Goal: Contribute content: Contribute content

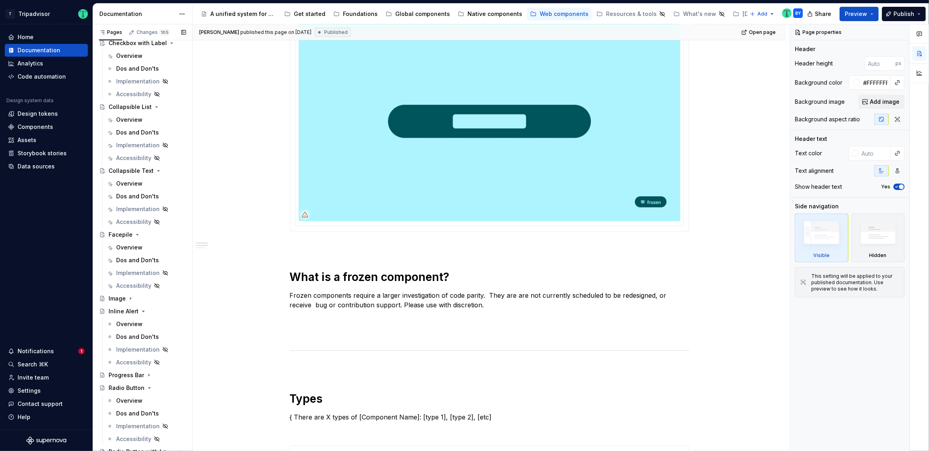
scroll to position [626, 0]
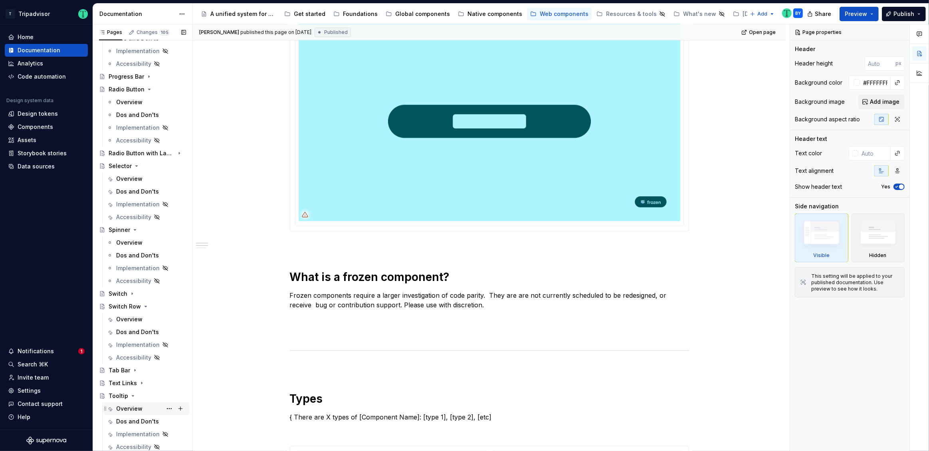
click at [127, 405] on div "Overview" at bounding box center [129, 409] width 26 height 8
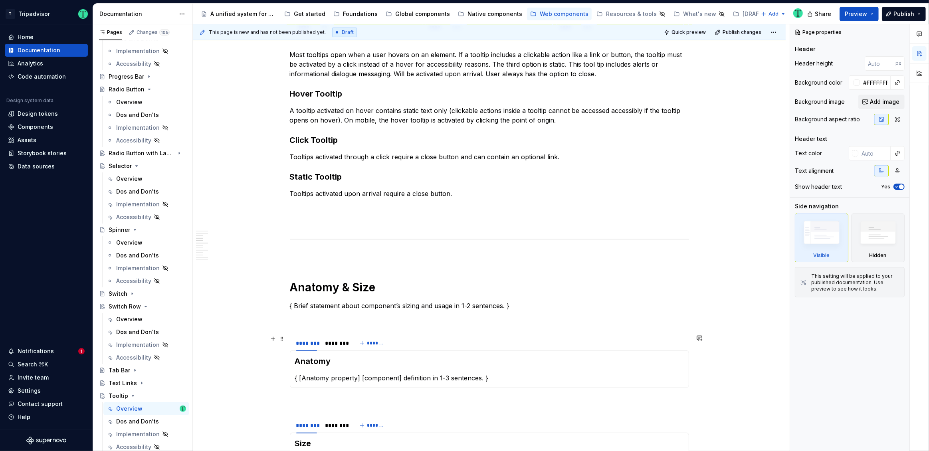
scroll to position [786, 0]
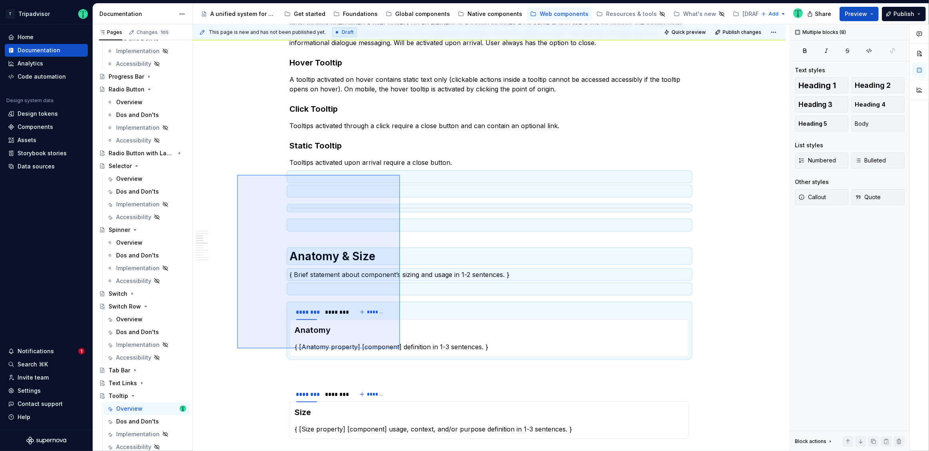
drag, startPoint x: 237, startPoint y: 175, endPoint x: 400, endPoint y: 348, distance: 238.1
click at [400, 348] on div "This page is new and has not been published yet. Draft Quick preview Publish ch…" at bounding box center [491, 237] width 597 height 427
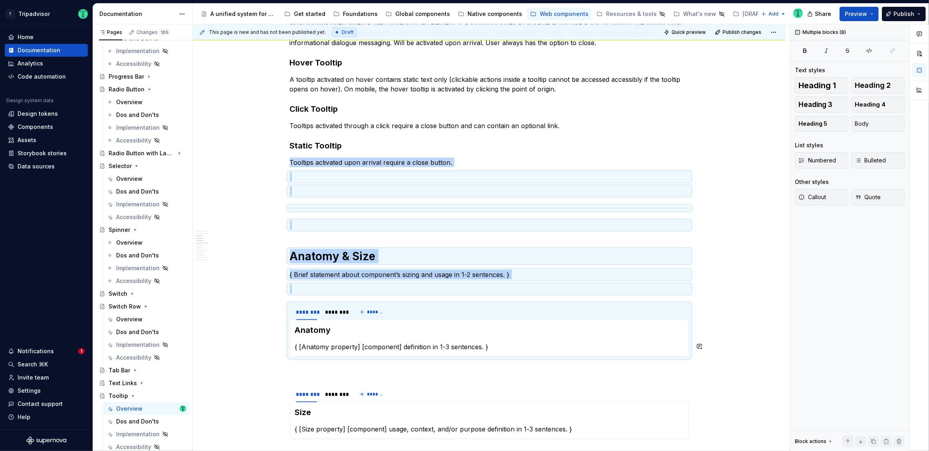
copy div "Tooltips activated upon arrival require a close button. Anatomy & Size { Brief …"
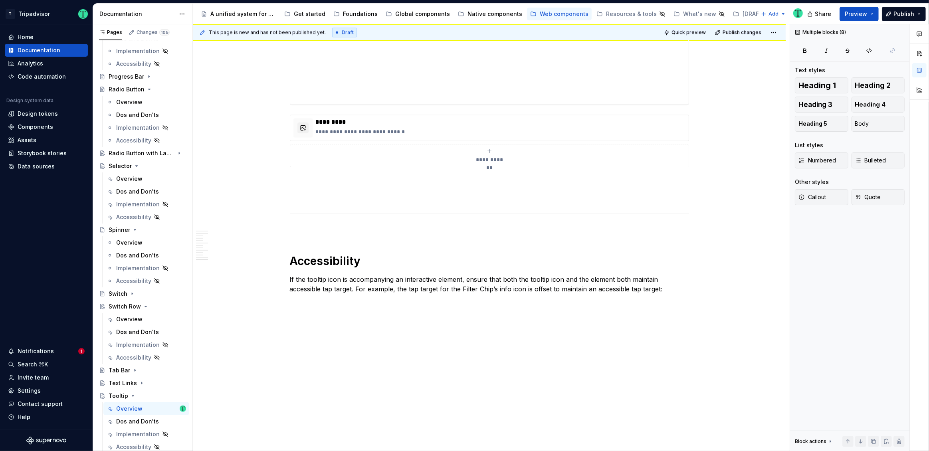
scroll to position [1965, 0]
click at [400, 340] on div "This page is new and has not been published yet. Draft Quick preview Publish ch…" at bounding box center [491, 237] width 597 height 427
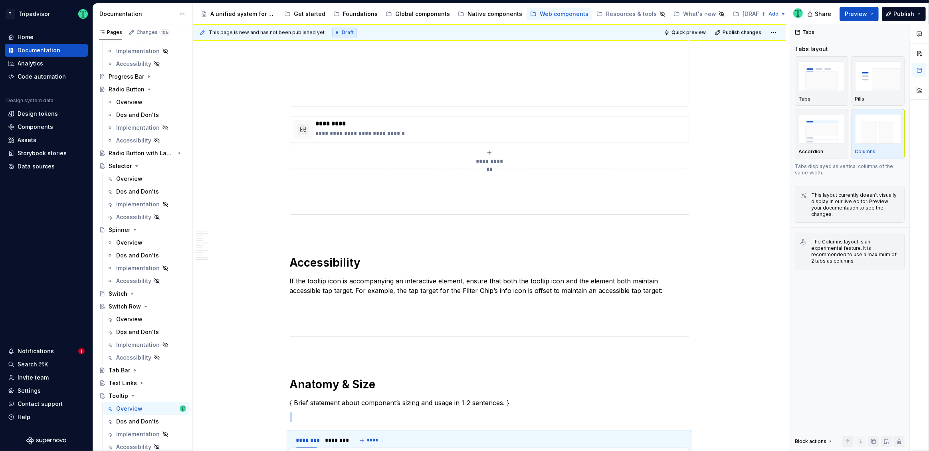
type textarea "*"
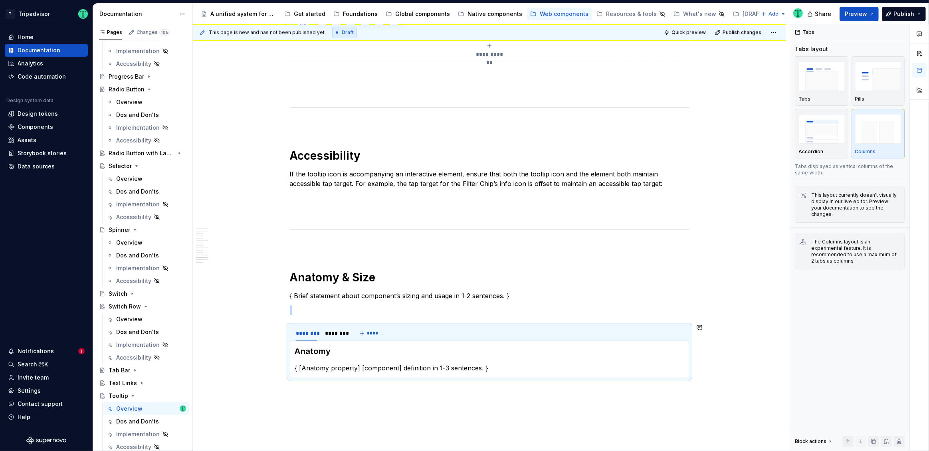
scroll to position [2108, 0]
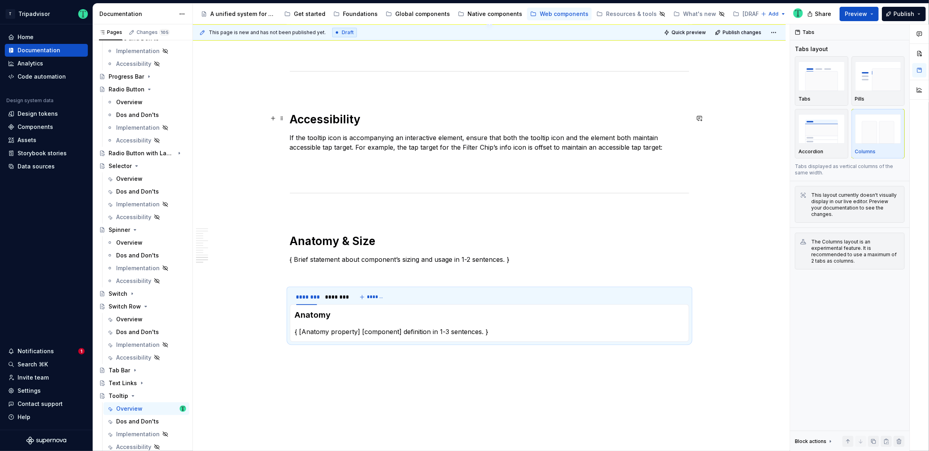
click at [340, 118] on h1 "Accessibility" at bounding box center [489, 119] width 399 height 14
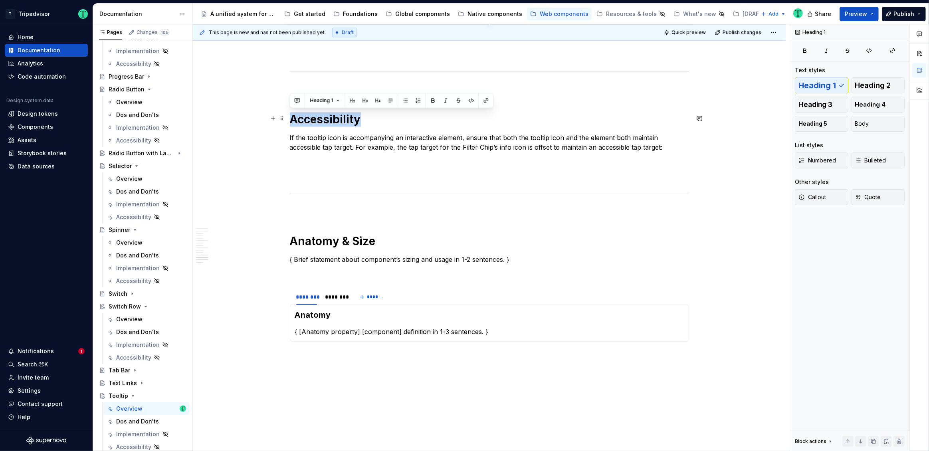
click at [340, 118] on h1 "Accessibility" at bounding box center [489, 119] width 399 height 14
copy h1 "Accessibility"
click at [321, 317] on h3 "Anatomy" at bounding box center [489, 314] width 389 height 11
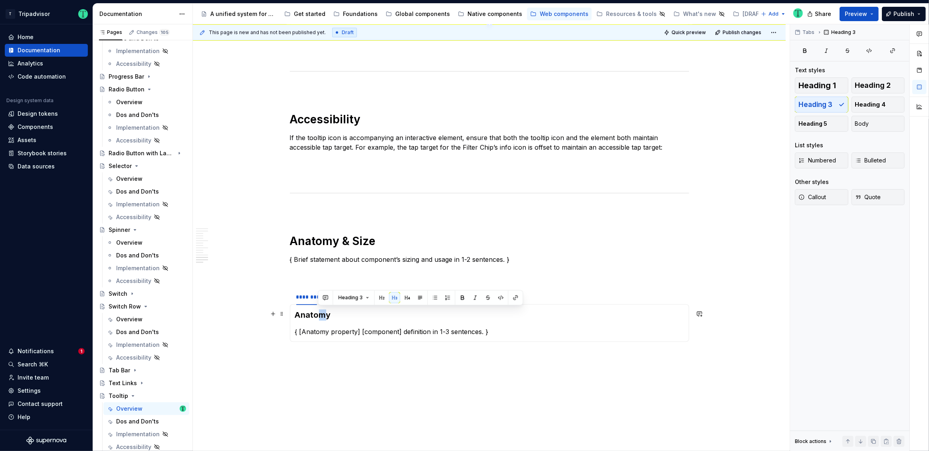
click at [321, 317] on h3 "Anatomy" at bounding box center [489, 314] width 389 height 11
click at [324, 317] on h3 "Anatomy" at bounding box center [489, 314] width 389 height 11
click at [360, 359] on div "This page is new and has not been published yet. Draft Quick preview Publish ch…" at bounding box center [491, 237] width 597 height 427
click at [377, 329] on p "{ [Anatomy property] [component] definition in 1-3 sentences. }" at bounding box center [489, 332] width 389 height 10
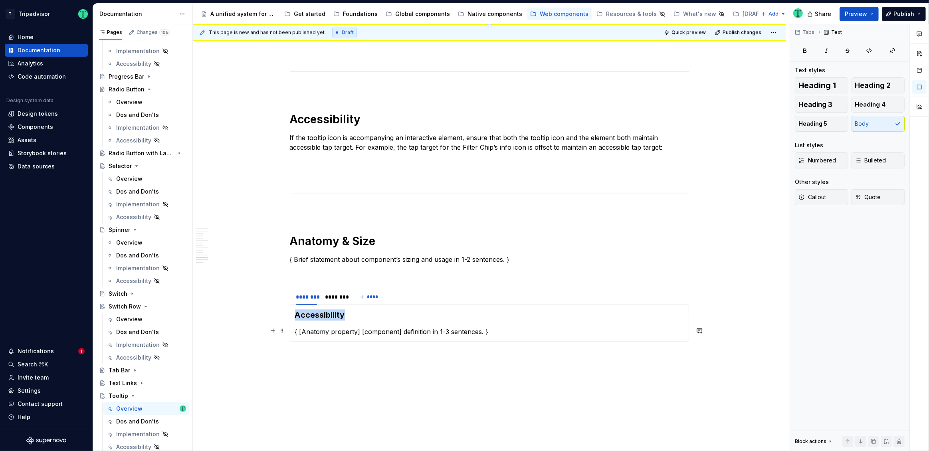
click at [377, 329] on p "{ [Anatomy property] [component] definition in 1-3 sentences. }" at bounding box center [489, 332] width 389 height 10
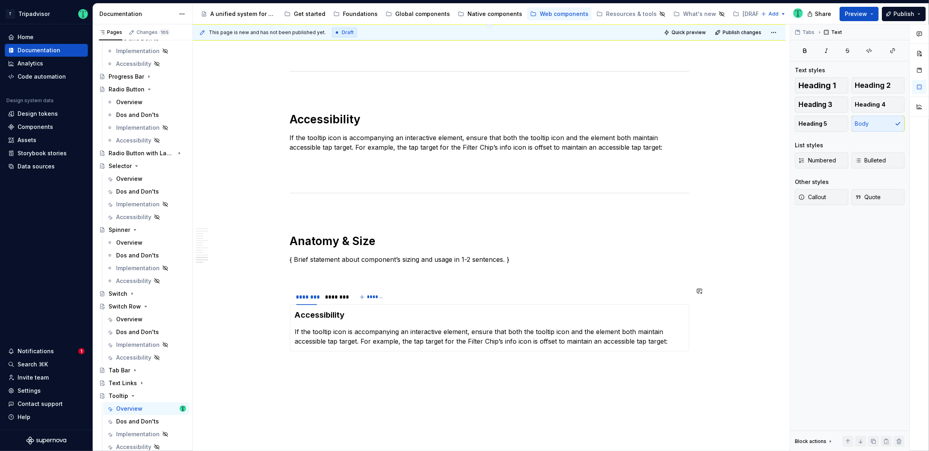
click at [311, 299] on div "********" at bounding box center [306, 296] width 27 height 11
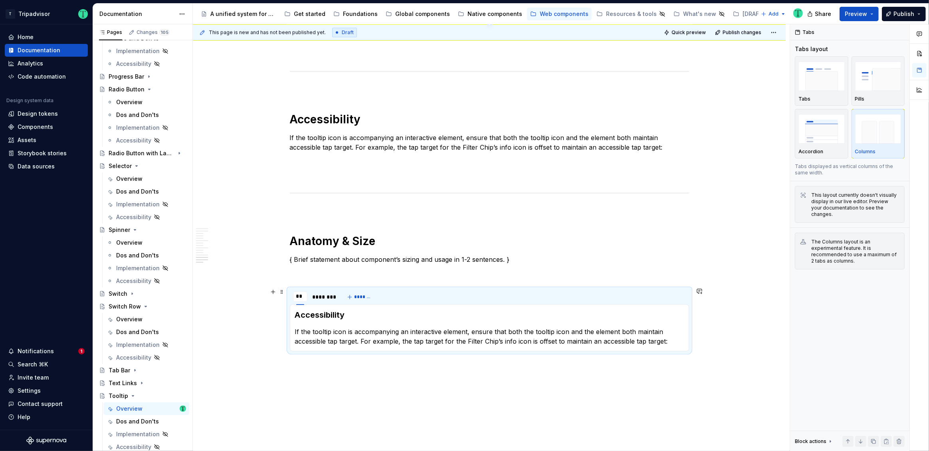
type input "*"
type input "********"
click at [303, 296] on input "********" at bounding box center [308, 296] width 31 height 14
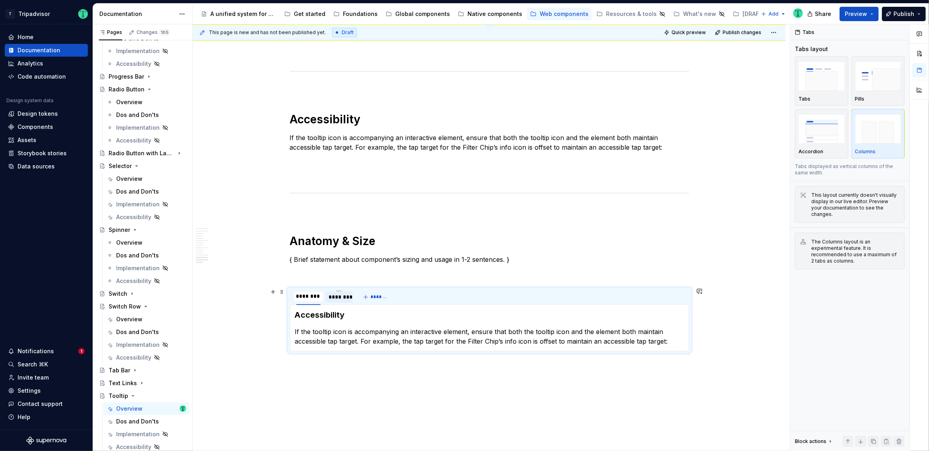
click at [340, 296] on div "********" at bounding box center [339, 297] width 21 height 8
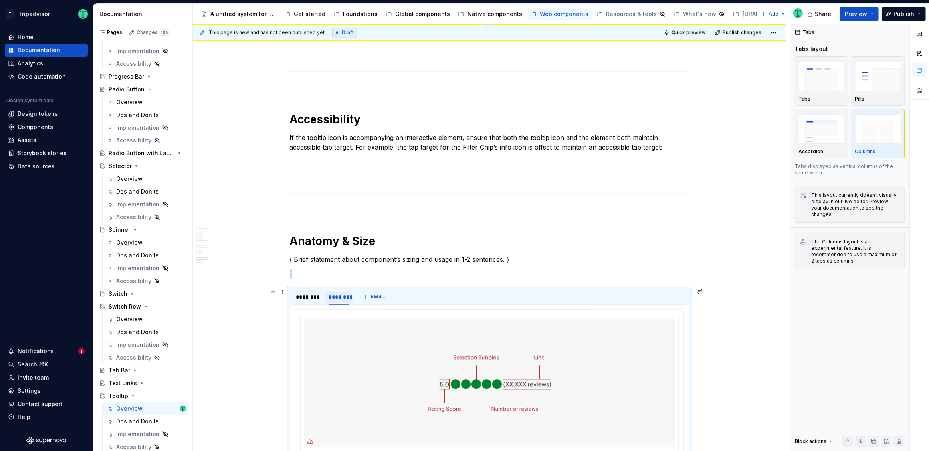
click at [340, 296] on div "********" at bounding box center [339, 297] width 21 height 8
type input "********"
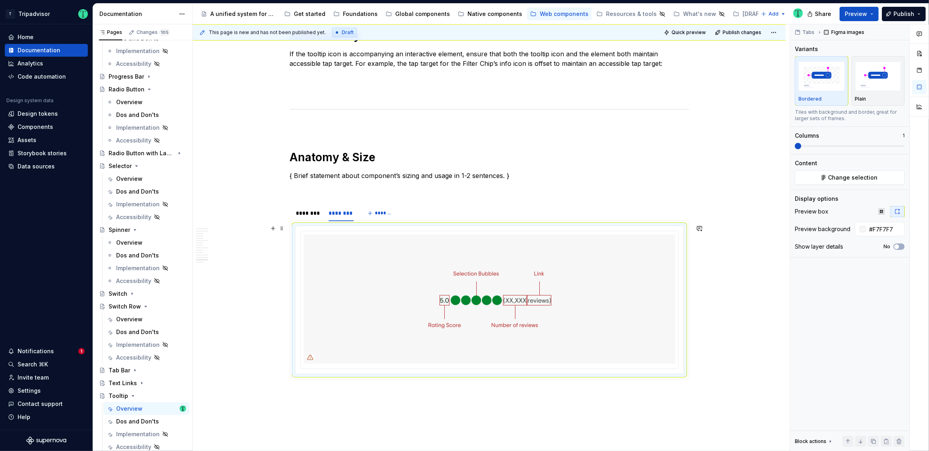
scroll to position [2180, 0]
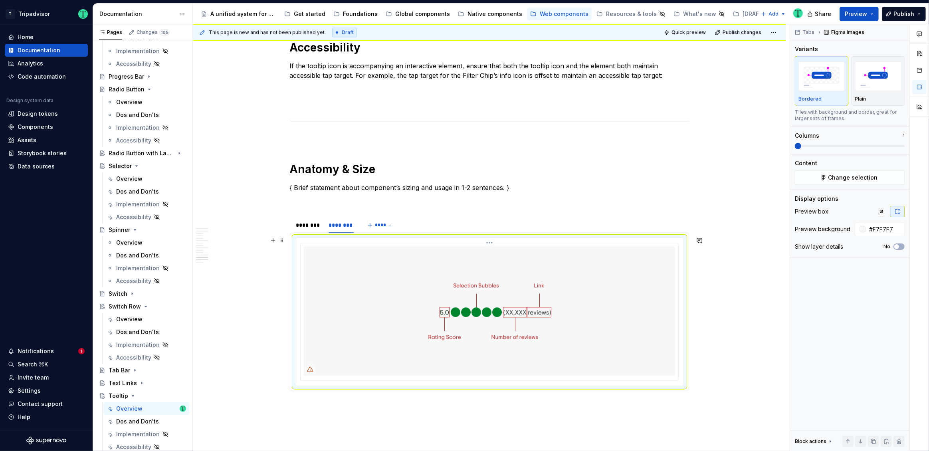
click at [499, 301] on img at bounding box center [489, 310] width 292 height 129
click at [454, 336] on img at bounding box center [489, 310] width 292 height 129
click at [836, 178] on span "Change selection" at bounding box center [852, 178] width 49 height 8
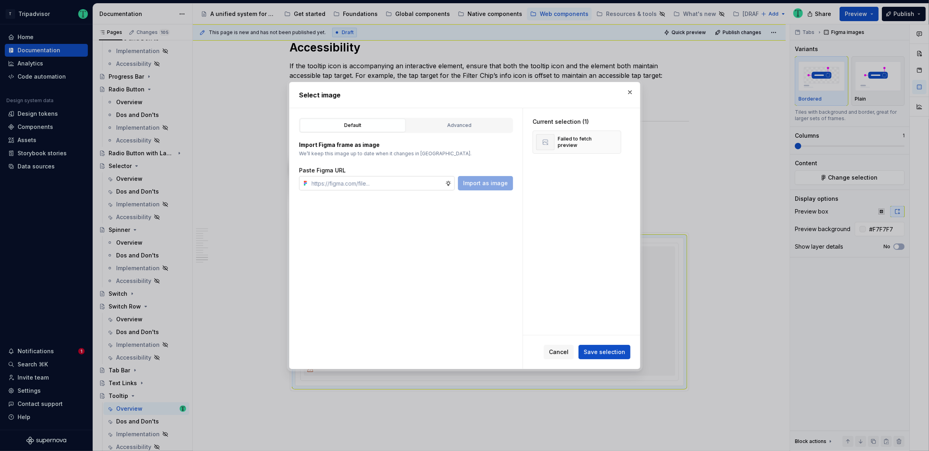
type textarea "*"
click at [394, 185] on input "text" at bounding box center [377, 183] width 137 height 14
type input "https://www.figma.com/design/Rk3eGC5124Z7punn8EFUkb/Atlas-Web-Documentation?nod…"
click at [487, 180] on span "Import as image" at bounding box center [485, 183] width 45 height 8
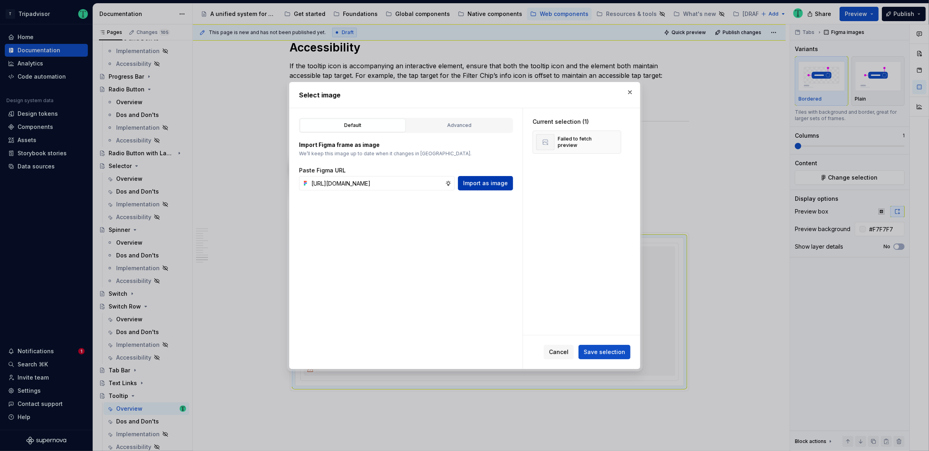
scroll to position [0, 0]
click at [613, 140] on button "button" at bounding box center [611, 142] width 11 height 11
click at [616, 356] on button "Save selection" at bounding box center [604, 352] width 52 height 14
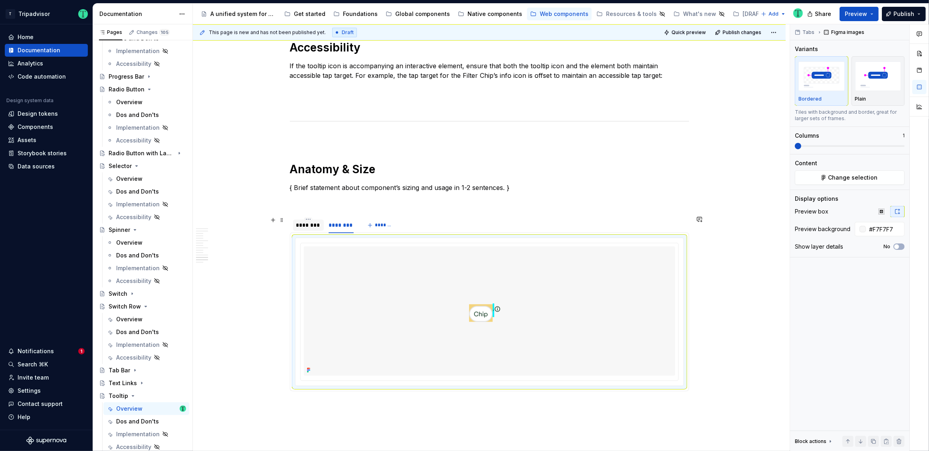
click at [309, 226] on div "********" at bounding box center [308, 225] width 24 height 8
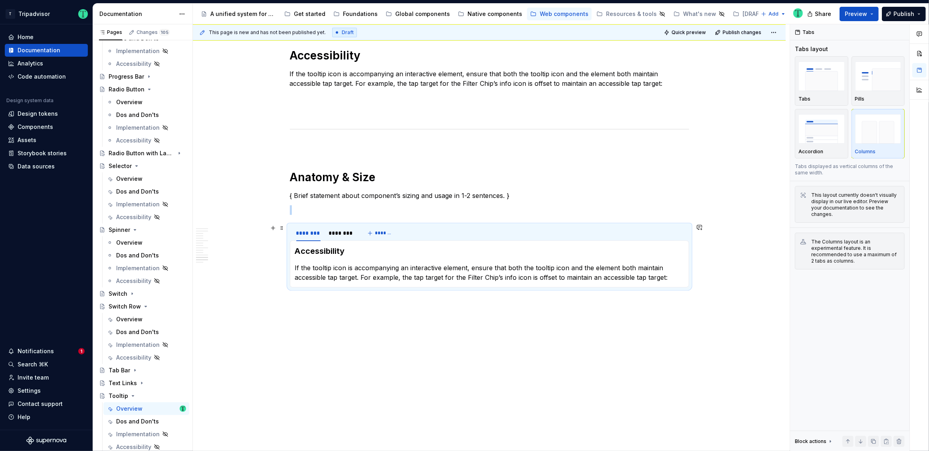
scroll to position [2170, 0]
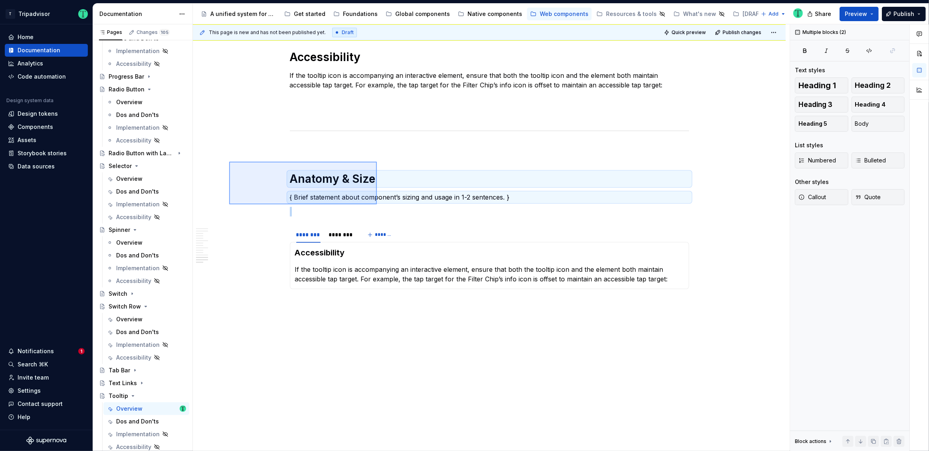
drag, startPoint x: 229, startPoint y: 162, endPoint x: 377, endPoint y: 204, distance: 153.7
click at [377, 204] on div "This page is new and has not been published yet. Draft Quick preview Publish ch…" at bounding box center [491, 237] width 597 height 427
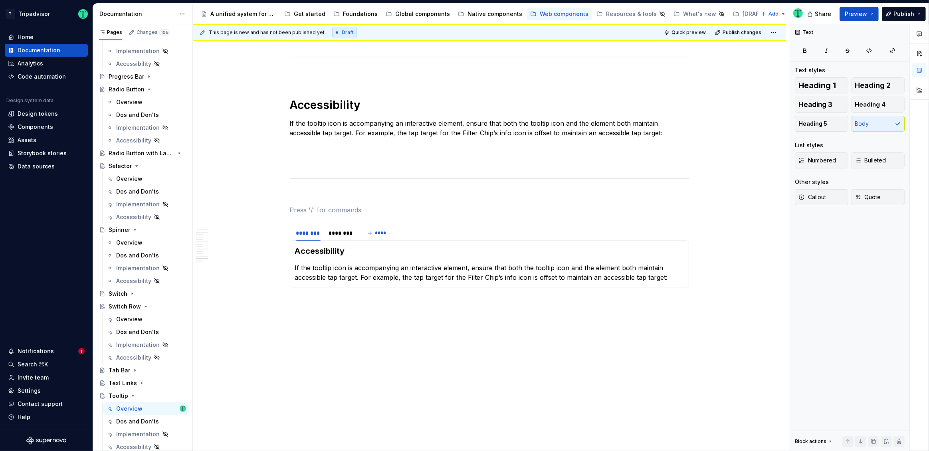
scroll to position [2121, 0]
click at [340, 272] on p "If the tooltip icon is accompanying an interactive element, ensure that both th…" at bounding box center [489, 274] width 389 height 19
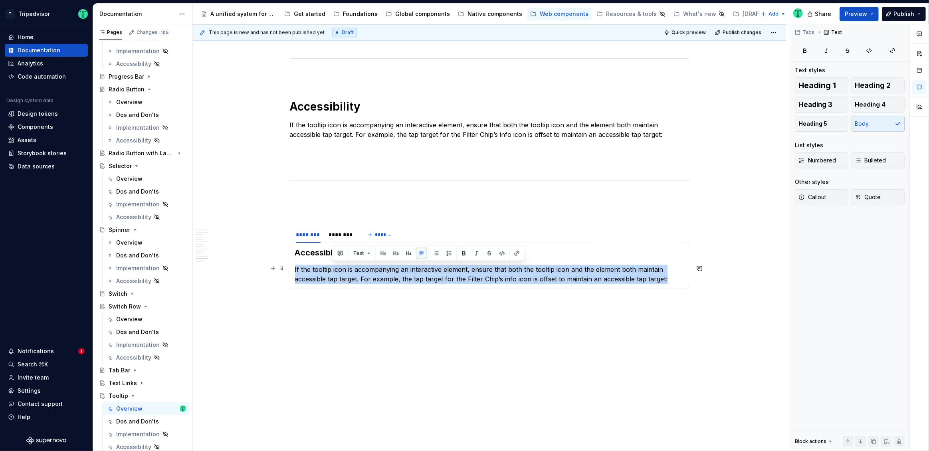
click at [340, 272] on p "If the tooltip icon is accompanying an interactive element, ensure that both th…" at bounding box center [489, 274] width 389 height 19
copy p "If the tooltip icon is accompanying an interactive element, ensure that both th…"
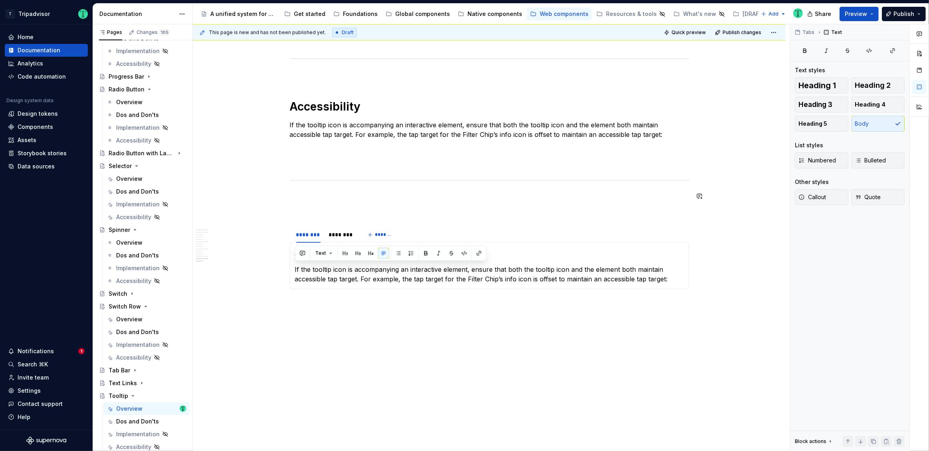
click at [304, 253] on h3 "Accessibility" at bounding box center [489, 252] width 389 height 11
click at [304, 252] on h3 "Accessibility" at bounding box center [489, 252] width 389 height 11
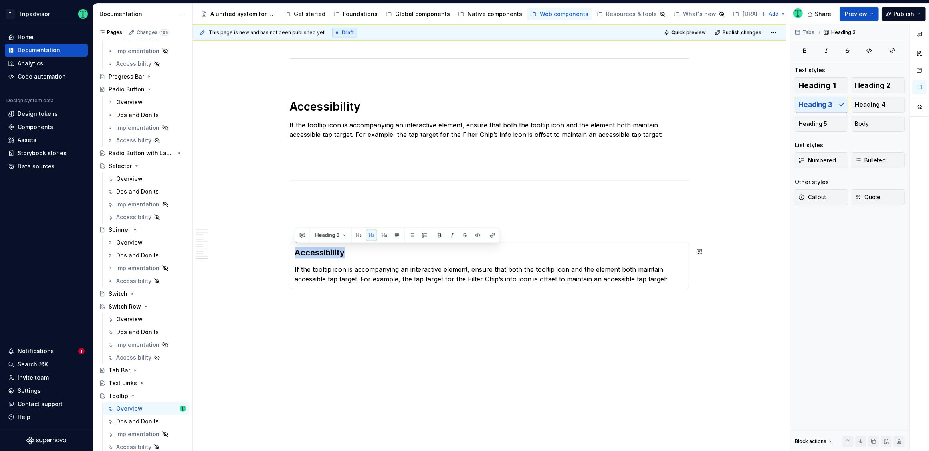
copy h3 "Accessibility"
type textarea "*"
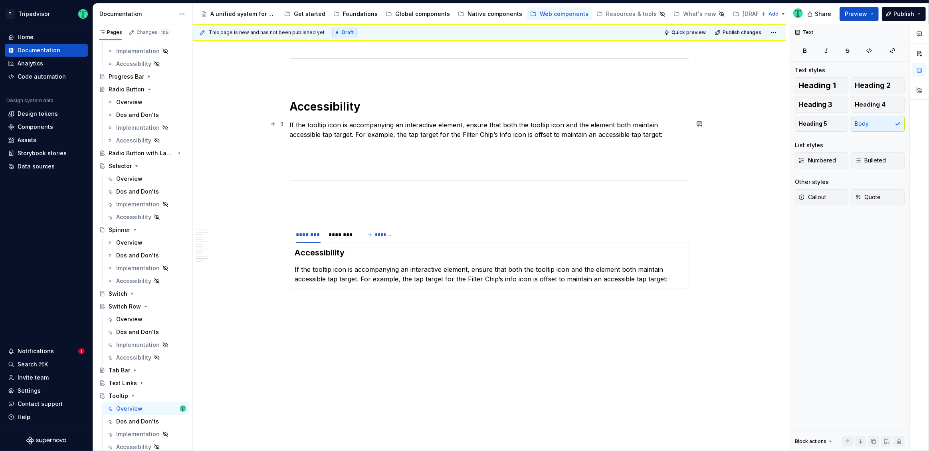
click at [350, 134] on p "If the tooltip icon is accompanying an interactive element, ensure that both th…" at bounding box center [489, 129] width 399 height 19
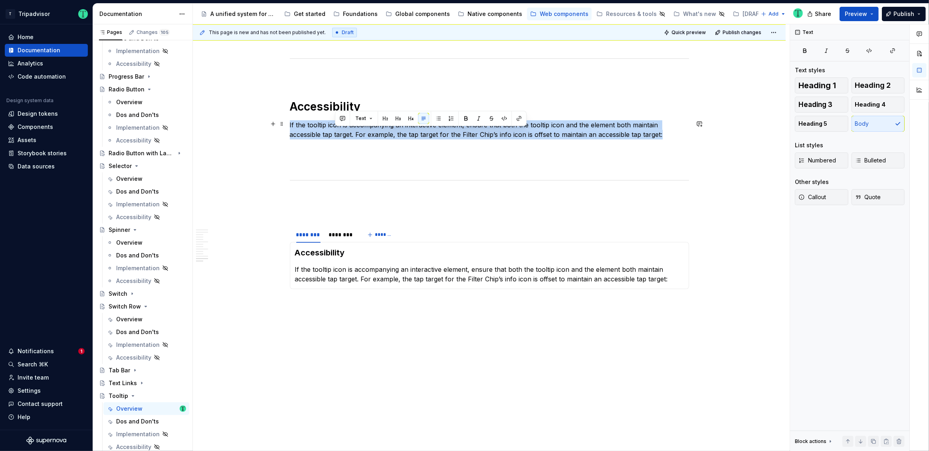
click at [350, 134] on p "If the tooltip icon is accompanying an interactive element, ensure that both th…" at bounding box center [489, 129] width 399 height 19
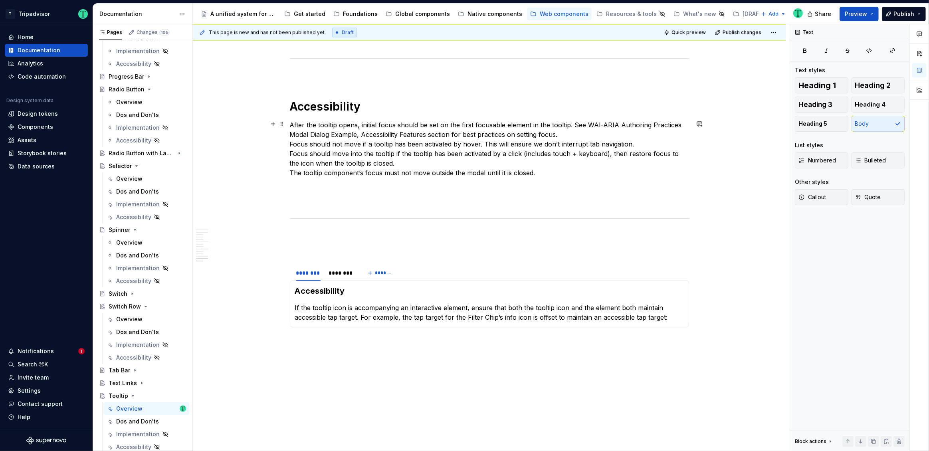
click at [292, 129] on p "After the tooltip opens, initial focus should be set on the first focusable ele…" at bounding box center [489, 148] width 399 height 57
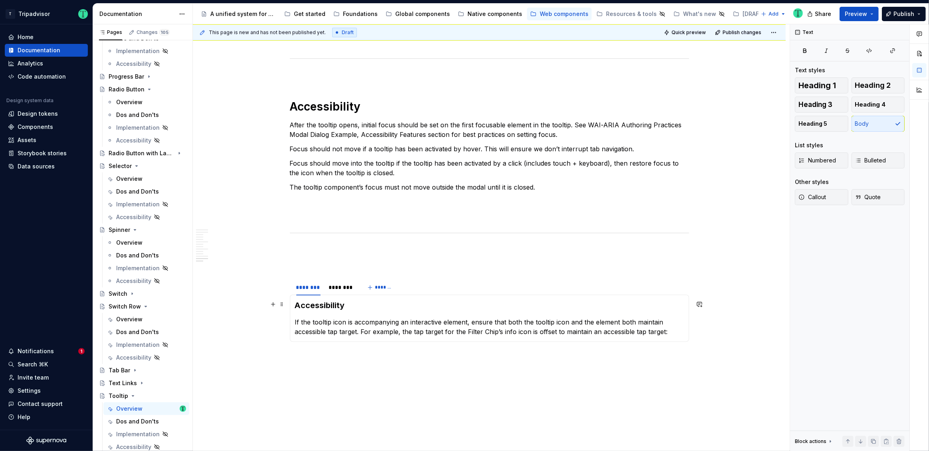
click at [335, 303] on h3 "Accessibility" at bounding box center [489, 305] width 389 height 11
click at [362, 305] on h3 "Spacing and tap target" at bounding box center [489, 305] width 389 height 11
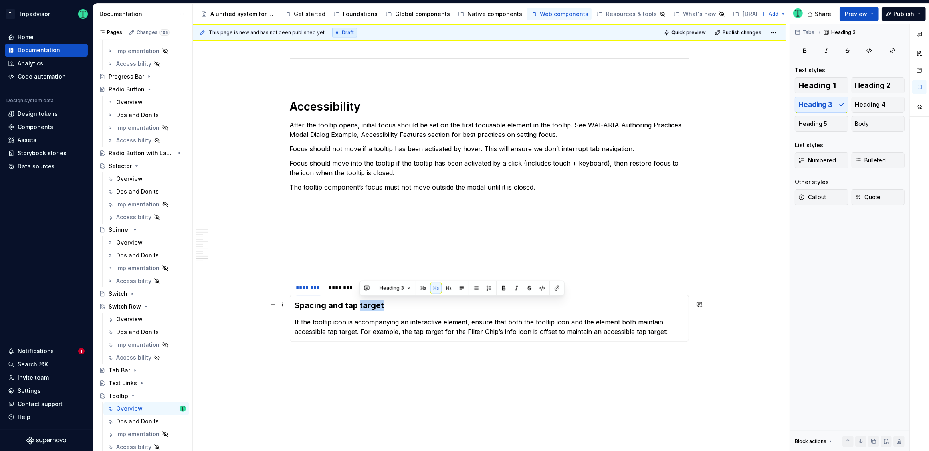
click at [362, 305] on h3 "Spacing and tap target" at bounding box center [489, 305] width 389 height 11
copy h3 "Spacing and tap target"
type textarea "*"
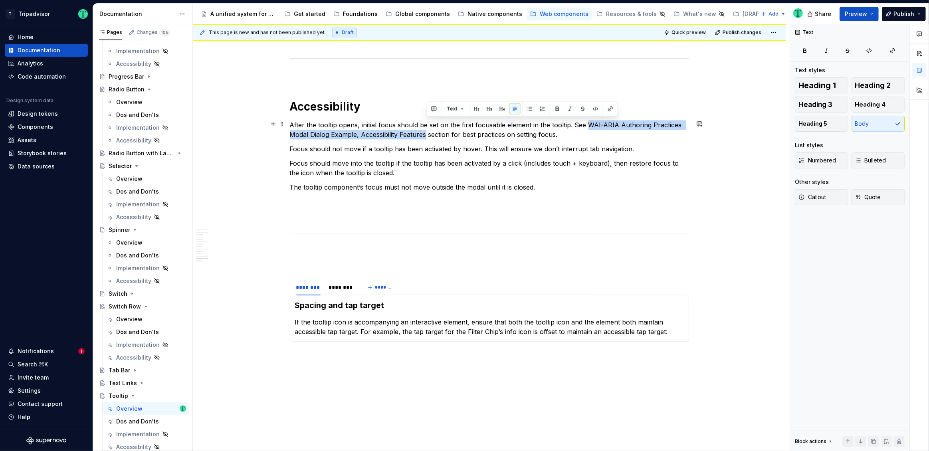
drag, startPoint x: 587, startPoint y: 121, endPoint x: 426, endPoint y: 133, distance: 161.2
click at [426, 133] on p "After the tooltip opens, initial focus should be set on the first focusable ele…" at bounding box center [489, 129] width 399 height 19
click at [610, 108] on button "button" at bounding box center [610, 108] width 11 height 11
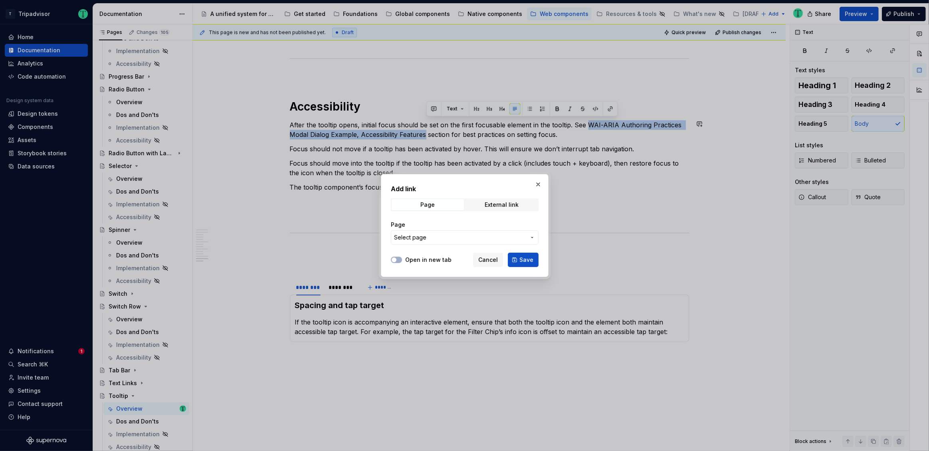
click at [445, 237] on span "Select page" at bounding box center [460, 238] width 132 height 8
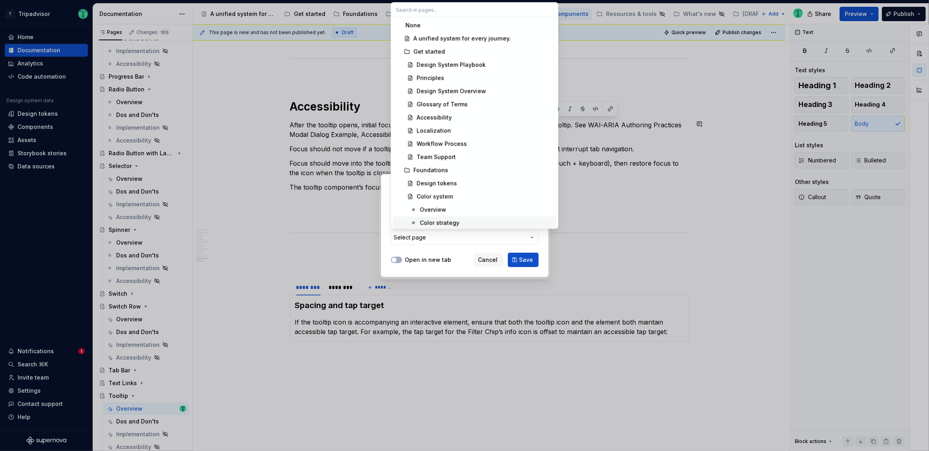
click at [458, 251] on div "Add link Page External link Page Select page Open in new tab Cancel Save" at bounding box center [464, 225] width 929 height 451
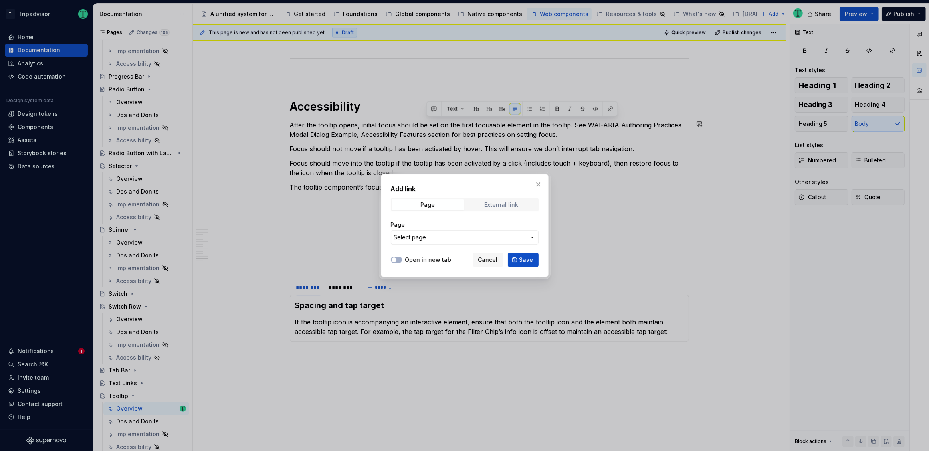
click at [489, 207] on div "External link" at bounding box center [502, 205] width 34 height 6
click at [453, 237] on input "URL" at bounding box center [465, 237] width 148 height 14
paste input "https://www.w3.org/WAI/ARIA/apg/patterns/dialog-modal/examples/dialog/"
type input "https://www.w3.org/WAI/ARIA/apg/patterns/dialog-modal/examples/dialog/"
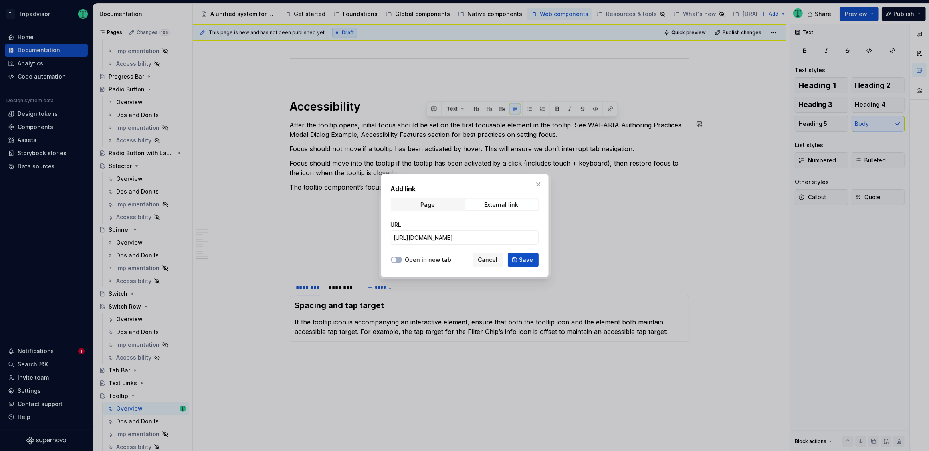
click at [408, 258] on label "Open in new tab" at bounding box center [428, 260] width 46 height 8
click at [402, 258] on button "Open in new tab" at bounding box center [396, 260] width 11 height 6
click at [531, 260] on span "Save" at bounding box center [526, 260] width 14 height 8
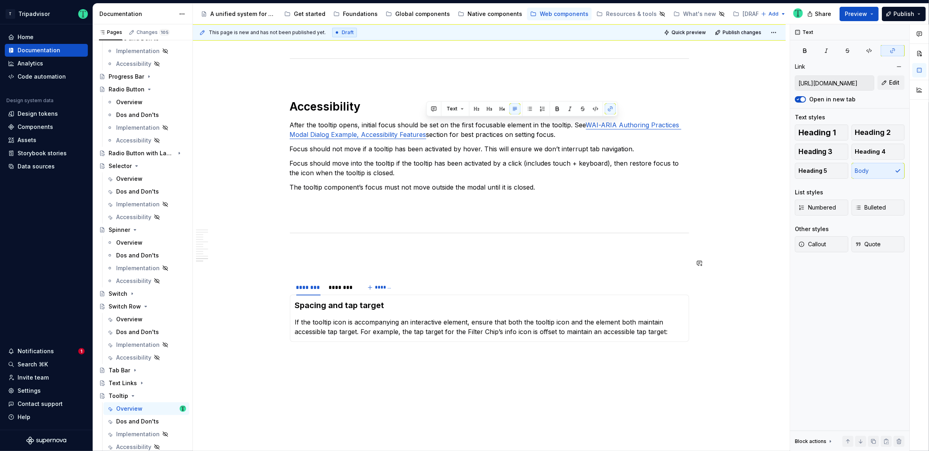
click at [743, 293] on div "This page is new and has not been published yet. Draft Quick preview Publish ch…" at bounding box center [491, 237] width 597 height 427
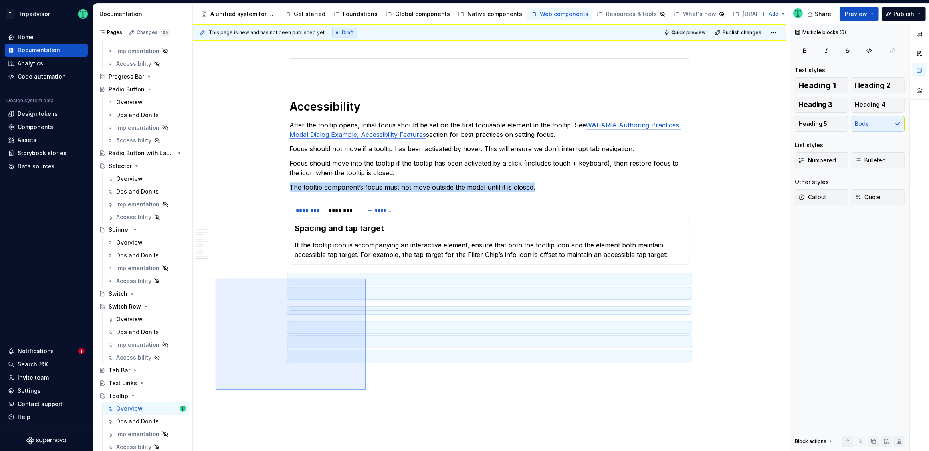
drag, startPoint x: 243, startPoint y: 289, endPoint x: 366, endPoint y: 390, distance: 158.8
click at [366, 390] on div "This page is new and has not been published yet. Draft Quick preview Publish ch…" at bounding box center [491, 237] width 597 height 427
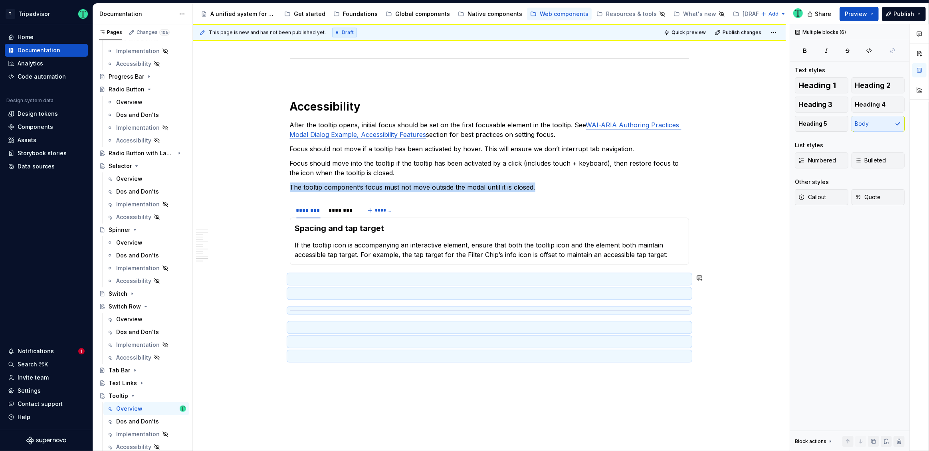
scroll to position [2084, 0]
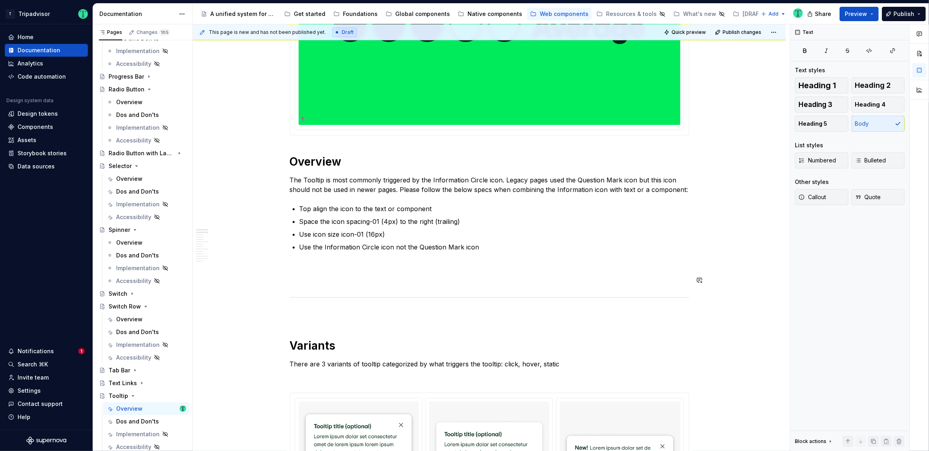
scroll to position [265, 0]
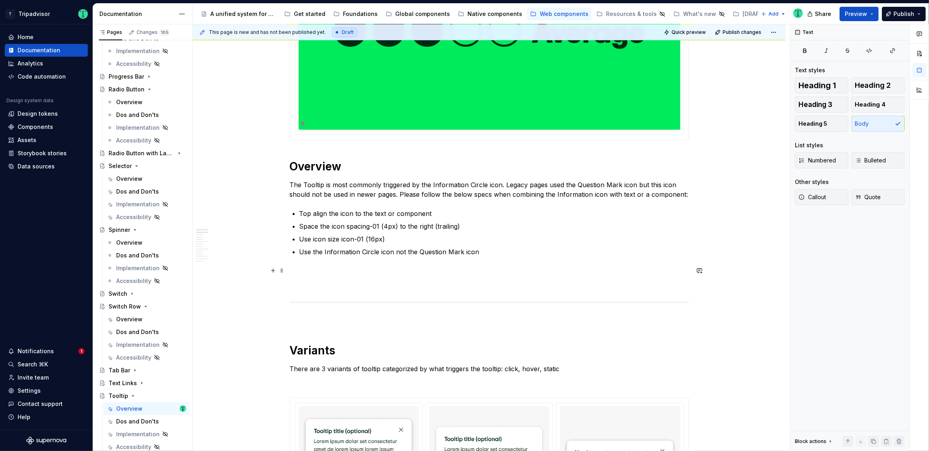
click at [321, 271] on p at bounding box center [489, 271] width 399 height 10
click at [307, 267] on p "Examples" at bounding box center [489, 271] width 399 height 10
click at [307, 271] on p "Examples" at bounding box center [489, 271] width 399 height 10
click at [827, 100] on button "Heading 3" at bounding box center [821, 105] width 53 height 16
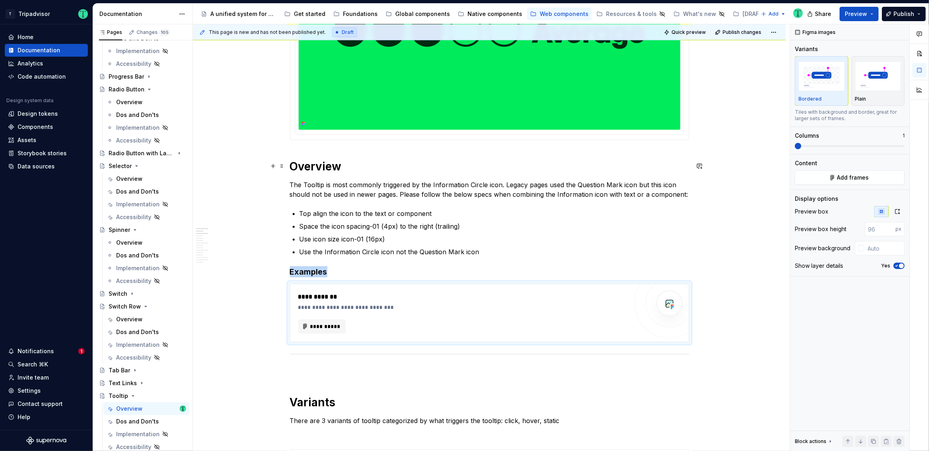
click at [329, 167] on h1 "Overview" at bounding box center [489, 166] width 399 height 14
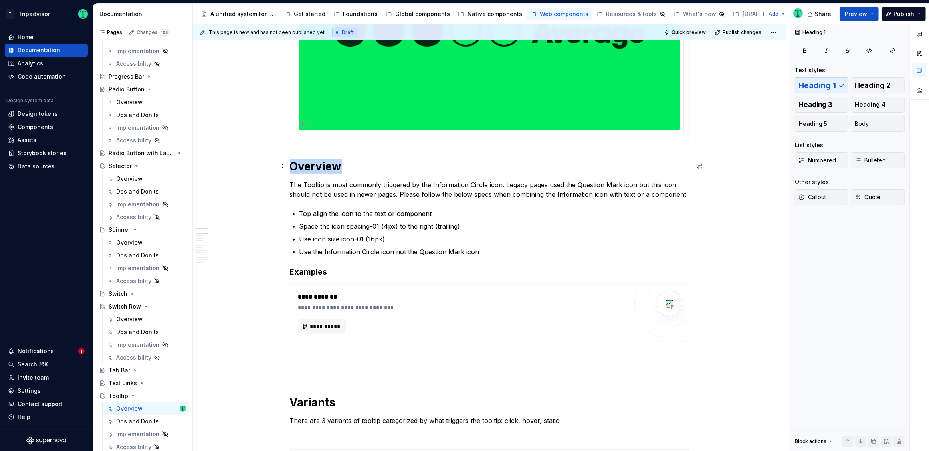
click at [329, 167] on h1 "Overview" at bounding box center [489, 166] width 399 height 14
copy h1 "Overview"
click at [335, 325] on span "**********" at bounding box center [325, 327] width 31 height 8
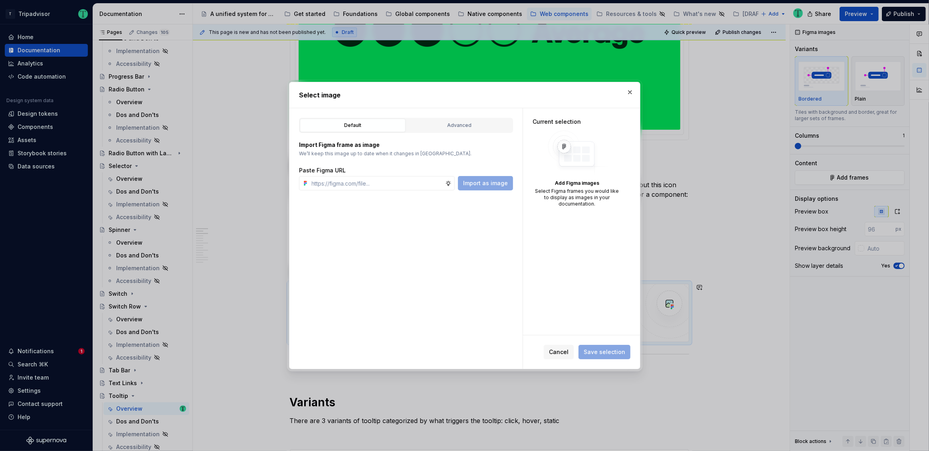
type textarea "*"
click at [433, 184] on input "text" at bounding box center [377, 183] width 137 height 14
type input "https://www.figma.com/design/Rk3eGC5124Z7punn8EFUkb/Atlas-Web-Documentation?nod…"
click at [490, 181] on span "Import as image" at bounding box center [485, 183] width 45 height 8
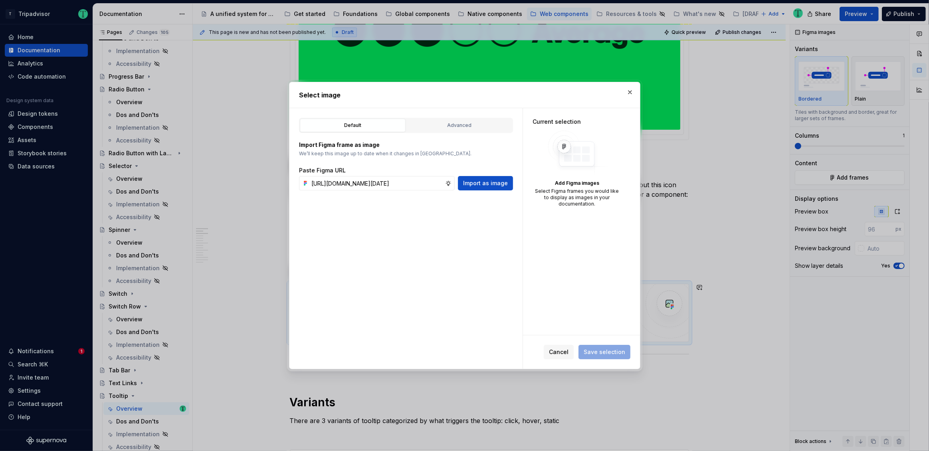
scroll to position [0, 0]
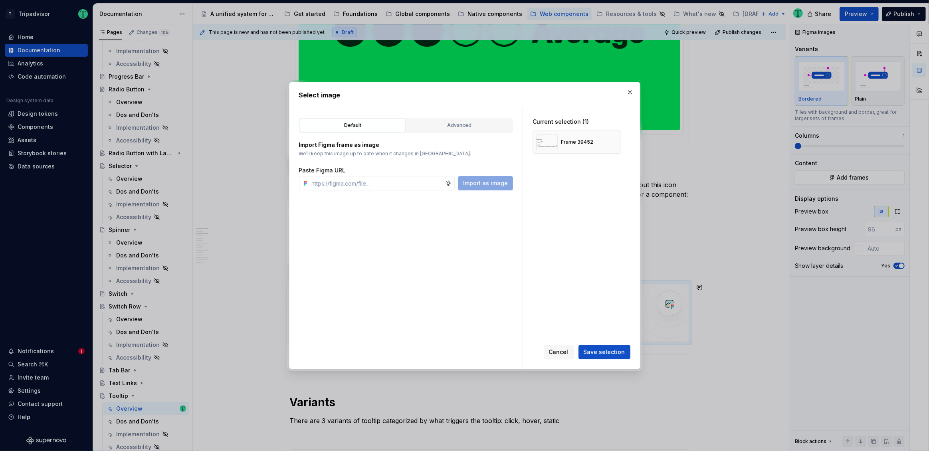
click at [613, 357] on button "Save selection" at bounding box center [604, 352] width 52 height 14
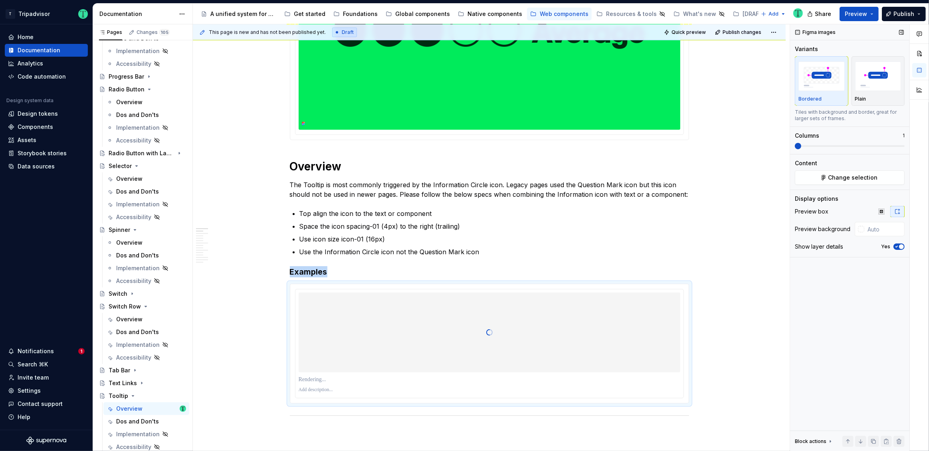
click at [897, 244] on icon "button" at bounding box center [896, 246] width 6 height 5
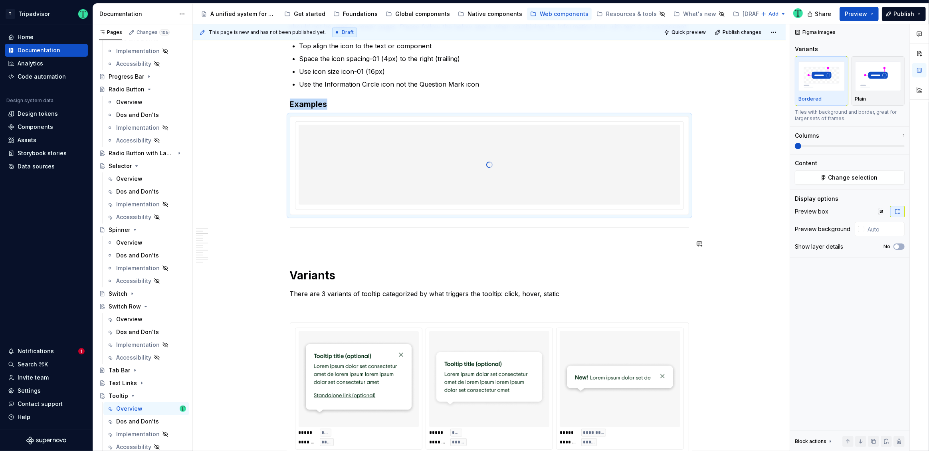
scroll to position [433, 0]
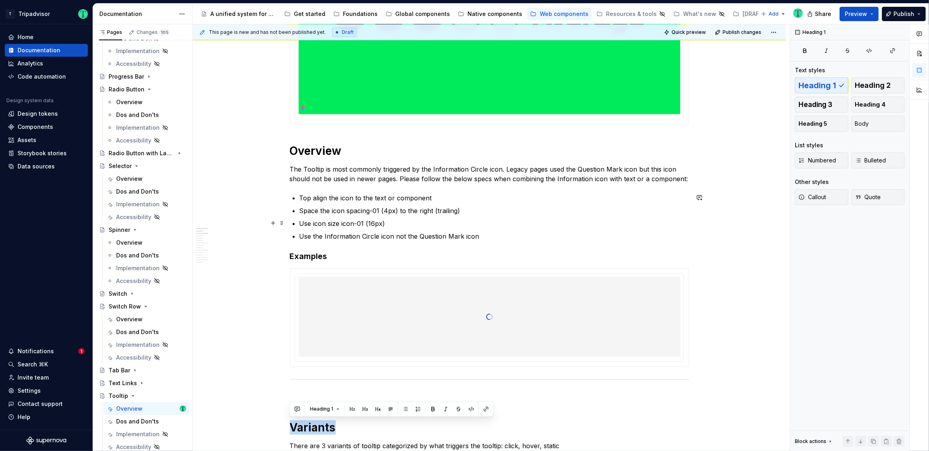
scroll to position [208, 0]
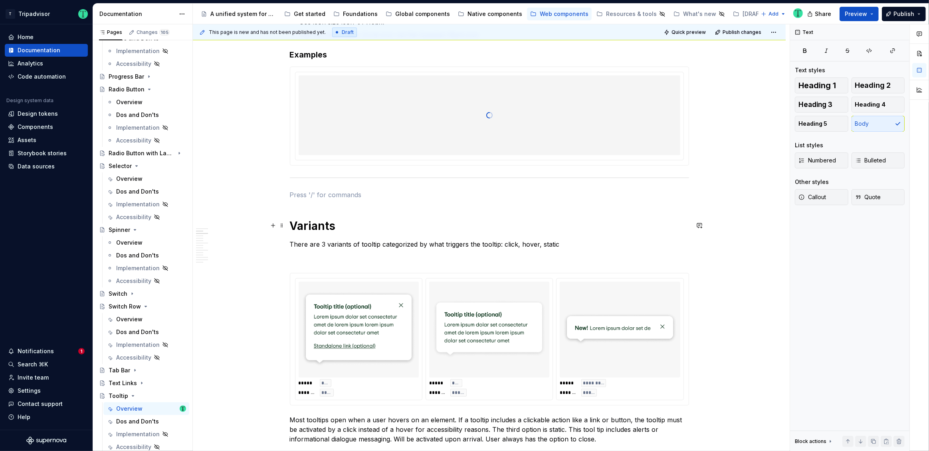
scroll to position [477, 0]
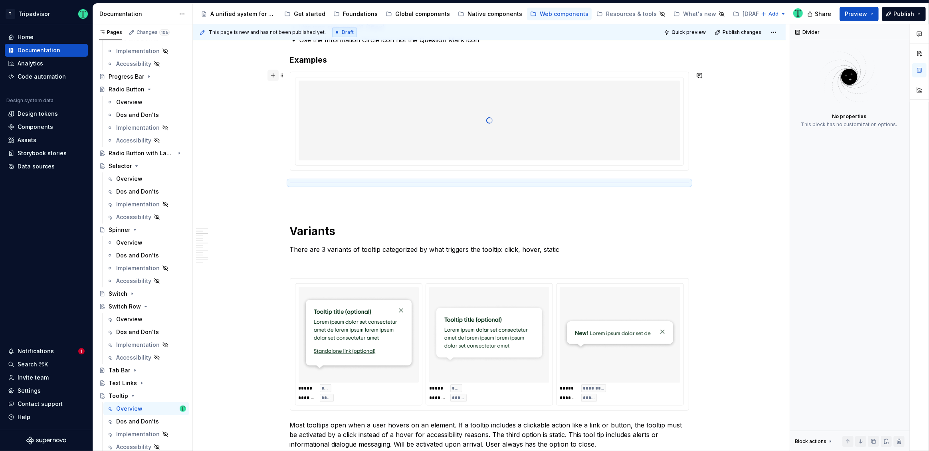
click at [273, 75] on button "button" at bounding box center [272, 75] width 11 height 11
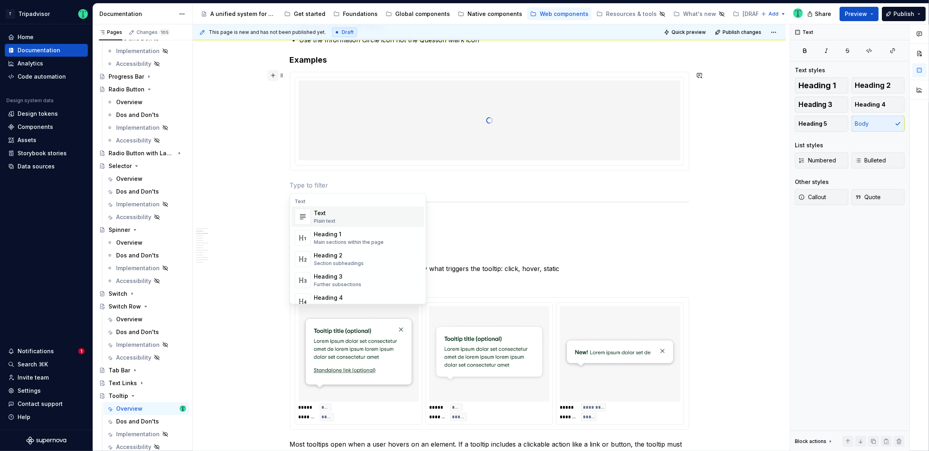
click at [273, 75] on button "button" at bounding box center [272, 75] width 11 height 11
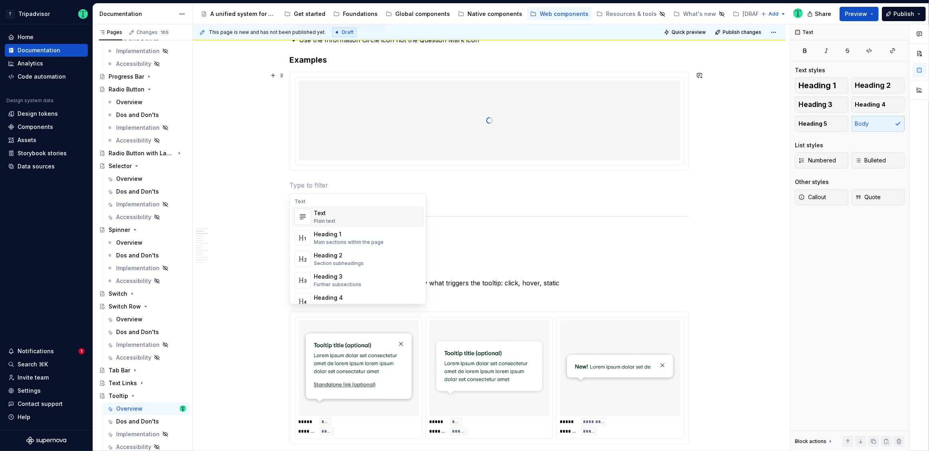
click at [564, 196] on p at bounding box center [489, 200] width 399 height 10
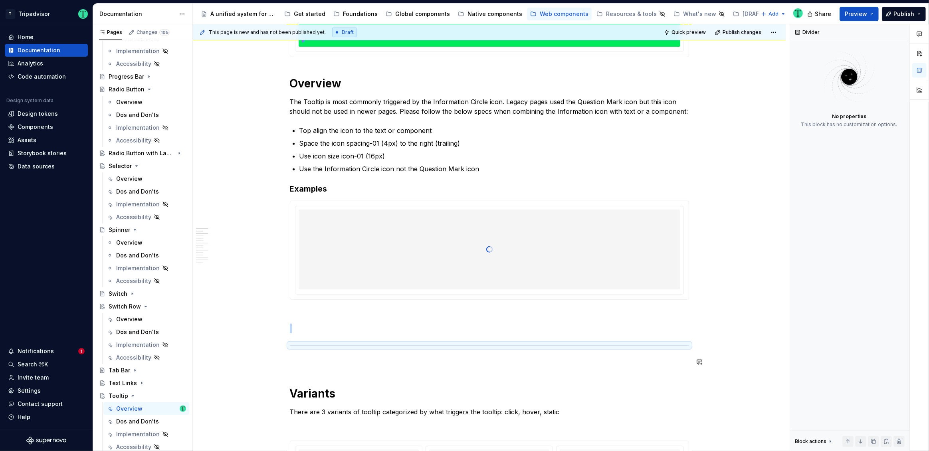
scroll to position [332, 0]
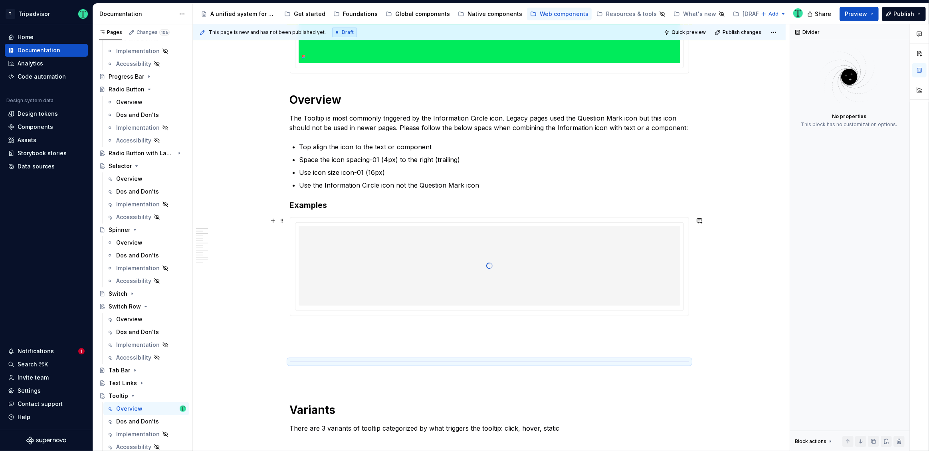
click at [584, 285] on div at bounding box center [490, 266] width 382 height 80
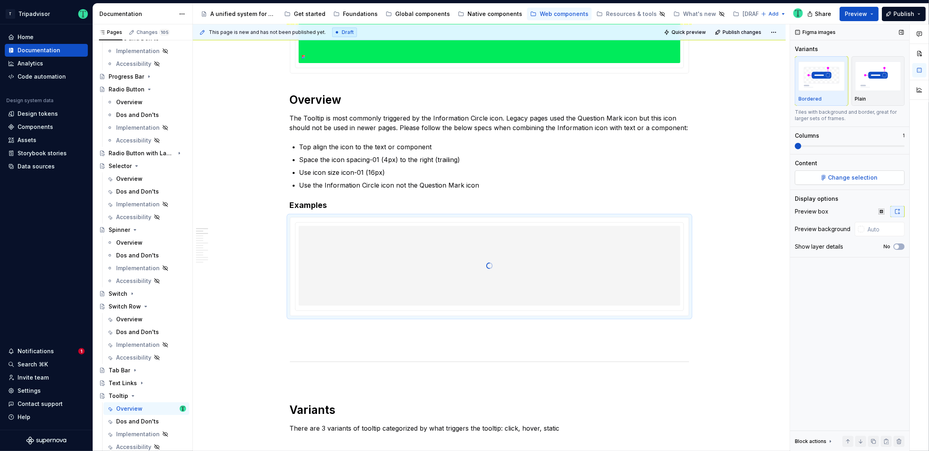
click at [849, 174] on span "Change selection" at bounding box center [852, 178] width 49 height 8
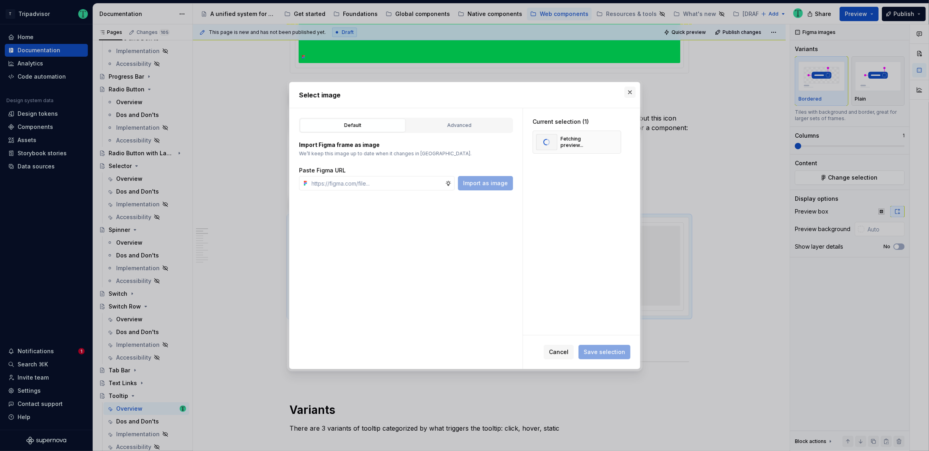
click at [631, 91] on button "button" at bounding box center [629, 92] width 11 height 11
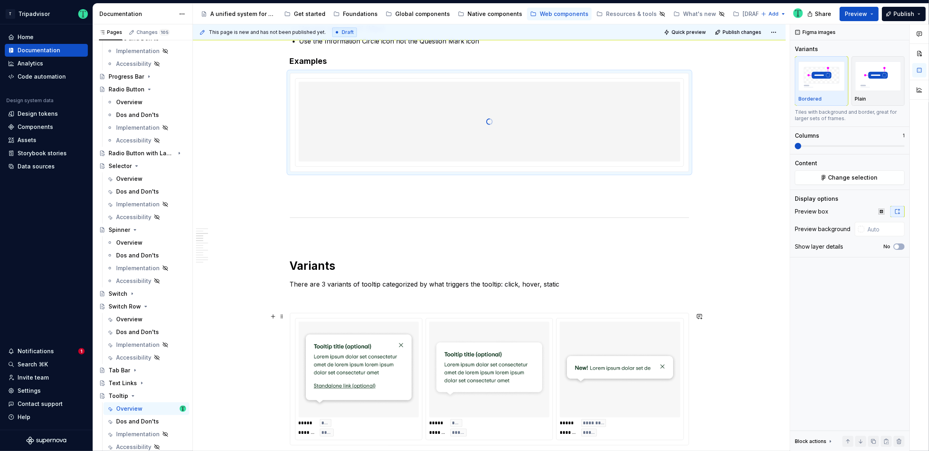
scroll to position [645, 0]
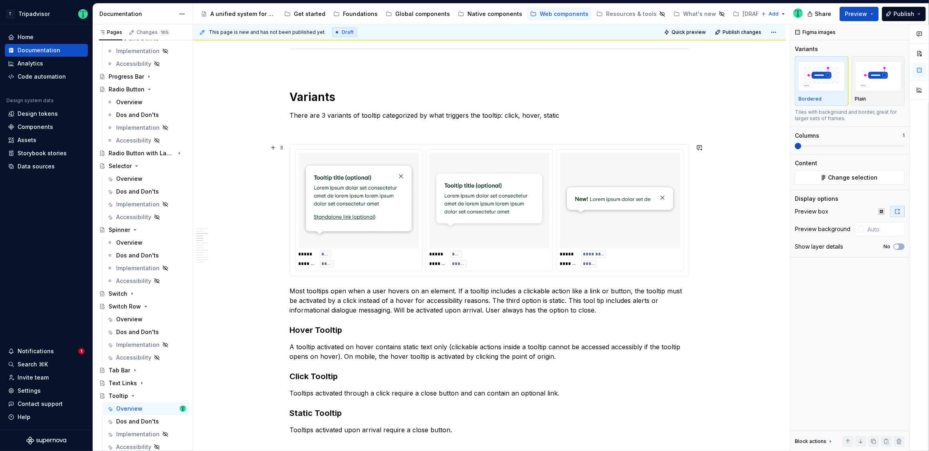
click at [534, 156] on img at bounding box center [489, 200] width 114 height 89
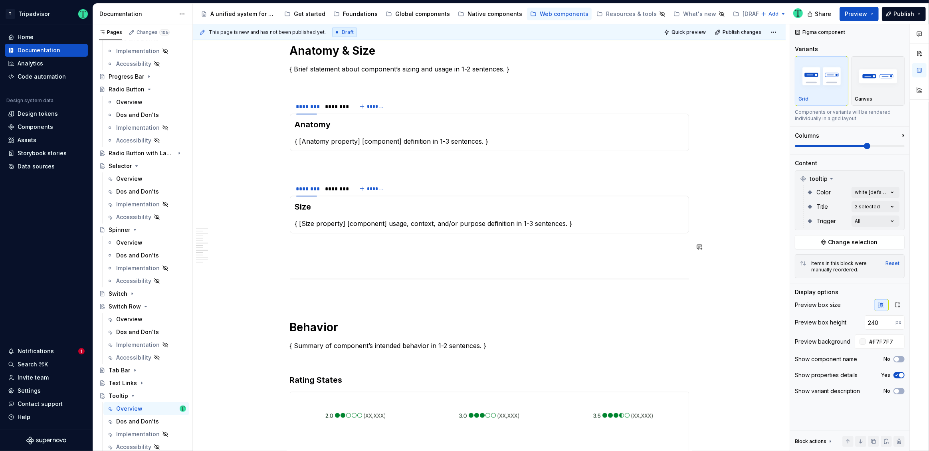
scroll to position [1112, 0]
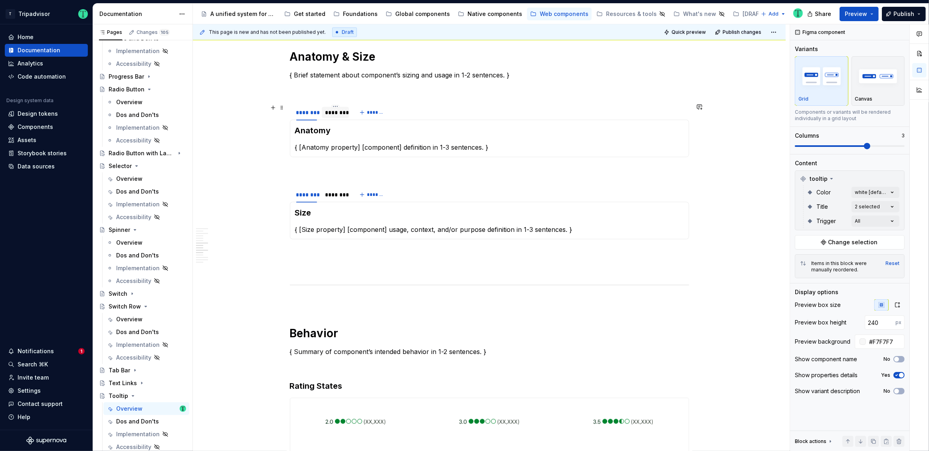
click at [342, 114] on div "********" at bounding box center [335, 113] width 21 height 8
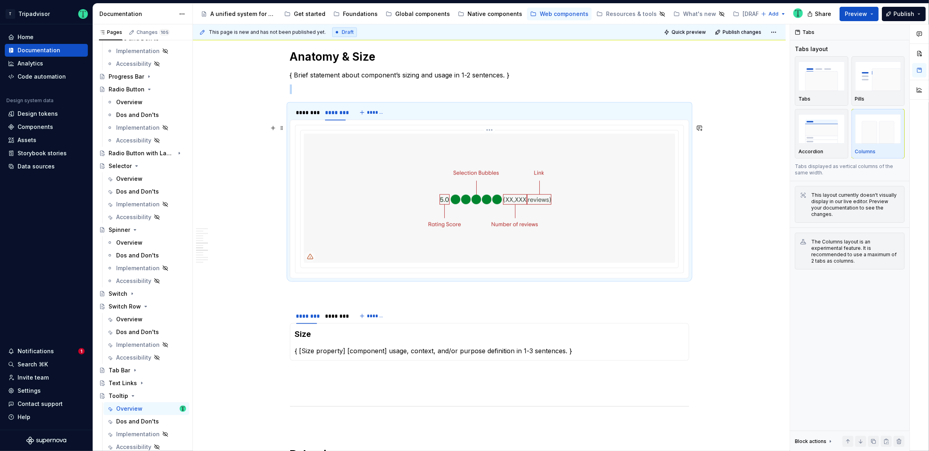
click at [491, 130] on html "T Tripadvisor Home Documentation Analytics Code automation Design system data D…" at bounding box center [464, 225] width 929 height 451
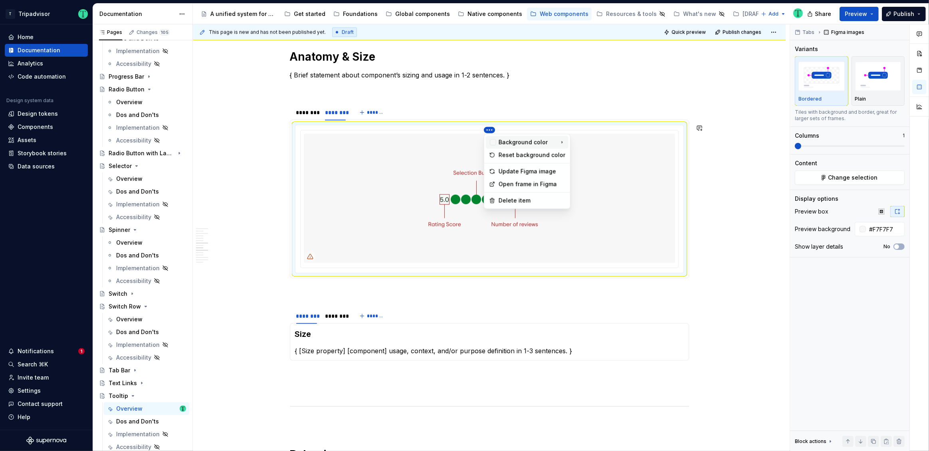
type textarea "*"
click at [508, 172] on div "Update Figma image" at bounding box center [532, 171] width 67 height 8
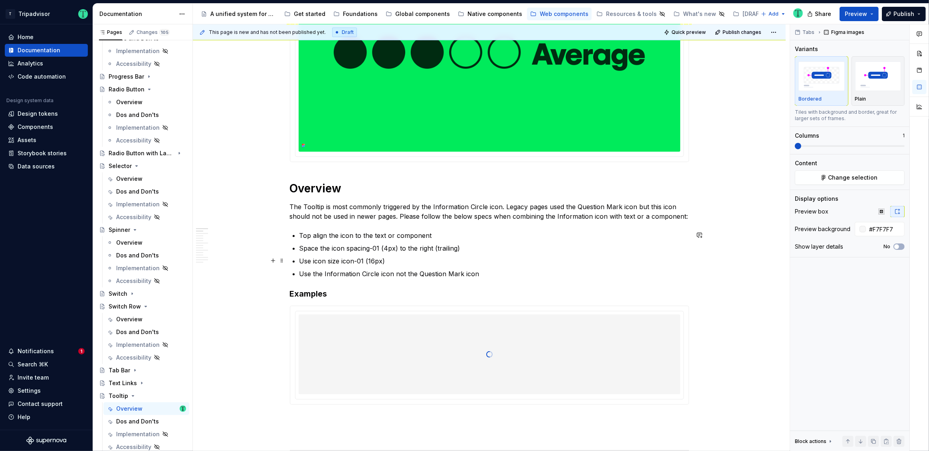
scroll to position [245, 0]
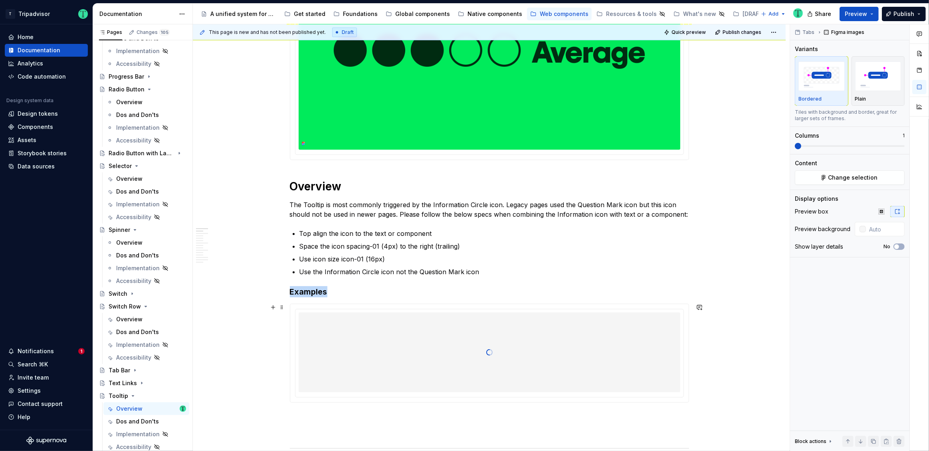
click at [560, 350] on div at bounding box center [490, 353] width 382 height 80
click at [824, 179] on button "Change selection" at bounding box center [850, 177] width 110 height 14
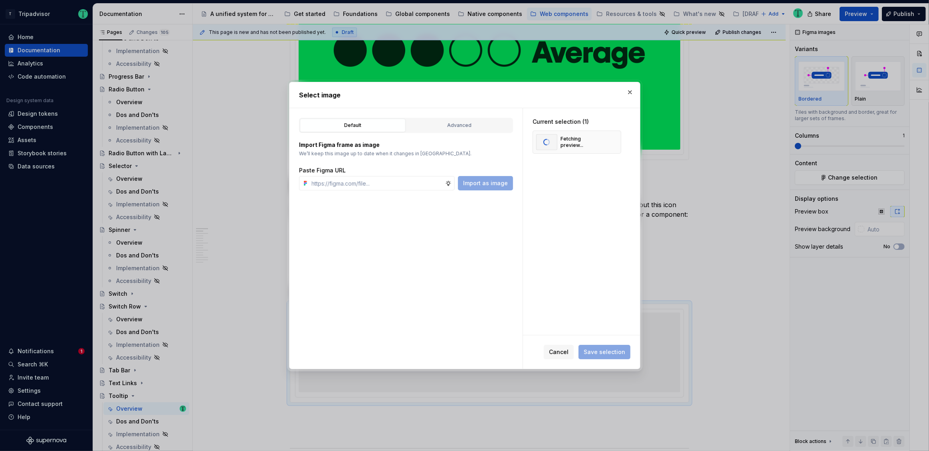
type textarea "*"
click at [610, 143] on button "button" at bounding box center [611, 142] width 11 height 11
click at [409, 180] on input "text" at bounding box center [377, 183] width 137 height 14
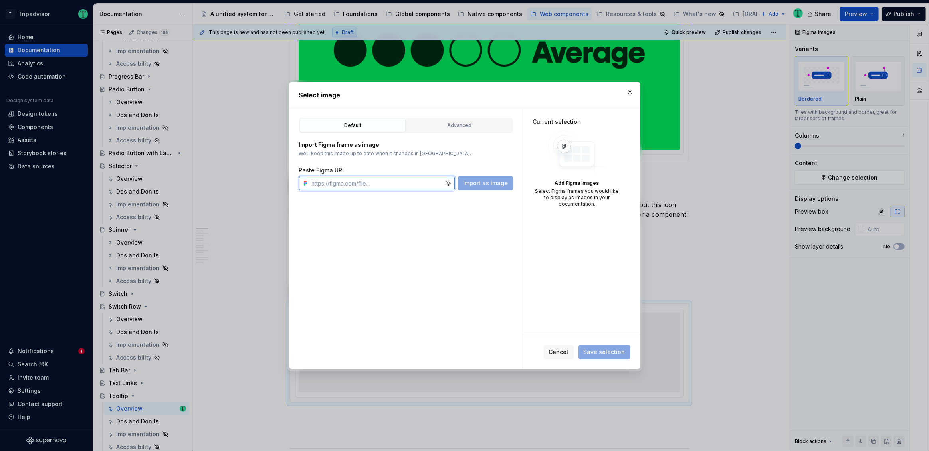
paste input "https://www.figma.com/design/Rk3eGC5124Z7punn8EFUkb/Atlas-Web-Documentation?nod…"
type input "https://www.figma.com/design/Rk3eGC5124Z7punn8EFUkb/Atlas-Web-Documentation?nod…"
click at [484, 179] on button "Import as image" at bounding box center [485, 183] width 55 height 14
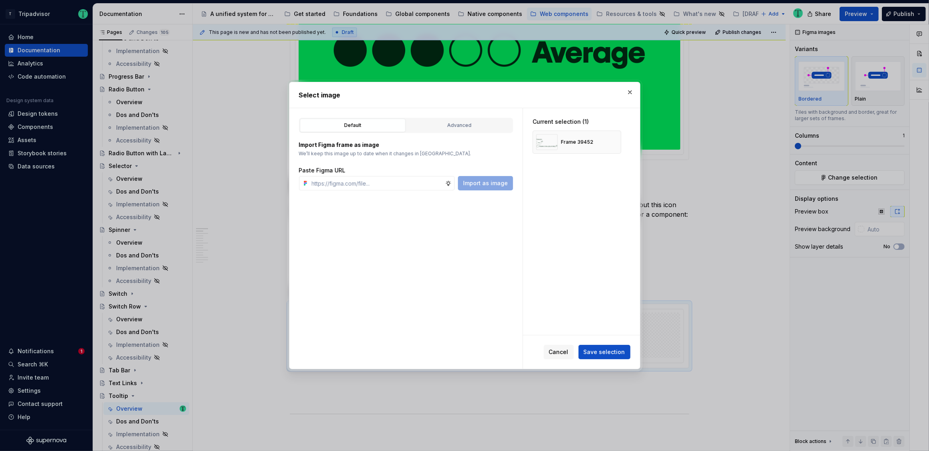
click at [598, 354] on span "Save selection" at bounding box center [605, 352] width 42 height 8
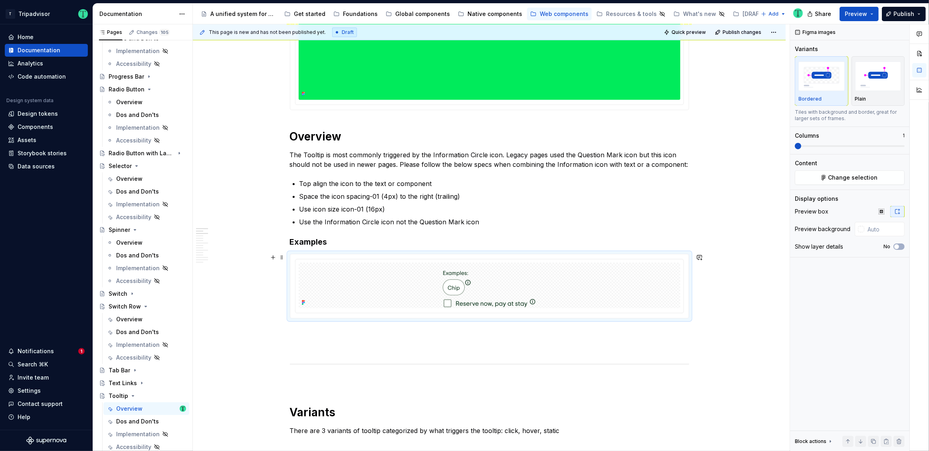
scroll to position [303, 0]
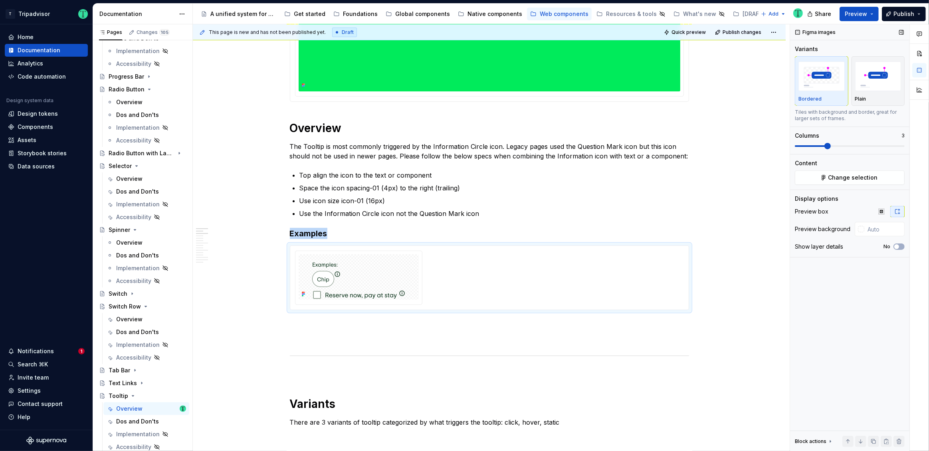
click at [825, 145] on span at bounding box center [827, 146] width 6 height 6
click at [762, 290] on div "This page is new and has not been published yet. Draft Quick preview Publish ch…" at bounding box center [491, 237] width 597 height 427
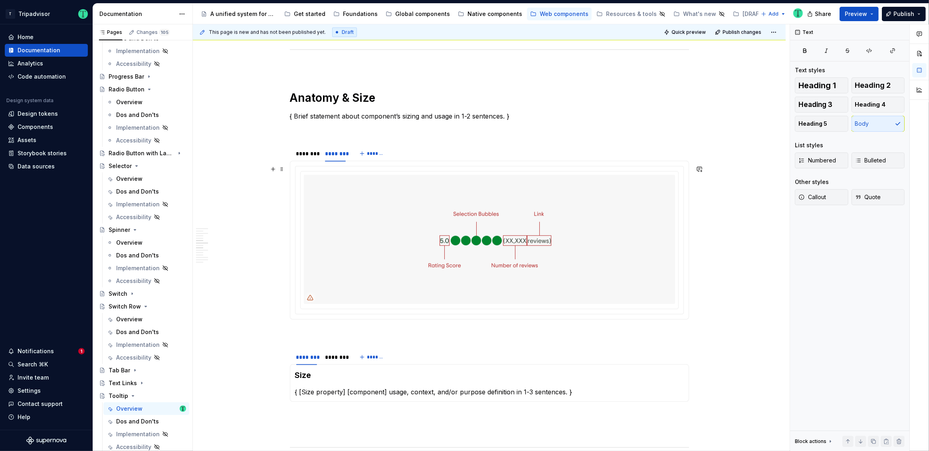
scroll to position [1055, 0]
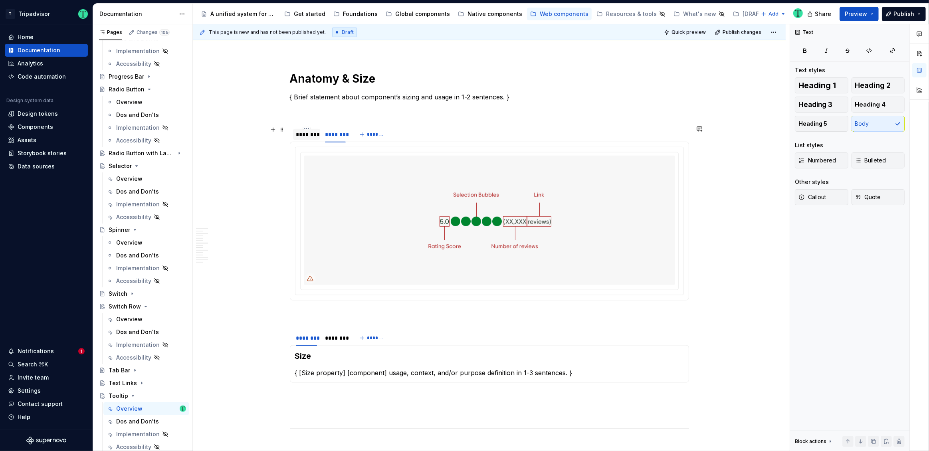
click at [313, 135] on div "********" at bounding box center [306, 135] width 21 height 8
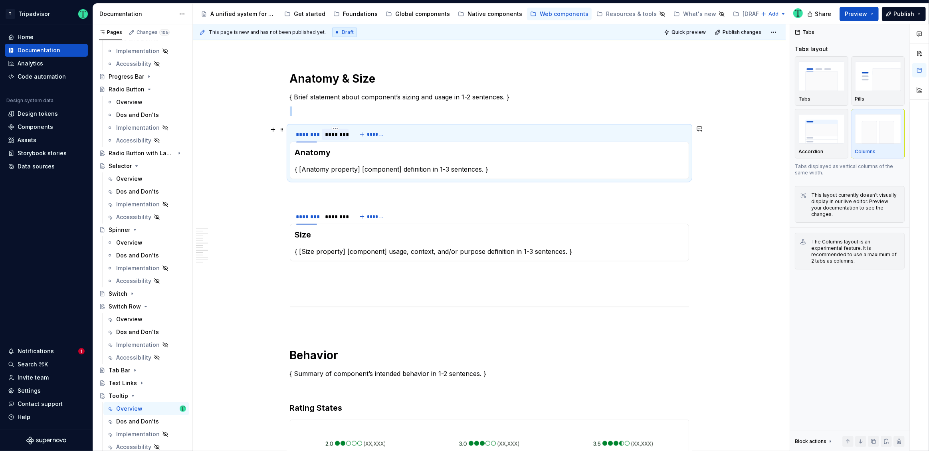
click at [337, 136] on div "********" at bounding box center [335, 135] width 21 height 8
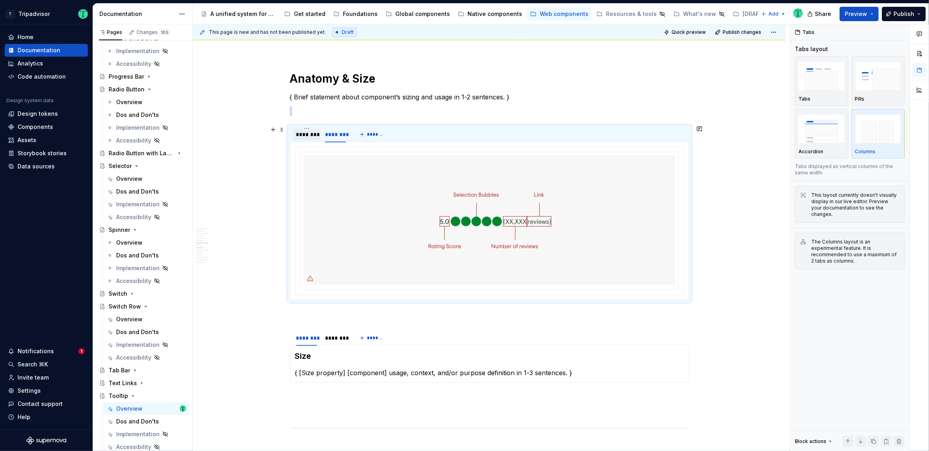
click at [301, 137] on div "********" at bounding box center [306, 135] width 21 height 8
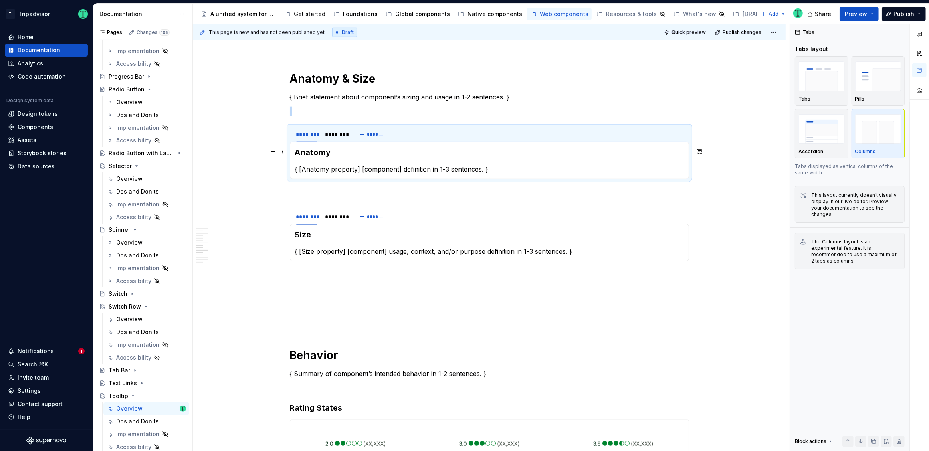
click at [295, 152] on h3 "Anatomy" at bounding box center [489, 152] width 389 height 11
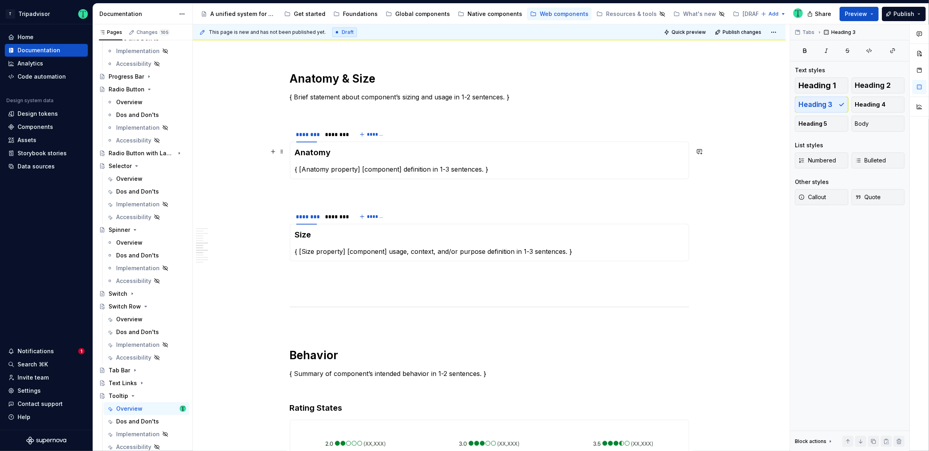
click at [360, 151] on h3 "Anatomy" at bounding box center [489, 152] width 389 height 11
drag, startPoint x: 338, startPoint y: 151, endPoint x: 276, endPoint y: 148, distance: 61.5
click at [290, 148] on div "**********" at bounding box center [489, 290] width 399 height 2319
copy h3 "Anatomy -"
click at [313, 234] on h3 "Size" at bounding box center [489, 234] width 389 height 11
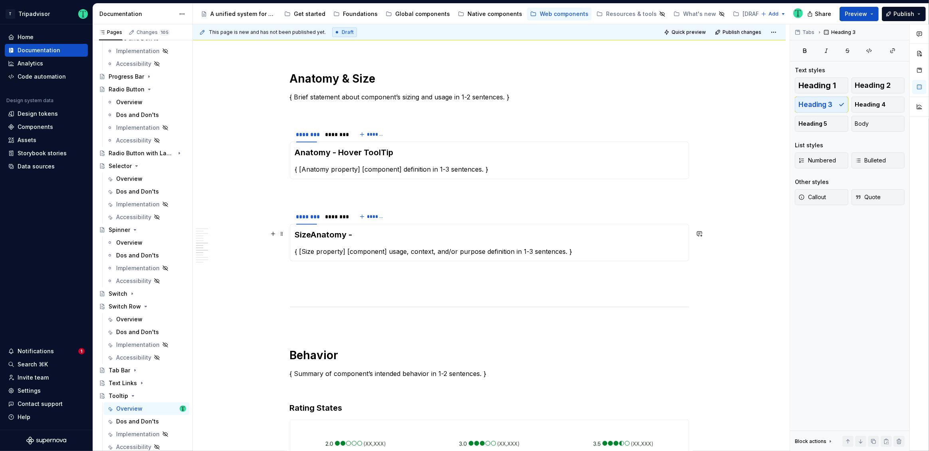
click at [330, 231] on h3 "SizeAnatomy -" at bounding box center [489, 234] width 389 height 11
click at [303, 152] on h3 "Anatomy - Hover ToolTip" at bounding box center [489, 152] width 389 height 11
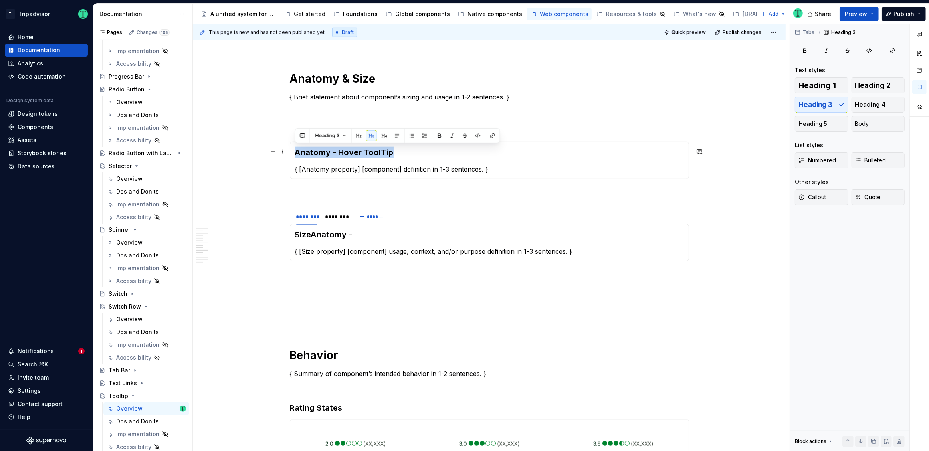
click at [354, 147] on h3 "Anatomy - Hover ToolTip" at bounding box center [489, 152] width 389 height 11
drag, startPoint x: 393, startPoint y: 150, endPoint x: 329, endPoint y: 152, distance: 63.9
click at [329, 152] on h3 "Anatomy - Hover ToolTip" at bounding box center [489, 152] width 389 height 11
copy h3 "- Hover ToolTip"
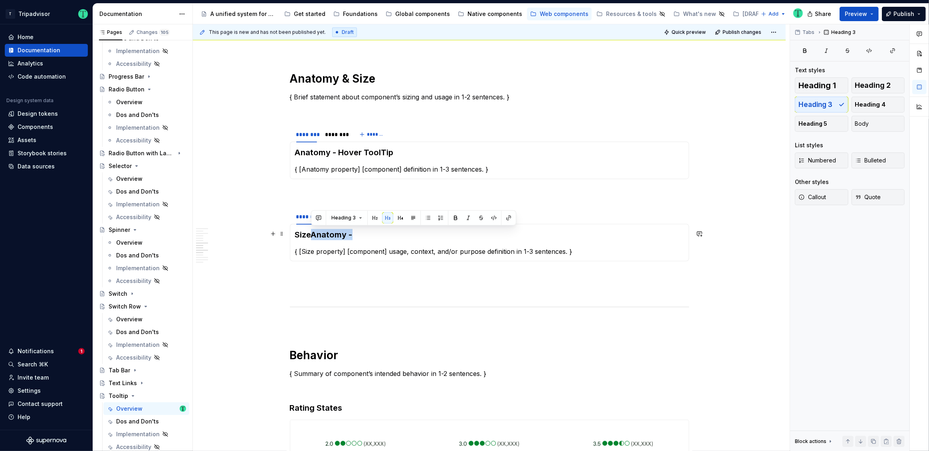
drag, startPoint x: 352, startPoint y: 232, endPoint x: 312, endPoint y: 232, distance: 39.9
click at [312, 232] on h3 "SizeAnatomy -" at bounding box center [489, 234] width 389 height 11
click at [235, 242] on div "**********" at bounding box center [489, 349] width 593 height 2474
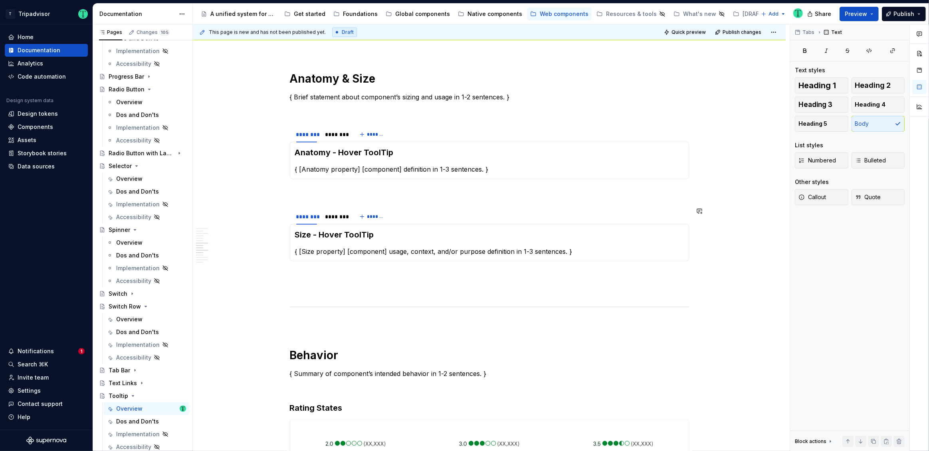
click at [251, 262] on div "**********" at bounding box center [489, 349] width 593 height 2474
click at [329, 138] on div "********" at bounding box center [335, 134] width 27 height 11
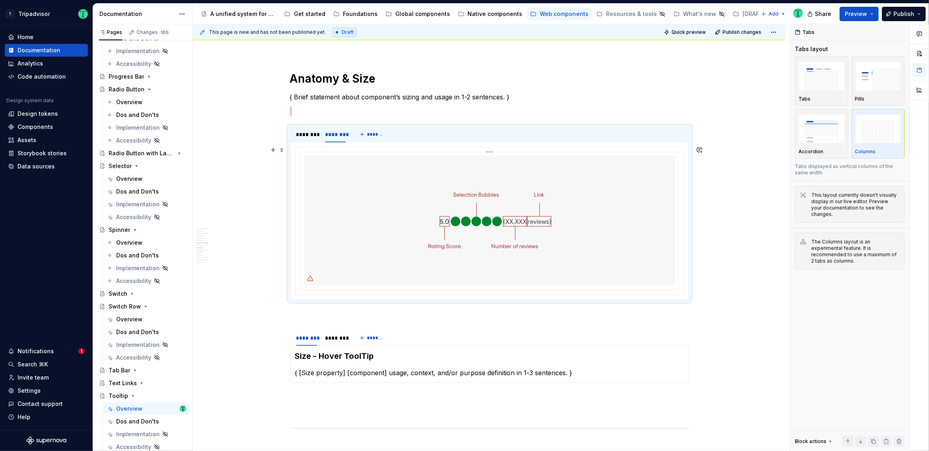
drag, startPoint x: 477, startPoint y: 190, endPoint x: 482, endPoint y: 188, distance: 5.7
click at [477, 189] on img at bounding box center [489, 220] width 292 height 129
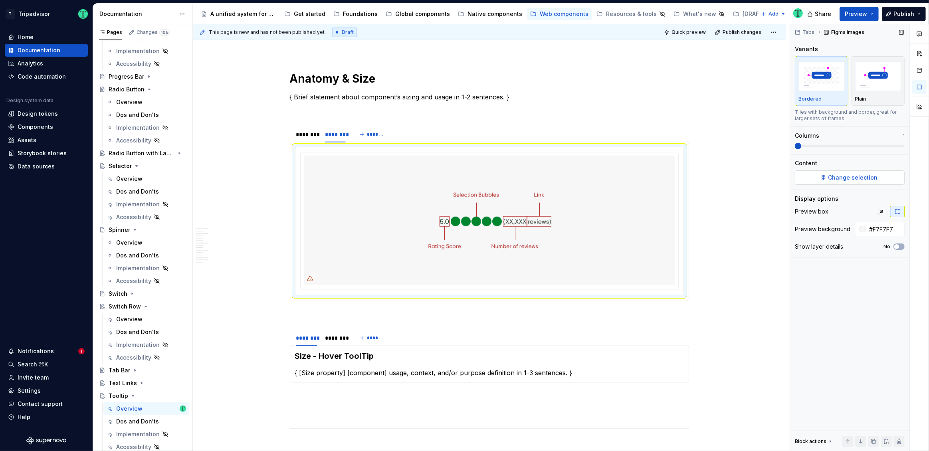
click at [867, 175] on span "Change selection" at bounding box center [852, 178] width 49 height 8
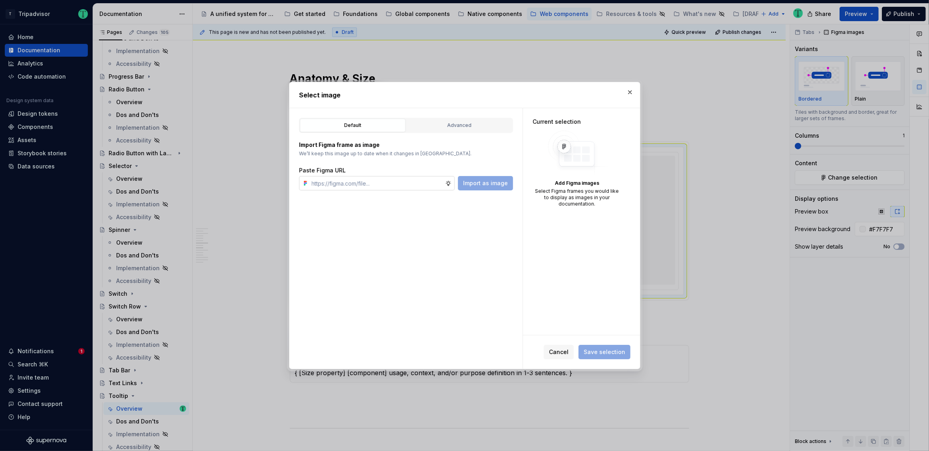
type textarea "*"
click at [403, 180] on input "text" at bounding box center [377, 183] width 137 height 14
type input "https://www.figma.com/design/Rk3eGC5124Z7punn8EFUkb/Atlas-Web-Documentation?nod…"
click at [493, 186] on span "Import as image" at bounding box center [485, 183] width 45 height 8
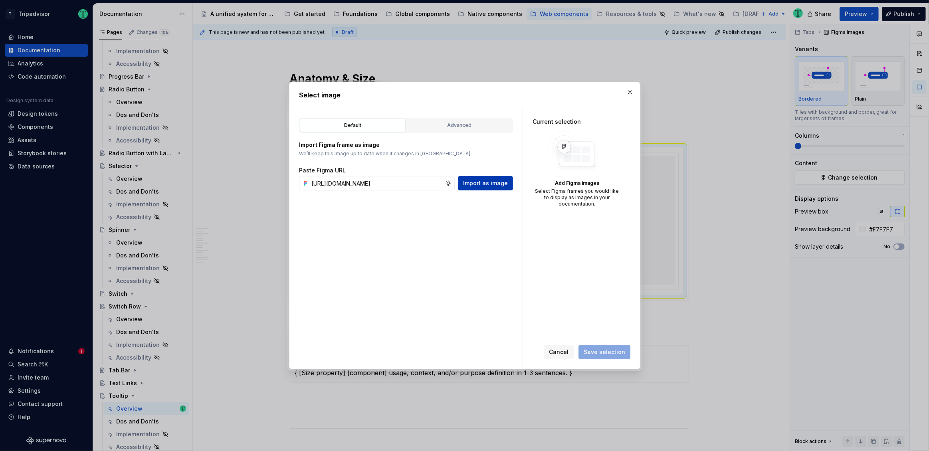
scroll to position [0, 0]
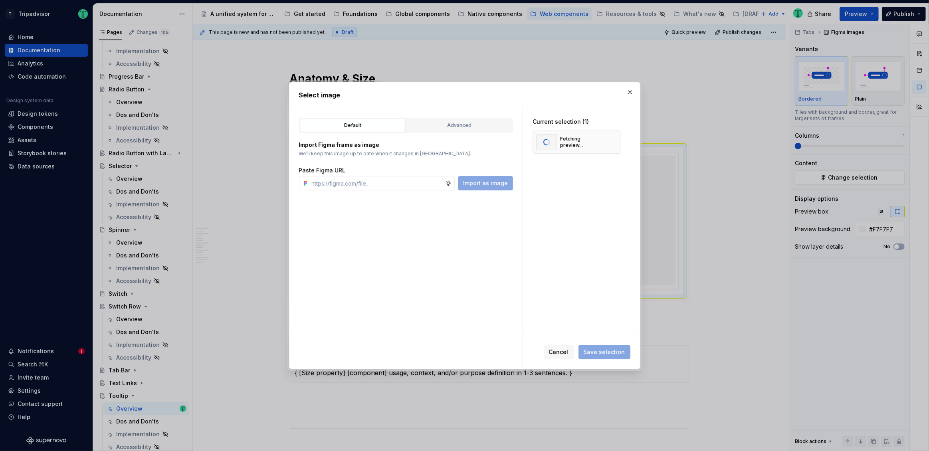
click at [612, 354] on span "Save selection" at bounding box center [604, 352] width 52 height 14
click at [609, 350] on span "Save selection" at bounding box center [605, 352] width 42 height 8
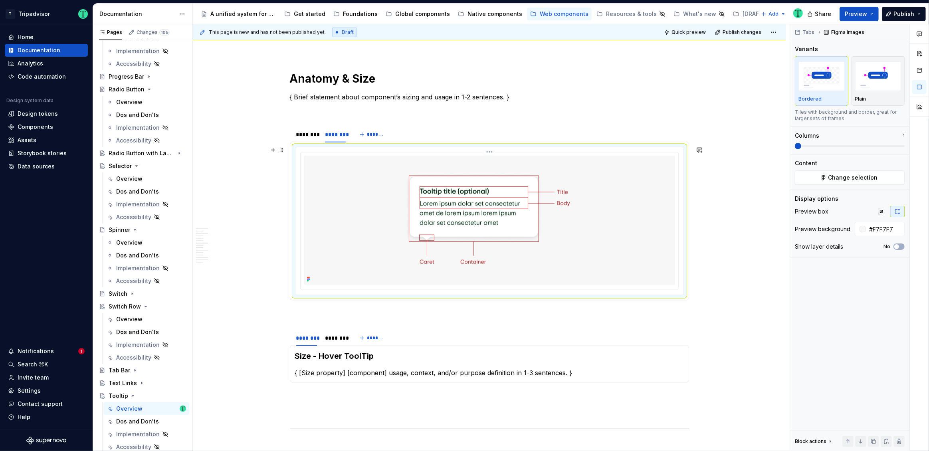
click at [491, 150] on html "T Tripadvisor Home Documentation Analytics Code automation Design system data D…" at bounding box center [464, 225] width 929 height 451
click at [503, 193] on div "Update Figma image" at bounding box center [532, 193] width 67 height 8
click at [309, 136] on div "********" at bounding box center [306, 135] width 21 height 8
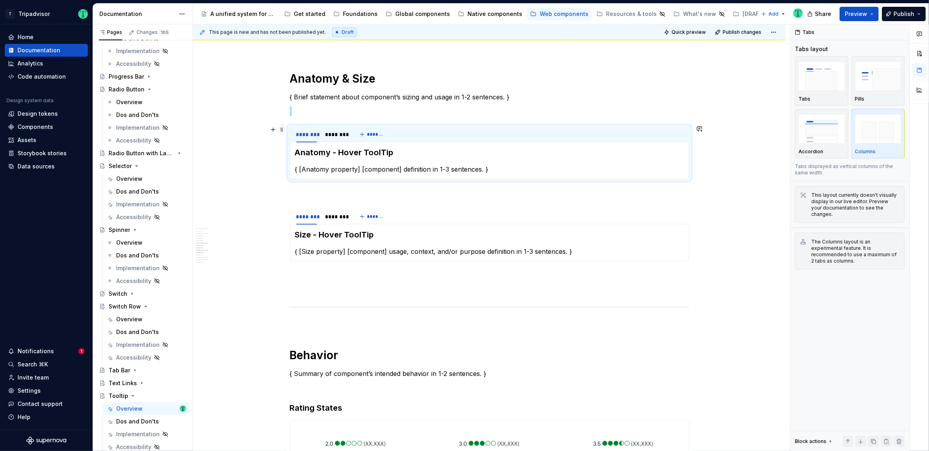
click at [281, 129] on span at bounding box center [282, 129] width 6 height 11
click at [295, 142] on div "Duplicate" at bounding box center [319, 142] width 52 height 8
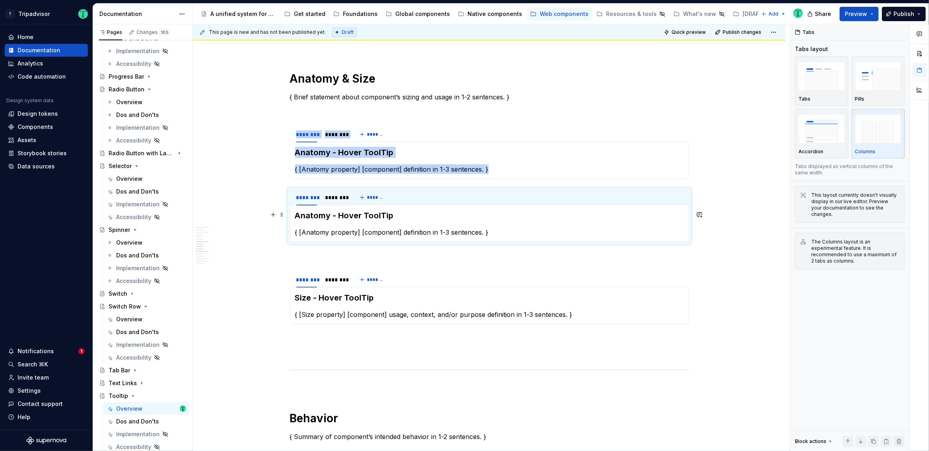
click at [350, 214] on h3 "Anatomy - Hover ToolTip" at bounding box center [489, 215] width 389 height 11
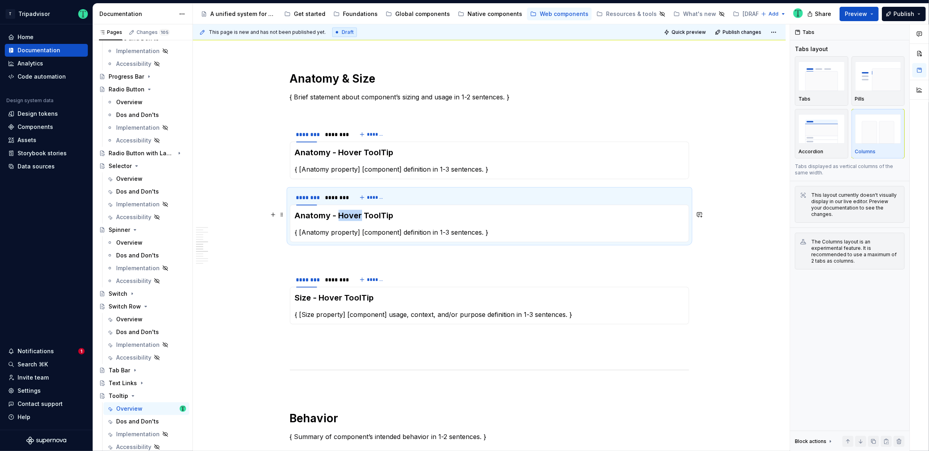
click at [350, 214] on h3 "Anatomy - Hover ToolTip" at bounding box center [489, 215] width 389 height 11
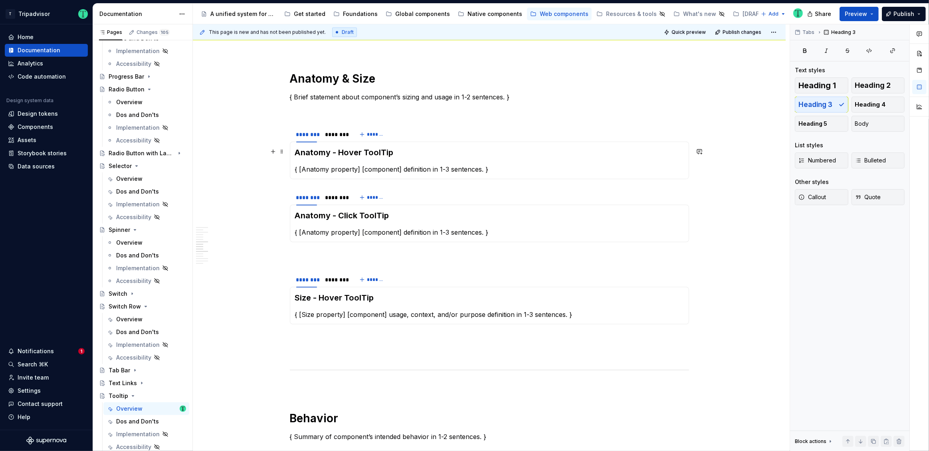
click at [251, 147] on div "**********" at bounding box center [489, 380] width 593 height 2537
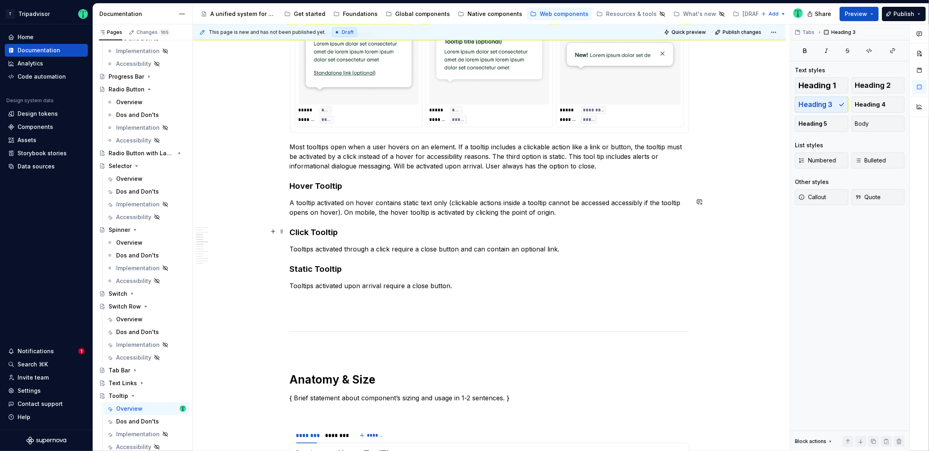
scroll to position [823, 0]
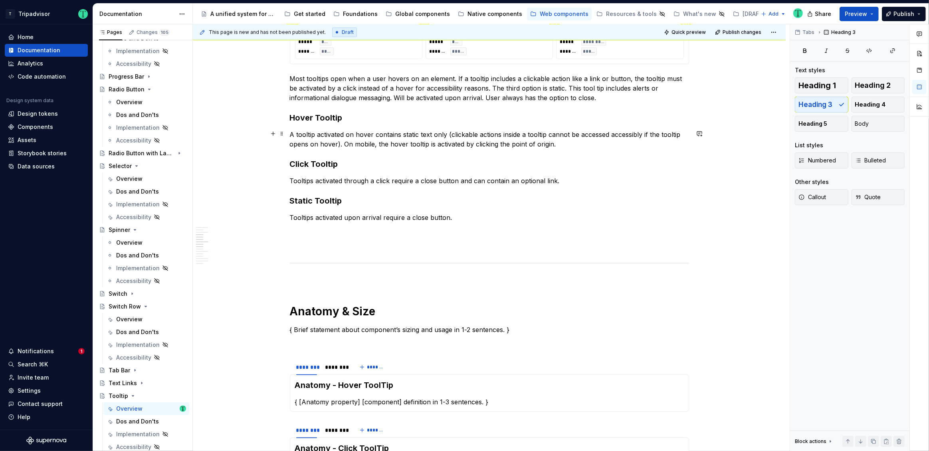
click at [324, 140] on p "A tooltip activated on hover contains static text only (clickable actions insid…" at bounding box center [489, 139] width 399 height 19
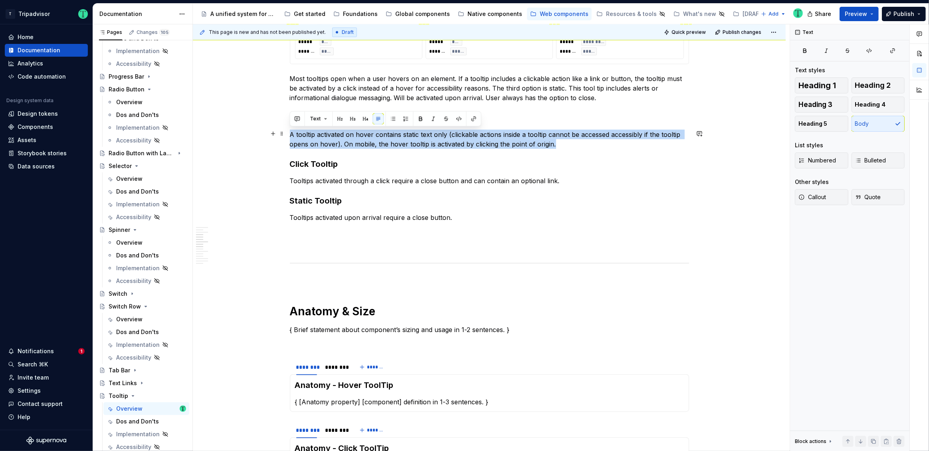
click at [324, 140] on p "A tooltip activated on hover contains static text only (clickable actions insid…" at bounding box center [489, 139] width 399 height 19
copy p "A tooltip activated on hover contains static text only (clickable actions insid…"
click at [318, 400] on p "{ [Anatomy property] [component] definition in 1-3 sentences. }" at bounding box center [489, 402] width 389 height 10
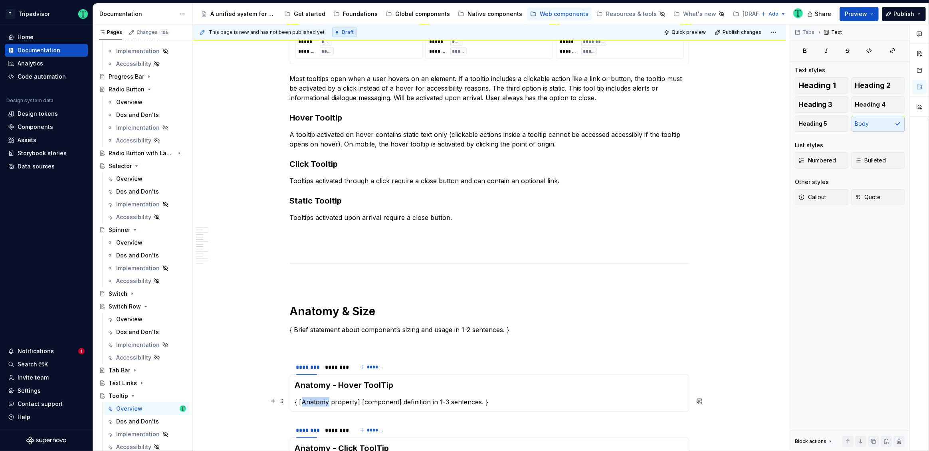
click at [318, 400] on p "{ [Anatomy property] [component] definition in 1-3 sentences. }" at bounding box center [489, 402] width 389 height 10
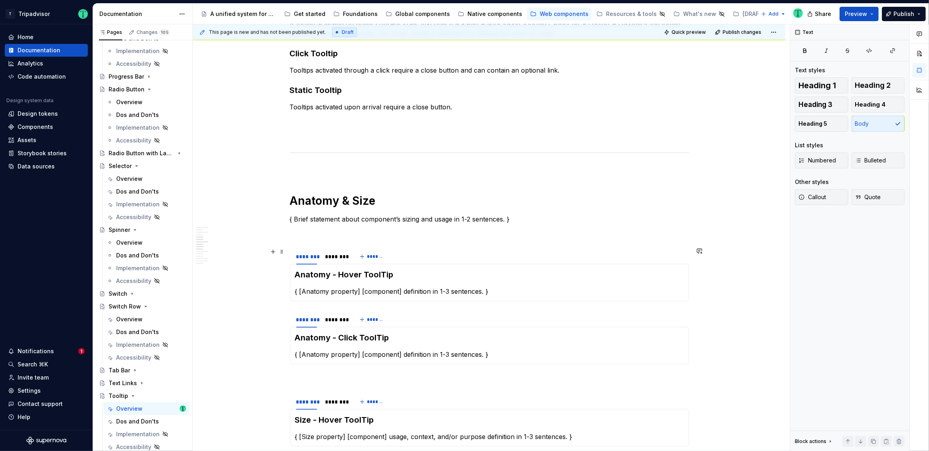
scroll to position [932, 0]
click at [321, 291] on p "{ [Anatomy property] [component] definition in 1-3 sentences. }" at bounding box center [489, 293] width 389 height 10
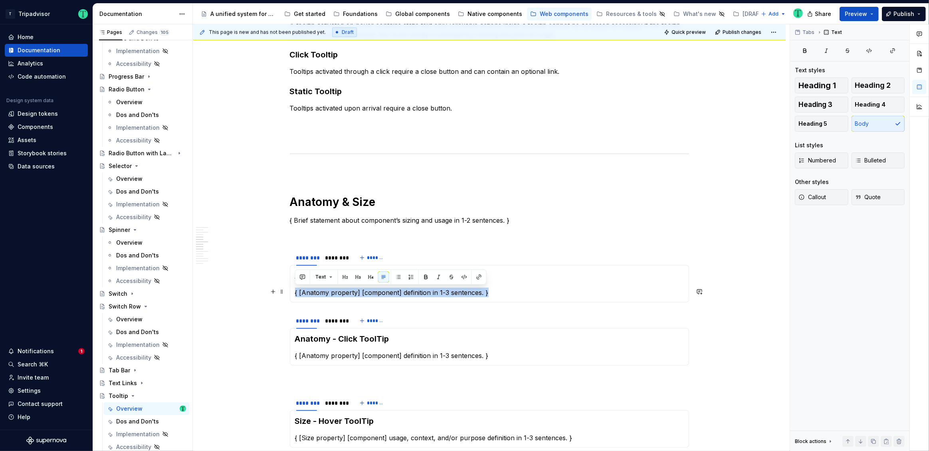
click at [321, 291] on p "{ [Anatomy property] [component] definition in 1-3 sentences. }" at bounding box center [489, 293] width 389 height 10
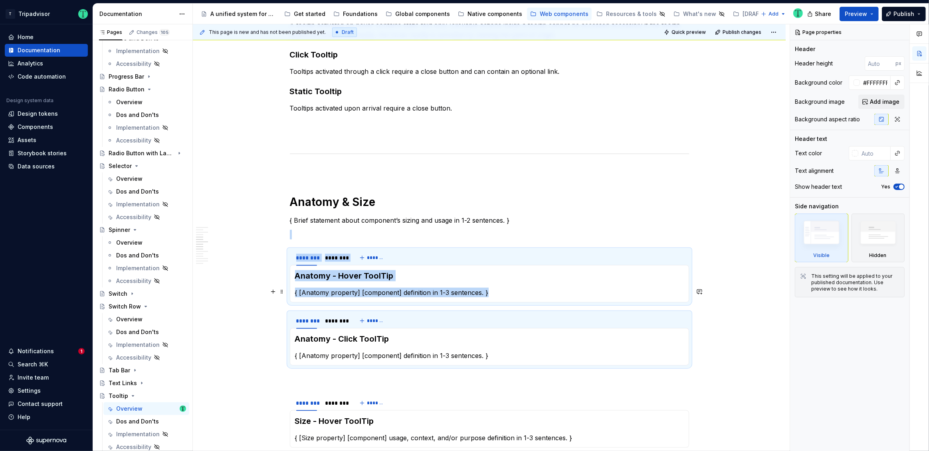
click at [320, 291] on p "{ [Anatomy property] [component] definition in 1-3 sentences. }" at bounding box center [489, 293] width 389 height 10
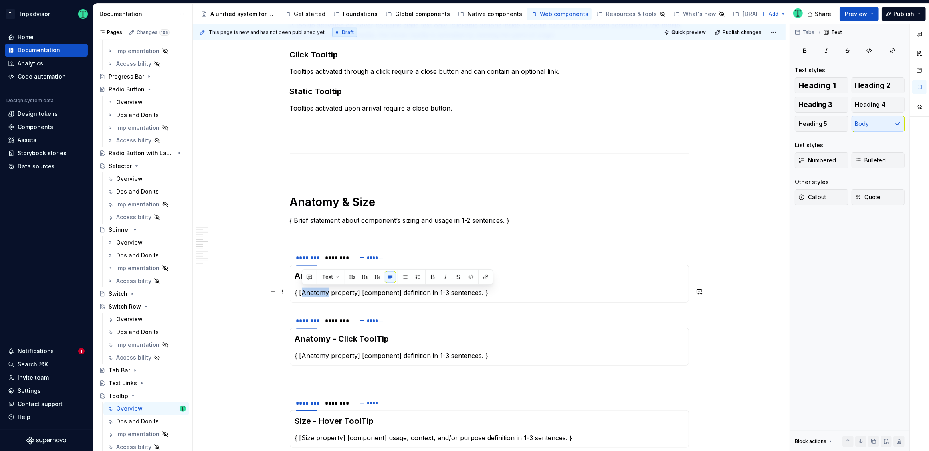
click at [320, 291] on p "{ [Anatomy property] [component] definition in 1-3 sentences. }" at bounding box center [489, 293] width 389 height 10
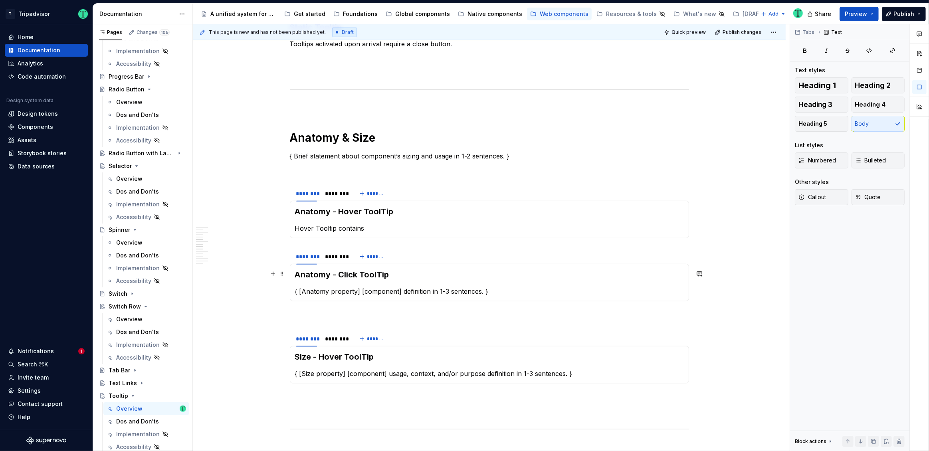
scroll to position [995, 0]
click at [355, 230] on p "Hover Tooltip contains" at bounding box center [489, 229] width 389 height 10
type textarea "*"
click at [334, 229] on p "Hover Tooltip contains a container, caret, title text, and body text" at bounding box center [489, 229] width 389 height 10
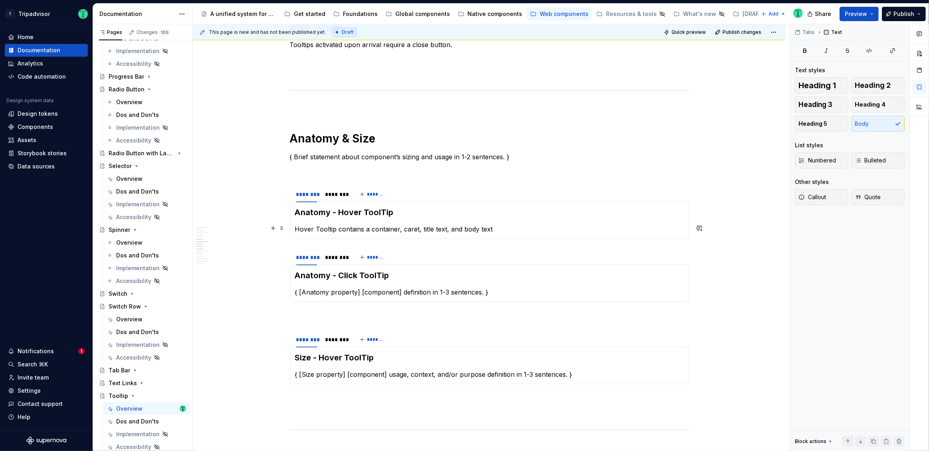
click at [294, 228] on div "Anatomy - Hover ToolTip Hover Tooltip contains a container, caret, title text, …" at bounding box center [489, 221] width 399 height 38
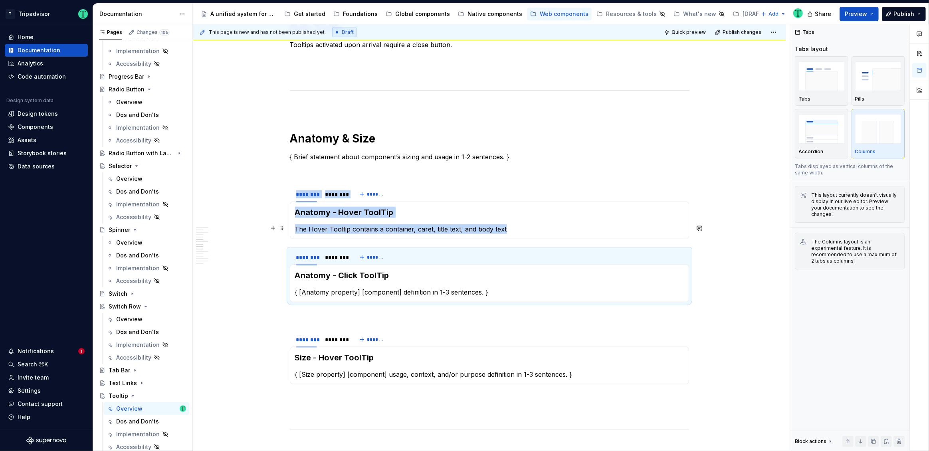
click at [318, 225] on p "The Hover Tooltip contains a container, caret, title text, and body text" at bounding box center [489, 229] width 389 height 10
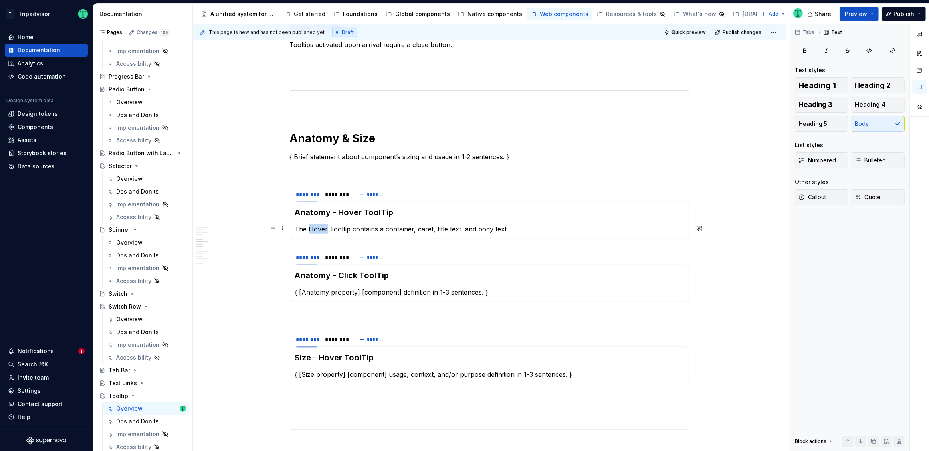
click at [318, 225] on p "The Hover Tooltip contains a container, caret, title text, and body text" at bounding box center [489, 229] width 389 height 10
copy p "The Hover Tooltip contains a container, caret, title text, and body text"
click at [312, 291] on p "{ [Anatomy property] [component] definition in 1-3 sentences. }" at bounding box center [489, 292] width 389 height 10
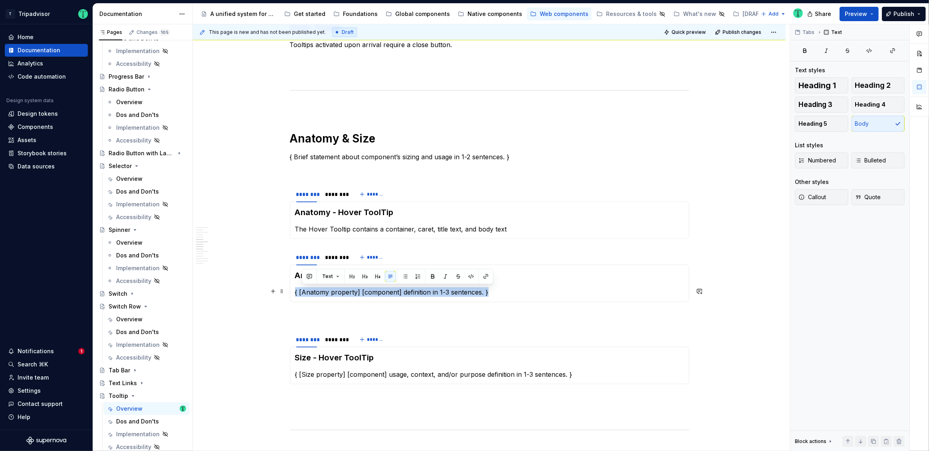
click at [312, 291] on p "{ [Anatomy property] [component] definition in 1-3 sentences. }" at bounding box center [489, 292] width 389 height 10
click at [321, 291] on p "The Hover Tooltip contains a container, caret, title text, and body text" at bounding box center [489, 292] width 389 height 10
click at [234, 283] on div "**********" at bounding box center [489, 440] width 593 height 2537
click at [306, 196] on div "********" at bounding box center [306, 194] width 21 height 8
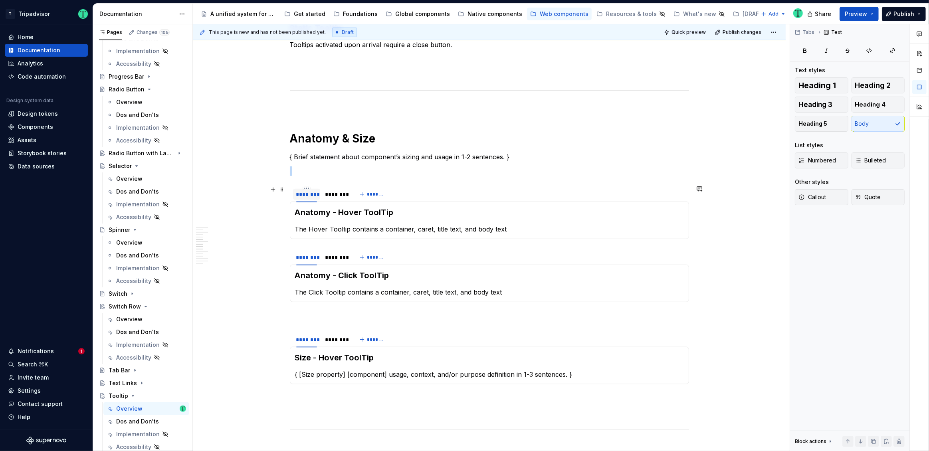
click at [306, 196] on div "********" at bounding box center [306, 194] width 21 height 8
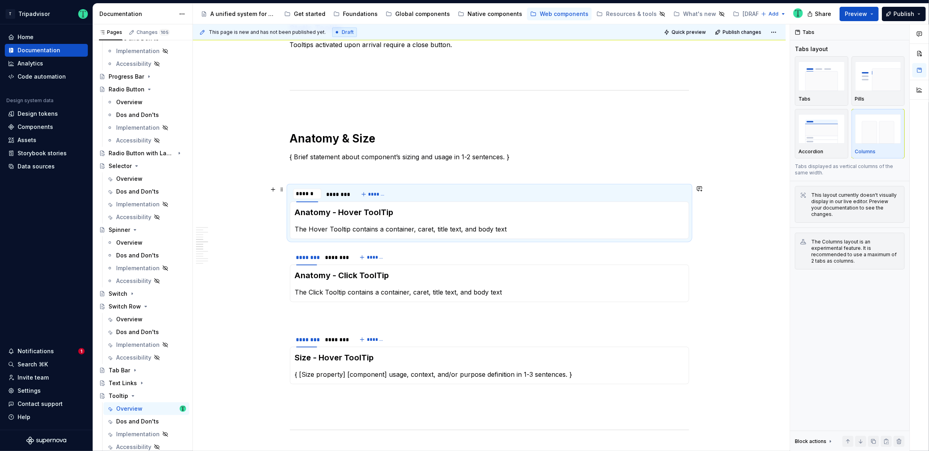
type input "********"
click at [340, 192] on div "********" at bounding box center [339, 194] width 21 height 8
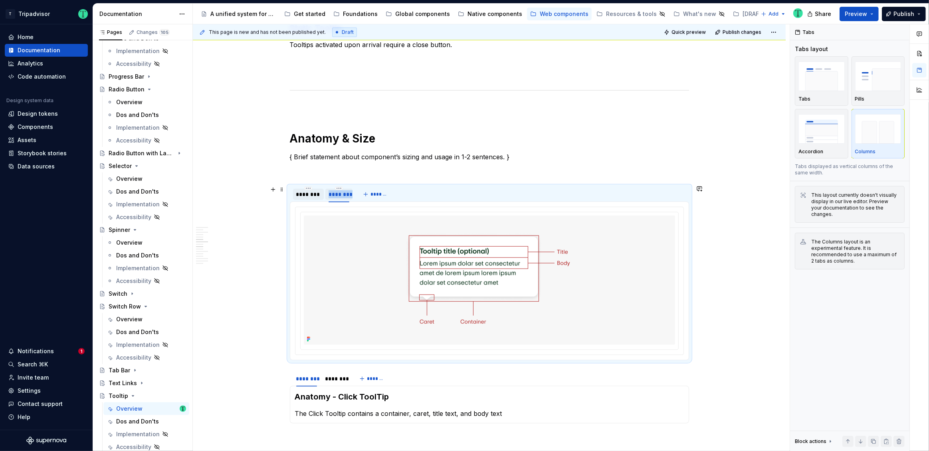
click at [340, 192] on div "********" at bounding box center [339, 194] width 21 height 8
type input "********"
click at [311, 378] on div "********" at bounding box center [306, 379] width 21 height 8
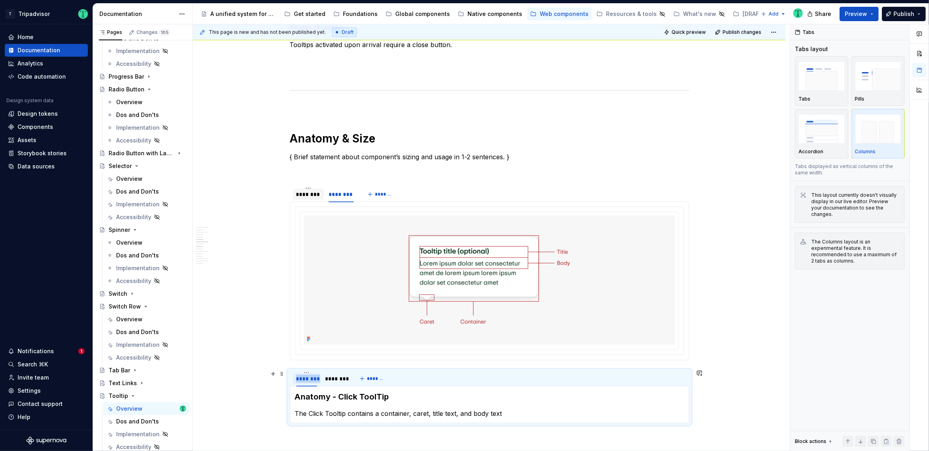
click at [311, 378] on div "********" at bounding box center [306, 379] width 21 height 8
type textarea "*"
type input "********"
click at [337, 375] on div "********" at bounding box center [339, 379] width 21 height 8
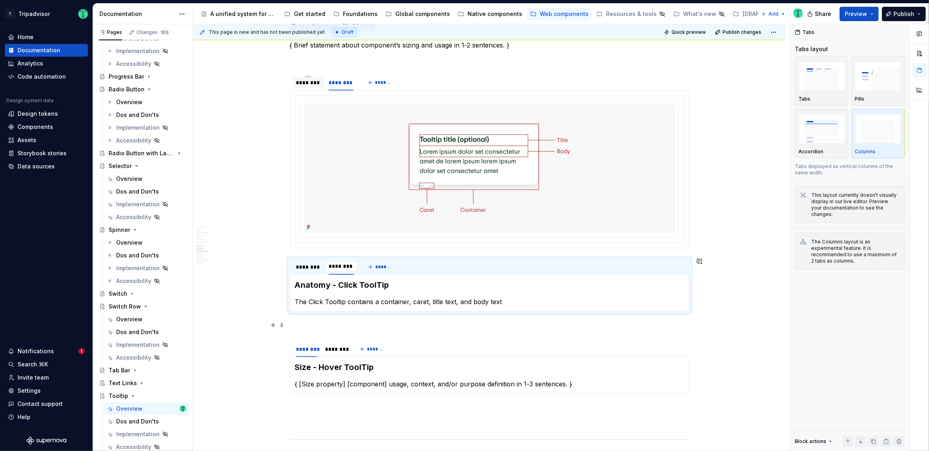
scroll to position [1181, 0]
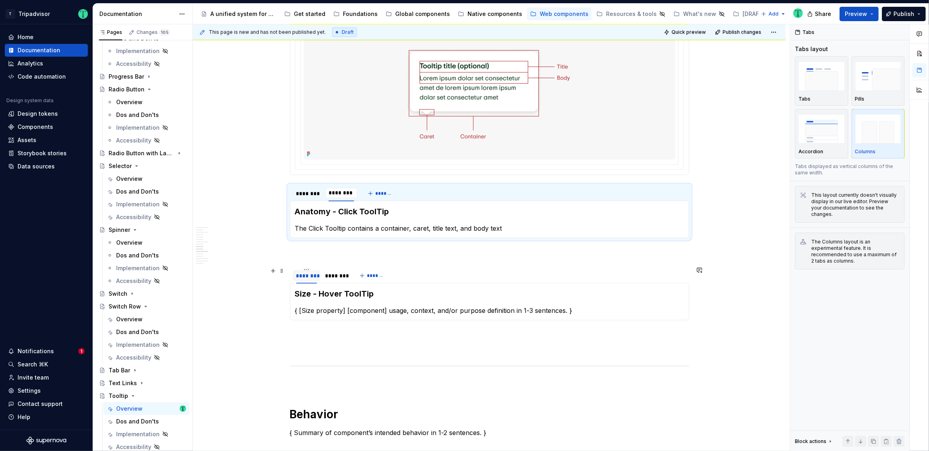
type input "********"
click at [311, 277] on div "********" at bounding box center [306, 276] width 21 height 8
type input "********"
click at [346, 275] on div "********" at bounding box center [339, 276] width 21 height 8
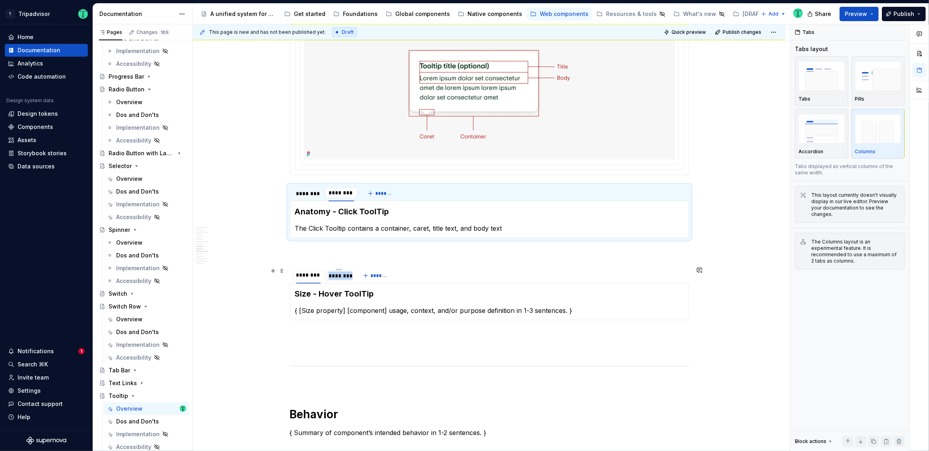
click at [346, 275] on div "********" at bounding box center [339, 276] width 21 height 8
type input "********"
click at [253, 275] on div "**********" at bounding box center [489, 316] width 593 height 2658
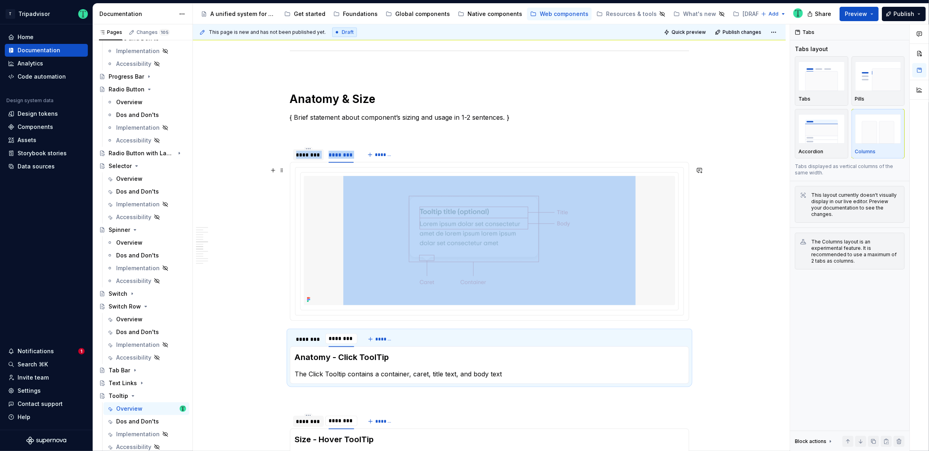
scroll to position [1037, 0]
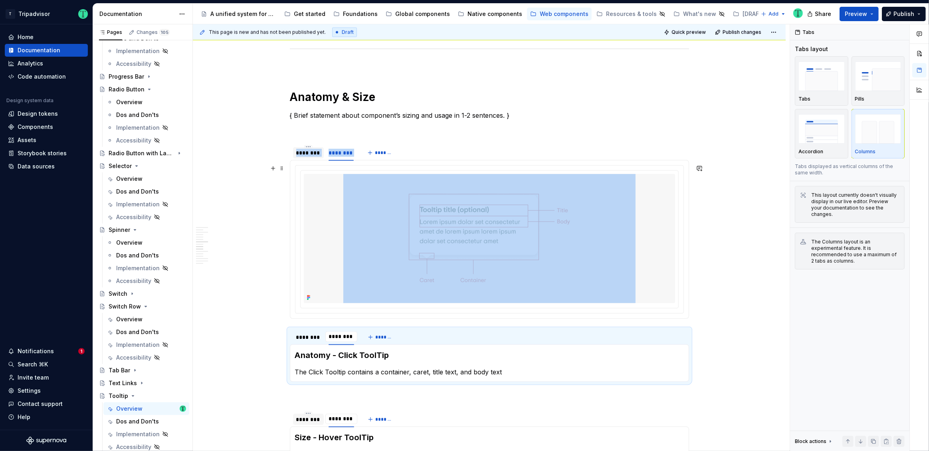
click at [253, 275] on div "**********" at bounding box center [489, 459] width 593 height 2658
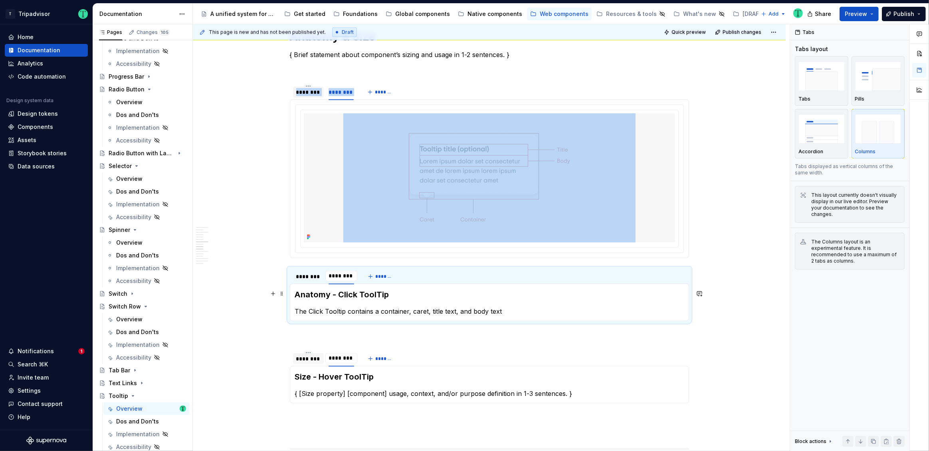
scroll to position [1093, 0]
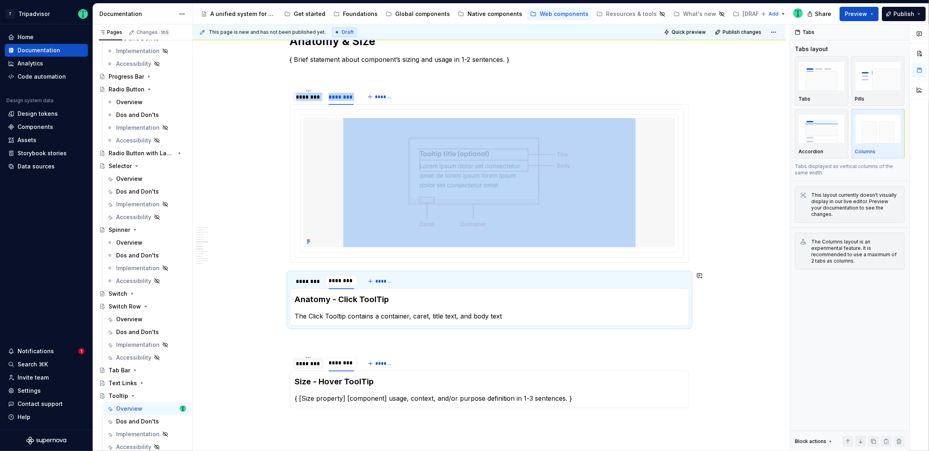
click at [230, 287] on div "**********" at bounding box center [489, 403] width 593 height 2658
click at [335, 303] on h3 "Anatomy - Click ToolTip" at bounding box center [489, 299] width 389 height 11
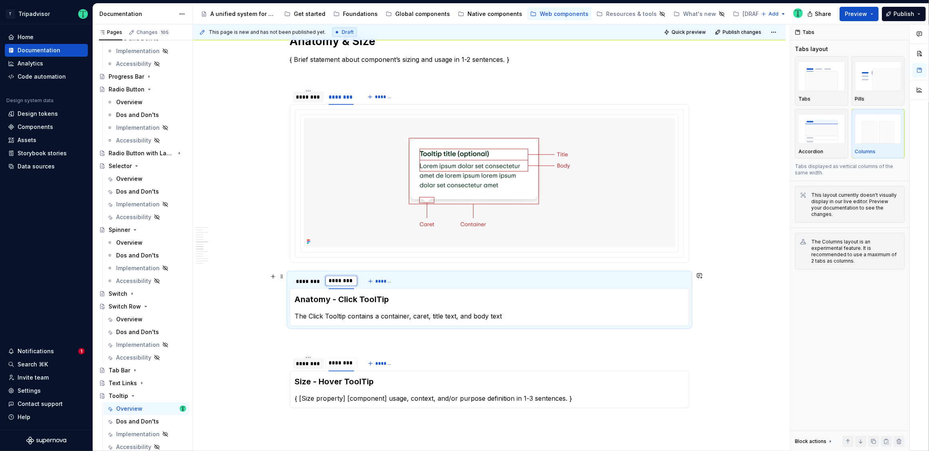
click at [347, 283] on input "********" at bounding box center [341, 281] width 32 height 14
click at [348, 288] on div at bounding box center [341, 288] width 32 height 1
click at [311, 282] on div "********" at bounding box center [308, 281] width 24 height 8
click at [348, 286] on input "********" at bounding box center [341, 281] width 32 height 14
click at [347, 278] on input "********" at bounding box center [341, 281] width 32 height 14
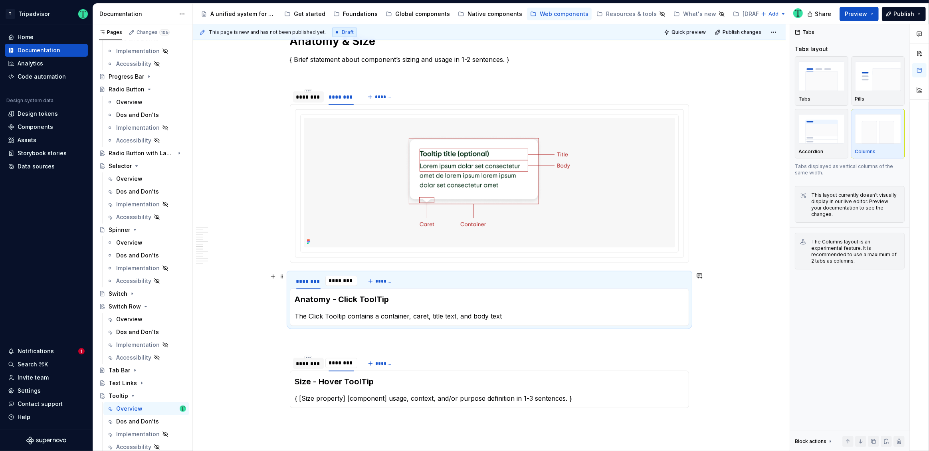
click at [246, 287] on div "**********" at bounding box center [489, 403] width 593 height 2658
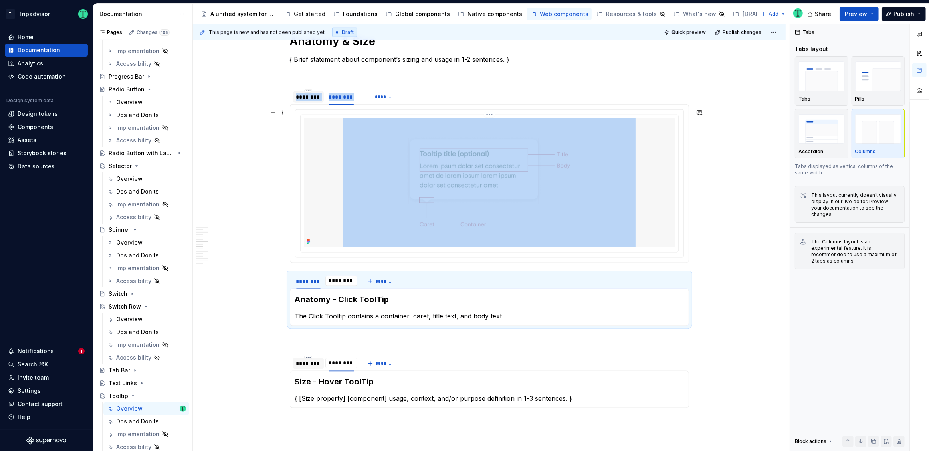
click at [301, 152] on div at bounding box center [490, 183] width 378 height 137
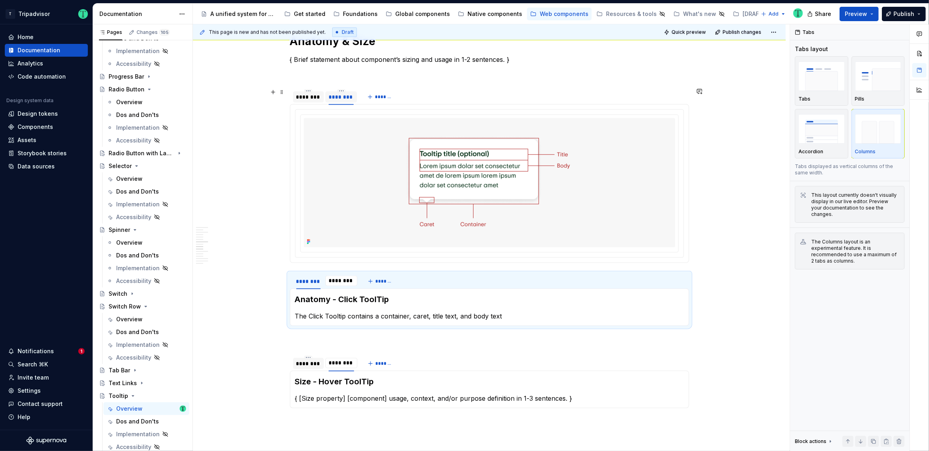
click at [344, 93] on div "********" at bounding box center [342, 97] width 26 height 8
click at [301, 99] on div "********" at bounding box center [308, 97] width 24 height 8
click at [305, 361] on div "********" at bounding box center [308, 364] width 24 height 8
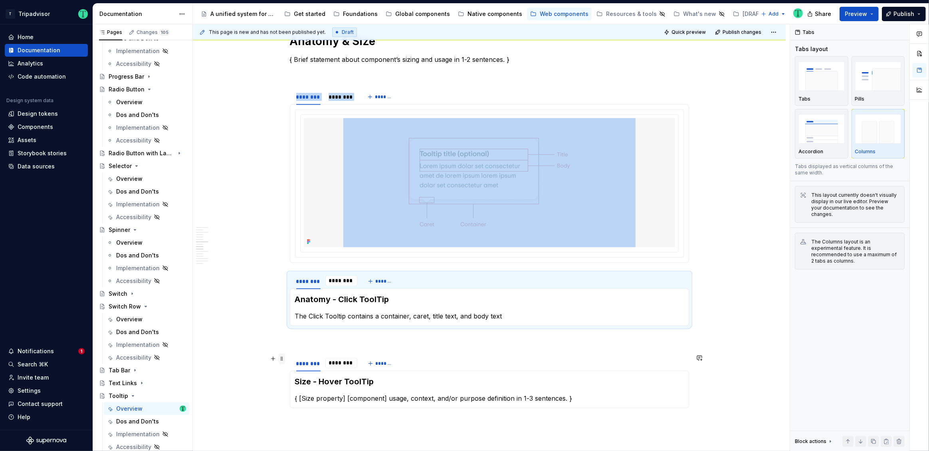
click at [282, 359] on span at bounding box center [282, 358] width 6 height 11
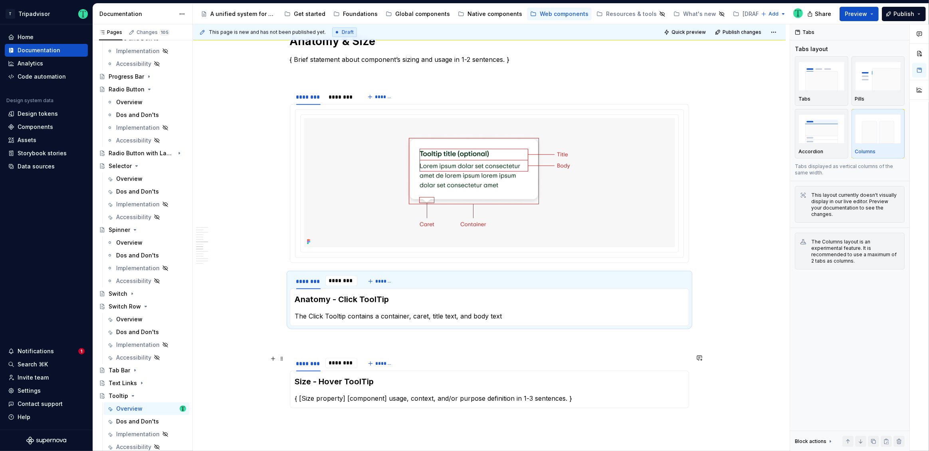
click at [265, 290] on div "**********" at bounding box center [489, 403] width 593 height 2658
click at [265, 290] on div "This page is new and has not been published yet. Draft Quick preview Publish ch…" at bounding box center [491, 237] width 597 height 427
click at [265, 290] on div "**********" at bounding box center [489, 403] width 593 height 2658
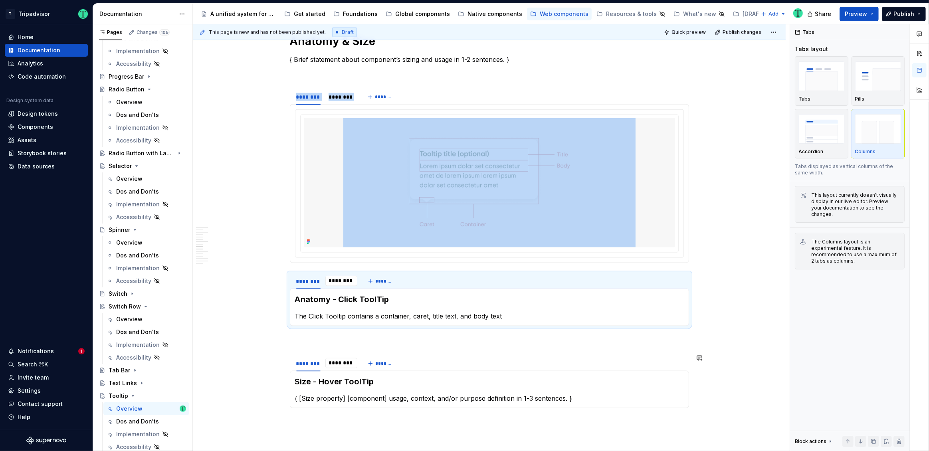
click at [265, 290] on div "**********" at bounding box center [489, 403] width 593 height 2658
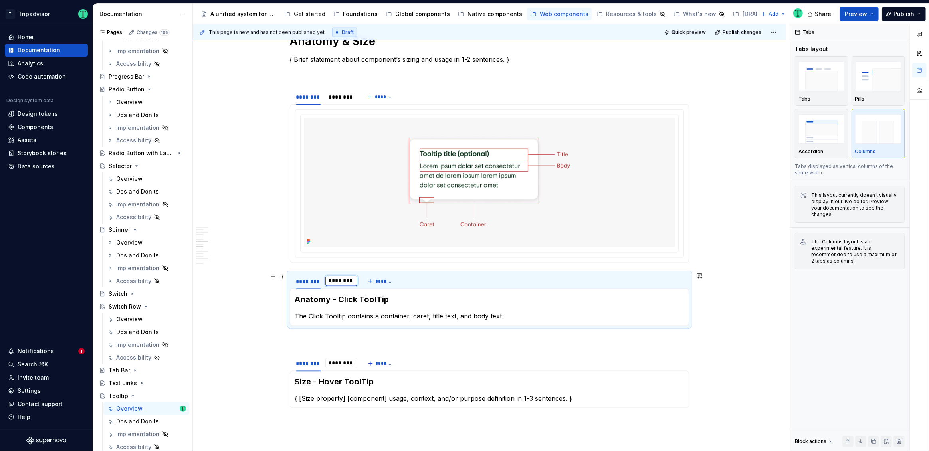
click at [352, 281] on input "********" at bounding box center [341, 281] width 32 height 14
click at [349, 301] on h3 "Anatomy - Click ToolTip" at bounding box center [489, 299] width 389 height 11
click at [333, 101] on div "********" at bounding box center [341, 96] width 32 height 11
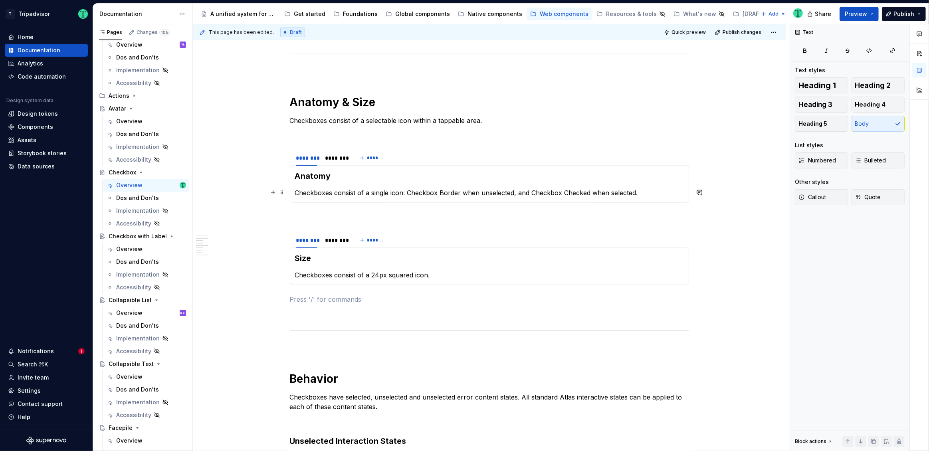
scroll to position [596, 0]
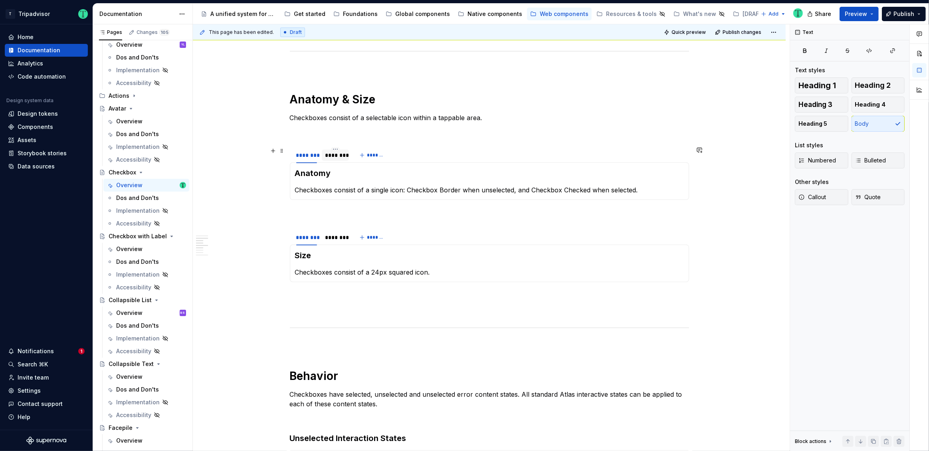
click at [336, 156] on div "********" at bounding box center [335, 155] width 21 height 8
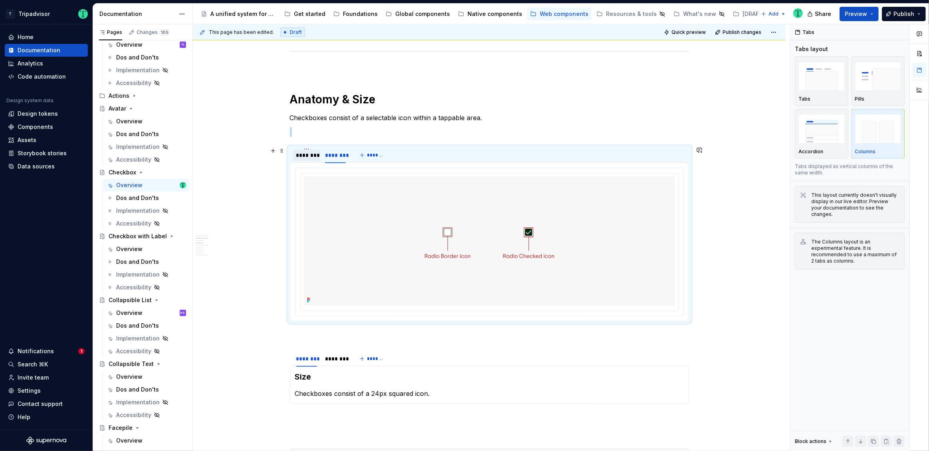
click at [307, 160] on div "********" at bounding box center [306, 155] width 27 height 13
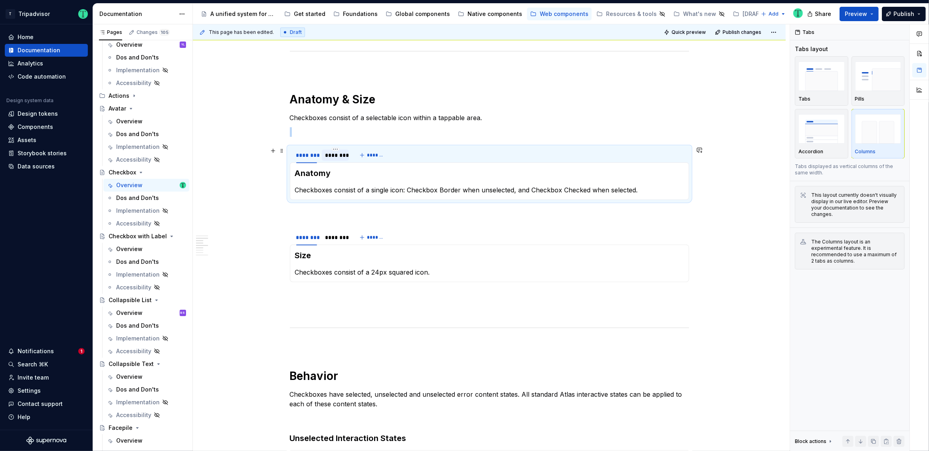
click at [332, 157] on div "********" at bounding box center [335, 155] width 21 height 8
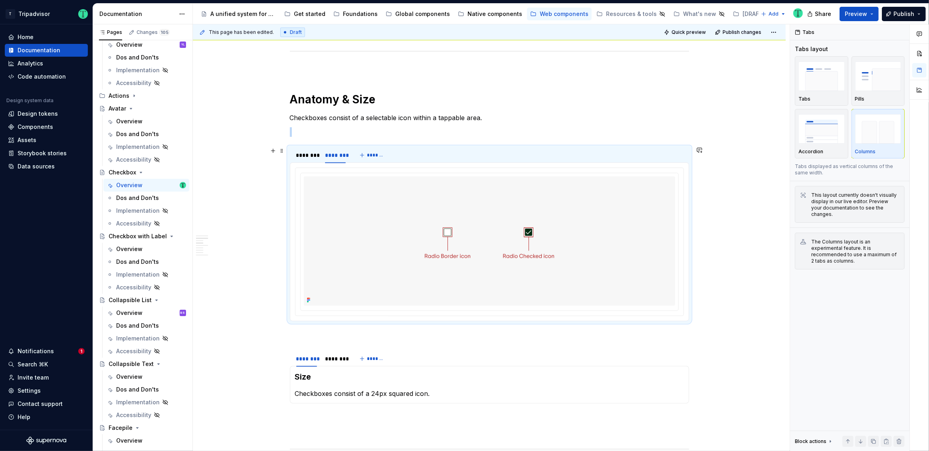
click at [313, 162] on div "******** ********" at bounding box center [321, 157] width 63 height 20
click at [311, 158] on div "********" at bounding box center [306, 155] width 27 height 11
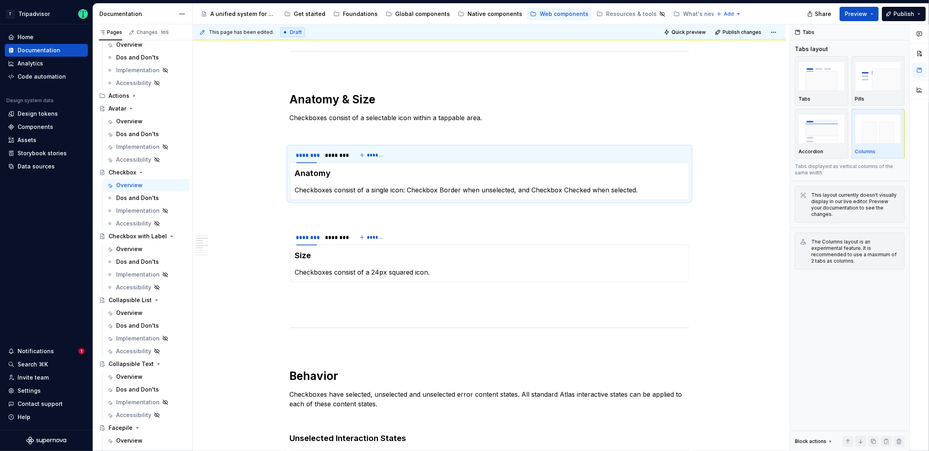
type textarea "*"
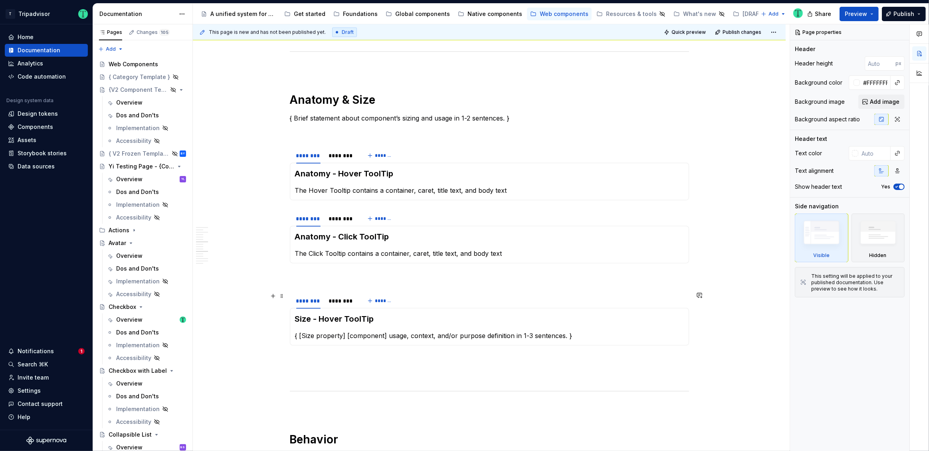
scroll to position [1035, 0]
click at [340, 220] on div "********" at bounding box center [342, 218] width 26 height 8
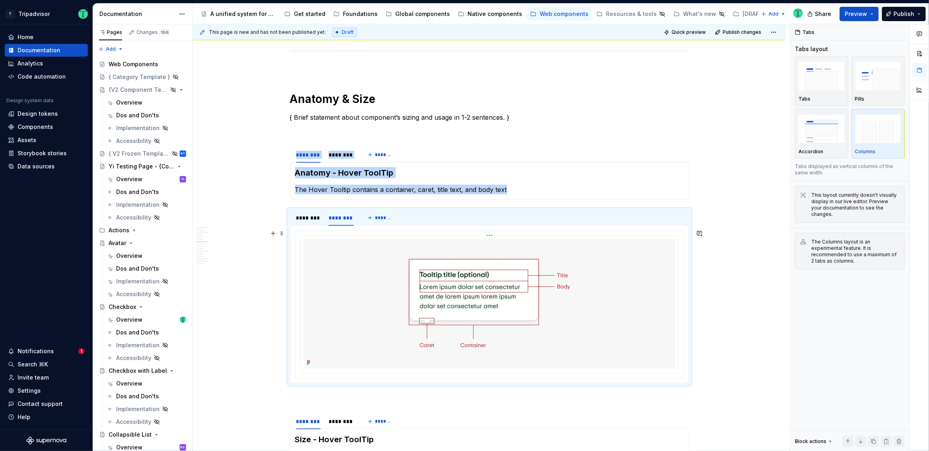
click at [491, 233] on html "T Tripadvisor Home Documentation Analytics Code automation Design system data D…" at bounding box center [464, 225] width 929 height 451
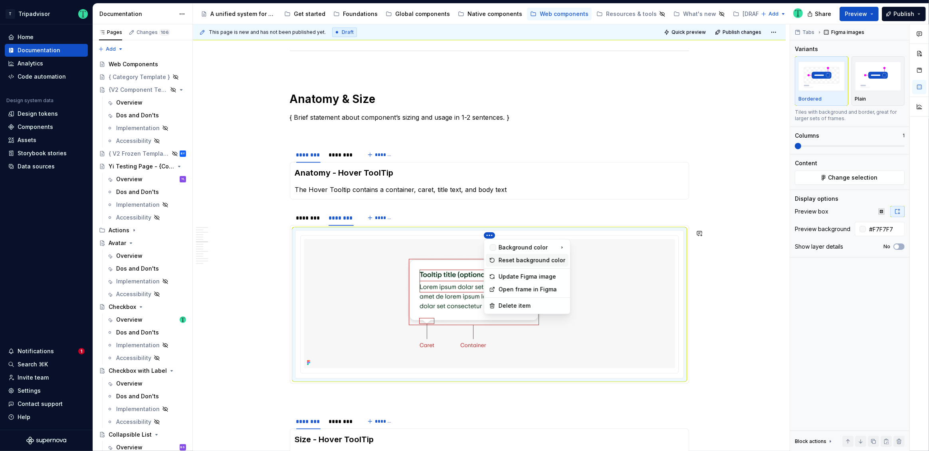
type textarea "*"
click at [505, 277] on div "Update Figma image" at bounding box center [532, 277] width 67 height 8
click at [307, 215] on div "********" at bounding box center [308, 218] width 24 height 8
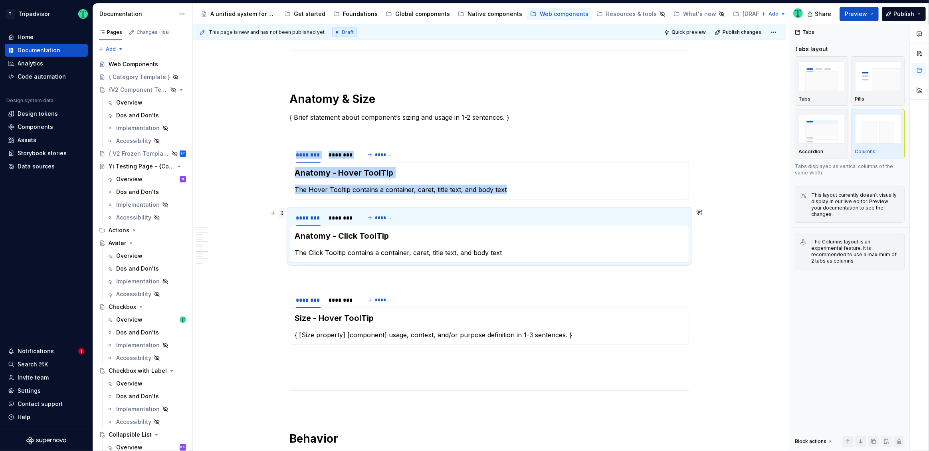
click at [282, 213] on span at bounding box center [282, 213] width 6 height 11
click at [289, 224] on icon at bounding box center [287, 225] width 6 height 6
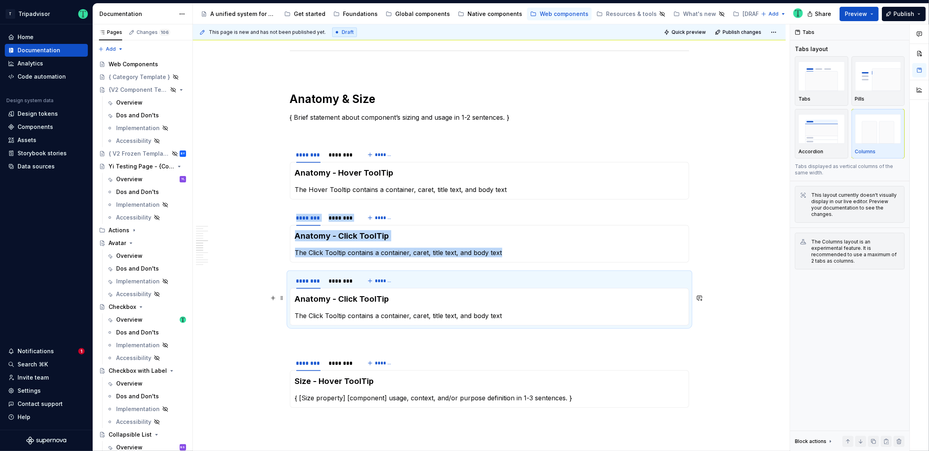
click at [352, 301] on h3 "Anatomy - Click ToolTip" at bounding box center [489, 298] width 389 height 11
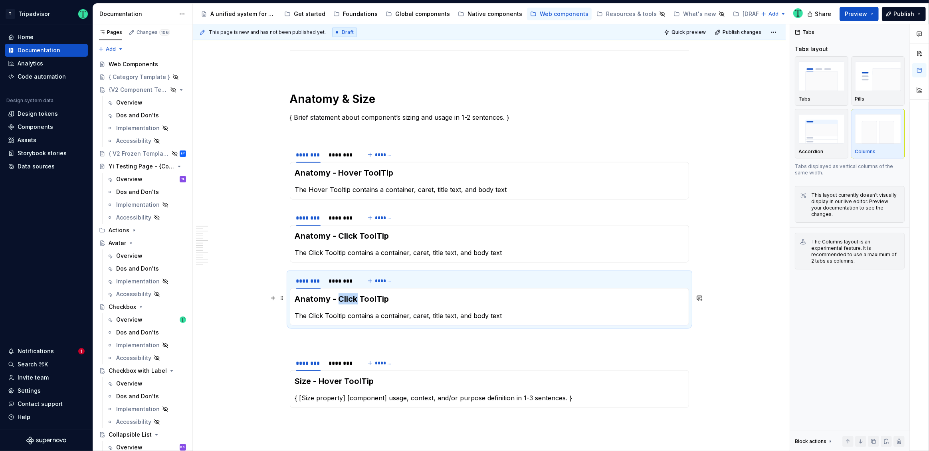
click at [352, 300] on h3 "Anatomy - Click ToolTip" at bounding box center [489, 298] width 389 height 11
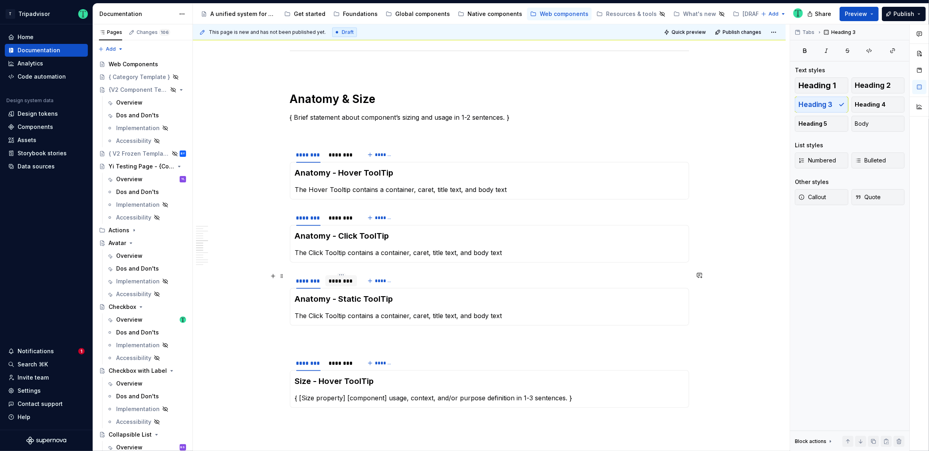
click at [346, 283] on div "********" at bounding box center [342, 281] width 26 height 8
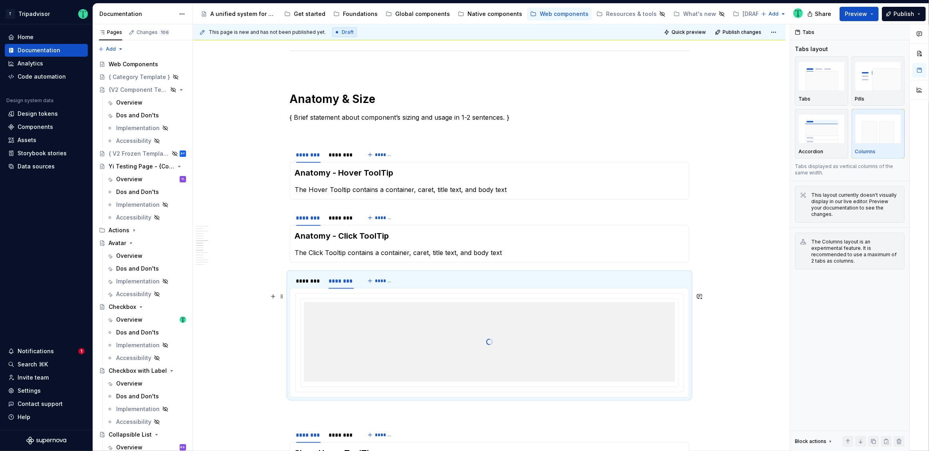
click at [544, 327] on div at bounding box center [489, 342] width 371 height 80
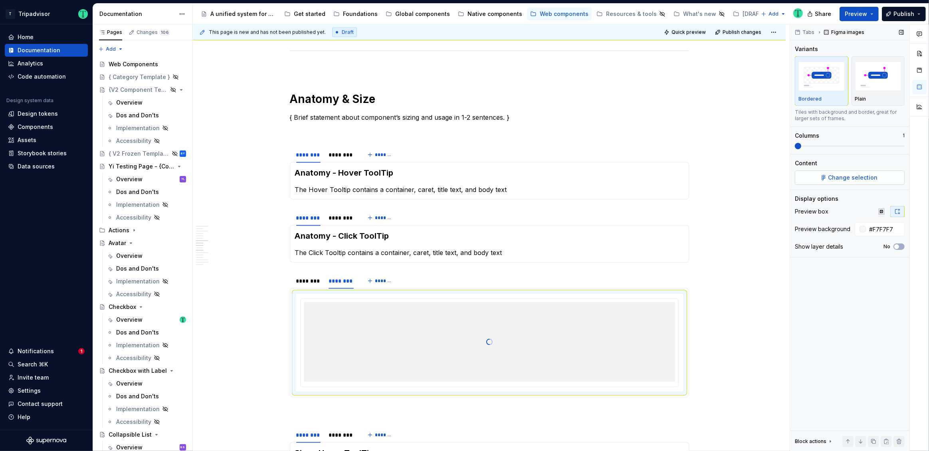
click at [840, 174] on span "Change selection" at bounding box center [852, 178] width 49 height 8
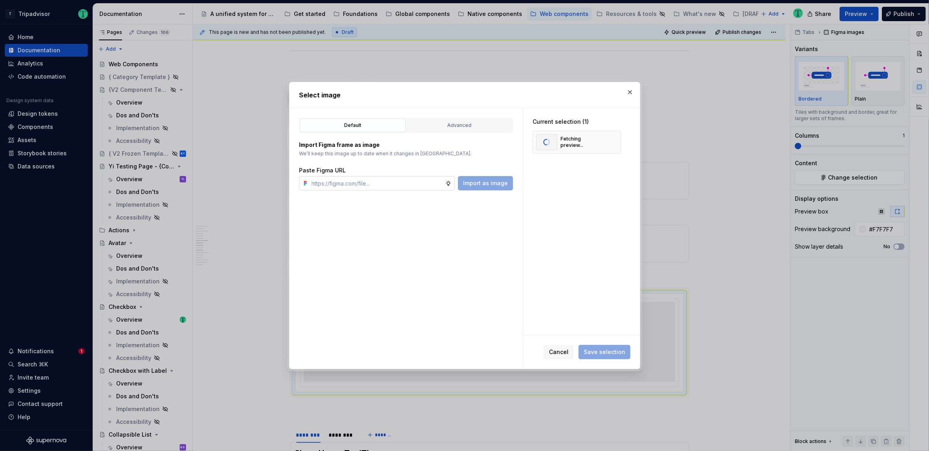
type textarea "*"
click at [405, 183] on input "text" at bounding box center [377, 183] width 137 height 14
type input "https://www.figma.com/design/Rk3eGC5124Z7punn8EFUkb/Atlas-Web-Documentation?nod…"
click at [495, 183] on span "Import as image" at bounding box center [485, 183] width 45 height 8
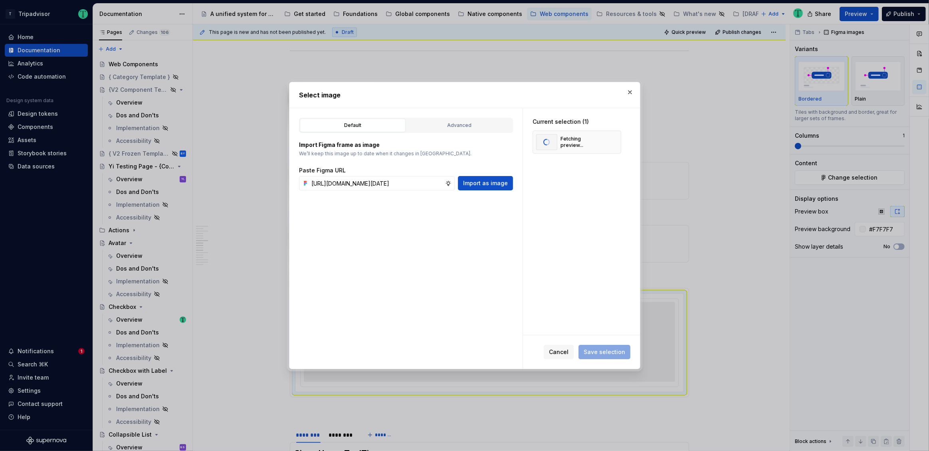
scroll to position [0, 0]
click at [613, 142] on button "button" at bounding box center [611, 142] width 11 height 11
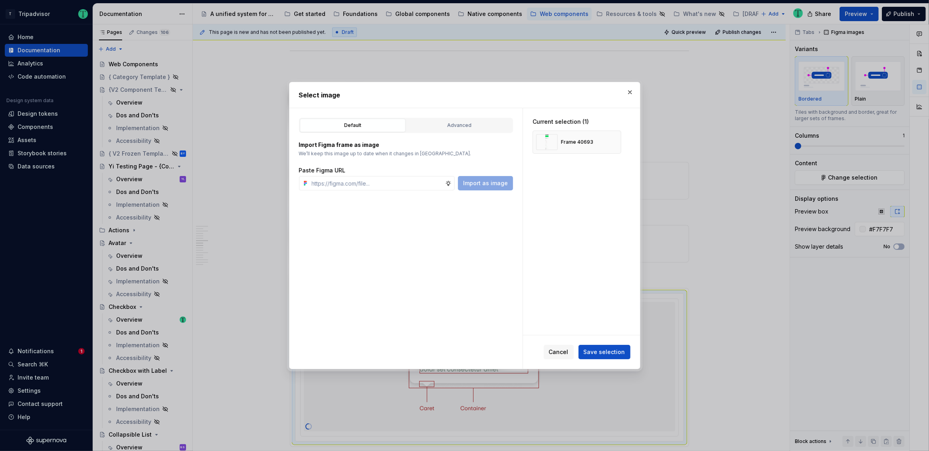
click at [600, 351] on span "Save selection" at bounding box center [605, 352] width 42 height 8
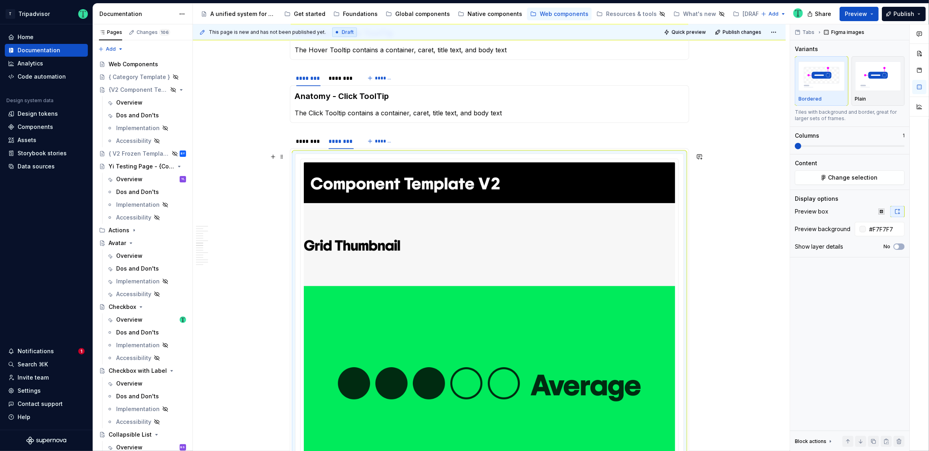
scroll to position [1173, 0]
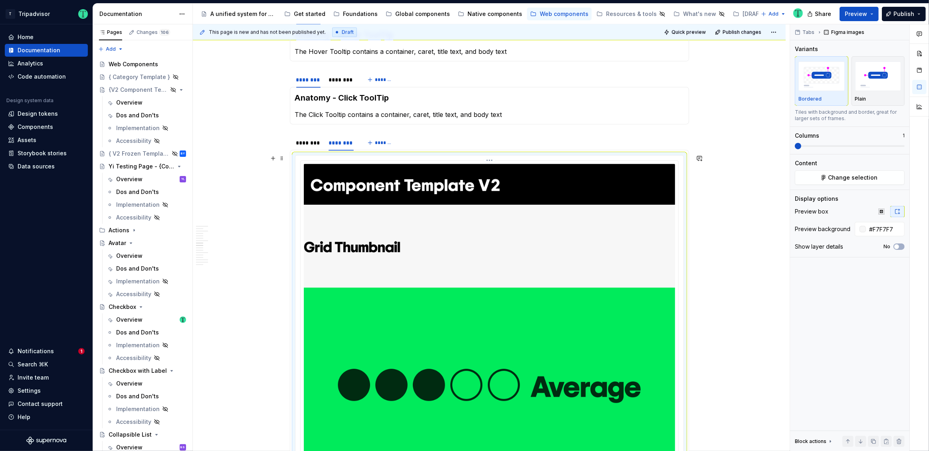
click at [843, 176] on span "Change selection" at bounding box center [852, 178] width 49 height 8
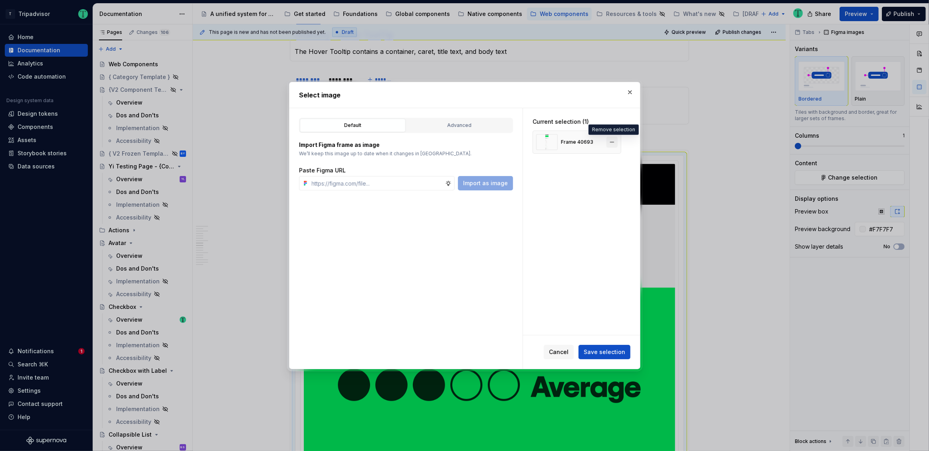
click at [616, 141] on button "button" at bounding box center [611, 142] width 11 height 11
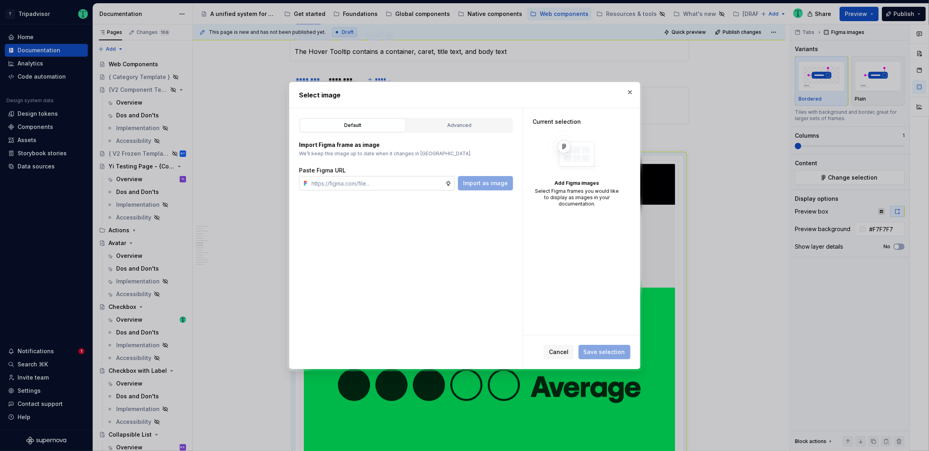
click at [429, 185] on input "text" at bounding box center [377, 183] width 137 height 14
paste input "https://www.figma.com/design/Rk3eGC5124Z7punn8EFUkb/Atlas-Web-Documentation?nod…"
type input "https://www.figma.com/design/Rk3eGC5124Z7punn8EFUkb/Atlas-Web-Documentation?nod…"
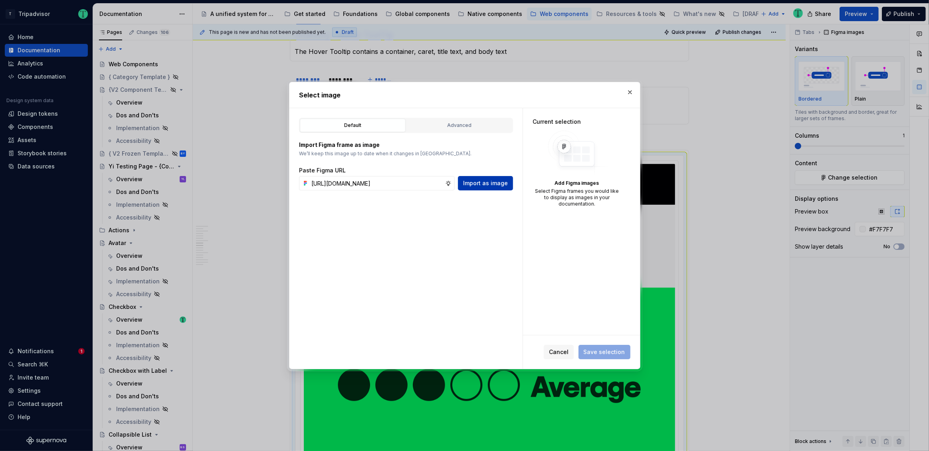
click at [473, 182] on span "Import as image" at bounding box center [485, 183] width 45 height 8
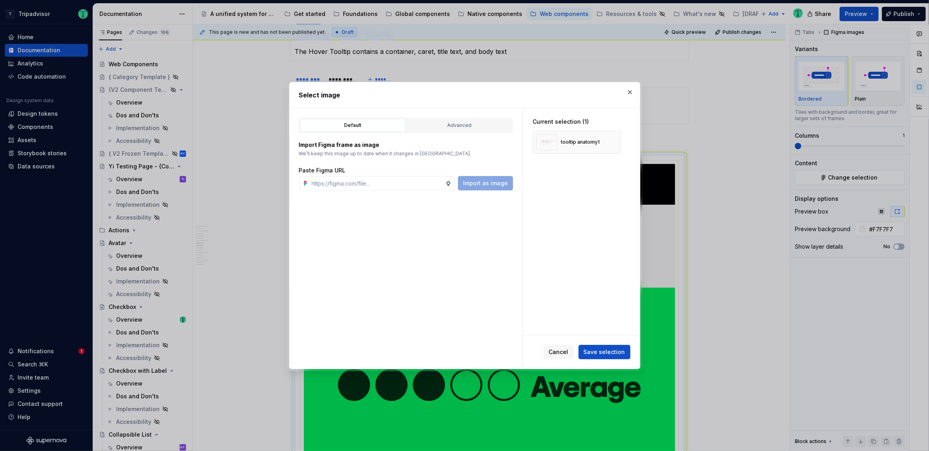
click at [599, 353] on span "Save selection" at bounding box center [605, 352] width 42 height 8
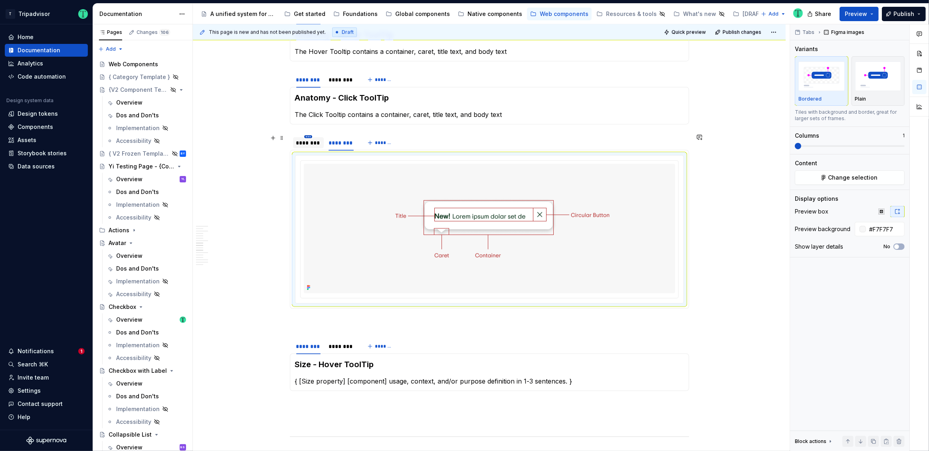
click at [305, 137] on html "T Tripadvisor Home Documentation Analytics Code automation Design system data D…" at bounding box center [464, 225] width 929 height 451
click at [286, 141] on html "T Tripadvisor Home Documentation Analytics Code automation Design system data D…" at bounding box center [464, 225] width 929 height 451
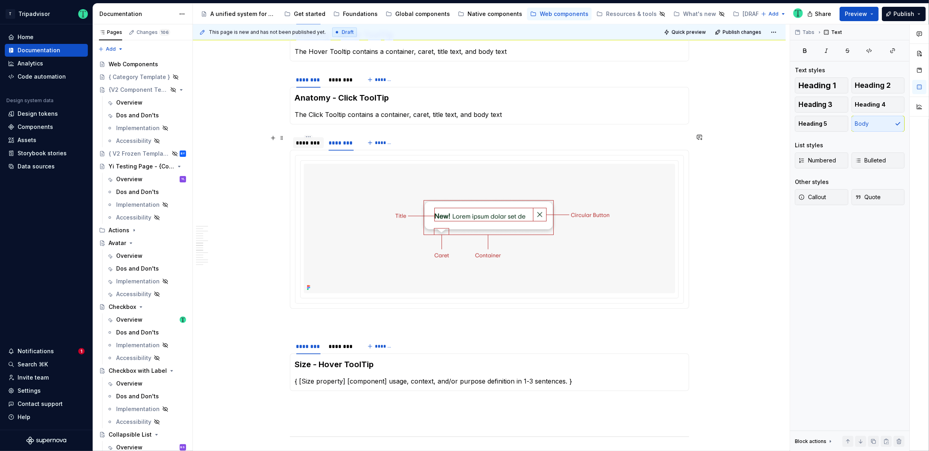
click at [299, 139] on div "********" at bounding box center [308, 143] width 24 height 8
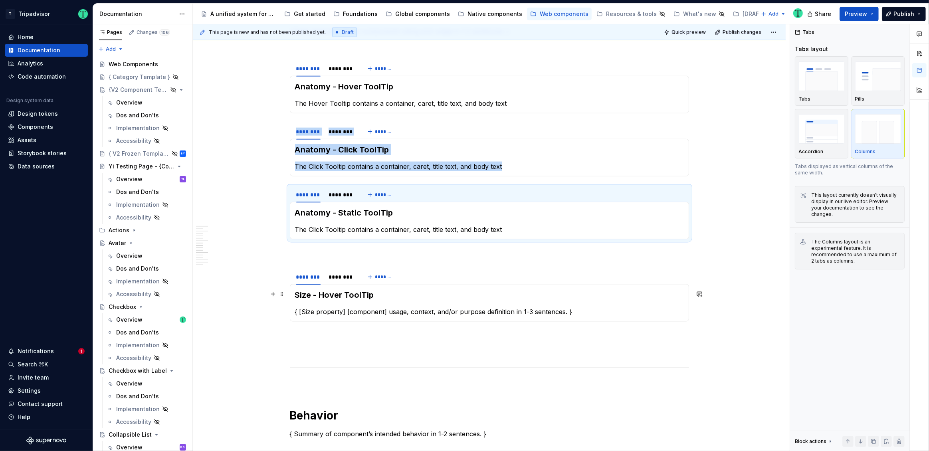
scroll to position [1116, 0]
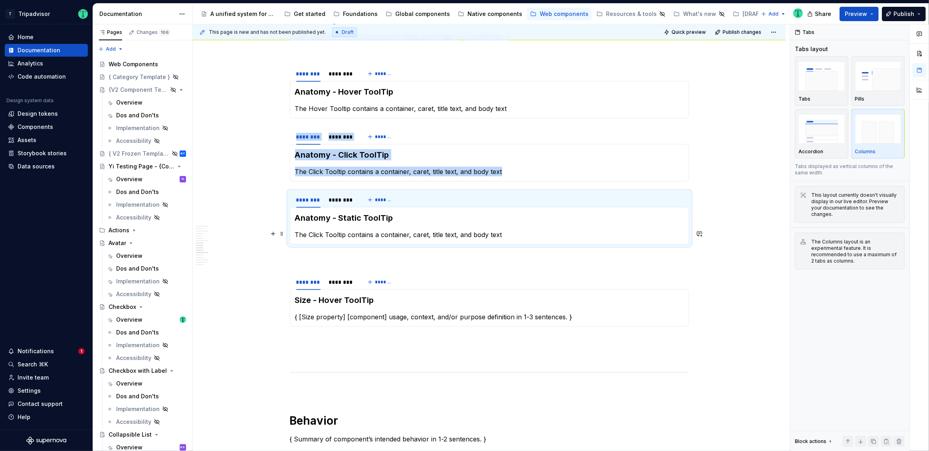
click at [337, 234] on p "The Click Tooltip contains a container, caret, title text, and body text" at bounding box center [489, 235] width 389 height 10
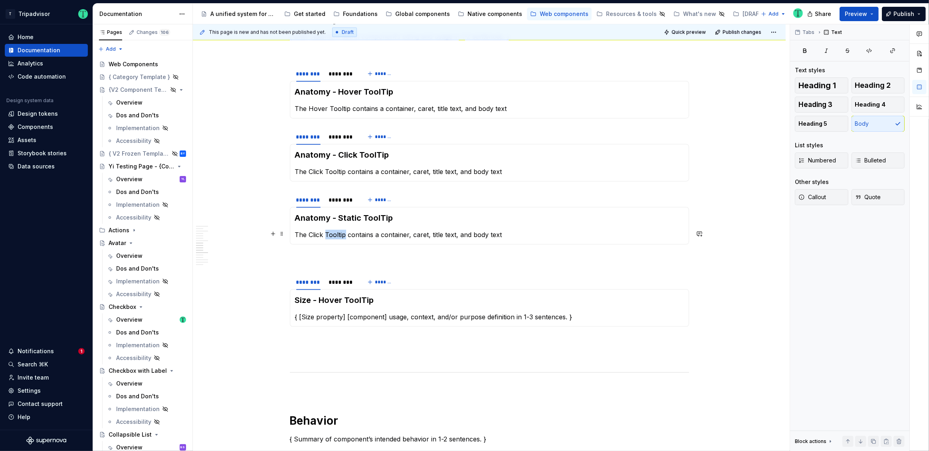
click at [337, 234] on p "The Click Tooltip contains a container, caret, title text, and body text" at bounding box center [489, 235] width 389 height 10
click at [336, 259] on p at bounding box center [489, 259] width 399 height 10
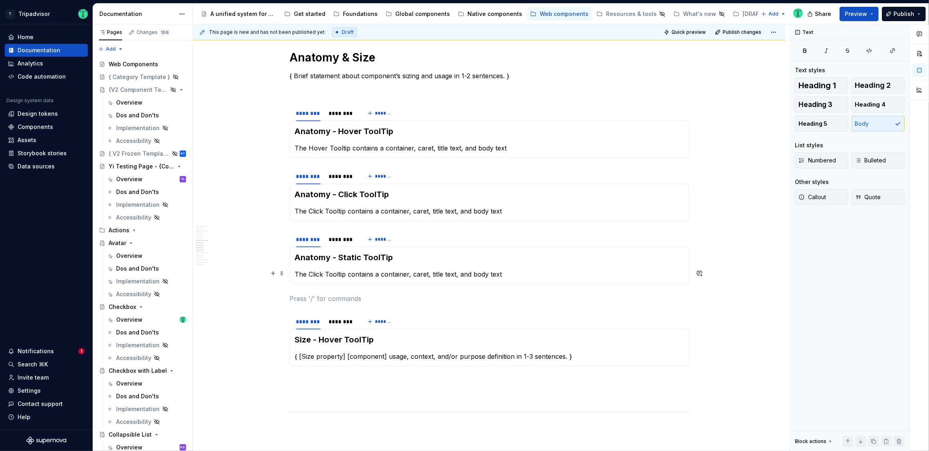
scroll to position [1047, 0]
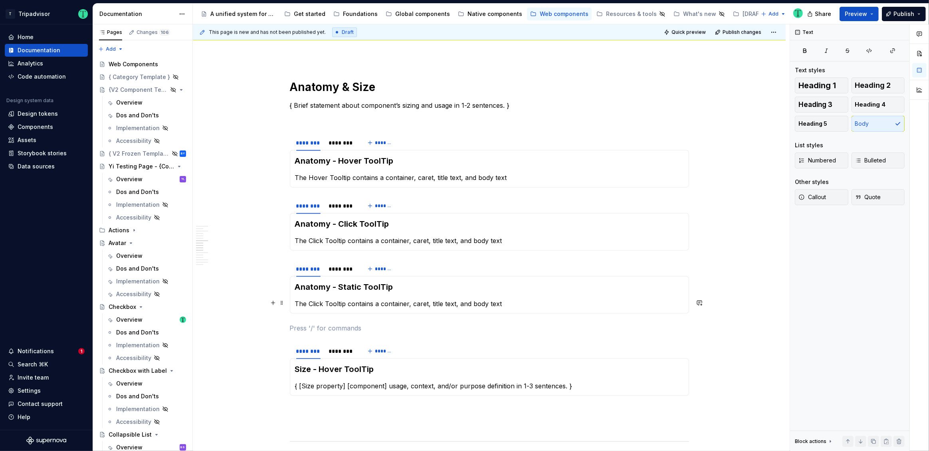
click at [379, 300] on p "The Click Tooltip contains a container, caret, title text, and body text" at bounding box center [489, 304] width 389 height 10
click at [418, 304] on p "The Click Tooltip contains a container, caret, title text, and body text" at bounding box center [489, 304] width 389 height 10
drag, startPoint x: 473, startPoint y: 302, endPoint x: 528, endPoint y: 297, distance: 56.1
click at [519, 299] on p "The Click Tooltip contains a container, caret, title text, and body text" at bounding box center [489, 304] width 389 height 10
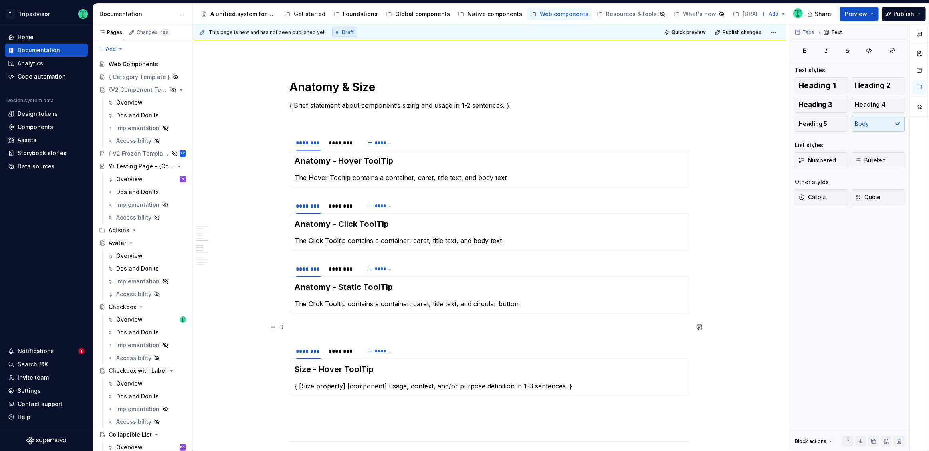
click at [464, 328] on p at bounding box center [489, 328] width 399 height 10
click at [316, 239] on p "The Click Tooltip contains a container, caret, title text, and body text" at bounding box center [489, 241] width 389 height 10
click at [316, 302] on p "The Click Tooltip contains a container, caret, title text, and circular button" at bounding box center [489, 304] width 389 height 10
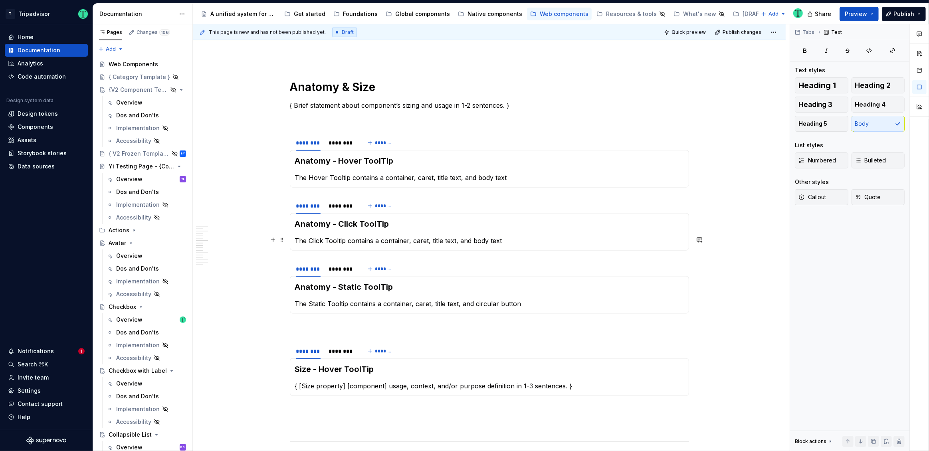
click at [329, 240] on p "The Click Tooltip contains a container, caret, title text, and body text" at bounding box center [489, 241] width 389 height 10
click at [457, 239] on p "The Click Tooltip contains a container, caret, title text, and body text" at bounding box center [489, 241] width 389 height 10
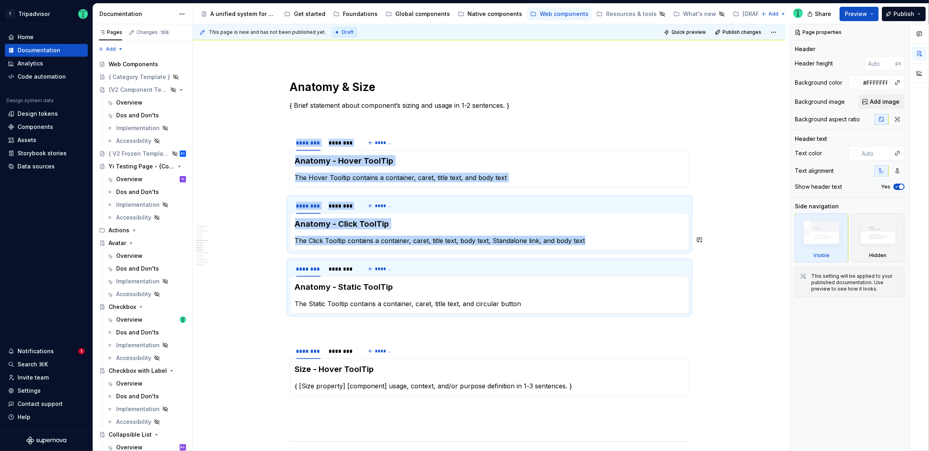
type textarea "*"
click at [592, 238] on p "The Click Tooltip contains a container, caret, title text, body text, Standalon…" at bounding box center [489, 241] width 389 height 10
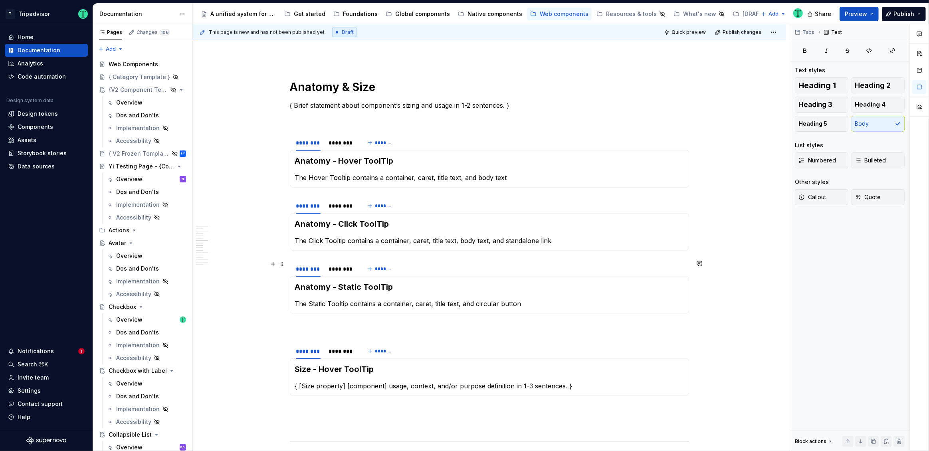
click at [491, 261] on div "******** ******** *******" at bounding box center [489, 269] width 399 height 16
drag, startPoint x: 520, startPoint y: 303, endPoint x: 474, endPoint y: 302, distance: 45.5
click at [474, 302] on p "The Static Tooltip contains a container, caret, title text, and circular button" at bounding box center [489, 304] width 389 height 10
copy p "circular button"
click at [490, 239] on p "The Click Tooltip contains a container, caret, title text, body text, and stand…" at bounding box center [489, 241] width 389 height 10
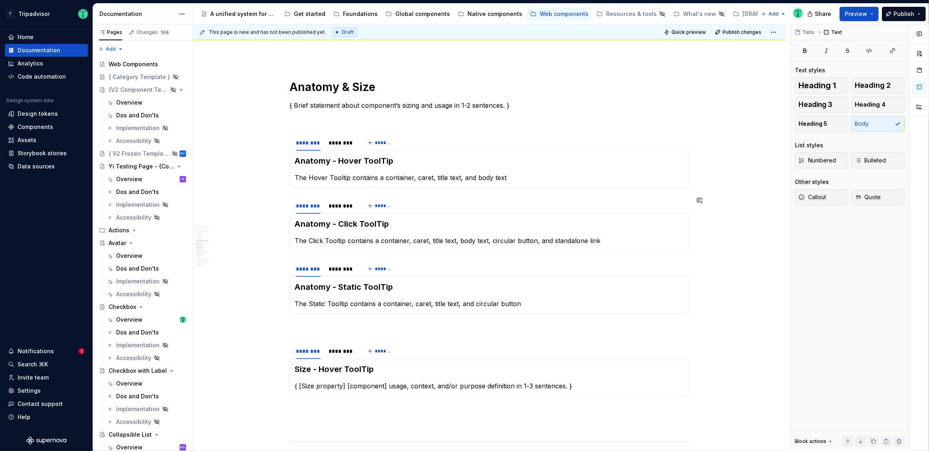
click at [498, 255] on div "**********" at bounding box center [489, 357] width 399 height 2436
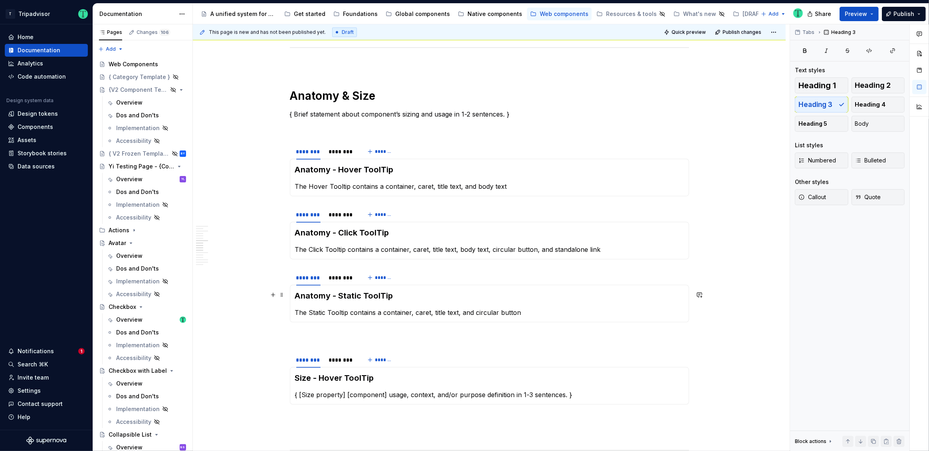
scroll to position [1041, 0]
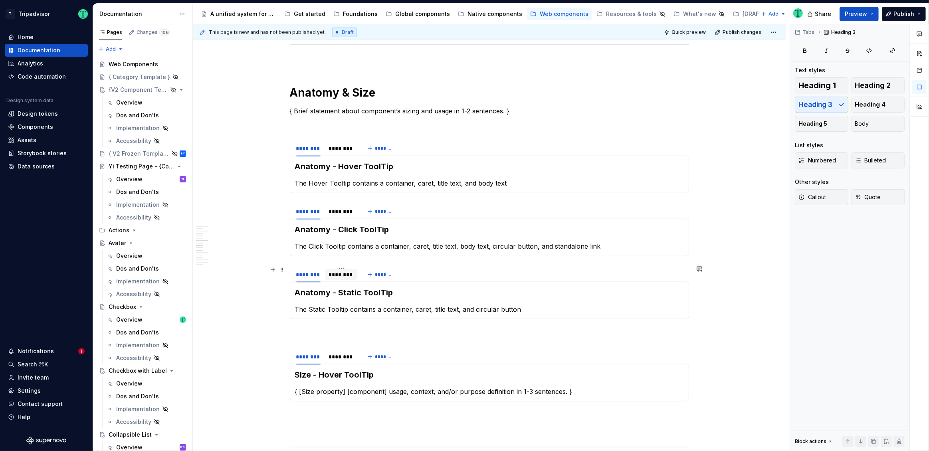
click at [341, 276] on div "********" at bounding box center [342, 275] width 26 height 8
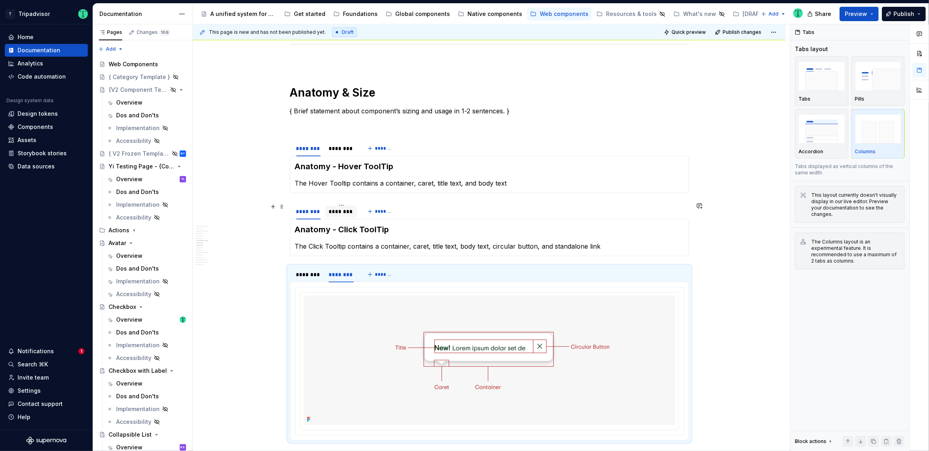
click at [338, 212] on div "********" at bounding box center [342, 212] width 26 height 8
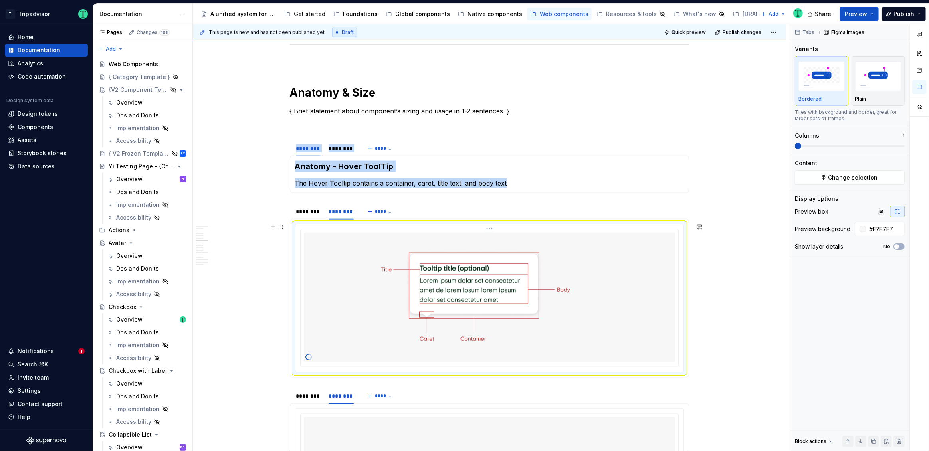
click at [520, 287] on img at bounding box center [489, 297] width 292 height 129
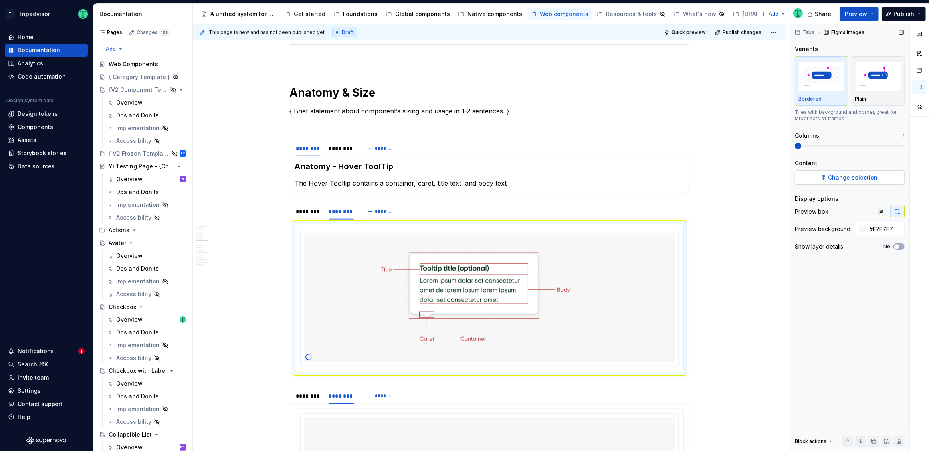
click at [847, 179] on span "Change selection" at bounding box center [852, 178] width 49 height 8
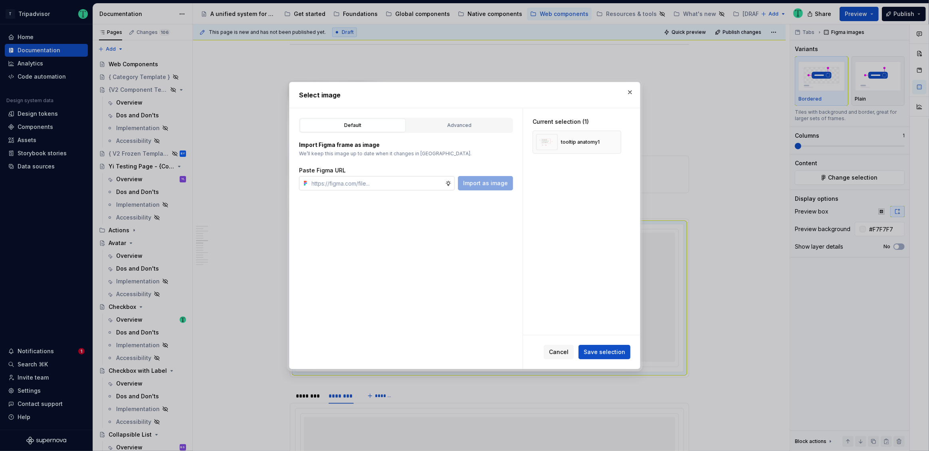
click at [390, 184] on input "text" at bounding box center [377, 183] width 137 height 14
type input "https://www.figma.com/design/Rk3eGC5124Z7punn8EFUkb/Atlas-Web-Documentation?nod…"
click at [611, 141] on button "button" at bounding box center [611, 142] width 11 height 11
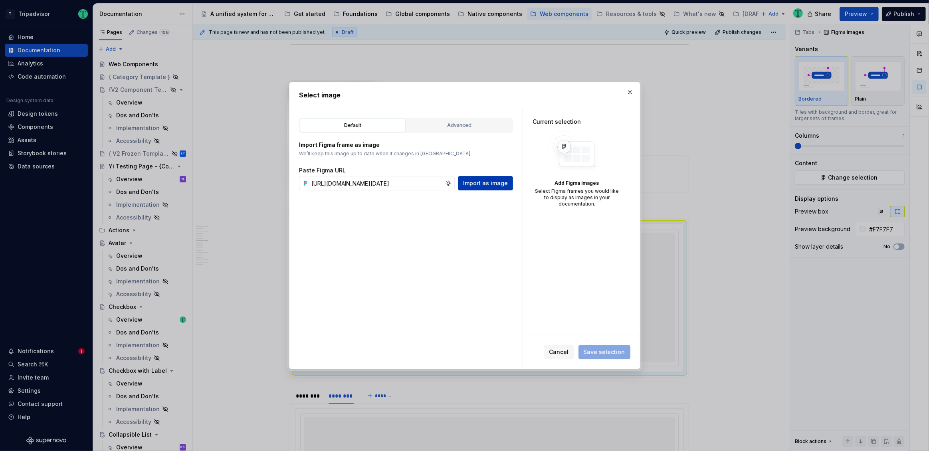
click at [490, 188] on button "Import as image" at bounding box center [485, 183] width 55 height 14
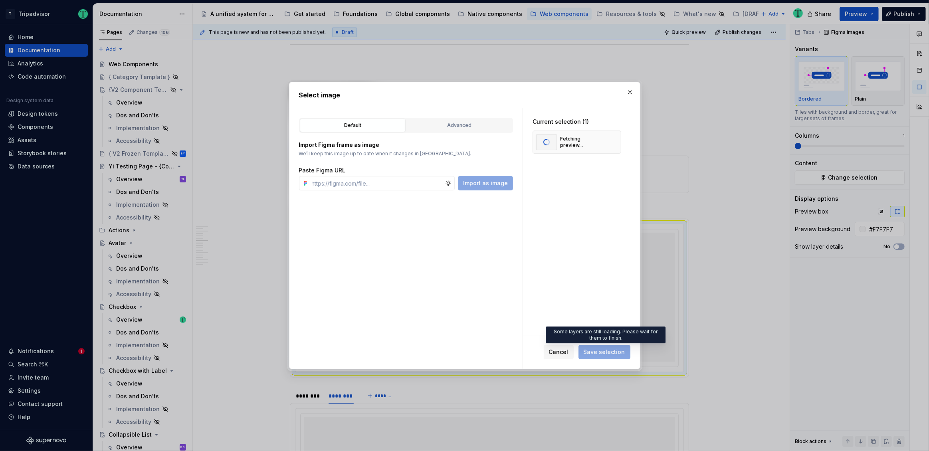
click at [606, 354] on span "Save selection" at bounding box center [604, 352] width 52 height 14
click at [606, 354] on span "Save selection" at bounding box center [605, 352] width 42 height 8
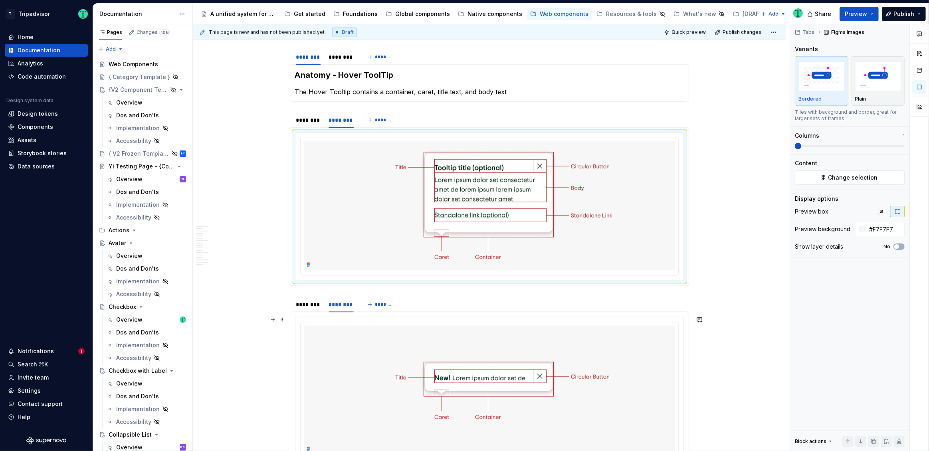
scroll to position [1138, 0]
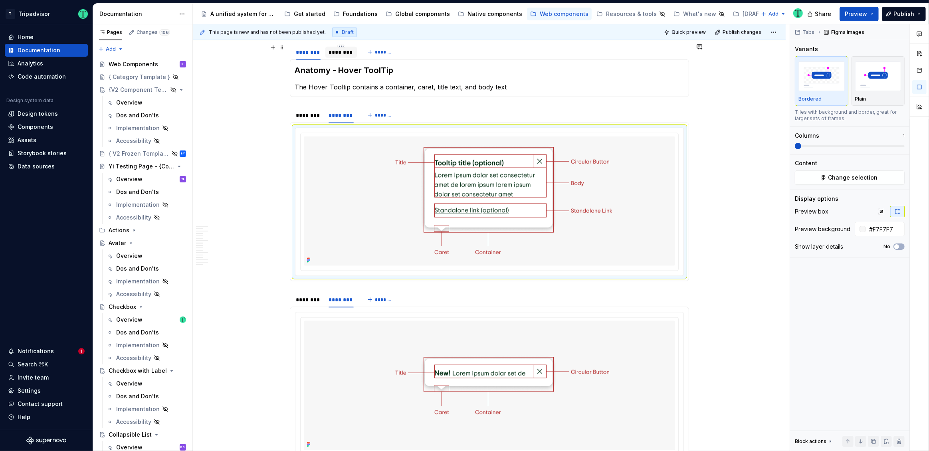
click at [340, 49] on div "********" at bounding box center [342, 52] width 26 height 8
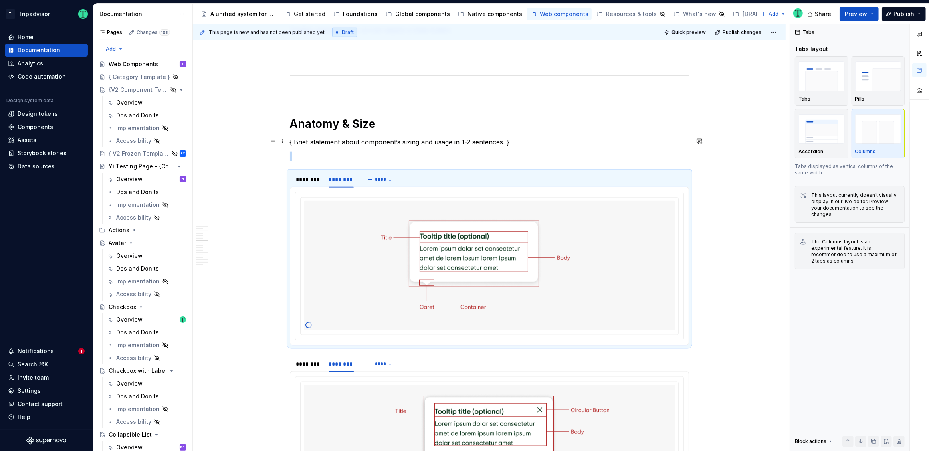
scroll to position [1011, 0]
click at [307, 180] on div "********" at bounding box center [308, 179] width 24 height 8
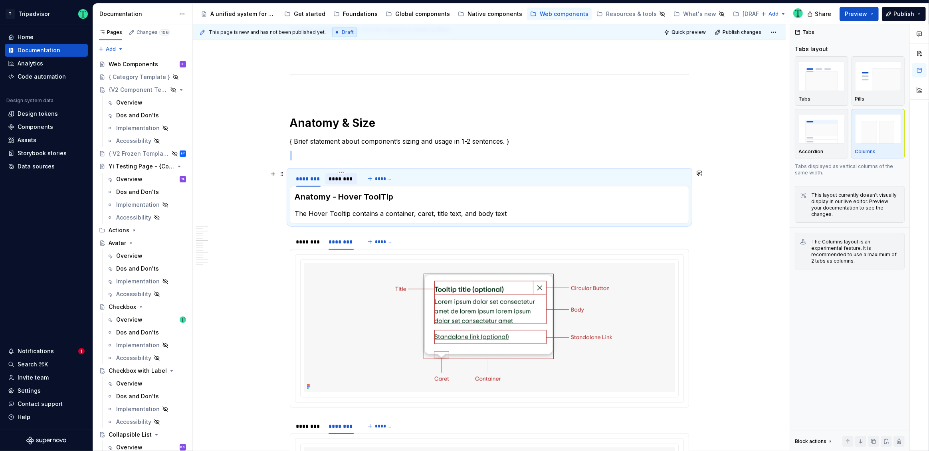
click at [332, 181] on div "********" at bounding box center [342, 179] width 26 height 8
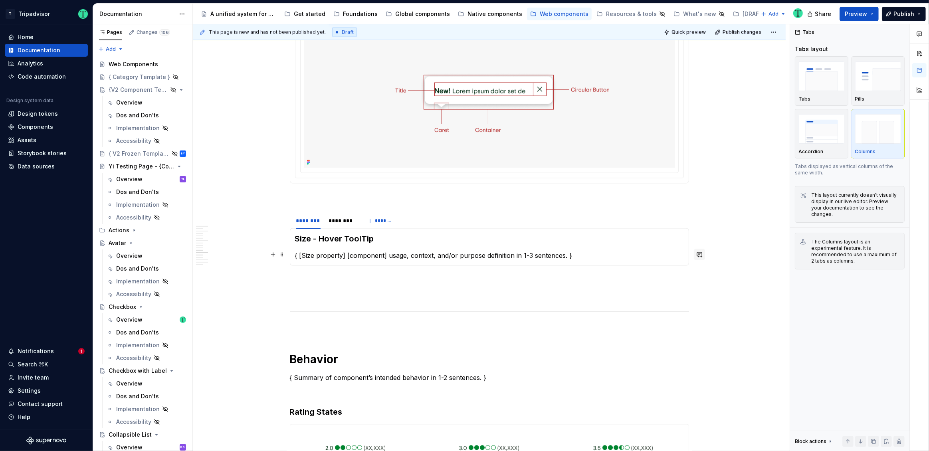
scroll to position [1540, 0]
click at [279, 215] on span at bounding box center [282, 216] width 6 height 11
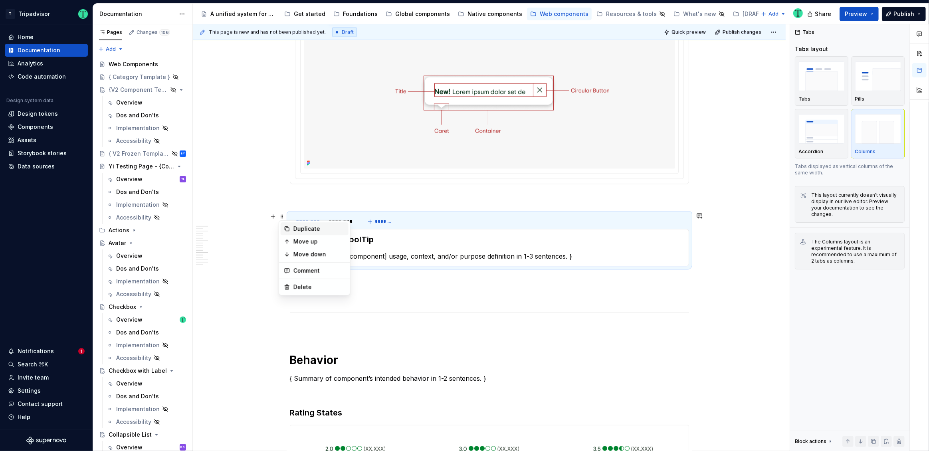
click at [291, 230] on div "Duplicate" at bounding box center [315, 228] width 68 height 13
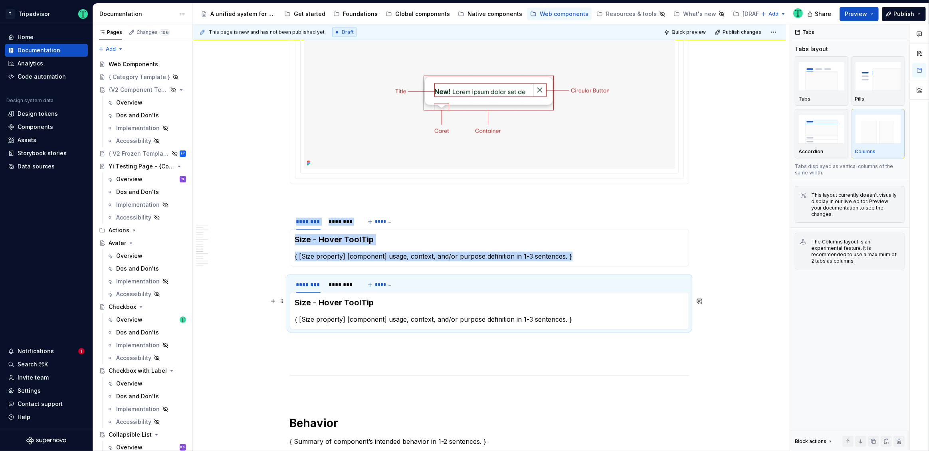
click at [331, 298] on h3 "Size - Hover ToolTip" at bounding box center [489, 302] width 389 height 11
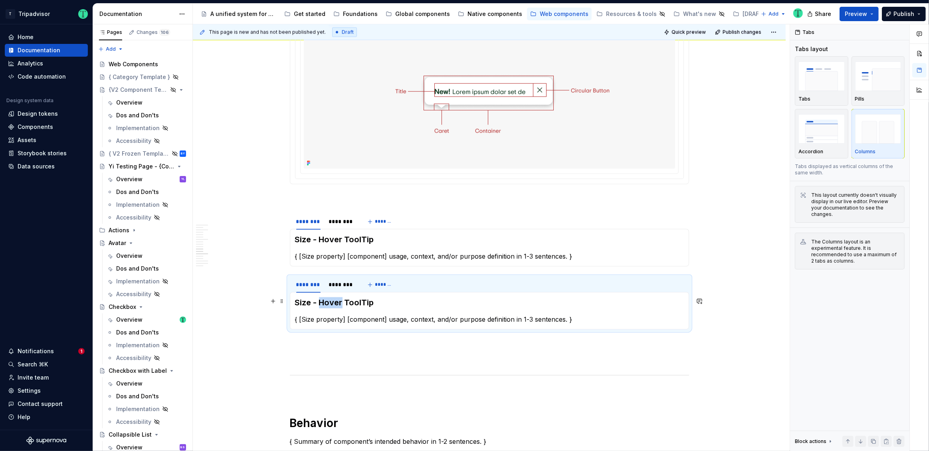
click at [331, 298] on h3 "Size - Hover ToolTip" at bounding box center [489, 302] width 389 height 11
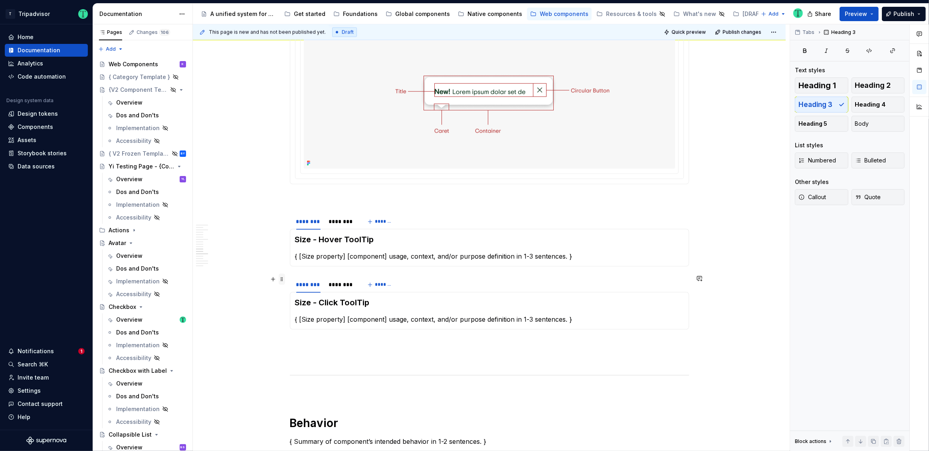
click at [283, 276] on span at bounding box center [282, 279] width 6 height 11
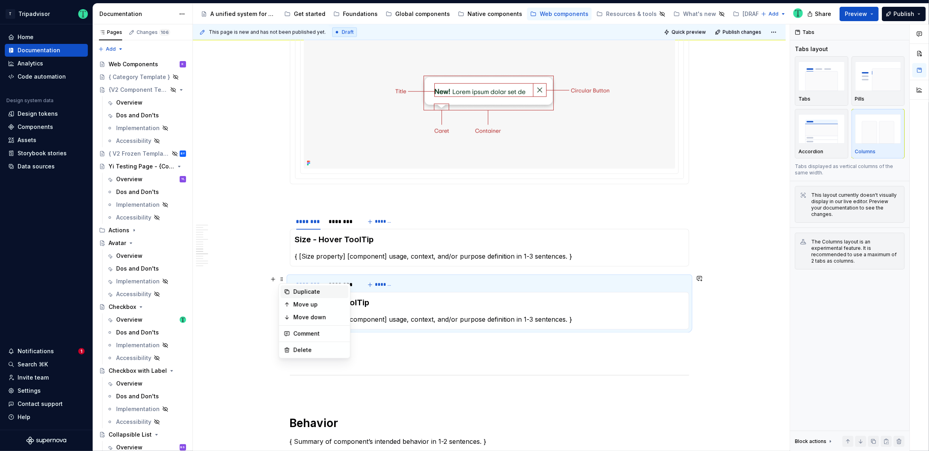
click at [300, 293] on div "Duplicate" at bounding box center [319, 292] width 52 height 8
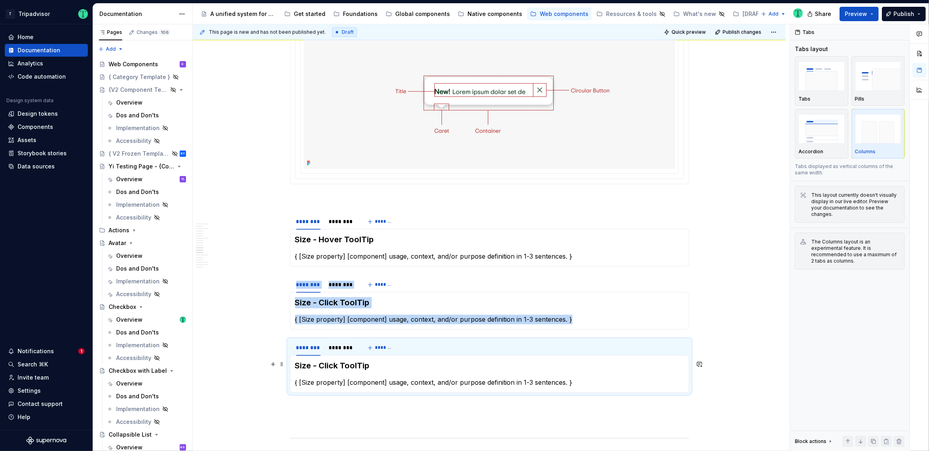
click at [332, 364] on h3 "Size - Click ToolTip" at bounding box center [489, 365] width 389 height 11
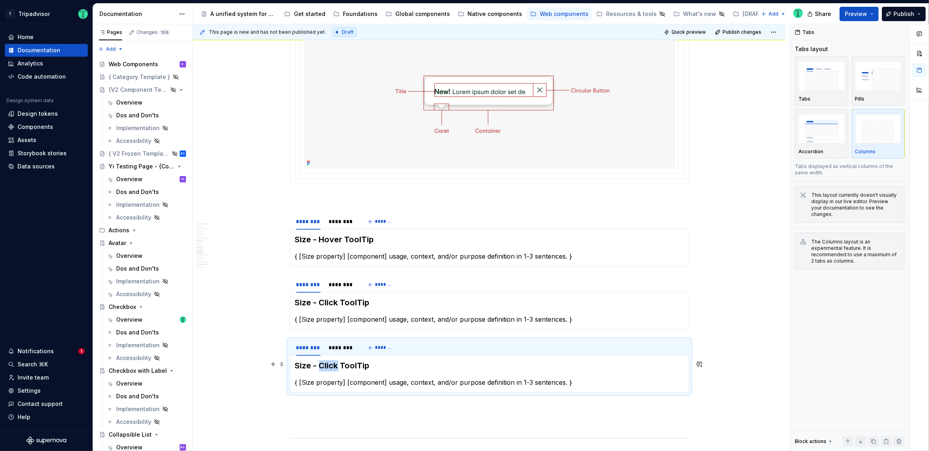
click at [332, 364] on h3 "Size - Click ToolTip" at bounding box center [489, 365] width 389 height 11
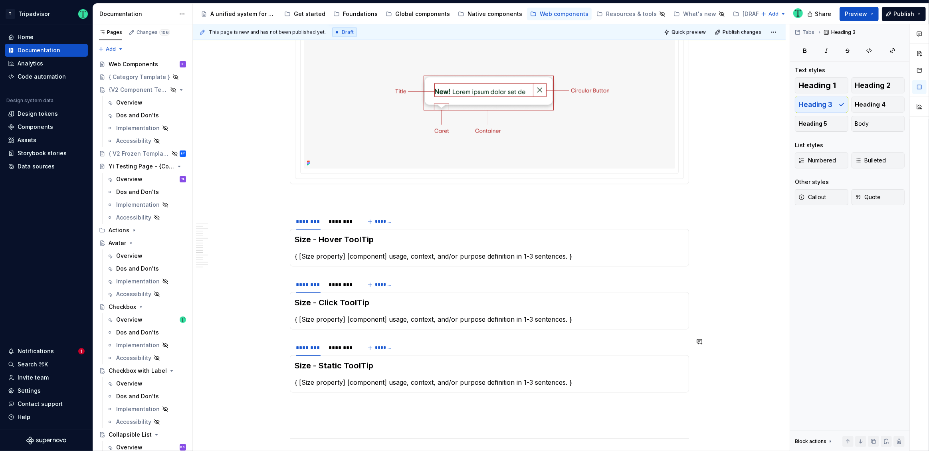
click at [258, 334] on div "**********" at bounding box center [489, 172] width 593 height 3090
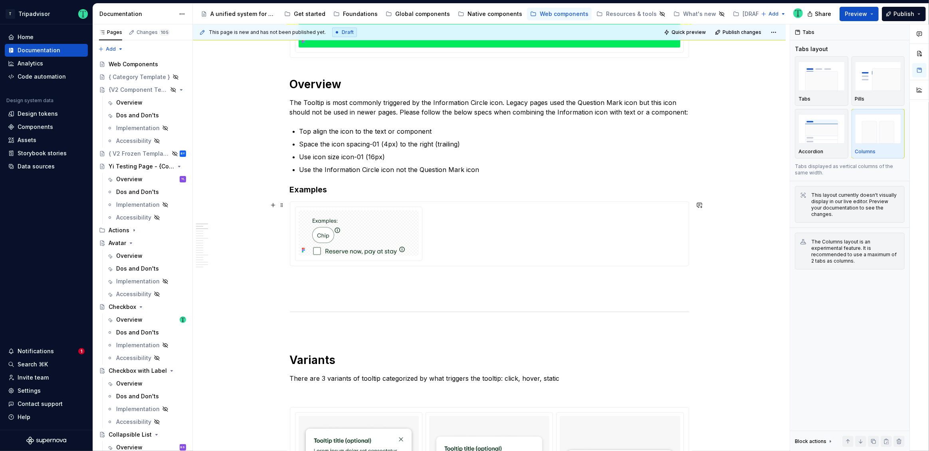
scroll to position [357, 0]
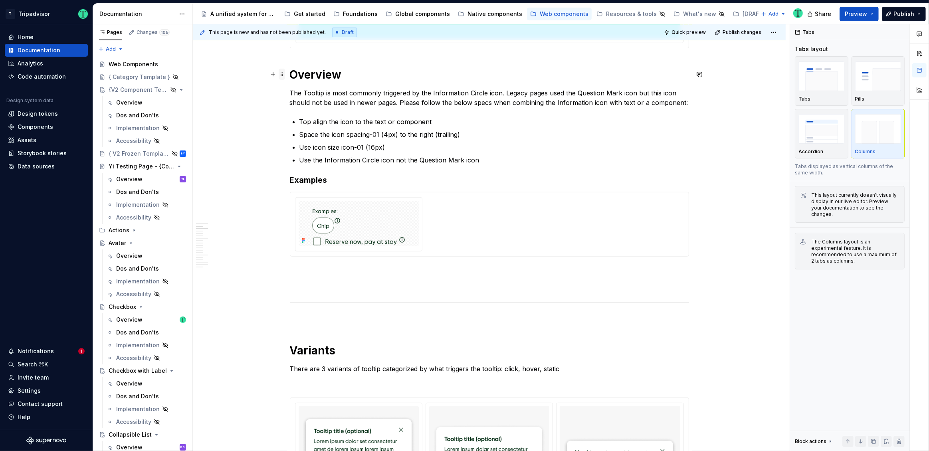
click at [283, 73] on span at bounding box center [282, 74] width 6 height 11
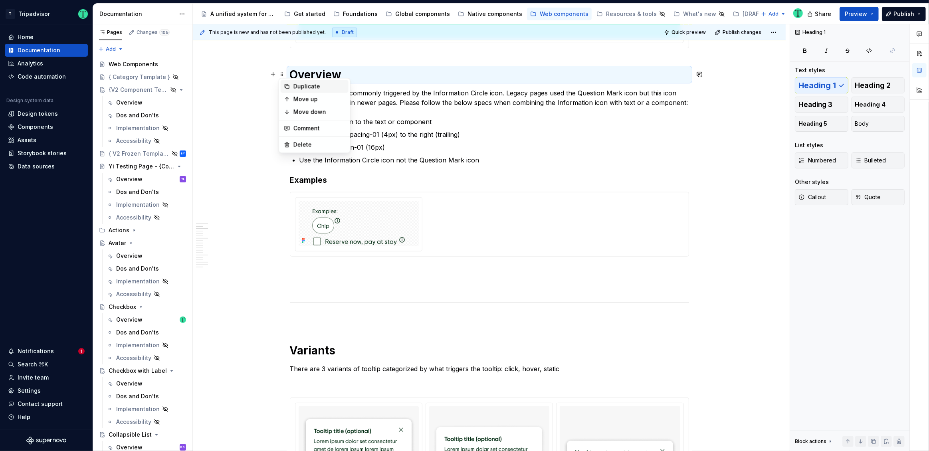
click at [291, 84] on div "Duplicate" at bounding box center [315, 86] width 68 height 13
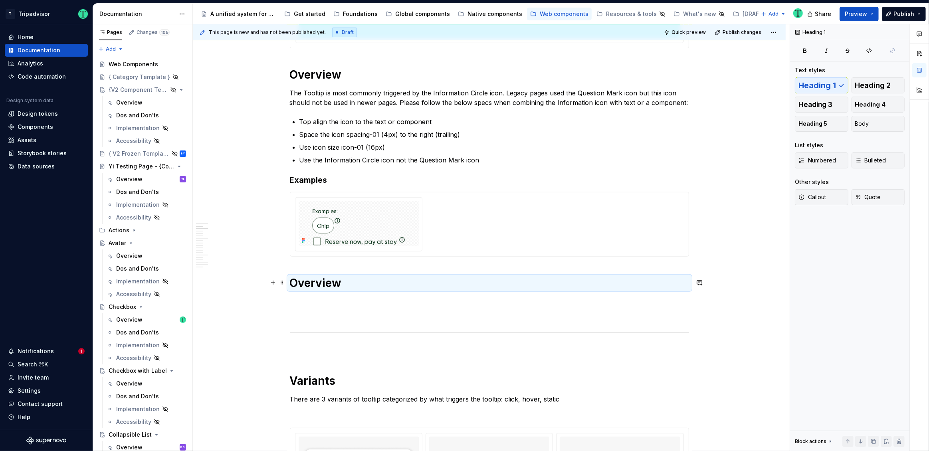
click at [304, 281] on h1 "Overview" at bounding box center [489, 283] width 399 height 14
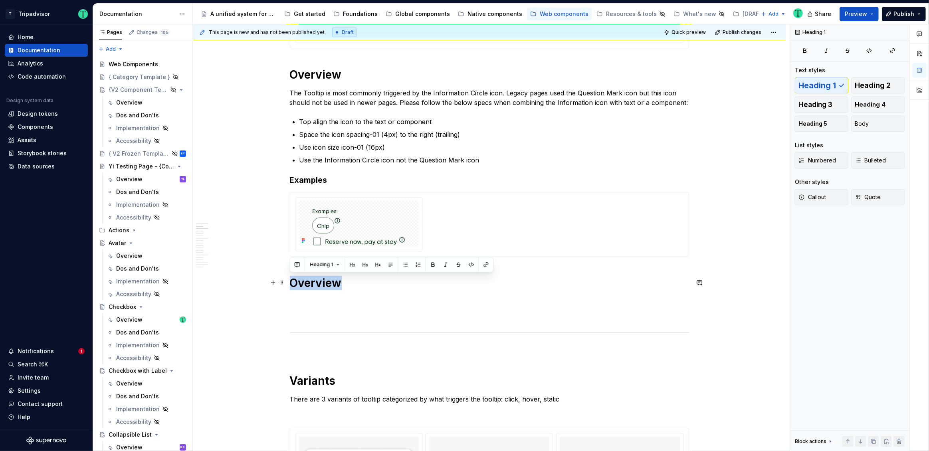
click at [304, 281] on h1 "Overview" at bounding box center [489, 283] width 399 height 14
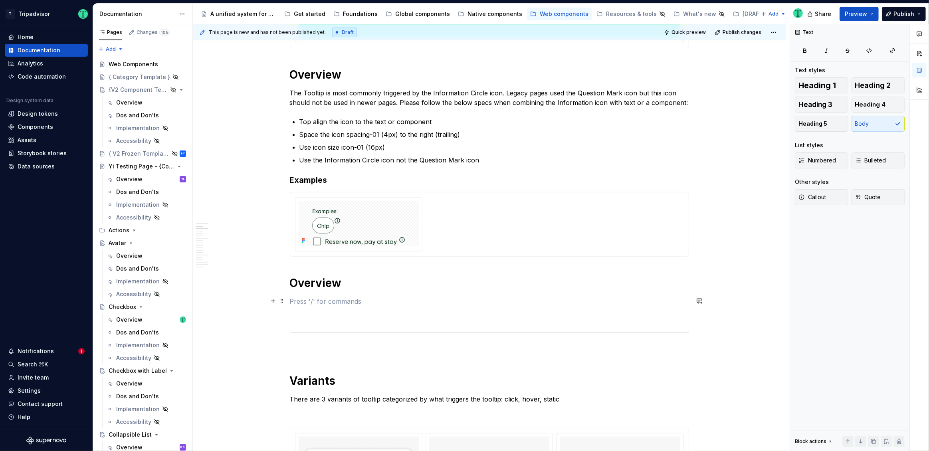
click at [313, 302] on p at bounding box center [489, 302] width 399 height 10
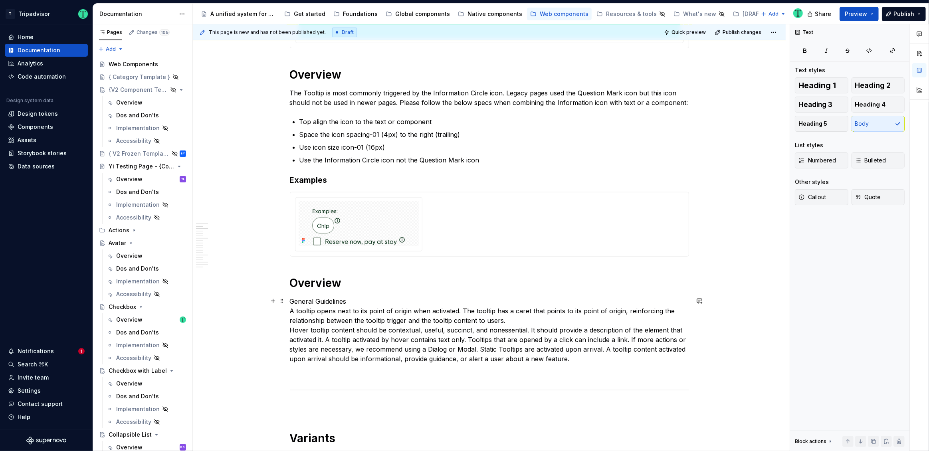
click at [318, 300] on p "General Guidelines A tooltip opens next to its point of origin when activated. …" at bounding box center [489, 330] width 399 height 67
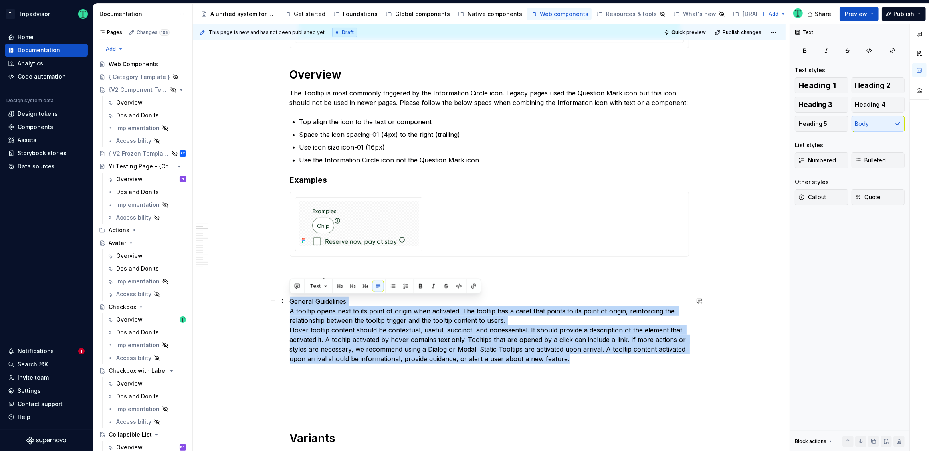
click at [291, 312] on p "General Guidelines A tooltip opens next to its point of origin when activated. …" at bounding box center [489, 330] width 399 height 67
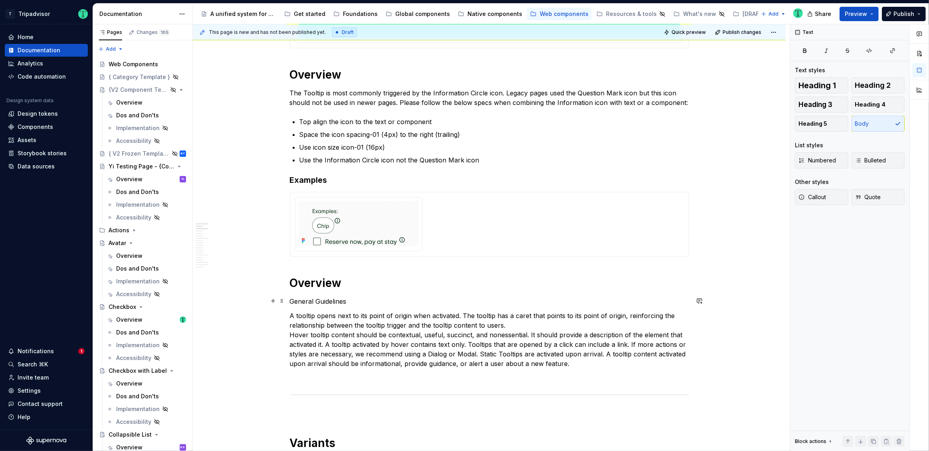
click at [317, 305] on p "General Guidelines" at bounding box center [489, 302] width 399 height 10
click at [323, 297] on p "General Guidelines" at bounding box center [489, 302] width 399 height 10
copy p "General Guidelines"
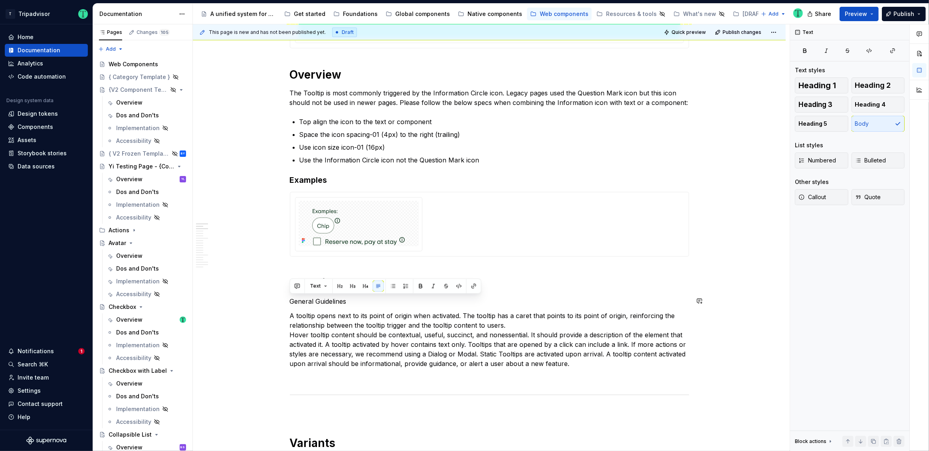
click at [315, 311] on p "A tooltip opens next to its point of origin when activated. The tooltip has a c…" at bounding box center [489, 339] width 399 height 57
click at [314, 286] on h1 "Overview" at bounding box center [489, 283] width 399 height 14
click at [314, 285] on h1 "Overview" at bounding box center [489, 283] width 399 height 14
click at [282, 303] on span at bounding box center [282, 300] width 6 height 11
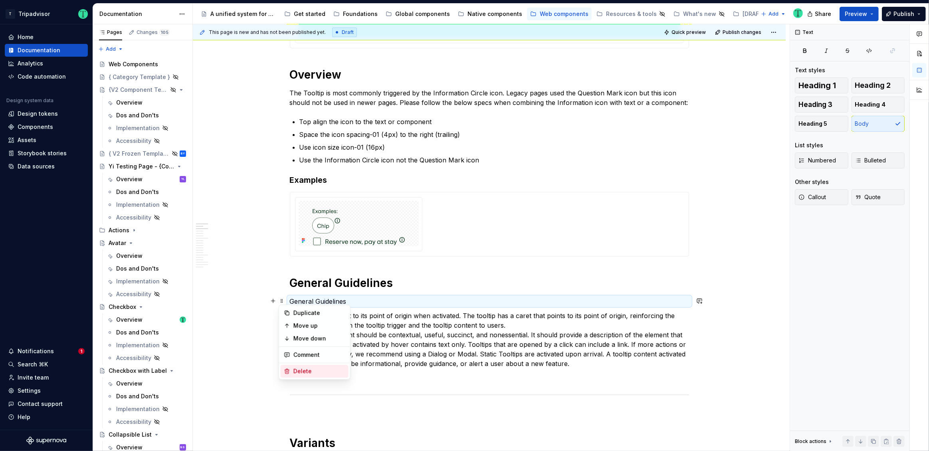
click at [294, 369] on div "Delete" at bounding box center [319, 371] width 52 height 8
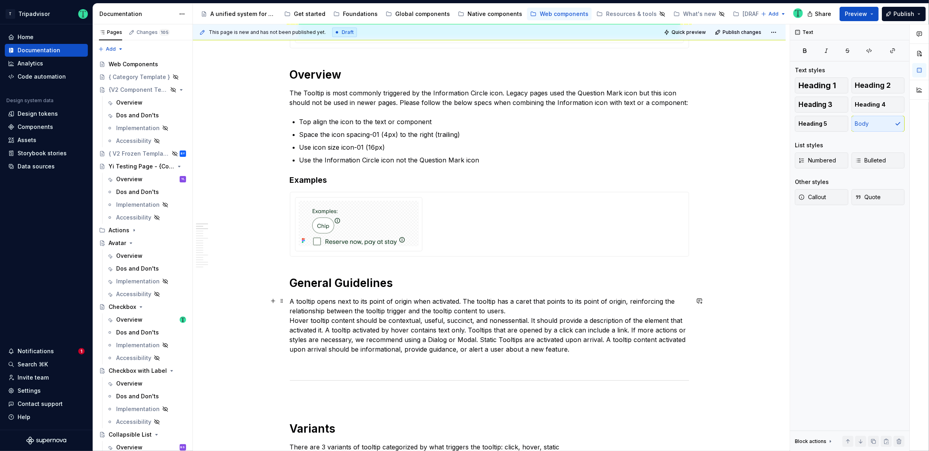
click at [379, 318] on p "A tooltip opens next to its point of origin when activated. The tooltip has a c…" at bounding box center [489, 325] width 399 height 57
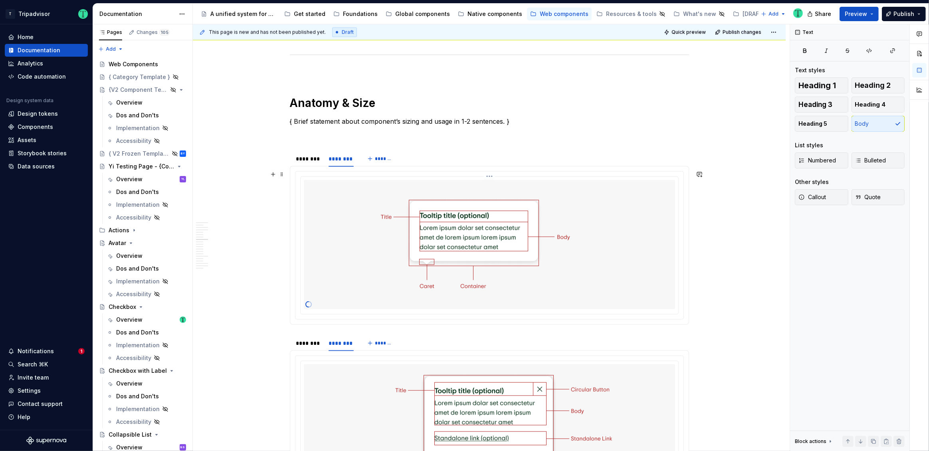
scroll to position [1115, 0]
click at [304, 156] on div "********" at bounding box center [308, 158] width 24 height 8
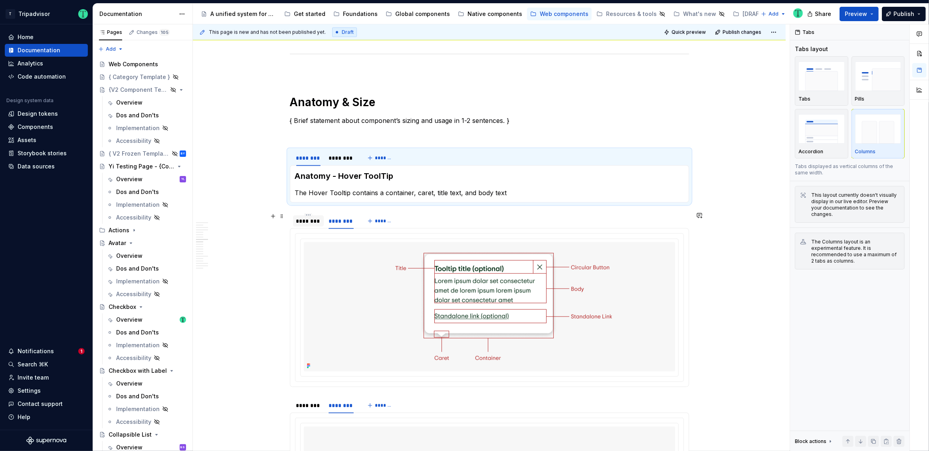
click at [310, 218] on div "********" at bounding box center [308, 221] width 24 height 8
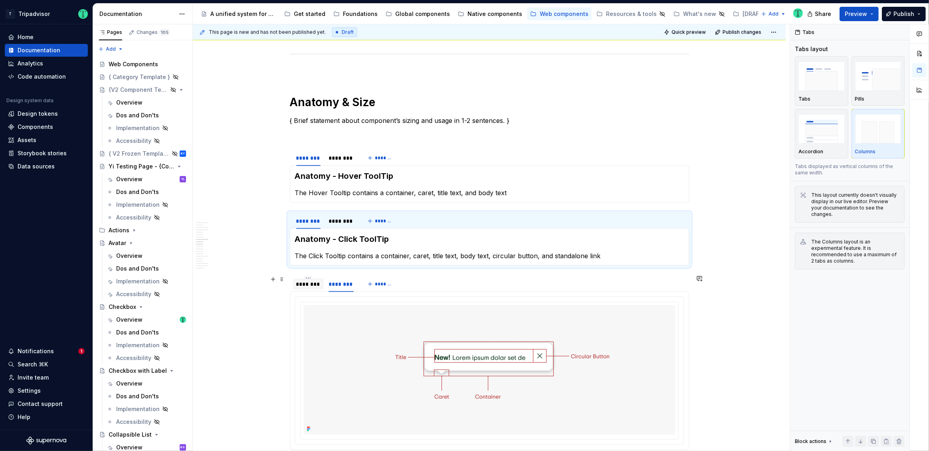
click at [307, 286] on div "********" at bounding box center [308, 284] width 24 height 8
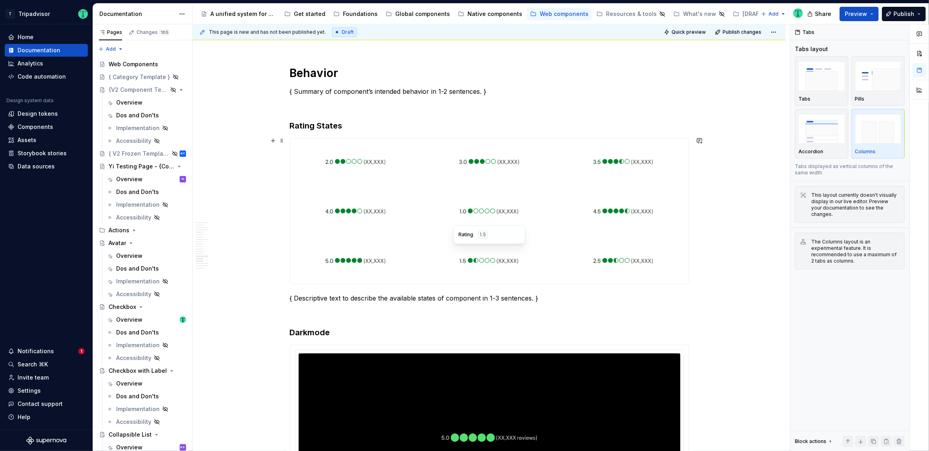
scroll to position [1670, 0]
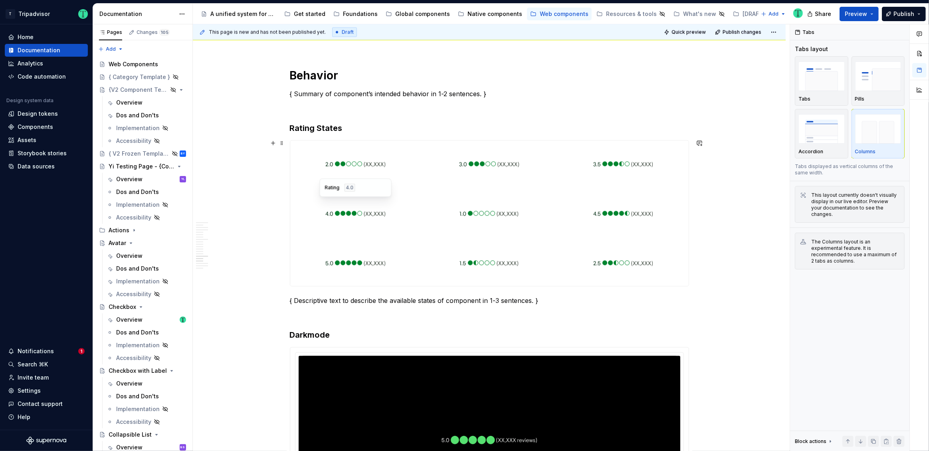
click at [416, 225] on div at bounding box center [355, 213] width 131 height 46
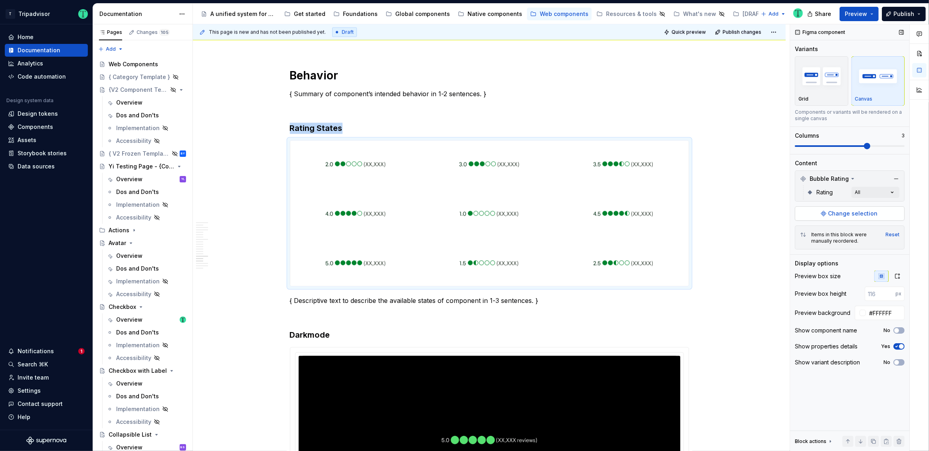
click at [846, 212] on span "Change selection" at bounding box center [852, 214] width 49 height 8
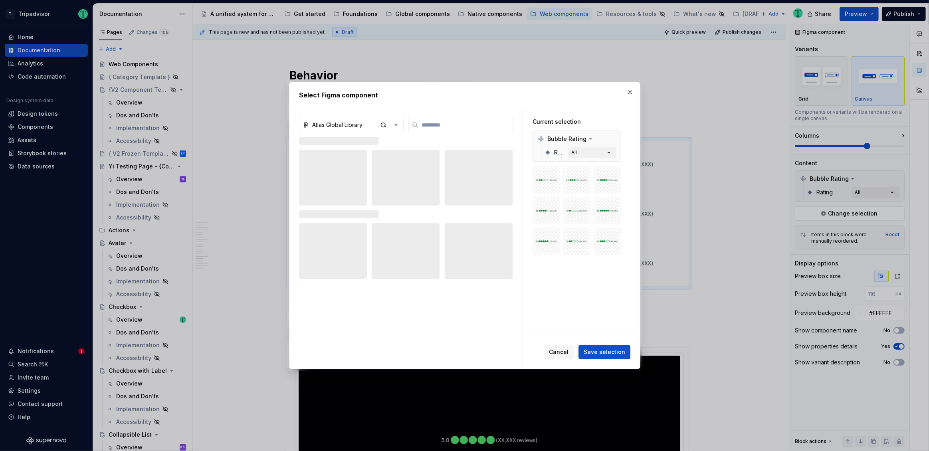
type textarea "*"
click at [348, 124] on div "Atlas Global Library" at bounding box center [337, 125] width 50 height 8
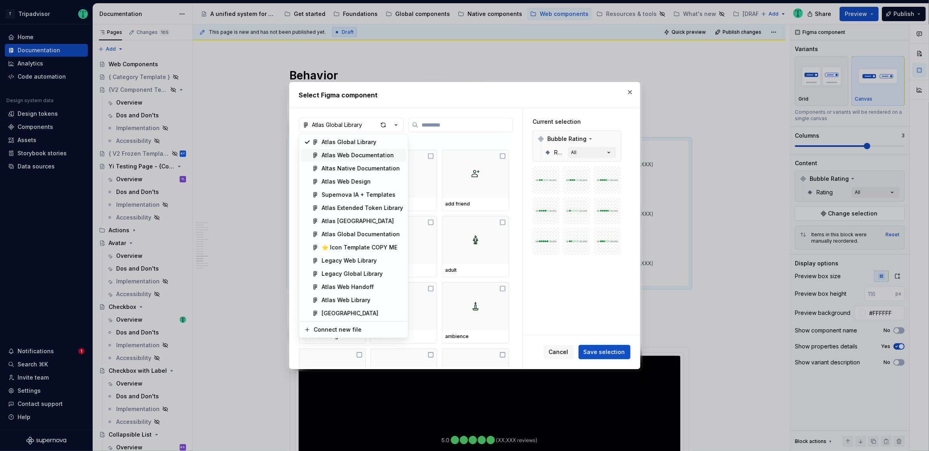
click at [353, 150] on span "Atlas Web Documentation" at bounding box center [353, 155] width 105 height 13
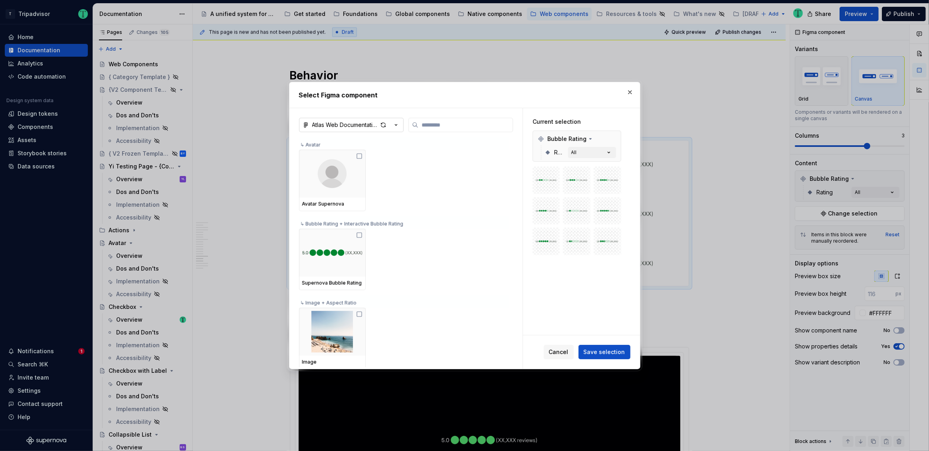
click at [349, 125] on div "Atlas Web Documentation" at bounding box center [344, 125] width 65 height 8
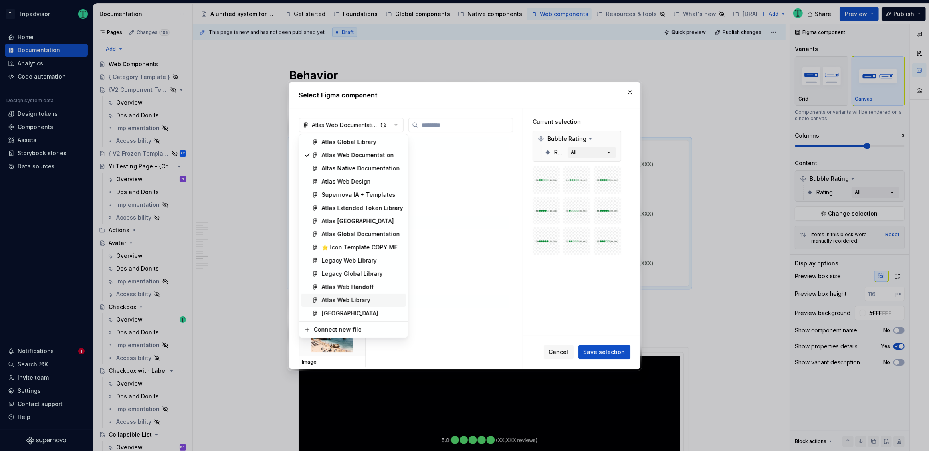
click at [355, 301] on div "Atlas Web Library" at bounding box center [346, 300] width 49 height 8
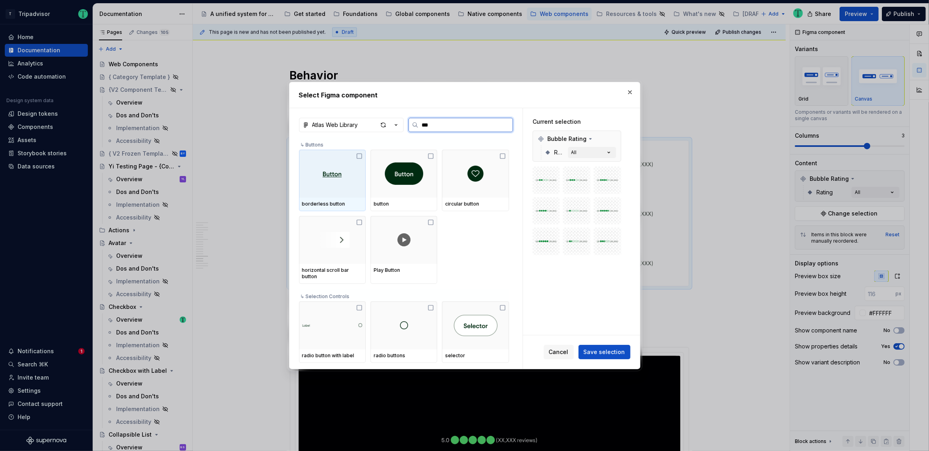
type input "****"
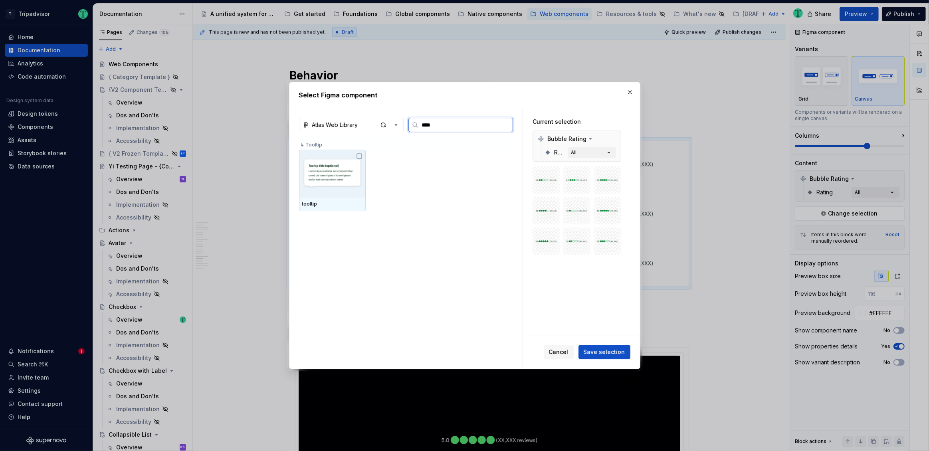
click at [360, 157] on icon at bounding box center [359, 156] width 6 height 6
click at [580, 154] on div "white [default]" at bounding box center [588, 152] width 34 height 6
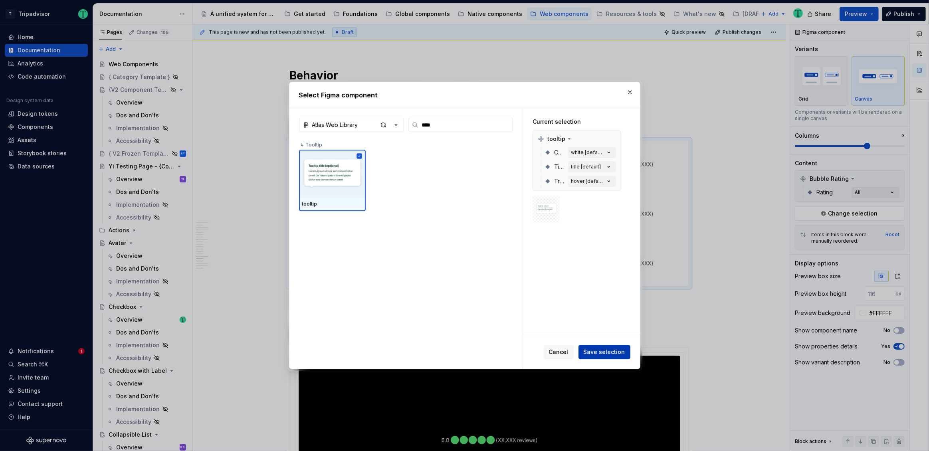
click at [600, 349] on span "Save selection" at bounding box center [605, 352] width 42 height 8
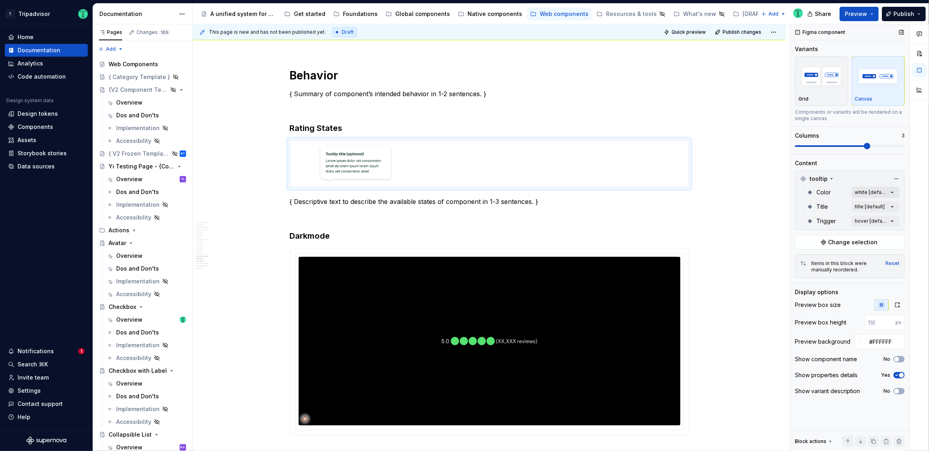
click at [864, 192] on div "Comments Open comments No comments yet Select ‘Comment’ from the block context …" at bounding box center [859, 237] width 139 height 427
click at [888, 206] on span "button" at bounding box center [886, 206] width 5 height 5
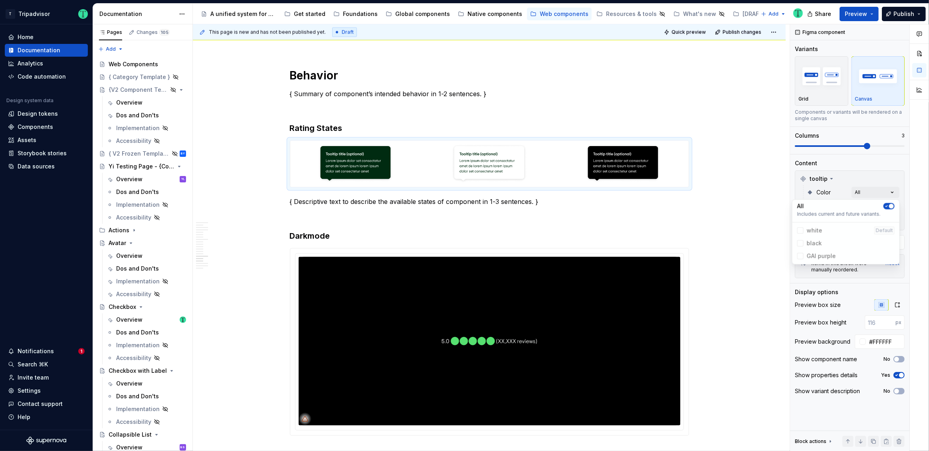
click at [358, 160] on html "T Tripadvisor Home Documentation Analytics Code automation Design system data D…" at bounding box center [464, 225] width 929 height 451
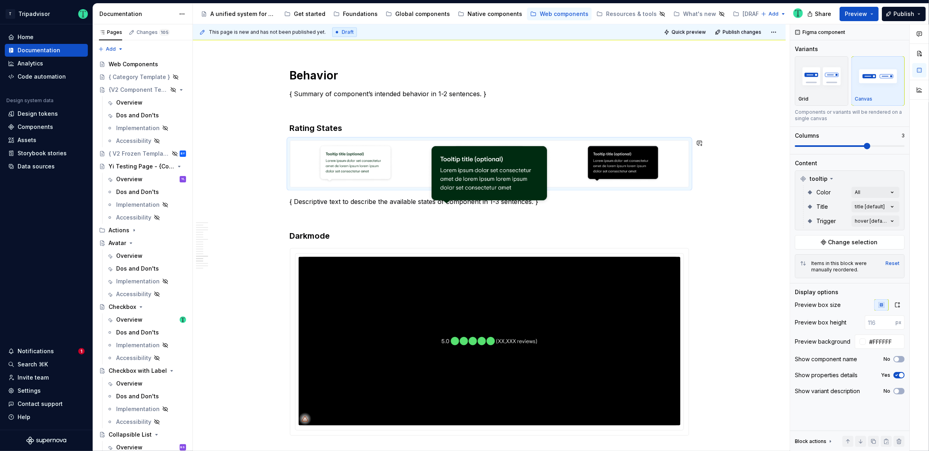
drag, startPoint x: 358, startPoint y: 160, endPoint x: 508, endPoint y: 154, distance: 149.8
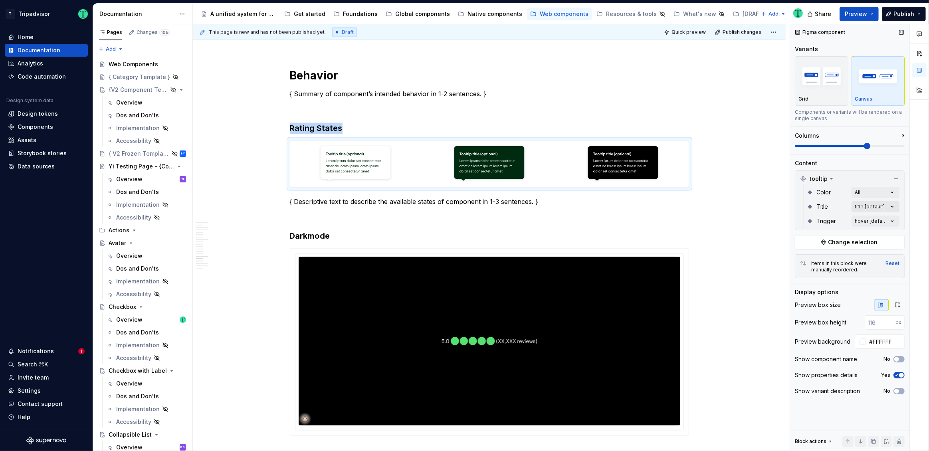
click at [872, 205] on div "Comments Open comments No comments yet Select ‘Comment’ from the block context …" at bounding box center [859, 237] width 139 height 427
click at [869, 218] on div "Comments Open comments No comments yet Select ‘Comment’ from the block context …" at bounding box center [859, 237] width 139 height 427
click at [881, 234] on div "All" at bounding box center [845, 235] width 97 height 8
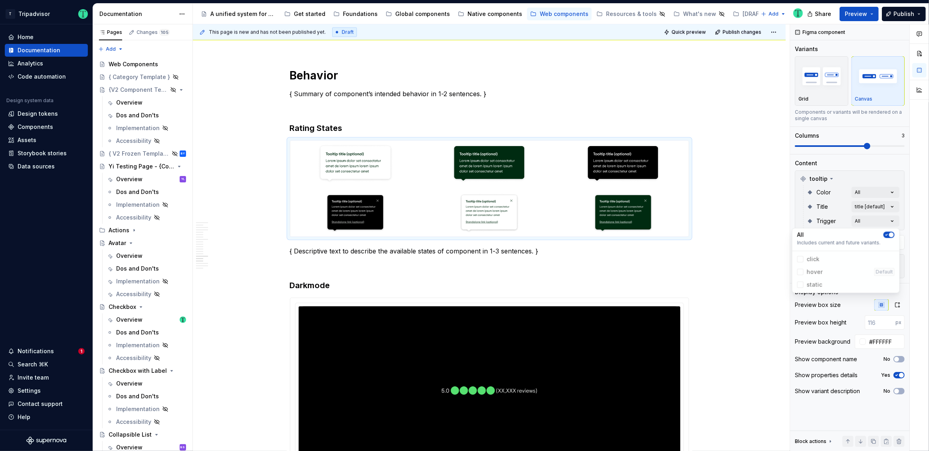
click at [607, 180] on html "T Tripadvisor Home Documentation Analytics Code automation Design system data D…" at bounding box center [464, 225] width 929 height 451
click at [877, 192] on div "Comments Open comments No comments yet Select ‘Comment’ from the block context …" at bounding box center [859, 237] width 139 height 427
click at [889, 206] on span "button" at bounding box center [891, 206] width 5 height 5
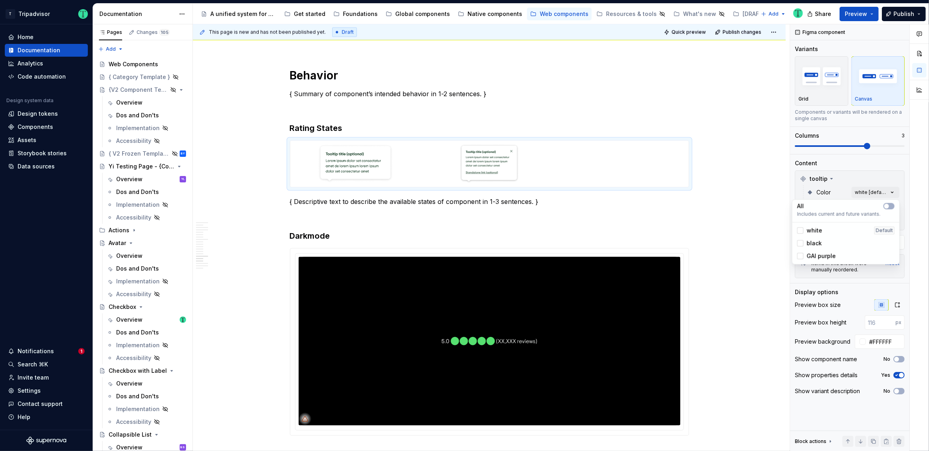
click at [833, 190] on div "Comments Open comments No comments yet Select ‘Comment’ from the block context …" at bounding box center [859, 237] width 139 height 427
click at [863, 223] on div "Comments Open comments No comments yet Select ‘Comment’ from the block context …" at bounding box center [859, 237] width 139 height 427
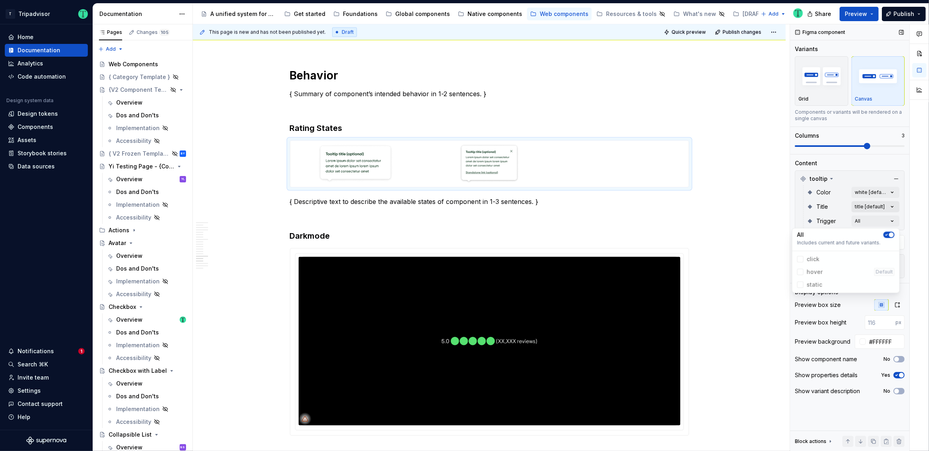
click at [864, 204] on div "Comments Open comments No comments yet Select ‘Comment’ from the block context …" at bounding box center [859, 237] width 139 height 427
click at [864, 205] on div "Comments Open comments No comments yet Select ‘Comment’ from the block context …" at bounding box center [859, 237] width 139 height 427
click at [803, 245] on div at bounding box center [800, 244] width 6 height 6
drag, startPoint x: 802, startPoint y: 257, endPoint x: 805, endPoint y: 269, distance: 12.4
click at [802, 257] on div at bounding box center [800, 257] width 6 height 6
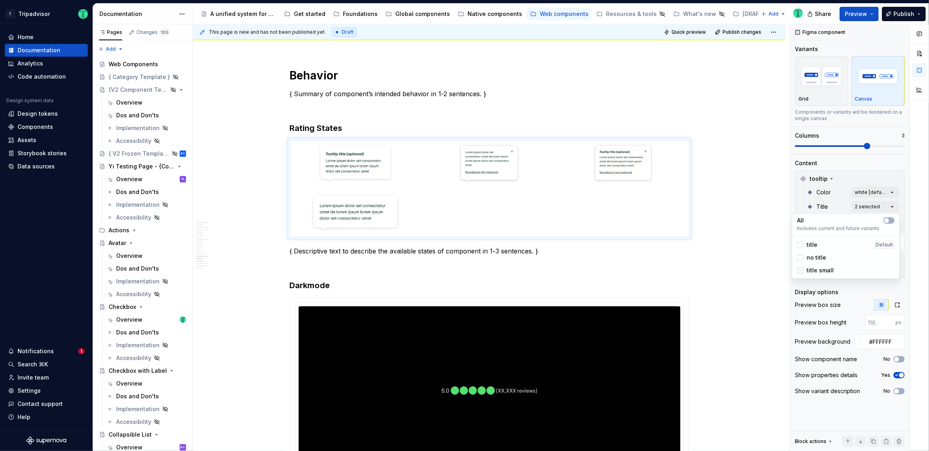
click at [800, 270] on div at bounding box center [800, 270] width 6 height 6
click at [800, 257] on icon at bounding box center [800, 257] width 0 height 0
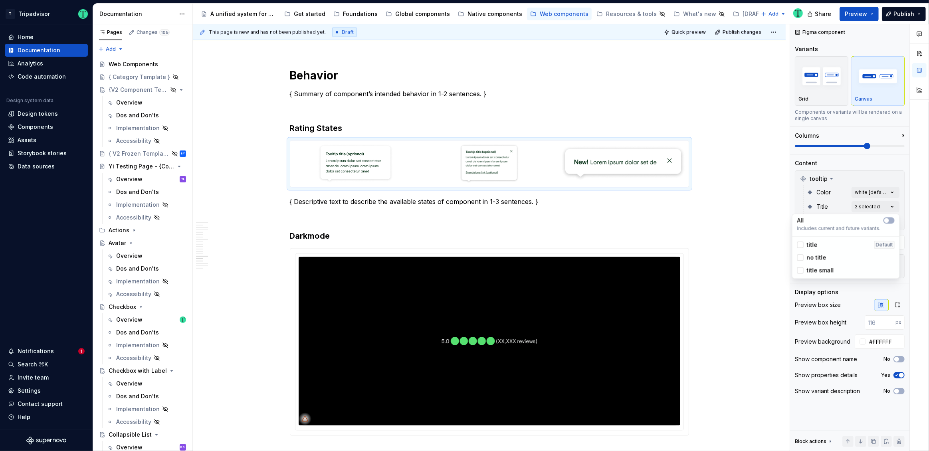
click at [838, 205] on div "Comments Open comments No comments yet Select ‘Comment’ from the block context …" at bounding box center [859, 237] width 139 height 427
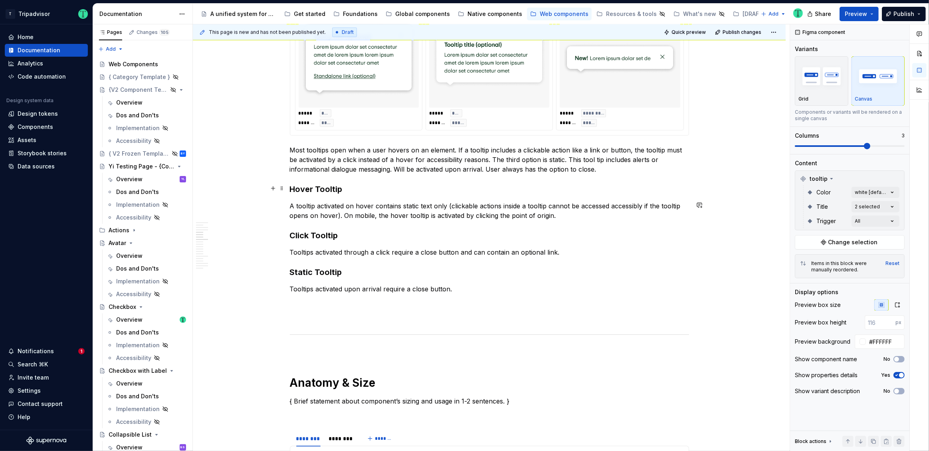
scroll to position [831, 0]
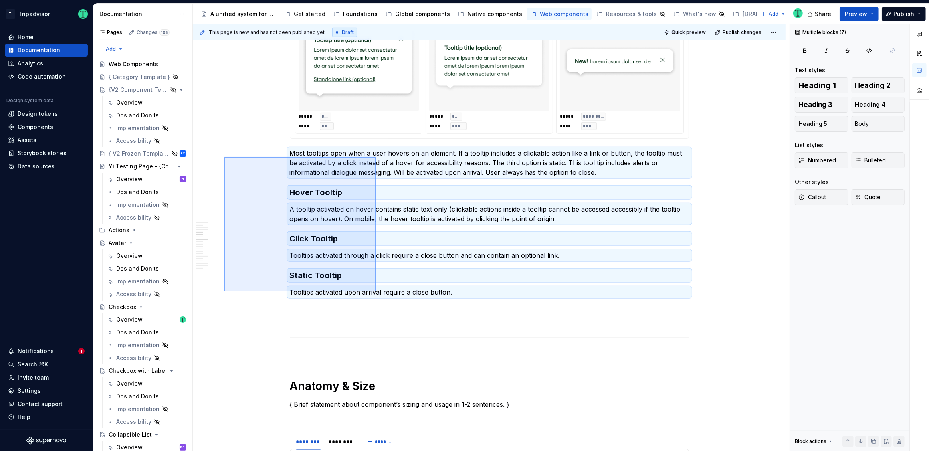
drag, startPoint x: 224, startPoint y: 157, endPoint x: 376, endPoint y: 291, distance: 202.7
click at [376, 291] on div "This page is new and has not been published yet. Draft Quick preview Publish ch…" at bounding box center [491, 237] width 597 height 427
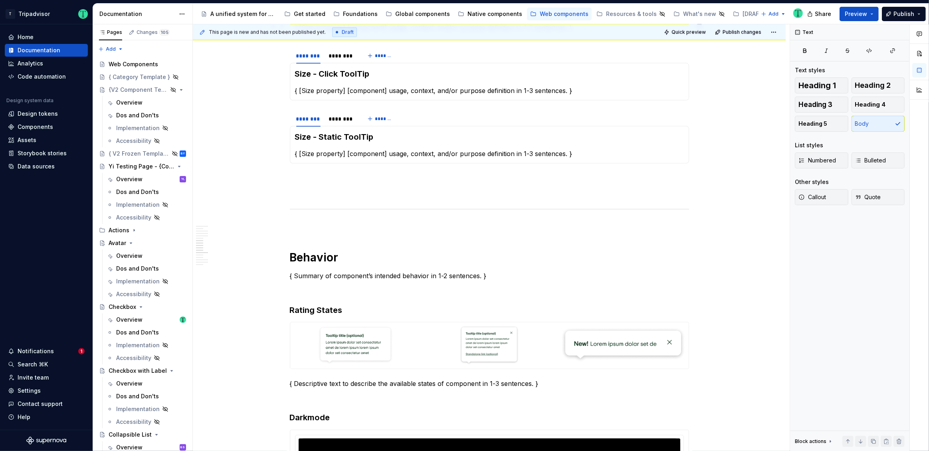
scroll to position [1345, 0]
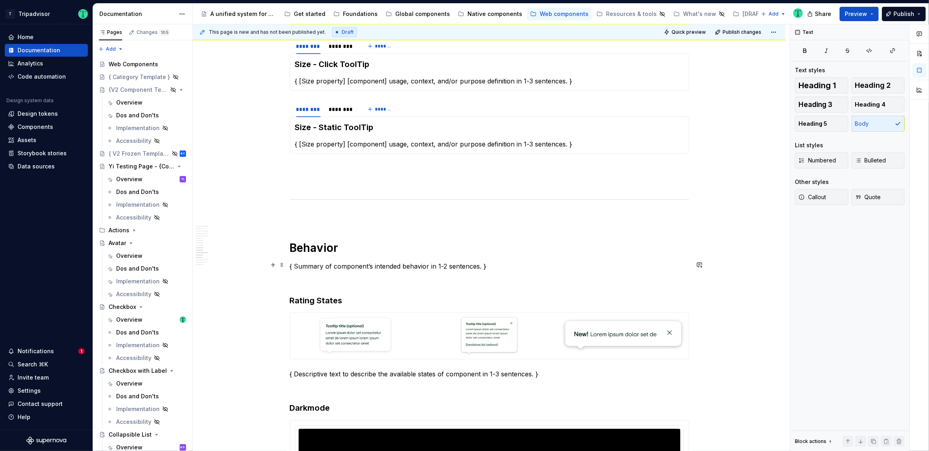
click at [336, 263] on p "{ Summary of component’s intended behavior in 1-2 sentences. }" at bounding box center [489, 266] width 399 height 10
click at [305, 263] on p "{ Summary of component’s intended behavior in 1-2 sentences. }" at bounding box center [489, 266] width 399 height 10
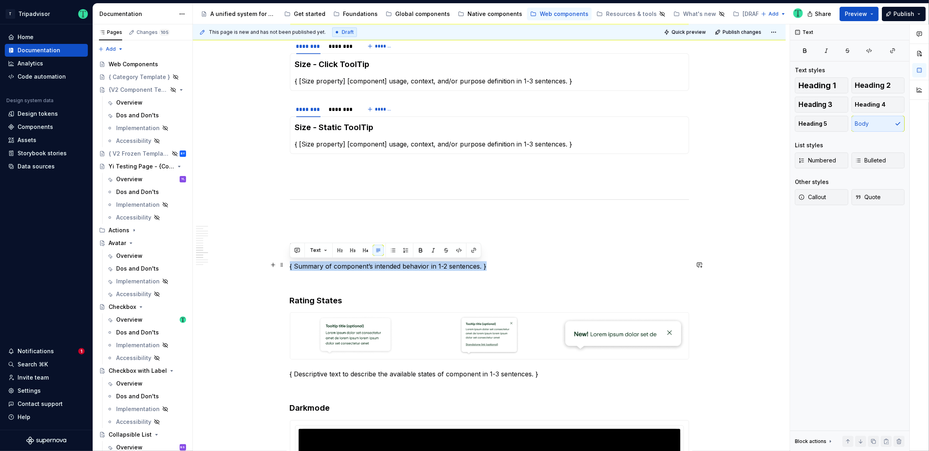
click at [510, 262] on p "{ Summary of component’s intended behavior in 1-2 sentences. }" at bounding box center [489, 266] width 399 height 10
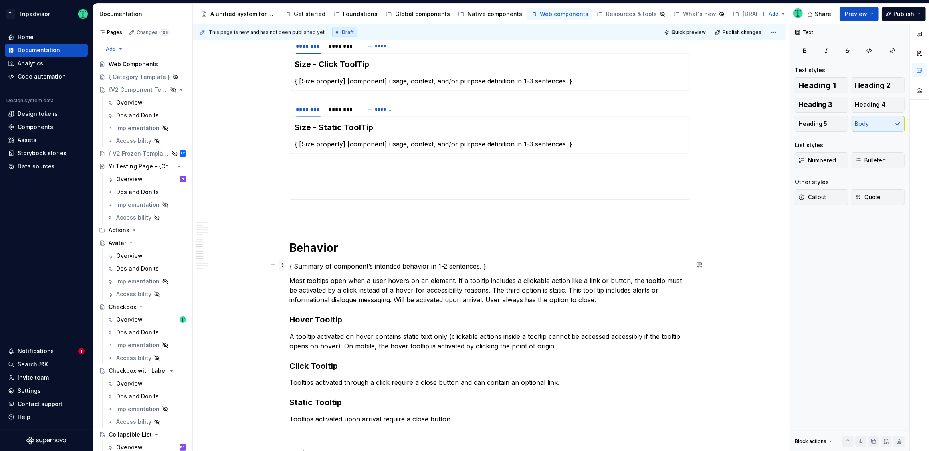
click at [282, 265] on span at bounding box center [282, 264] width 6 height 11
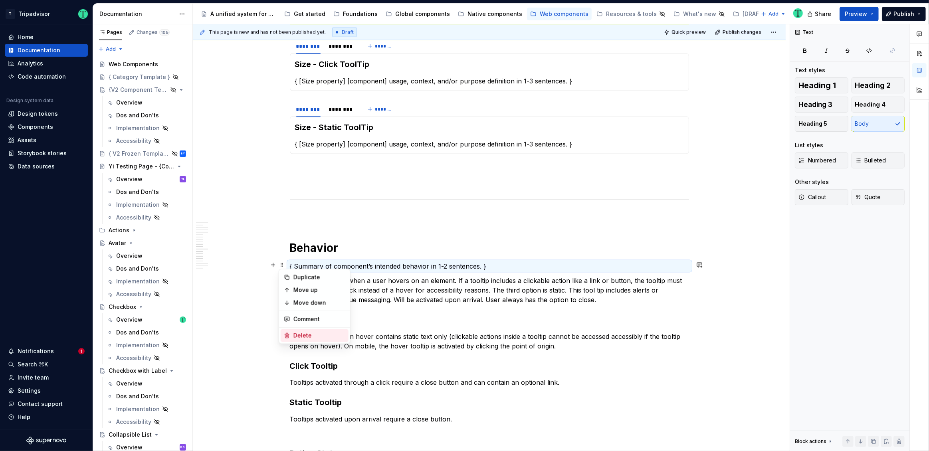
click at [307, 336] on div "Delete" at bounding box center [319, 336] width 52 height 8
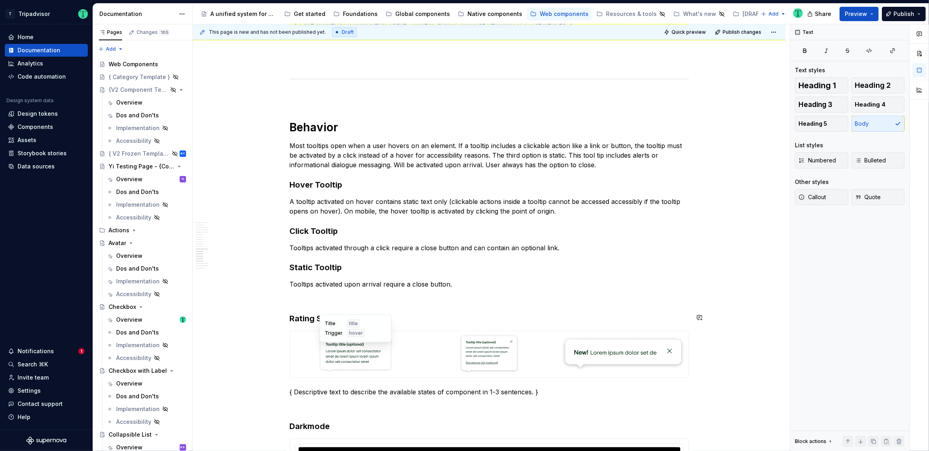
scroll to position [1461, 0]
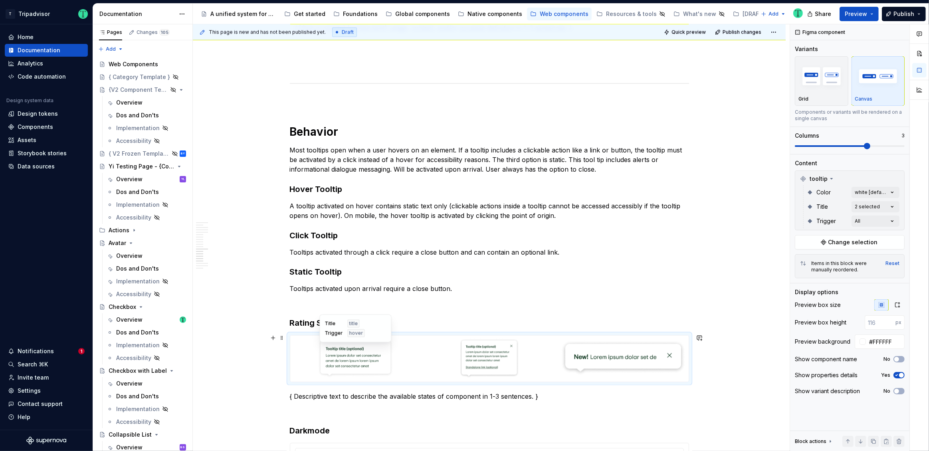
click at [418, 357] on div at bounding box center [355, 359] width 131 height 46
type textarea "*"
click at [868, 192] on div "Comments Open comments No comments yet Select ‘Comment’ from the block context …" at bounding box center [859, 237] width 139 height 427
click at [802, 229] on div at bounding box center [800, 231] width 6 height 6
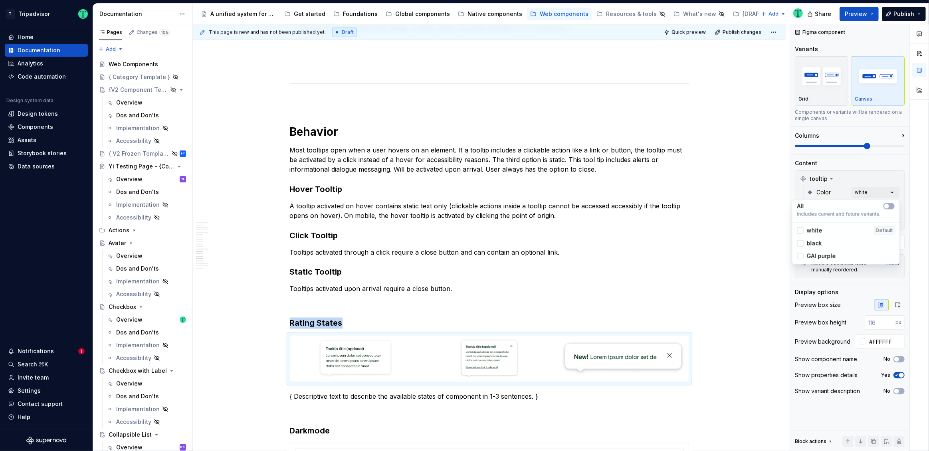
click at [855, 173] on div "Comments Open comments No comments yet Select ‘Comment’ from the block context …" at bounding box center [859, 237] width 139 height 427
click at [860, 207] on div "Comments Open comments No comments yet Select ‘Comment’ from the block context …" at bounding box center [859, 237] width 139 height 427
click at [887, 218] on span "button" at bounding box center [886, 220] width 5 height 5
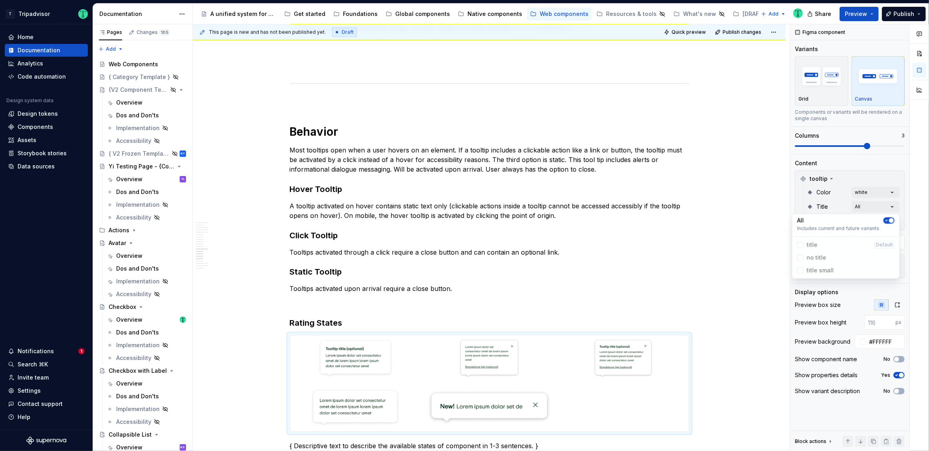
click at [833, 201] on div "Comments Open comments No comments yet Select ‘Comment’ from the block context …" at bounding box center [859, 237] width 139 height 427
click at [867, 220] on div "Comments Open comments No comments yet Select ‘Comment’ from the block context …" at bounding box center [859, 237] width 139 height 427
click at [880, 234] on div "All" at bounding box center [845, 235] width 97 height 8
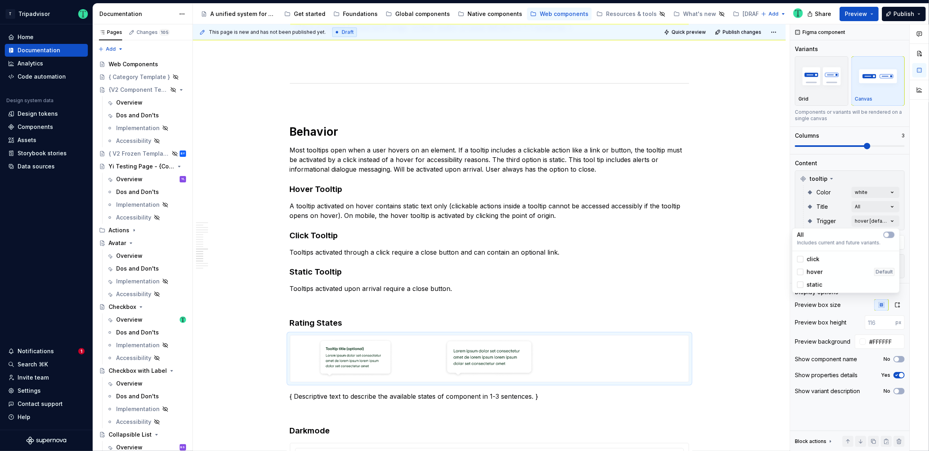
click at [804, 271] on div "hover" at bounding box center [810, 272] width 26 height 8
click at [302, 315] on html "T Tripadvisor Home Documentation Analytics Code automation Design system data D…" at bounding box center [464, 225] width 929 height 451
click at [281, 323] on span at bounding box center [282, 322] width 6 height 11
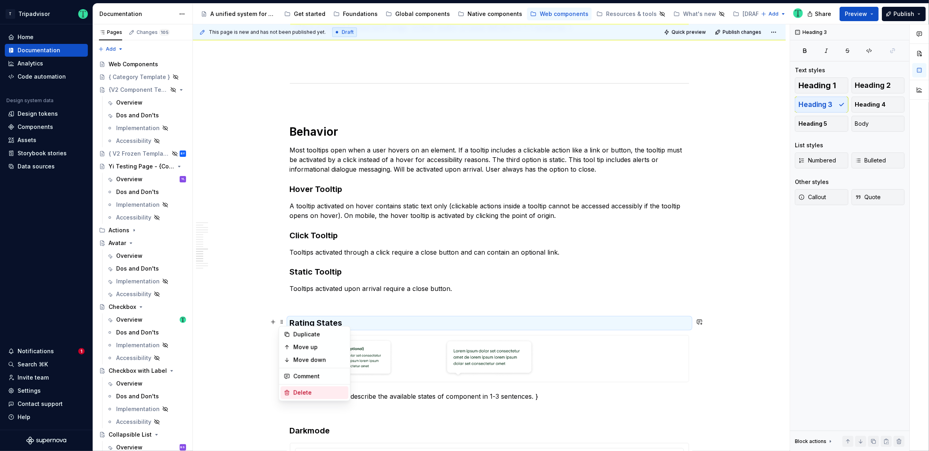
click at [290, 392] on div "Delete" at bounding box center [315, 392] width 68 height 13
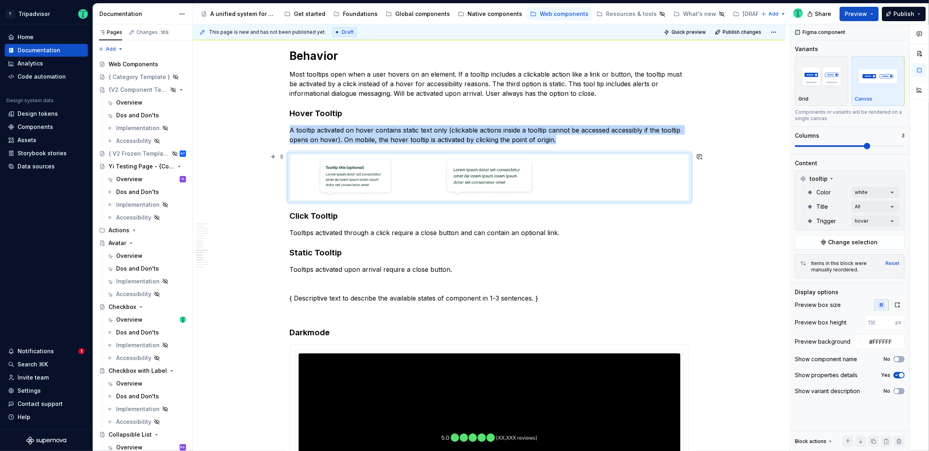
scroll to position [1542, 0]
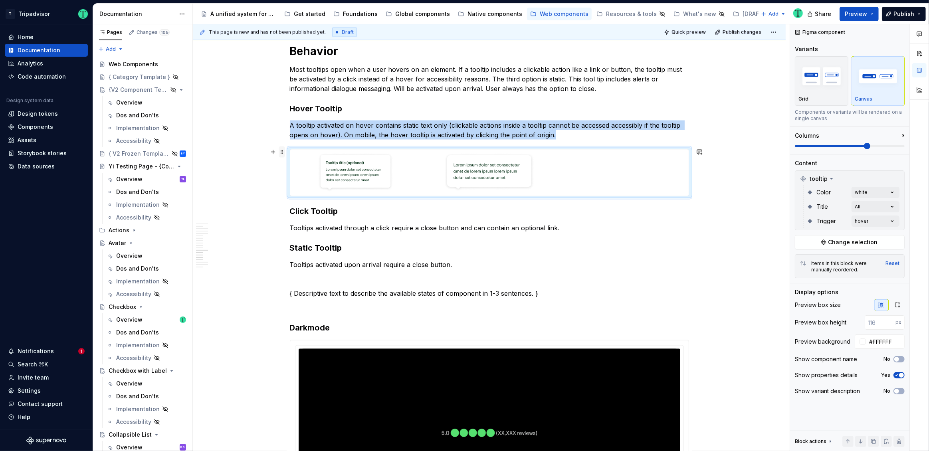
click at [284, 148] on span at bounding box center [282, 151] width 6 height 11
click at [300, 165] on div "Duplicate" at bounding box center [319, 164] width 52 height 8
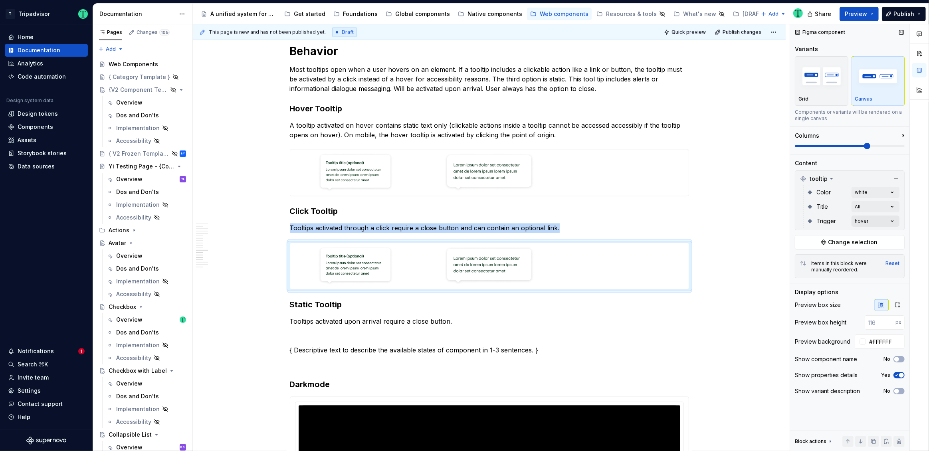
click at [875, 218] on div "Comments Open comments No comments yet Select ‘Comment’ from the block context …" at bounding box center [859, 237] width 139 height 427
click at [809, 257] on span "click" at bounding box center [813, 259] width 13 height 8
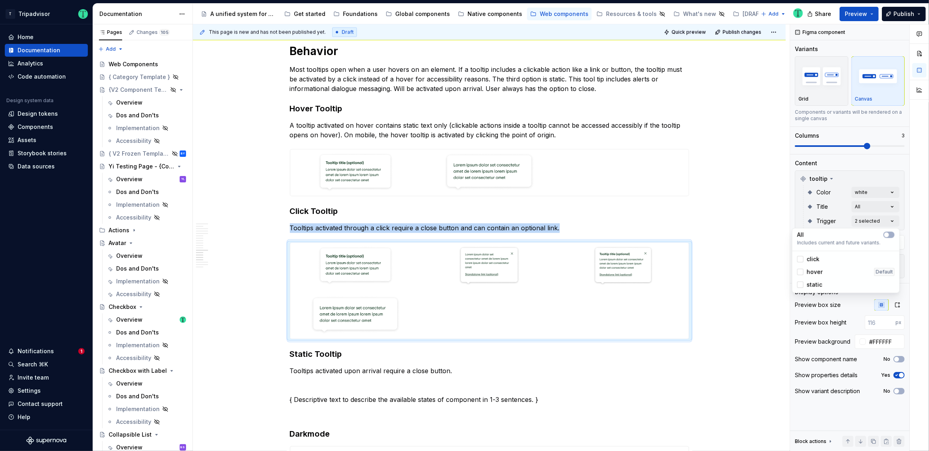
click at [816, 270] on span "hover" at bounding box center [815, 272] width 16 height 8
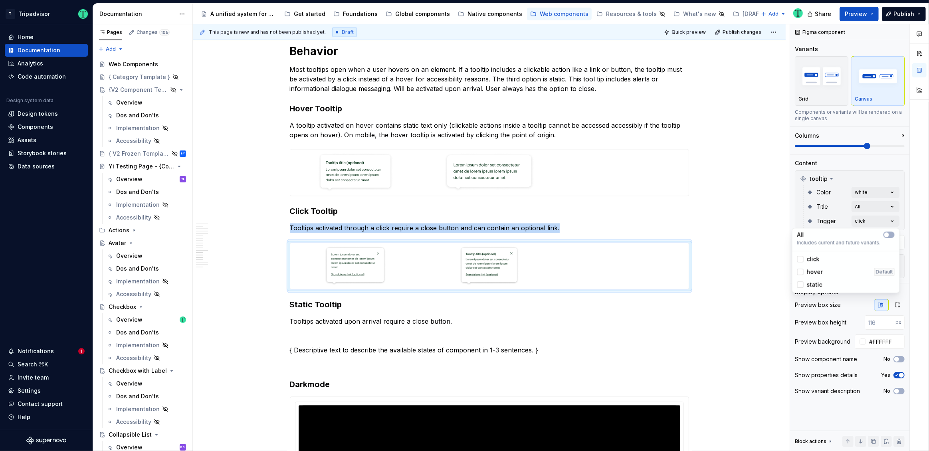
click at [237, 273] on html "T Tripadvisor Home Documentation Analytics Code automation Design system data D…" at bounding box center [464, 225] width 929 height 451
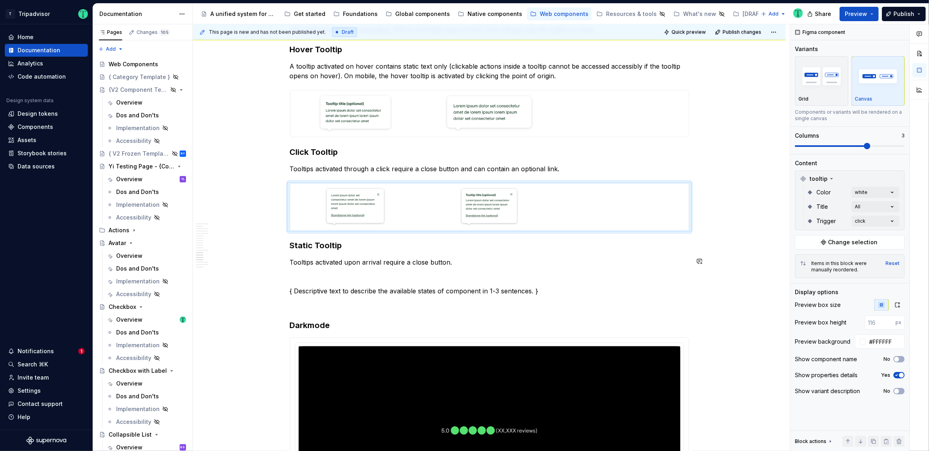
scroll to position [1586, 0]
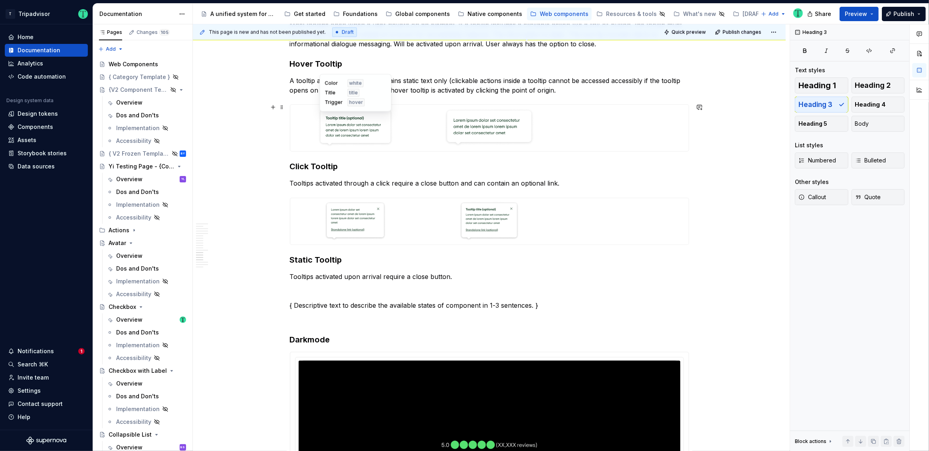
click at [301, 117] on img at bounding box center [355, 128] width 124 height 40
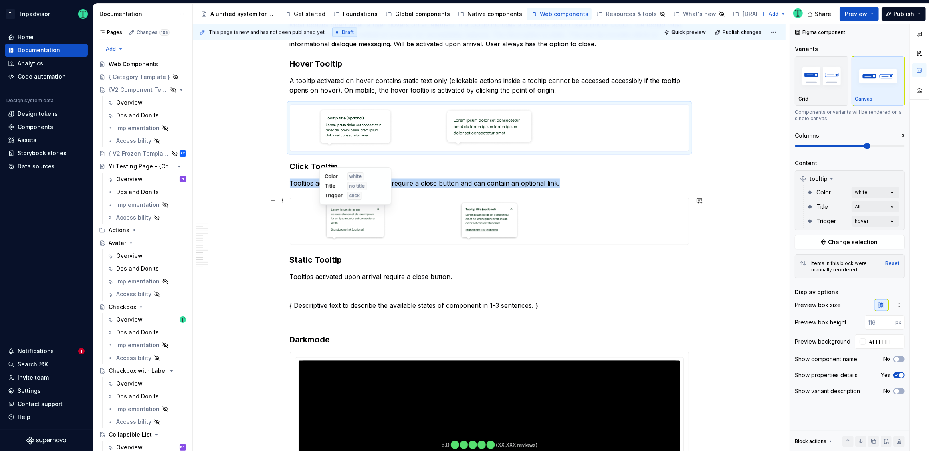
click at [296, 215] on img at bounding box center [355, 222] width 124 height 40
click at [281, 202] on span at bounding box center [282, 200] width 6 height 11
click at [290, 213] on icon at bounding box center [287, 213] width 6 height 6
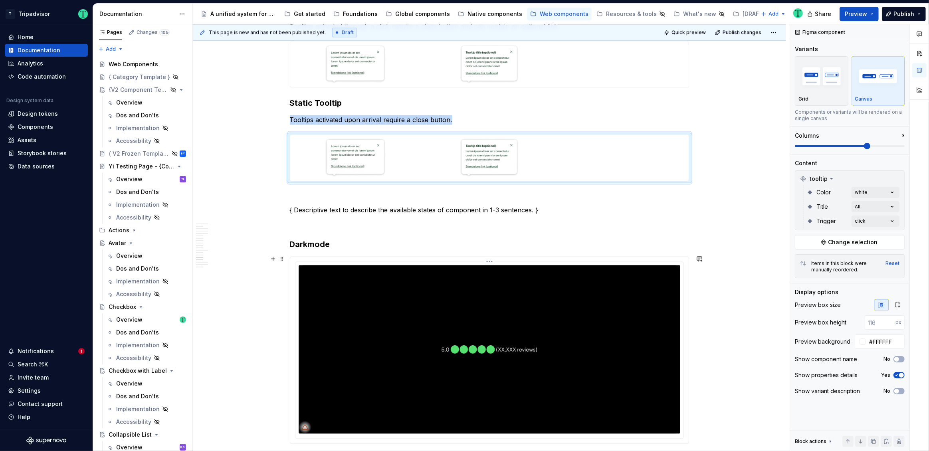
scroll to position [1748, 0]
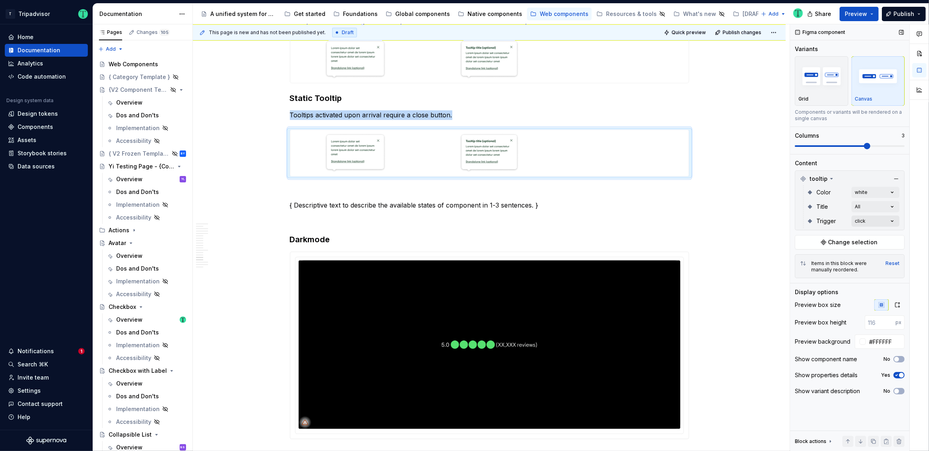
click at [869, 221] on div "Comments Open comments No comments yet Select ‘Comment’ from the block context …" at bounding box center [859, 237] width 139 height 427
click at [821, 285] on div "static" at bounding box center [845, 285] width 97 height 8
click at [806, 261] on div "click" at bounding box center [808, 259] width 22 height 8
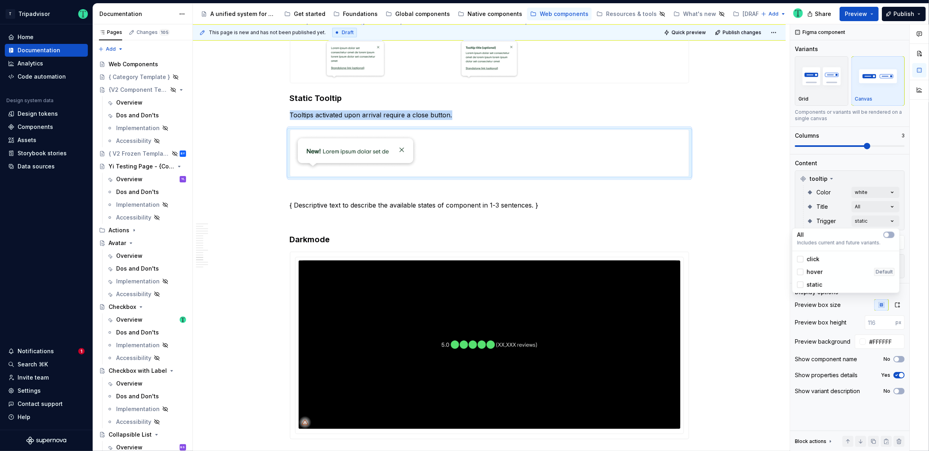
click at [734, 201] on html "T Tripadvisor Home Documentation Analytics Code automation Design system data D…" at bounding box center [464, 225] width 929 height 451
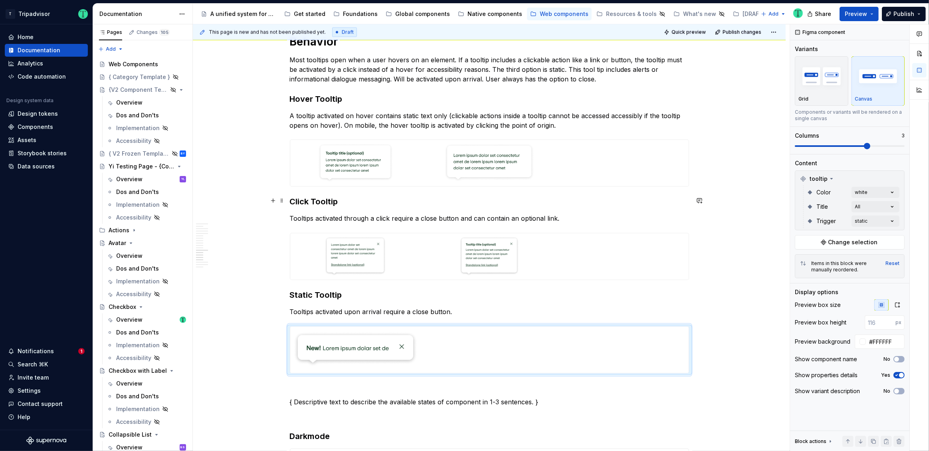
scroll to position [1550, 0]
click at [877, 193] on div "Comments Open comments No comments yet Select ‘Comment’ from the block context …" at bounding box center [859, 237] width 139 height 427
click at [885, 208] on button "button" at bounding box center [888, 206] width 11 height 6
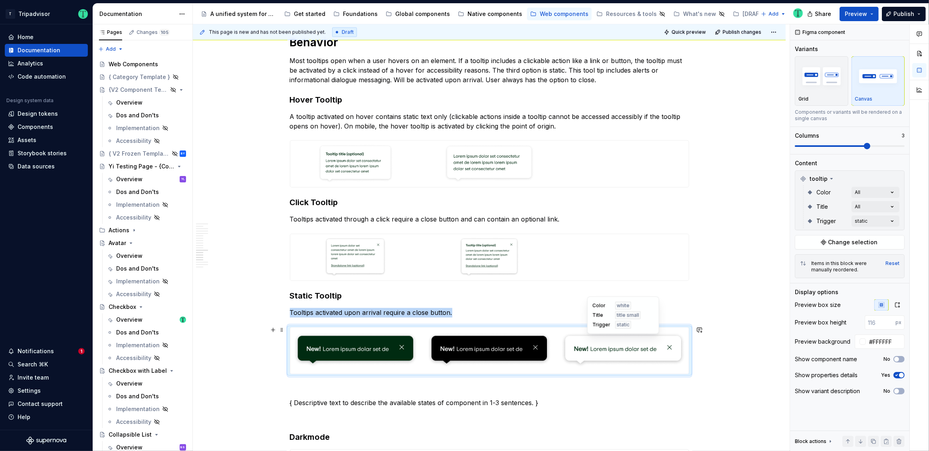
click at [586, 351] on img at bounding box center [623, 351] width 124 height 40
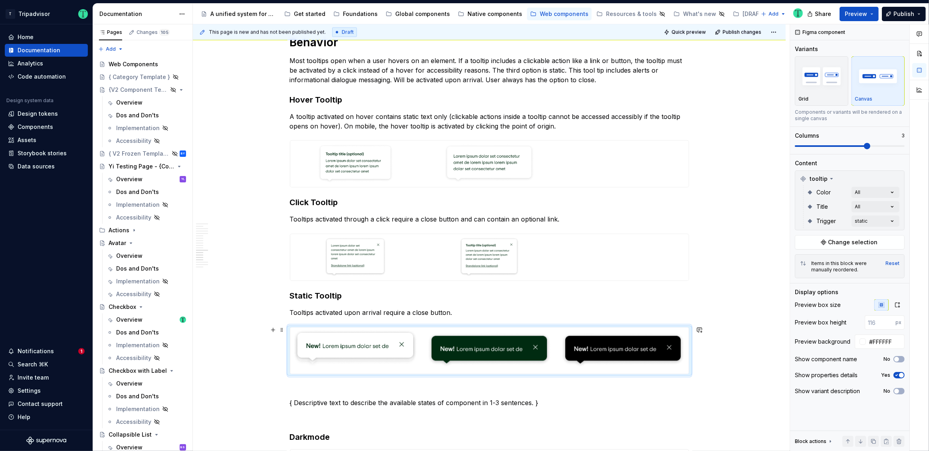
drag, startPoint x: 597, startPoint y: 351, endPoint x: 379, endPoint y: 349, distance: 218.3
click at [372, 348] on body "T Tripadvisor Home Documentation Analytics Code automation Design system data D…" at bounding box center [464, 225] width 929 height 451
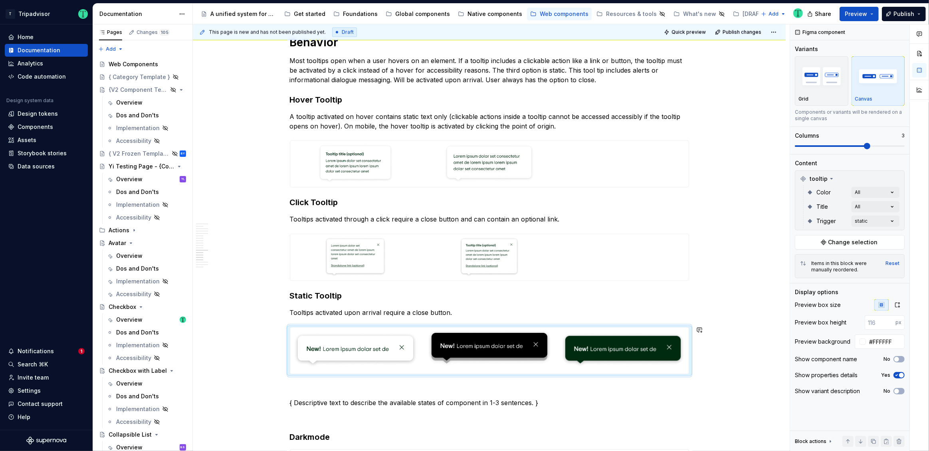
drag, startPoint x: 593, startPoint y: 349, endPoint x: 475, endPoint y: 351, distance: 117.4
click at [475, 351] on body "T Tripadvisor Home Documentation Analytics Code automation Design system data D…" at bounding box center [464, 225] width 929 height 451
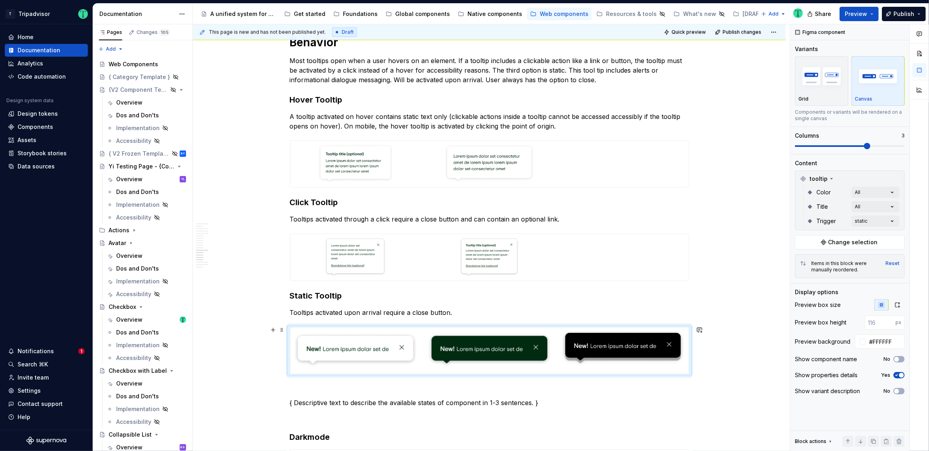
drag, startPoint x: 453, startPoint y: 345, endPoint x: 575, endPoint y: 345, distance: 121.7
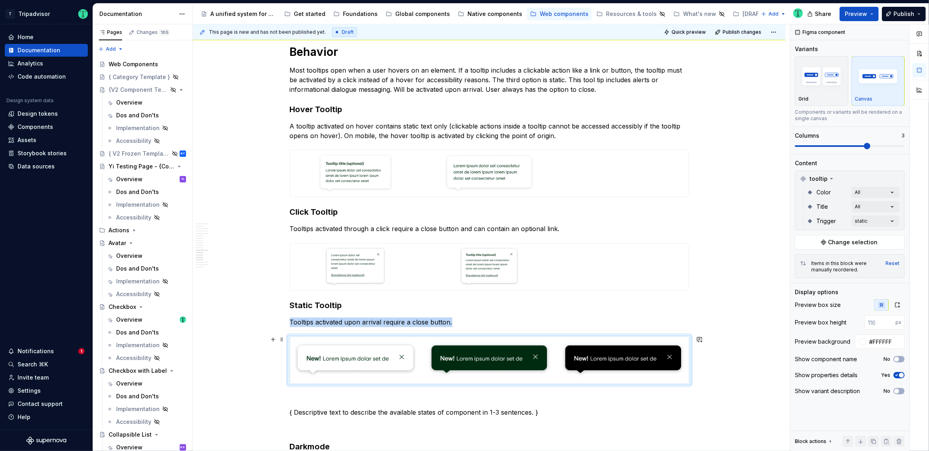
scroll to position [1540, 0]
click at [739, 345] on div "**********" at bounding box center [489, 23] width 593 height 2792
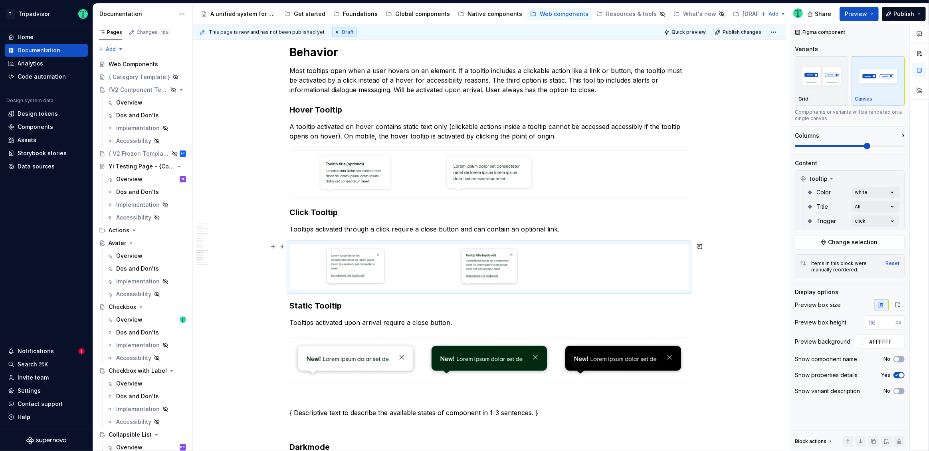
click at [645, 268] on div at bounding box center [489, 267] width 398 height 46
click at [869, 190] on div "Comments Open comments No comments yet Select ‘Comment’ from the block context …" at bounding box center [859, 237] width 139 height 427
click at [885, 207] on span "button" at bounding box center [886, 206] width 5 height 5
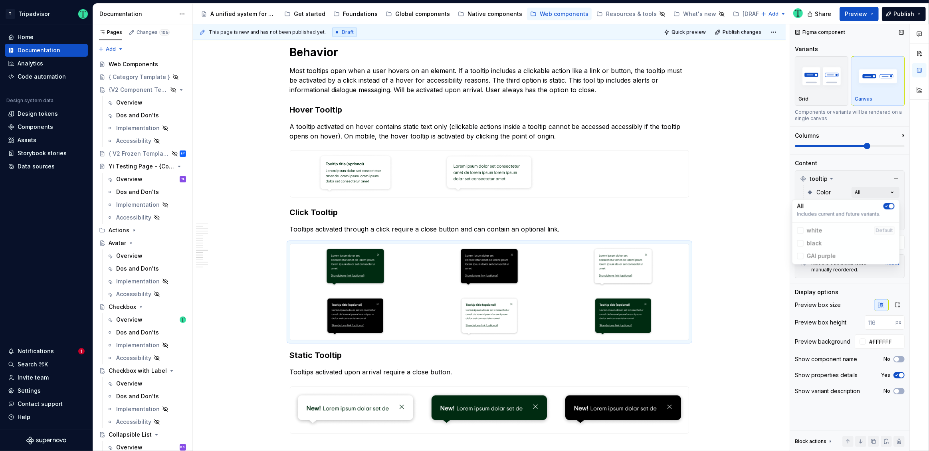
click at [849, 172] on div "Comments Open comments No comments yet Select ‘Comment’ from the block context …" at bounding box center [859, 237] width 139 height 427
click at [888, 221] on div "Comments Open comments No comments yet Select ‘Comment’ from the block context …" at bounding box center [859, 237] width 139 height 427
click at [868, 192] on div "Comments Open comments No comments yet Select ‘Comment’ from the block context …" at bounding box center [859, 237] width 139 height 427
click at [868, 193] on div "Comments Open comments No comments yet Select ‘Comment’ from the block context …" at bounding box center [859, 237] width 139 height 427
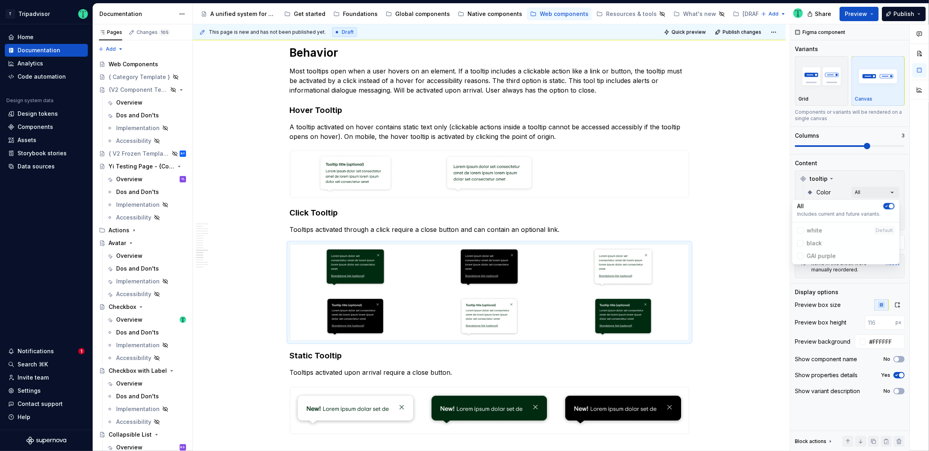
click at [886, 206] on icon "button" at bounding box center [886, 206] width 2 height 1
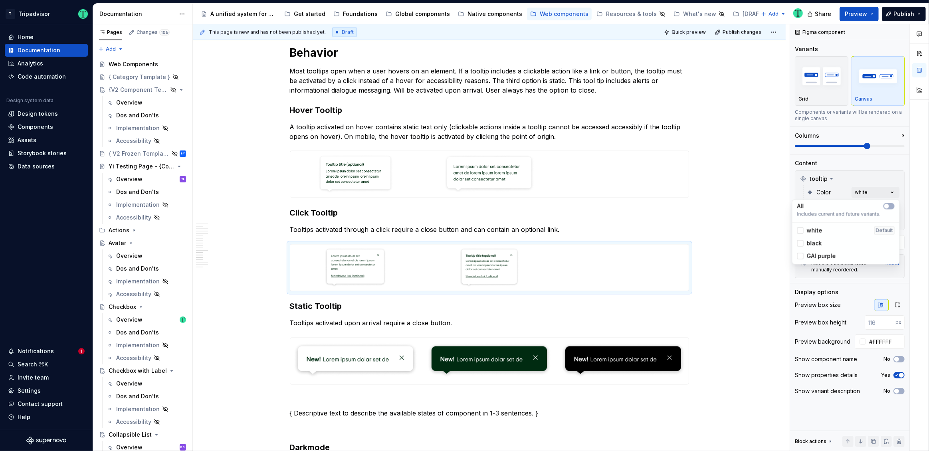
click at [639, 361] on html "T Tripadvisor Home Documentation Analytics Code automation Design system data D…" at bounding box center [464, 225] width 929 height 451
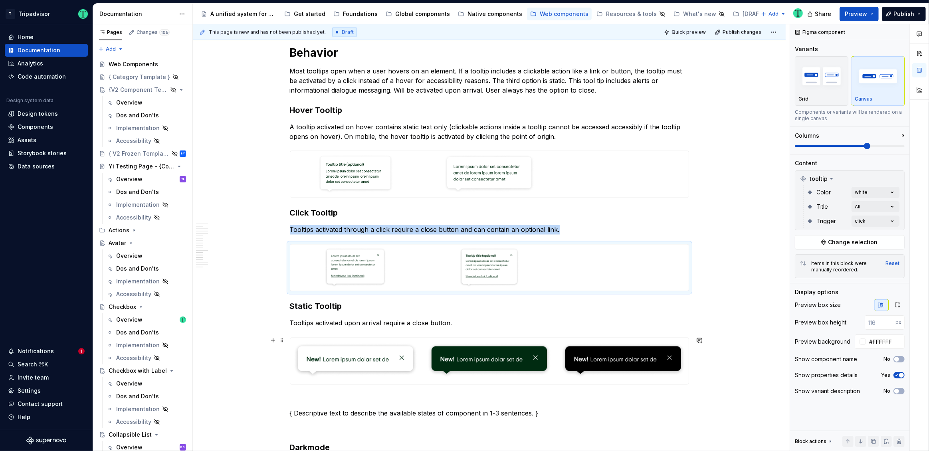
click at [285, 341] on div "**********" at bounding box center [489, 23] width 593 height 2792
click at [280, 342] on span at bounding box center [282, 340] width 6 height 11
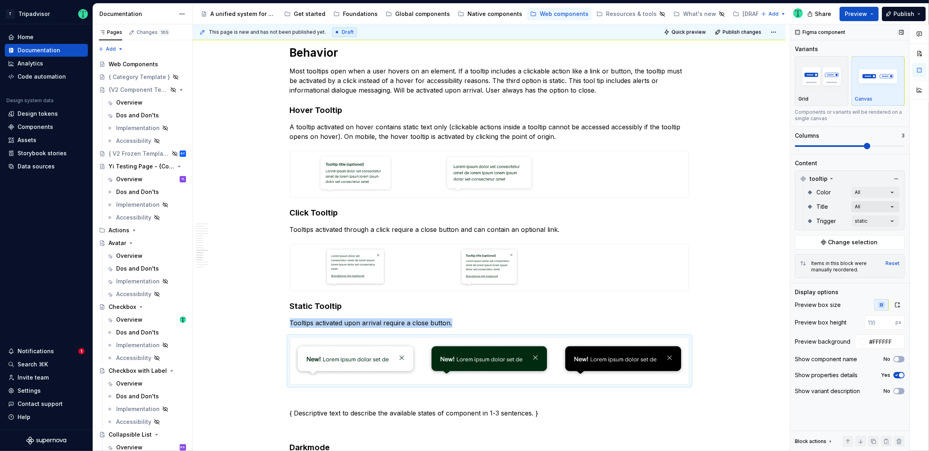
click at [874, 205] on div "Comments Open comments No comments yet Select ‘Comment’ from the block context …" at bounding box center [859, 237] width 139 height 427
click at [873, 191] on div "Comments Open comments No comments yet Select ‘Comment’ from the block context …" at bounding box center [859, 237] width 139 height 427
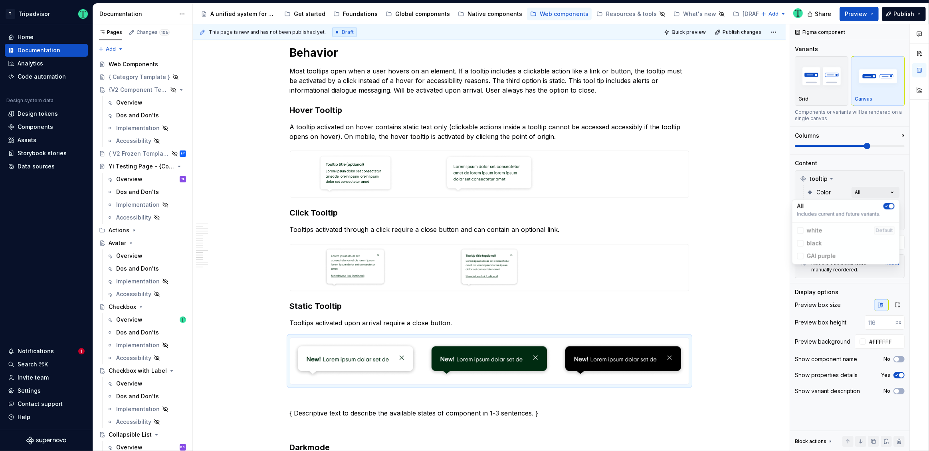
click at [819, 232] on span "white Default" at bounding box center [846, 230] width 104 height 13
click at [855, 209] on div "All" at bounding box center [845, 206] width 97 height 8
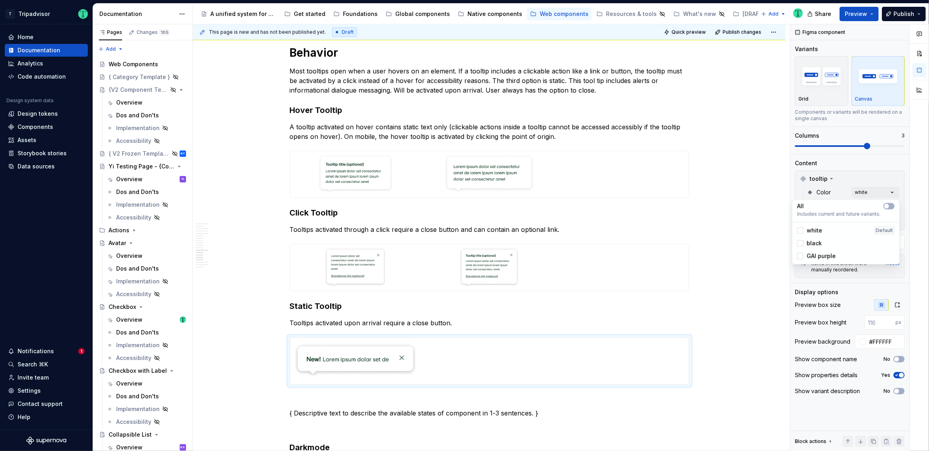
click at [819, 231] on span "white" at bounding box center [815, 231] width 16 height 8
click at [470, 271] on html "T Tripadvisor Home Documentation Analytics Code automation Design system data D…" at bounding box center [464, 225] width 929 height 451
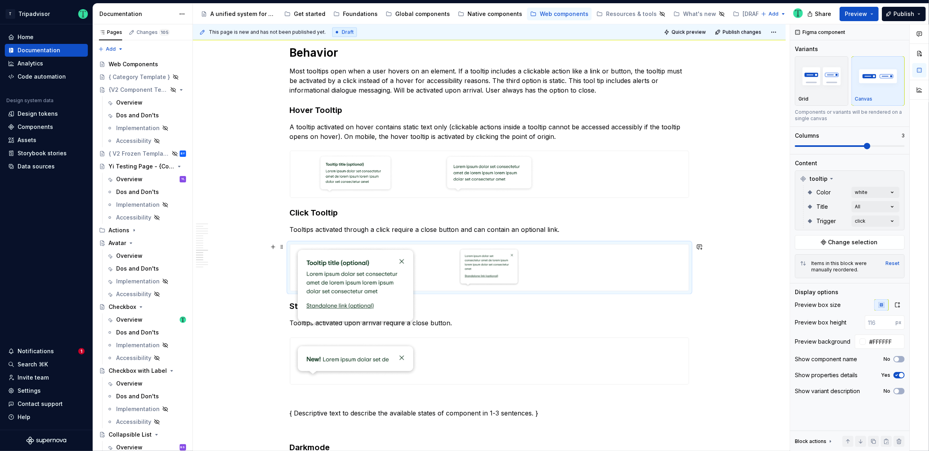
drag, startPoint x: 479, startPoint y: 267, endPoint x: 358, endPoint y: 263, distance: 120.6
click at [358, 263] on body "T Tripadvisor Home Documentation Analytics Code automation Design system data D…" at bounding box center [464, 225] width 929 height 451
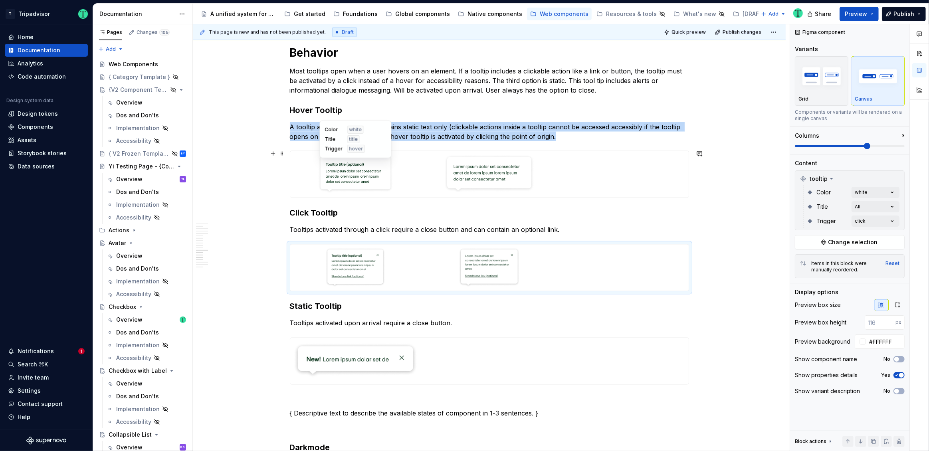
click at [416, 176] on img at bounding box center [355, 174] width 124 height 40
click at [776, 248] on div "**********" at bounding box center [489, 23] width 593 height 2792
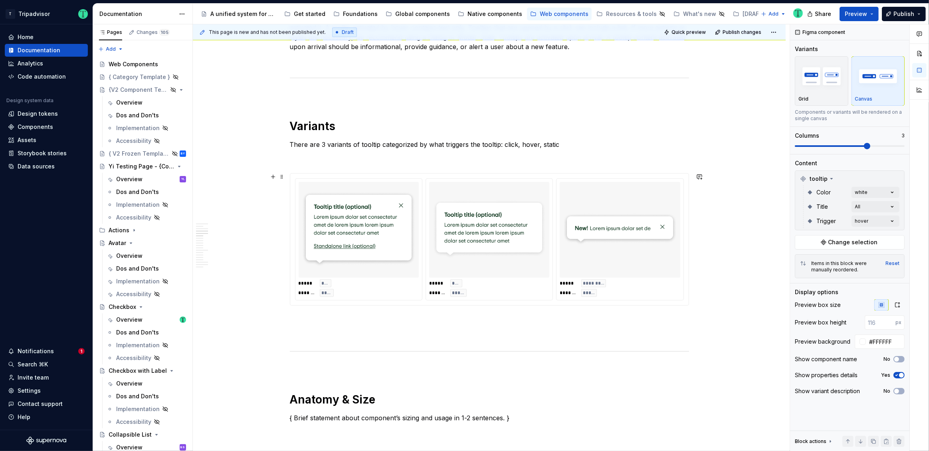
scroll to position [640, 0]
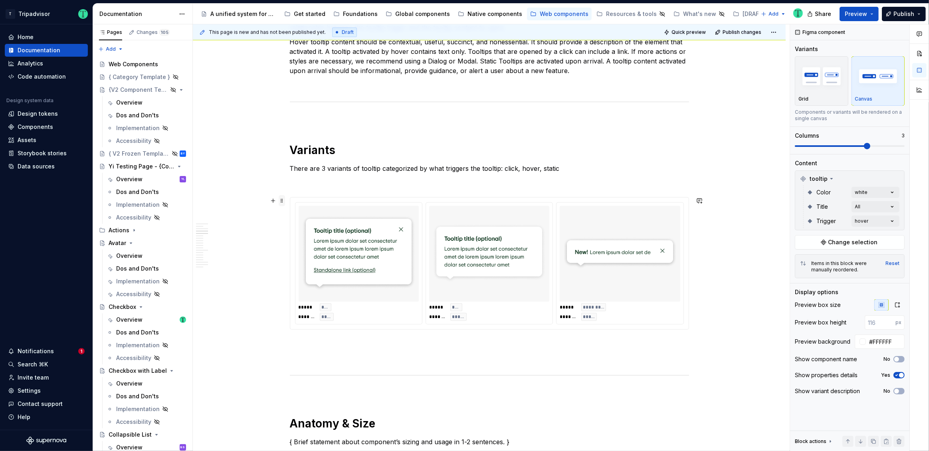
click at [283, 200] on span at bounding box center [282, 200] width 6 height 11
type input "240"
type input "#F7F7F7"
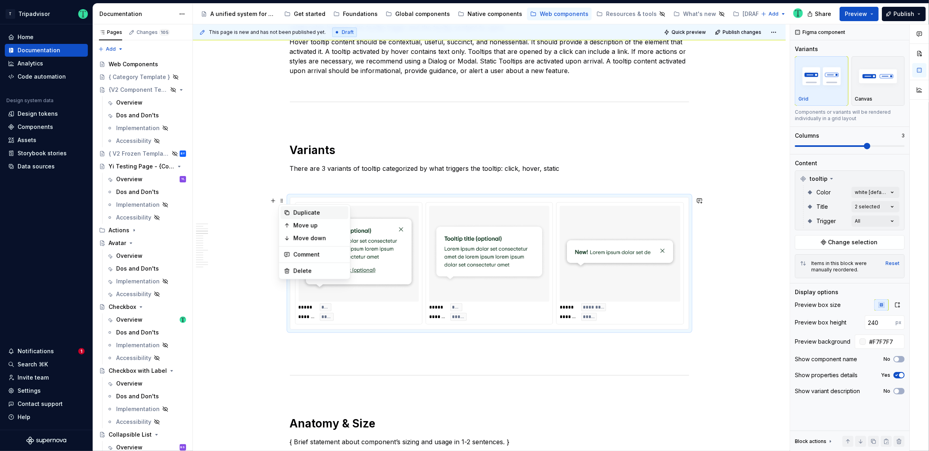
click at [291, 209] on div "Duplicate" at bounding box center [315, 212] width 68 height 13
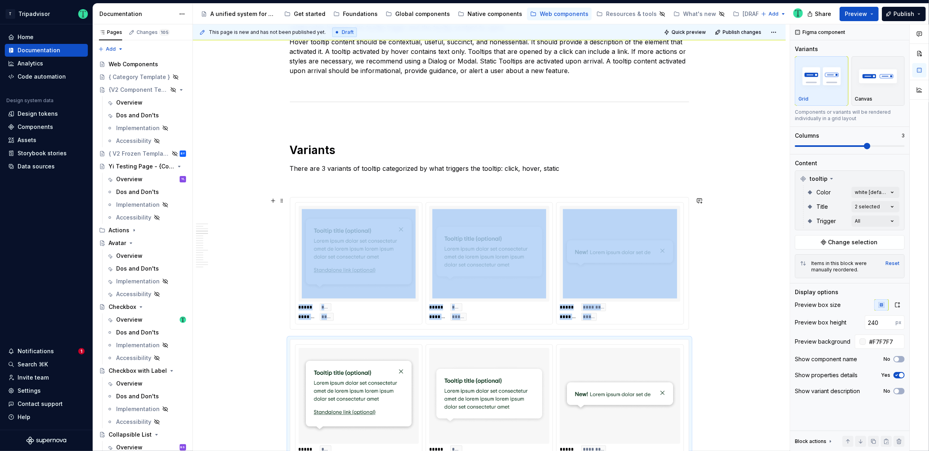
scroll to position [659, 0]
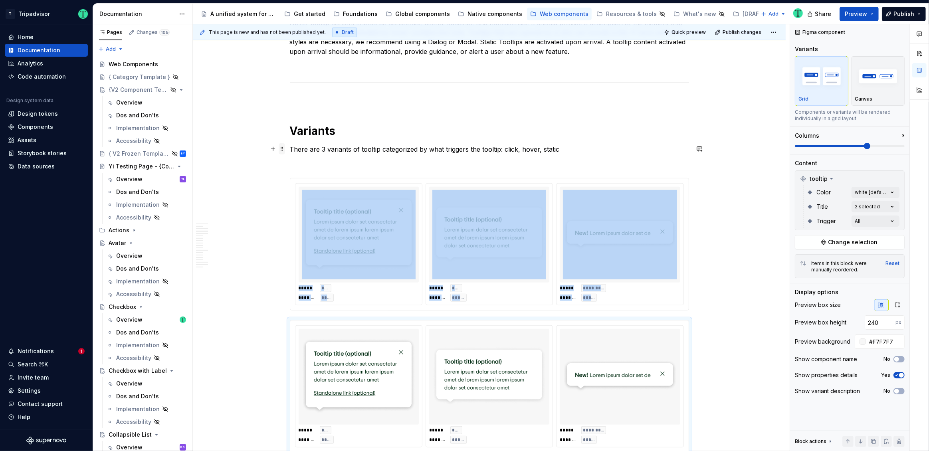
click at [282, 150] on span at bounding box center [282, 148] width 6 height 11
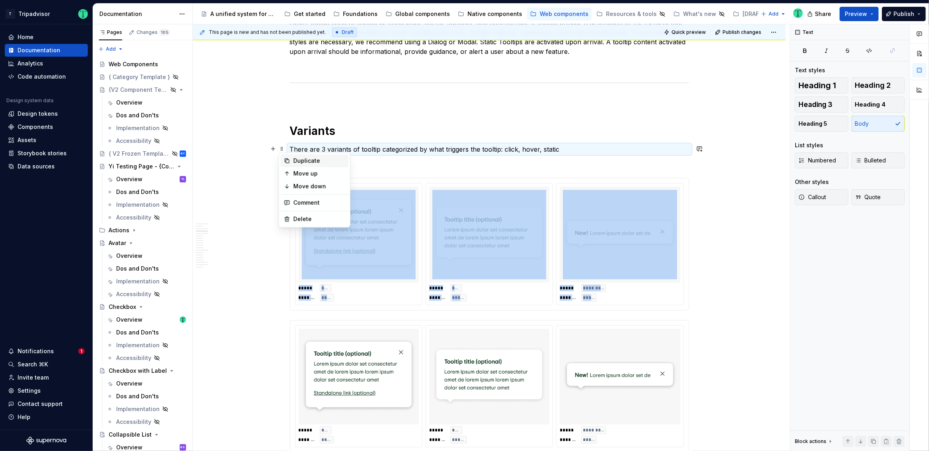
click at [289, 163] on icon at bounding box center [287, 160] width 4 height 4
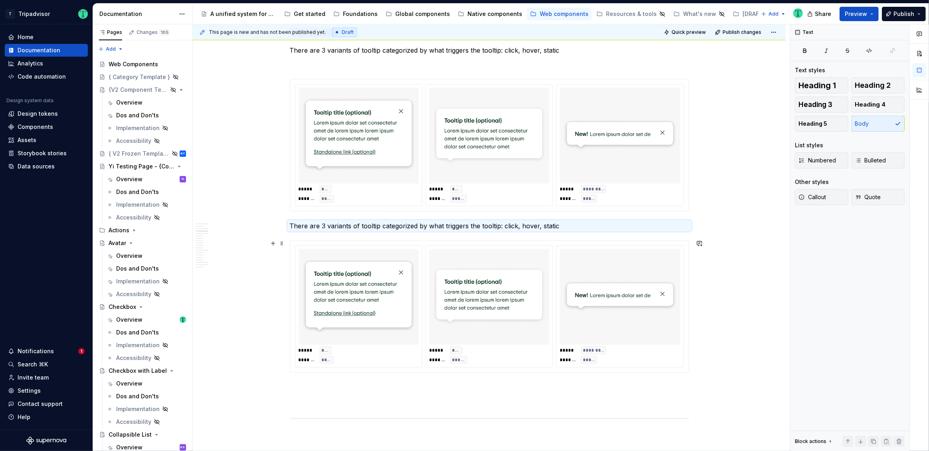
scroll to position [746, 0]
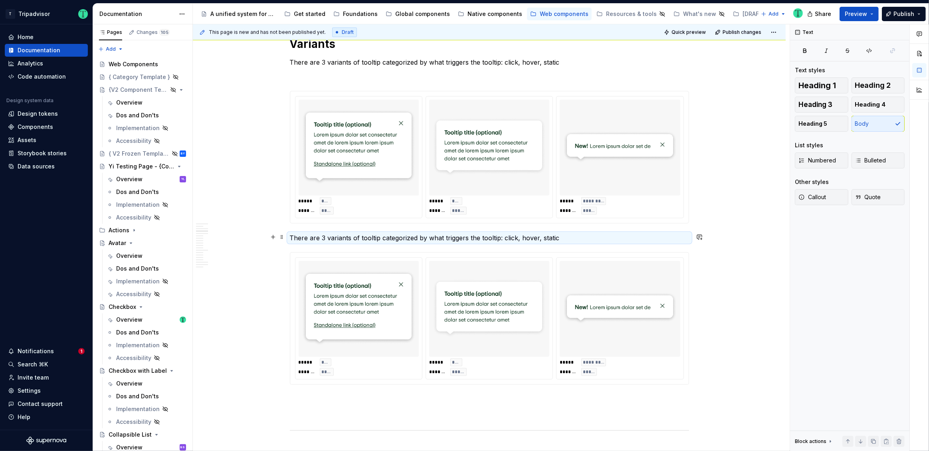
click at [332, 237] on p "There are 3 variants of tooltip categorized by what triggers the tooltip: click…" at bounding box center [489, 238] width 399 height 10
click at [334, 237] on p "There are 3 variants of tooltip categorized by what triggers the tooltip: click…" at bounding box center [489, 238] width 399 height 10
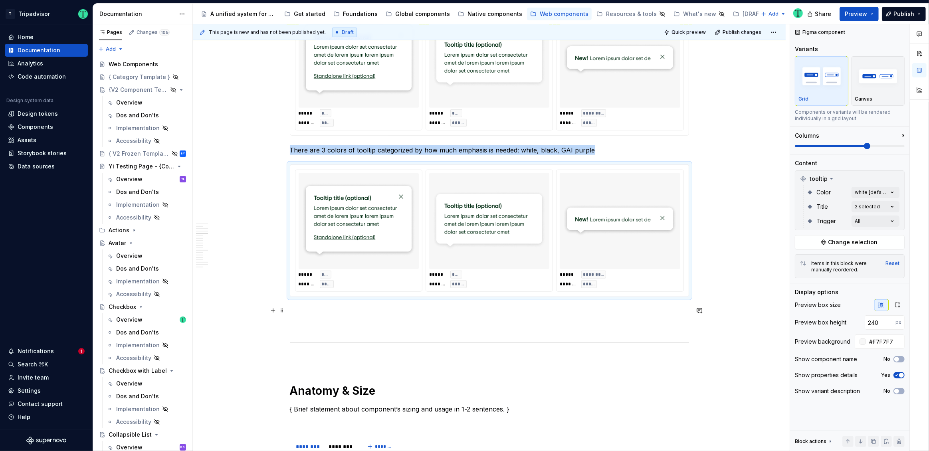
scroll to position [839, 0]
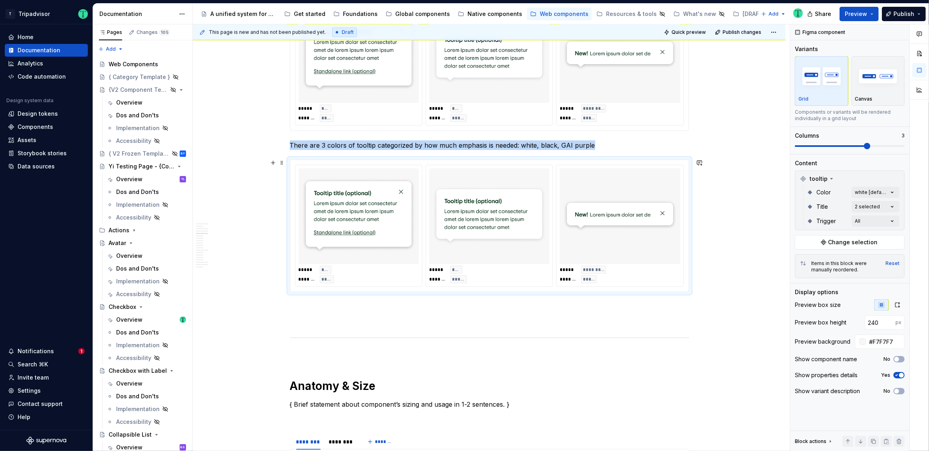
click at [625, 277] on div "**********" at bounding box center [620, 275] width 120 height 18
click at [867, 189] on div "Comments Open comments No comments yet Select ‘Comment’ from the block context …" at bounding box center [859, 237] width 139 height 427
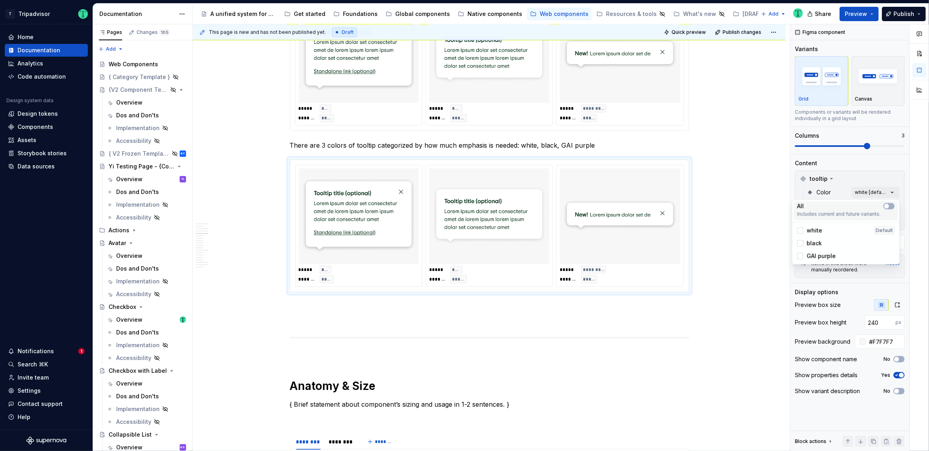
click at [845, 210] on div "All" at bounding box center [845, 206] width 97 height 8
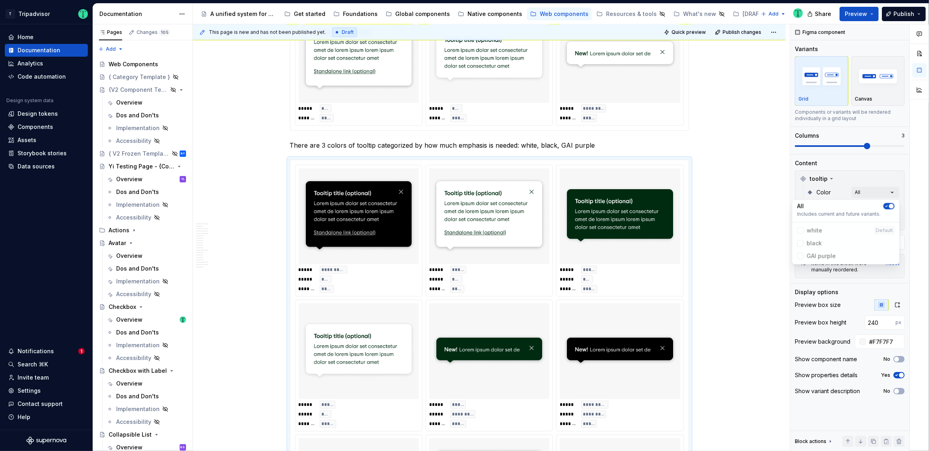
click at [732, 274] on html "T Tripadvisor Home Documentation Analytics Code automation Design system data D…" at bounding box center [464, 225] width 929 height 451
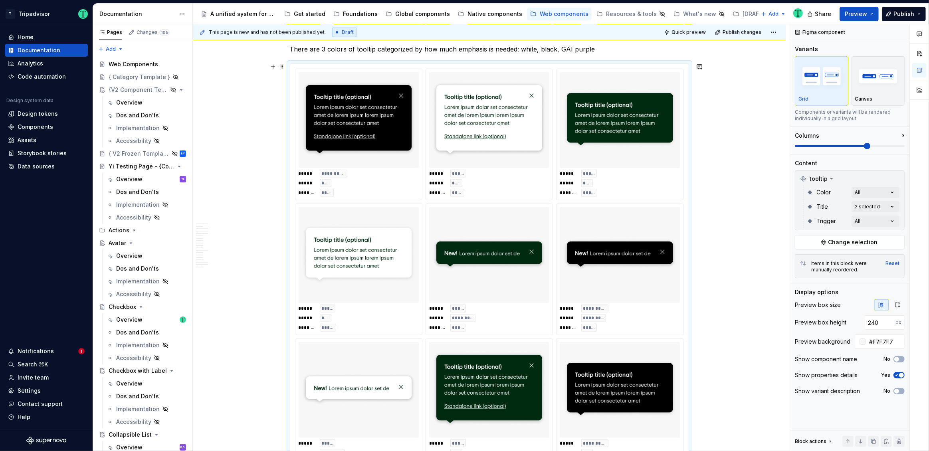
scroll to position [934, 0]
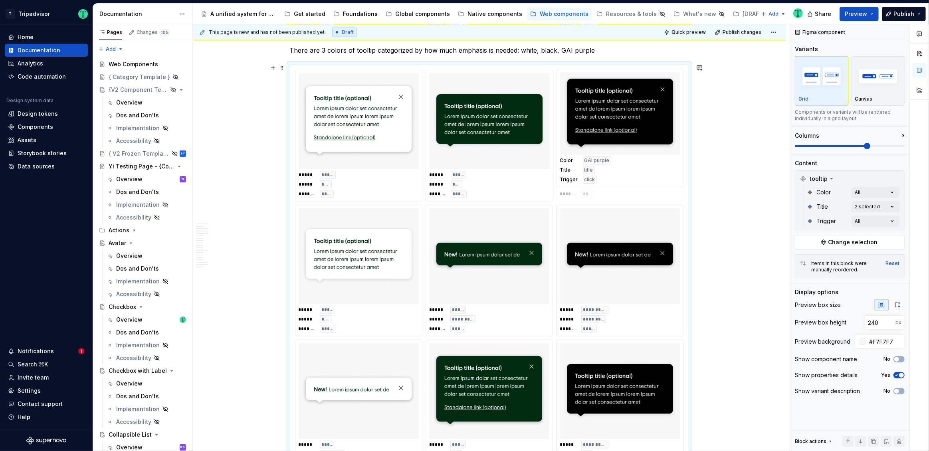
drag, startPoint x: 374, startPoint y: 118, endPoint x: 615, endPoint y: 117, distance: 240.7
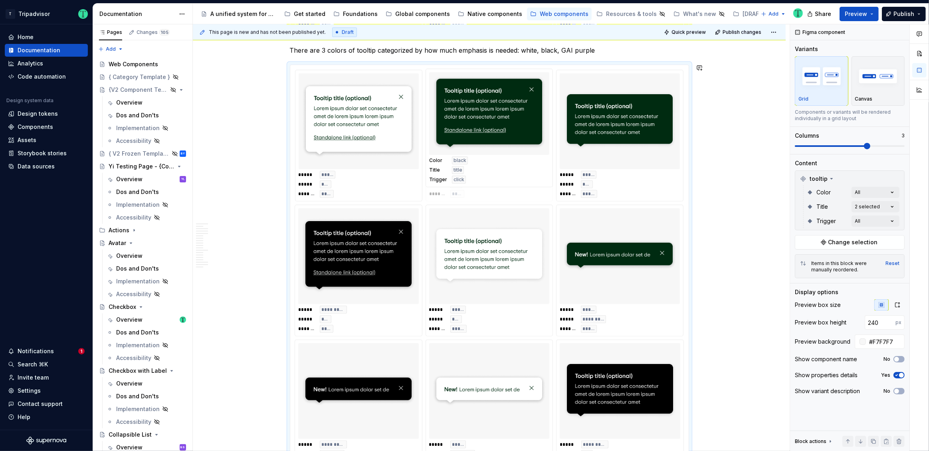
drag, startPoint x: 513, startPoint y: 389, endPoint x: 518, endPoint y: 143, distance: 246.3
click at [518, 143] on body "T Tripadvisor Home Documentation Analytics Code automation Design system data D…" at bounding box center [464, 225] width 929 height 451
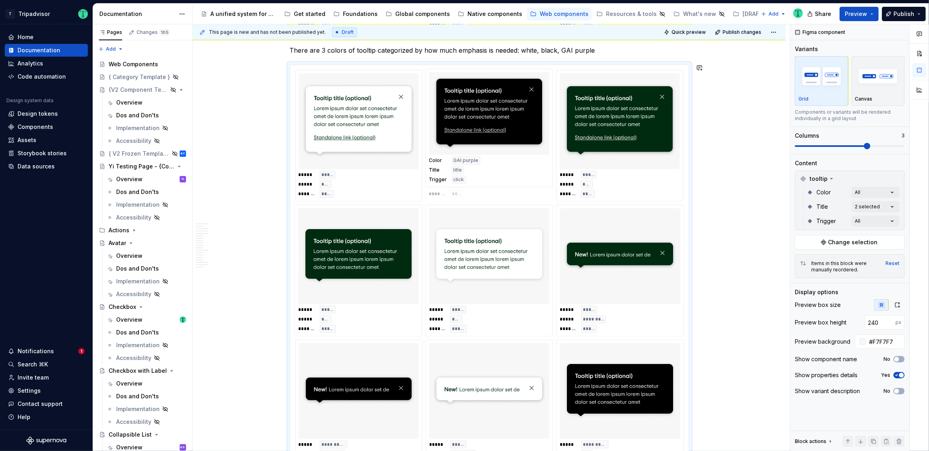
drag, startPoint x: 374, startPoint y: 263, endPoint x: 552, endPoint y: 126, distance: 224.6
click at [552, 126] on body "T Tripadvisor Home Documentation Analytics Code automation Design system data D…" at bounding box center [464, 225] width 929 height 451
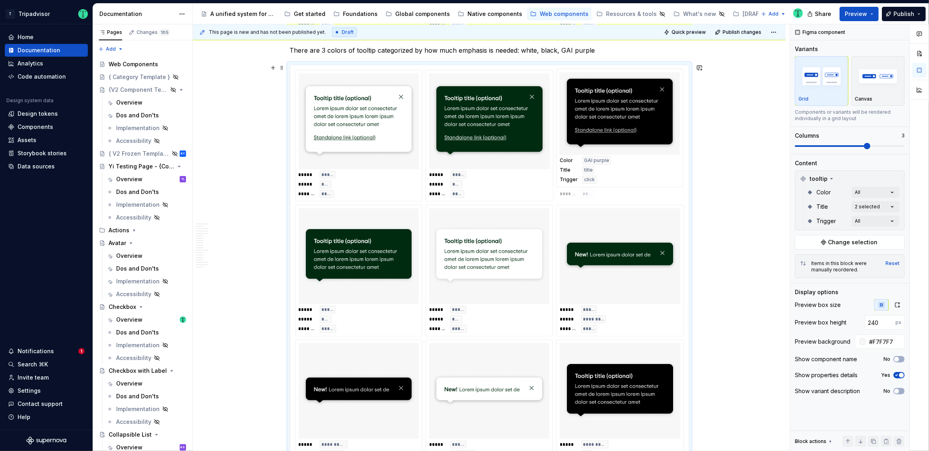
drag, startPoint x: 501, startPoint y: 130, endPoint x: 616, endPoint y: 127, distance: 115.0
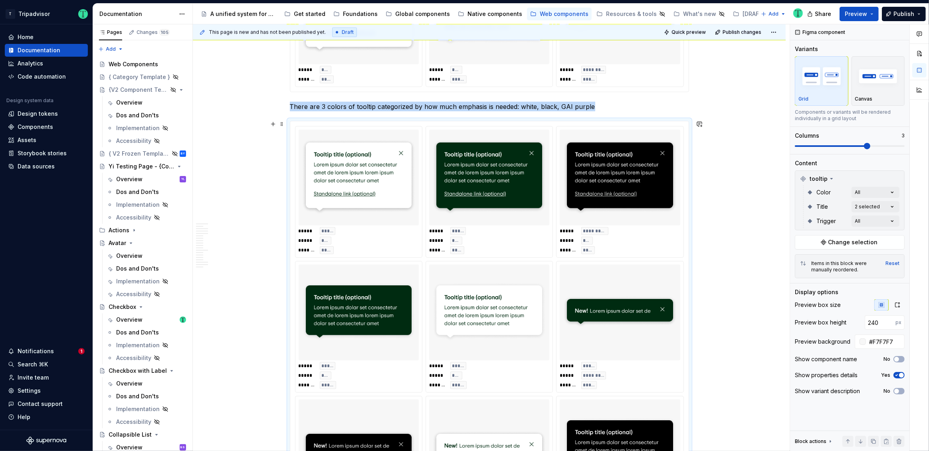
scroll to position [875, 0]
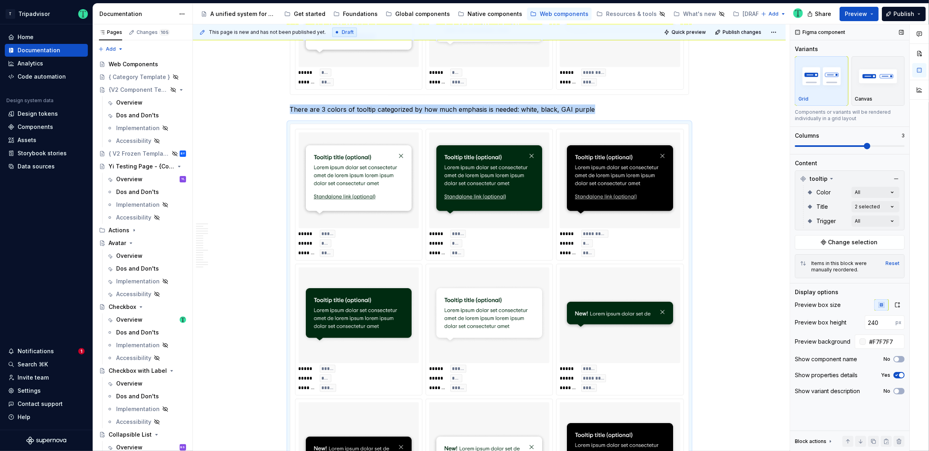
click at [902, 374] on span "button" at bounding box center [901, 375] width 5 height 5
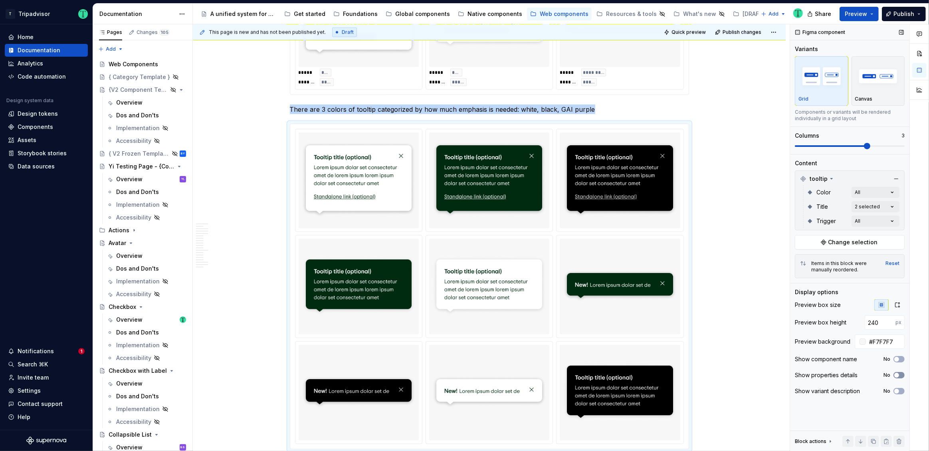
click at [900, 375] on button "No" at bounding box center [898, 375] width 11 height 6
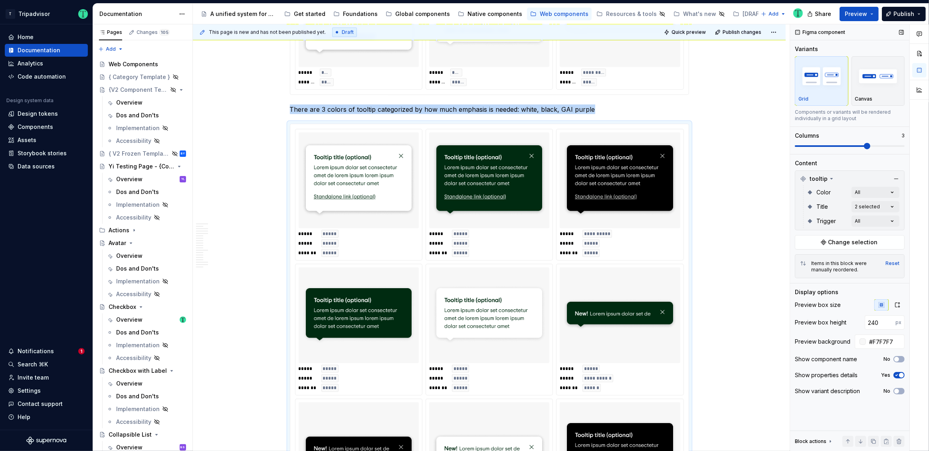
scroll to position [958, 0]
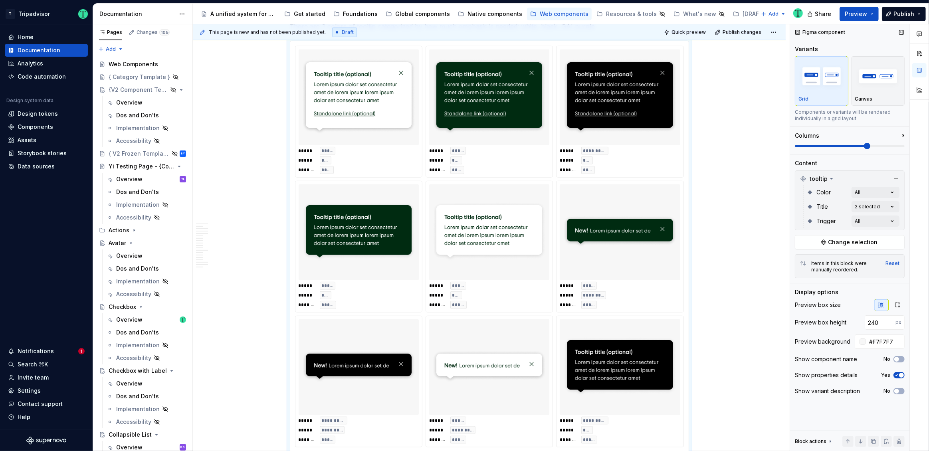
click at [896, 354] on div "Show component name No" at bounding box center [850, 359] width 110 height 11
click at [898, 360] on span "button" at bounding box center [896, 359] width 5 height 5
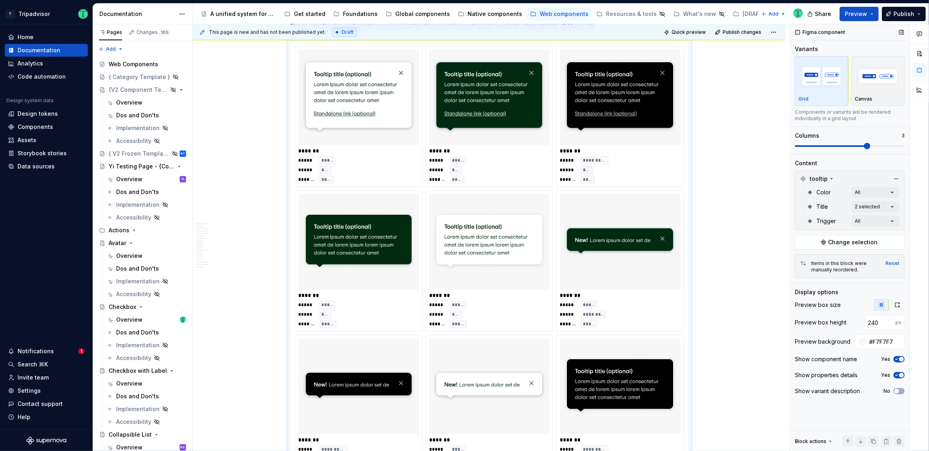
scroll to position [974, 0]
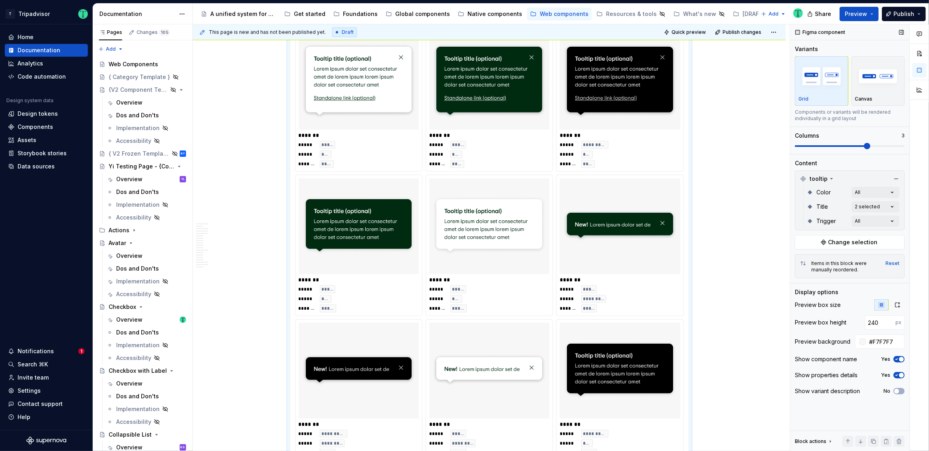
click at [898, 360] on icon "button" at bounding box center [896, 359] width 6 height 5
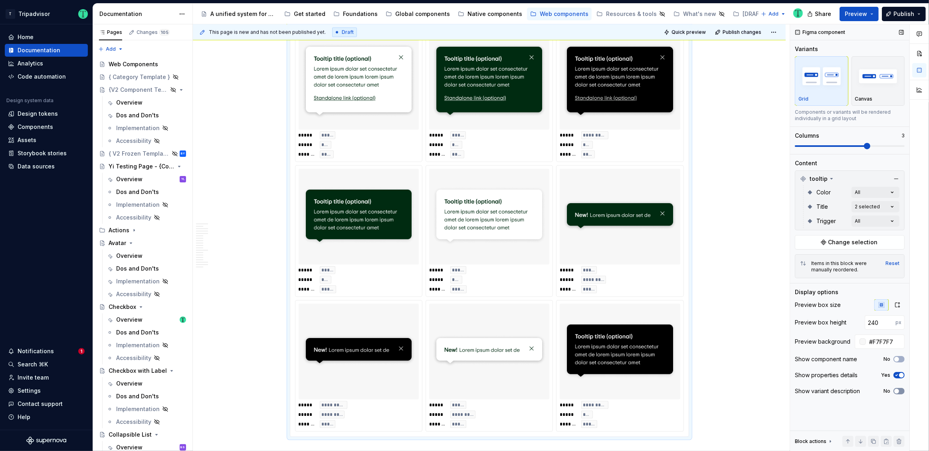
click at [898, 391] on span "button" at bounding box center [896, 391] width 5 height 5
click at [898, 391] on icon "button" at bounding box center [896, 391] width 6 height 5
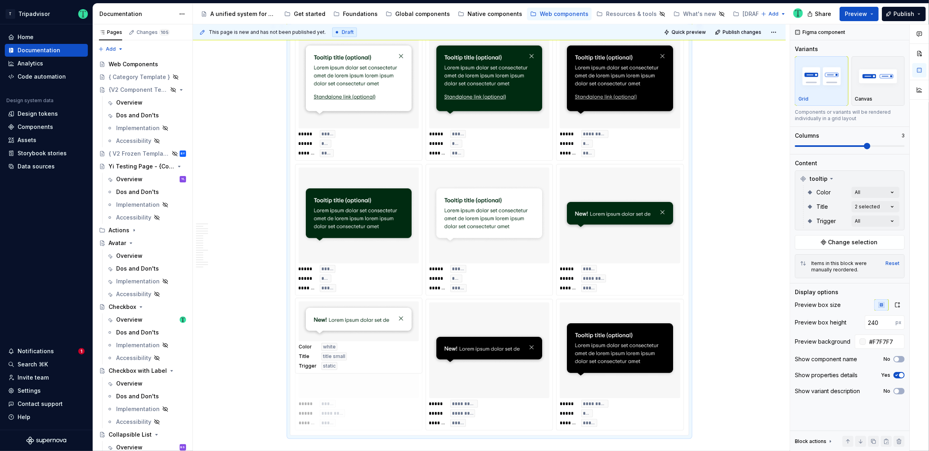
drag, startPoint x: 483, startPoint y: 346, endPoint x: 372, endPoint y: 343, distance: 110.2
click at [372, 343] on body "T Tripadvisor Home Documentation Analytics Code automation Design system data D…" at bounding box center [464, 225] width 929 height 451
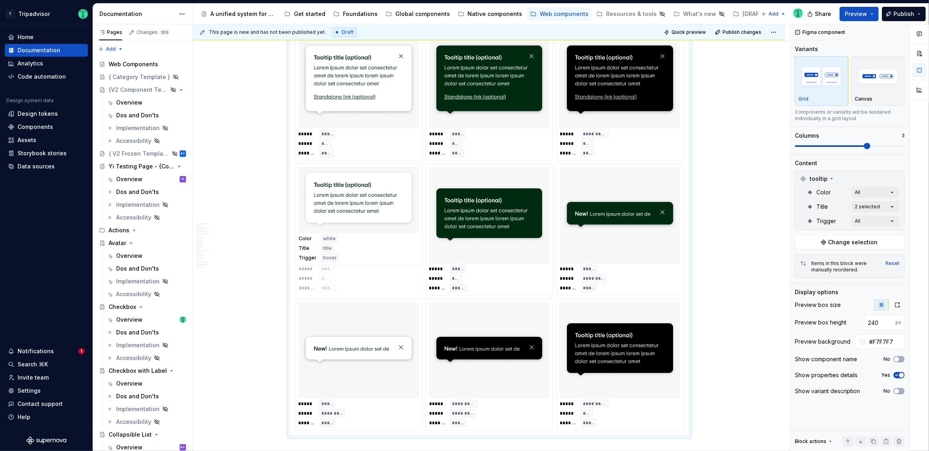
drag, startPoint x: 470, startPoint y: 241, endPoint x: 347, endPoint y: 235, distance: 122.6
click at [347, 235] on body "T Tripadvisor Home Documentation Analytics Code automation Design system data D…" at bounding box center [464, 225] width 929 height 451
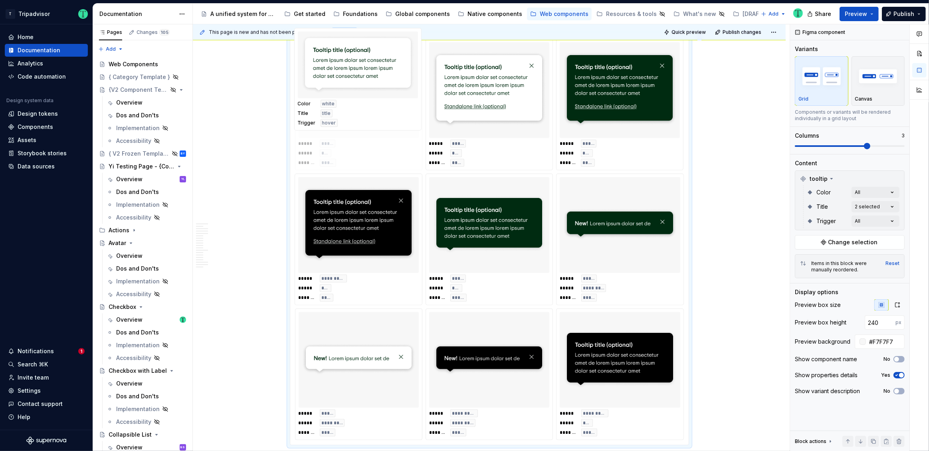
scroll to position [946, 0]
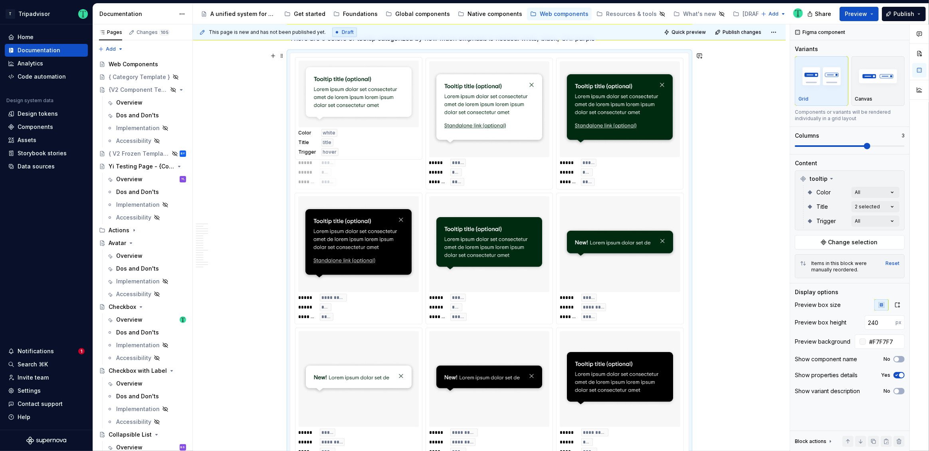
drag, startPoint x: 360, startPoint y: 211, endPoint x: 358, endPoint y: 95, distance: 116.2
click at [358, 95] on body "T Tripadvisor Home Documentation Analytics Code automation Design system data D…" at bounding box center [464, 225] width 929 height 451
click at [358, 97] on img at bounding box center [359, 94] width 114 height 60
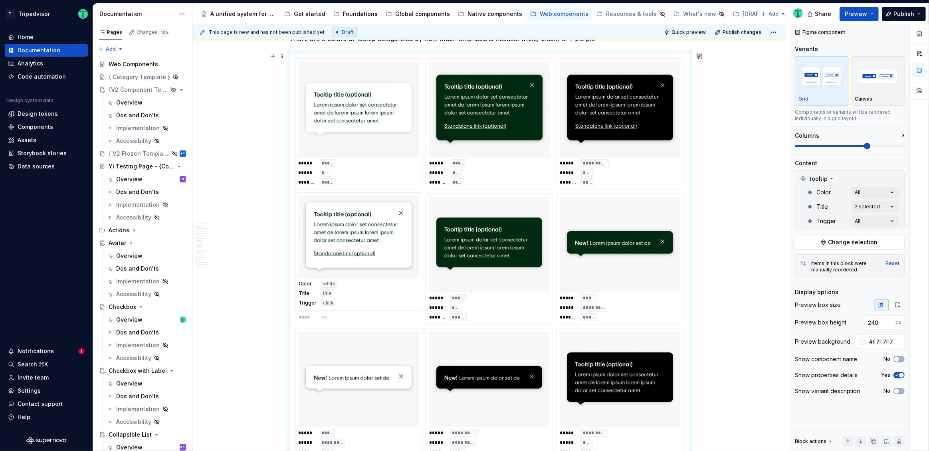
drag, startPoint x: 468, startPoint y: 117, endPoint x: 365, endPoint y: 239, distance: 160.1
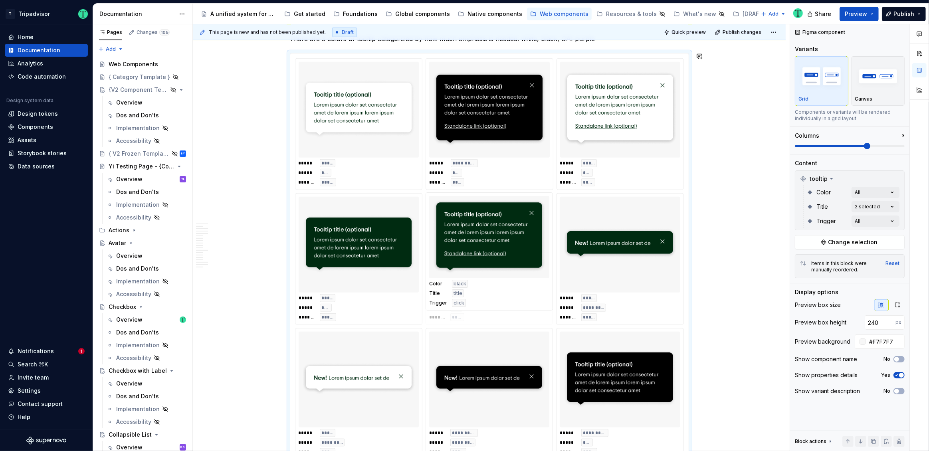
drag, startPoint x: 489, startPoint y: 103, endPoint x: 502, endPoint y: 238, distance: 136.3
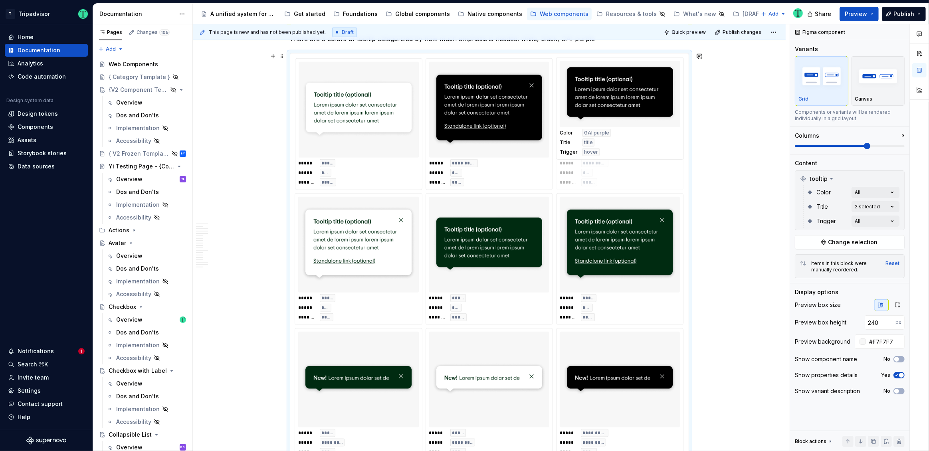
drag, startPoint x: 600, startPoint y: 377, endPoint x: 592, endPoint y: 110, distance: 267.5
click at [592, 110] on body "T Tripadvisor Home Documentation Analytics Code automation Design system data D…" at bounding box center [464, 225] width 929 height 451
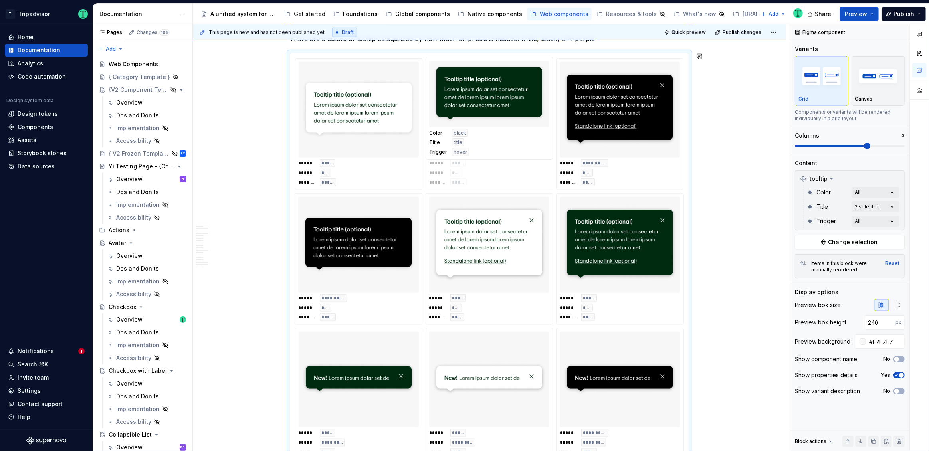
drag, startPoint x: 495, startPoint y: 236, endPoint x: 500, endPoint y: 126, distance: 110.7
click at [500, 126] on body "T Tripadvisor Home Documentation Analytics Code automation Design system data D…" at bounding box center [464, 225] width 929 height 451
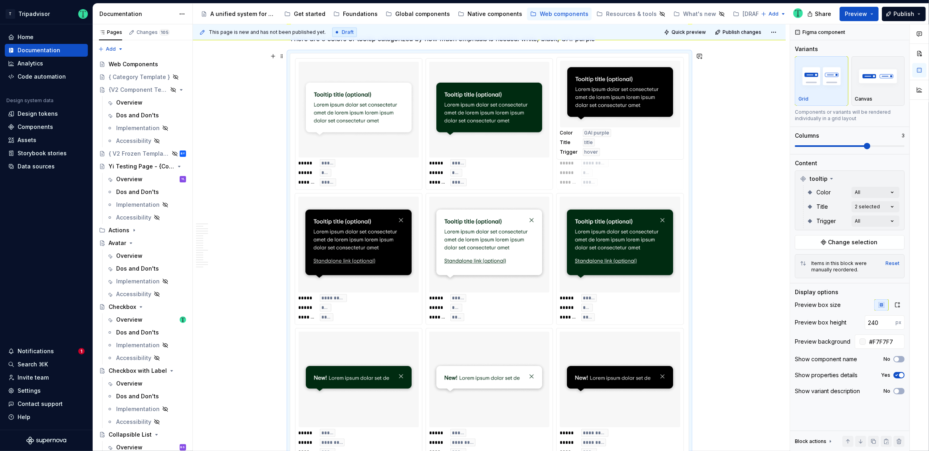
drag, startPoint x: 379, startPoint y: 237, endPoint x: 613, endPoint y: 126, distance: 259.4
click at [613, 126] on body "T Tripadvisor Home Documentation Analytics Code automation Design system data D…" at bounding box center [464, 225] width 929 height 451
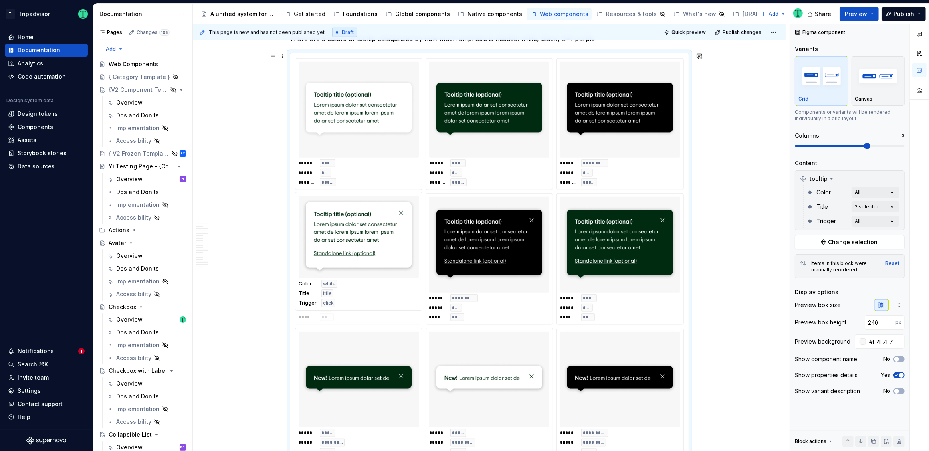
drag, startPoint x: 480, startPoint y: 259, endPoint x: 473, endPoint y: 259, distance: 6.4
click at [365, 257] on body "T Tripadvisor Home Documentation Analytics Code automation Design system data D…" at bounding box center [464, 225] width 929 height 451
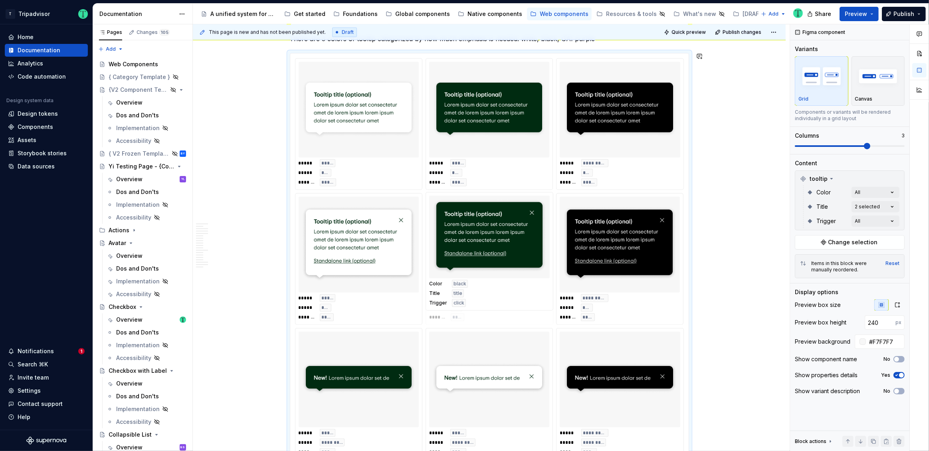
drag, startPoint x: 633, startPoint y: 251, endPoint x: 529, endPoint y: 253, distance: 103.4
click at [523, 252] on body "T Tripadvisor Home Documentation Analytics Code automation Design system data D…" at bounding box center [464, 225] width 929 height 451
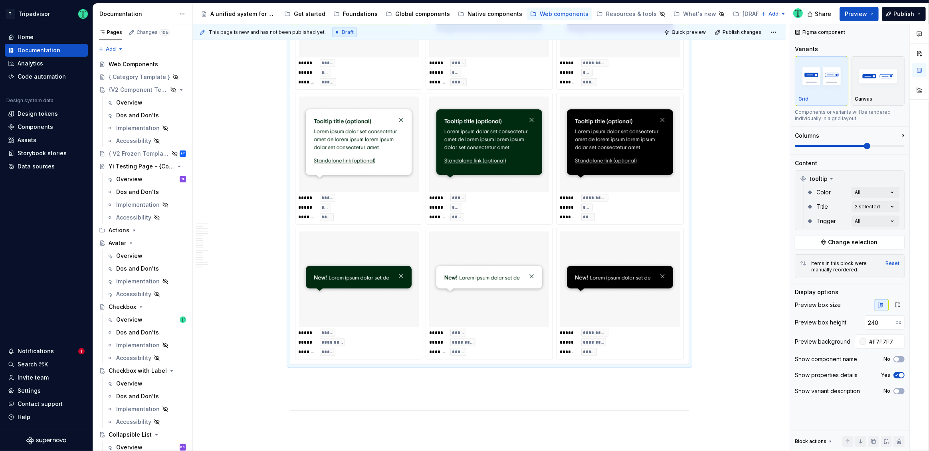
scroll to position [1051, 0]
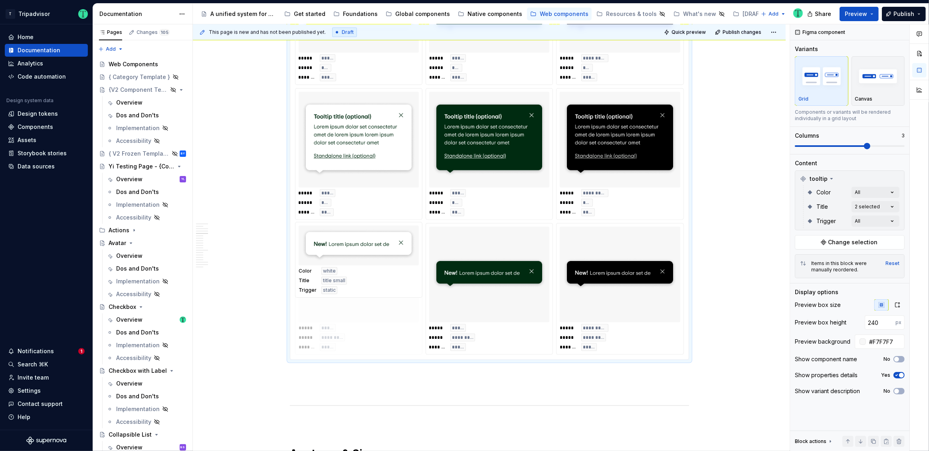
drag, startPoint x: 507, startPoint y: 277, endPoint x: 375, endPoint y: 274, distance: 131.8
click at [375, 275] on body "T Tripadvisor Home Documentation Analytics Code automation Design system data D…" at bounding box center [464, 225] width 929 height 451
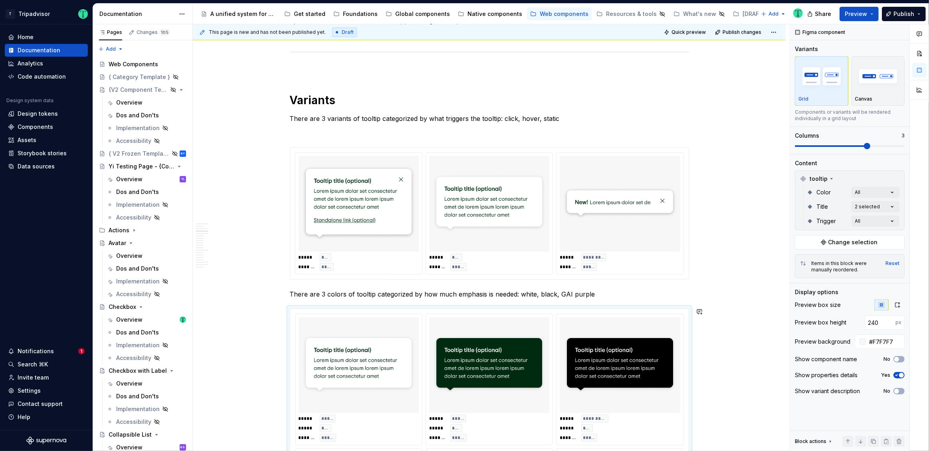
scroll to position [689, 0]
click at [291, 294] on p "There are 3 colors of tooltip categorized by how much emphasis is needed: white…" at bounding box center [489, 295] width 399 height 10
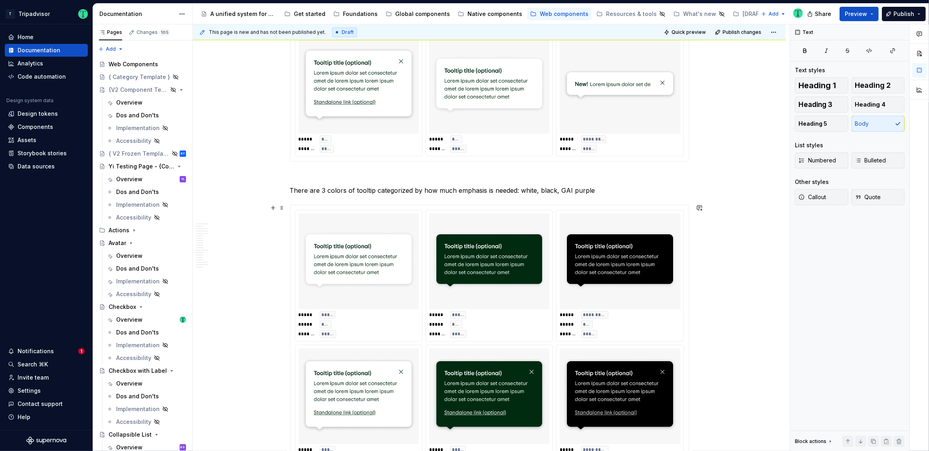
scroll to position [749, 0]
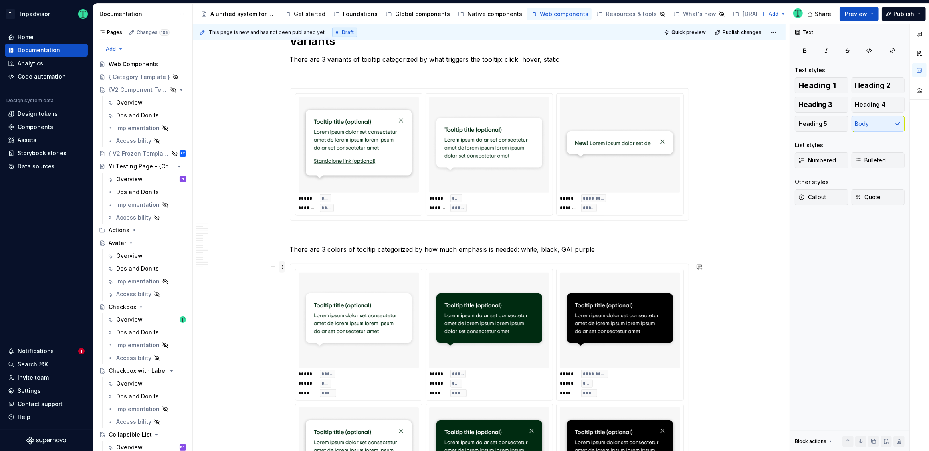
click at [282, 266] on span at bounding box center [282, 266] width 6 height 11
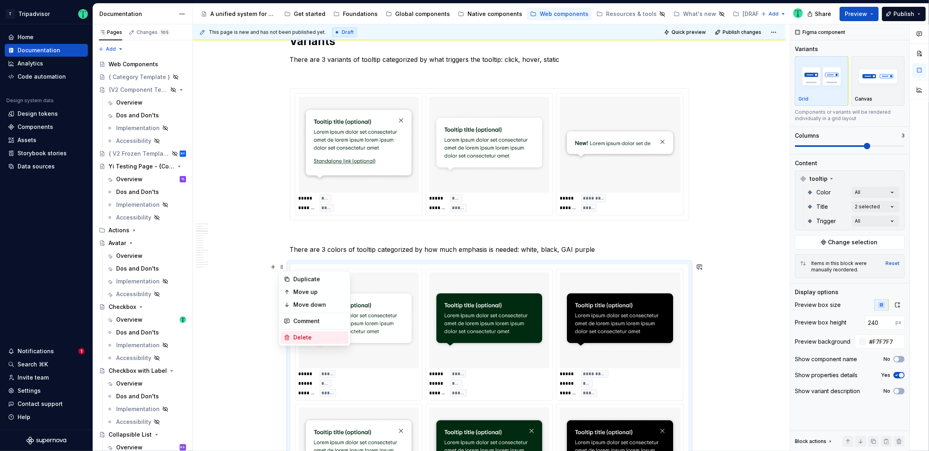
click at [307, 338] on div "Delete" at bounding box center [319, 338] width 52 height 8
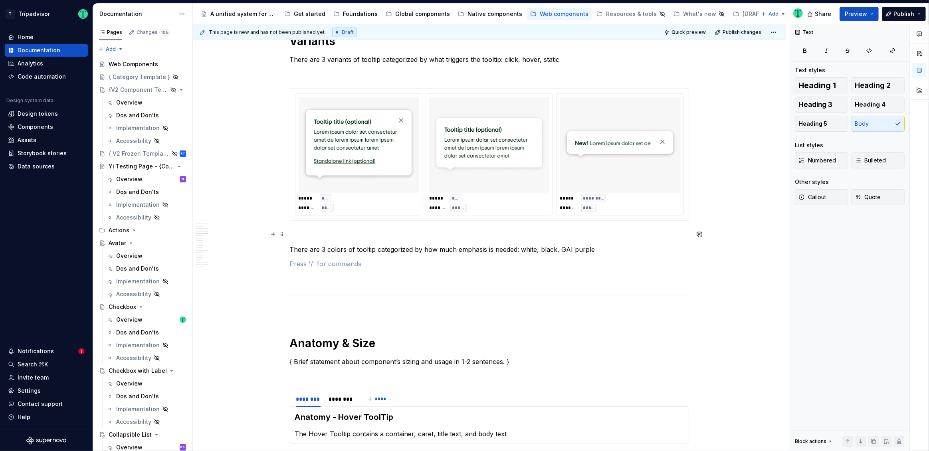
click at [303, 237] on p at bounding box center [489, 235] width 399 height 10
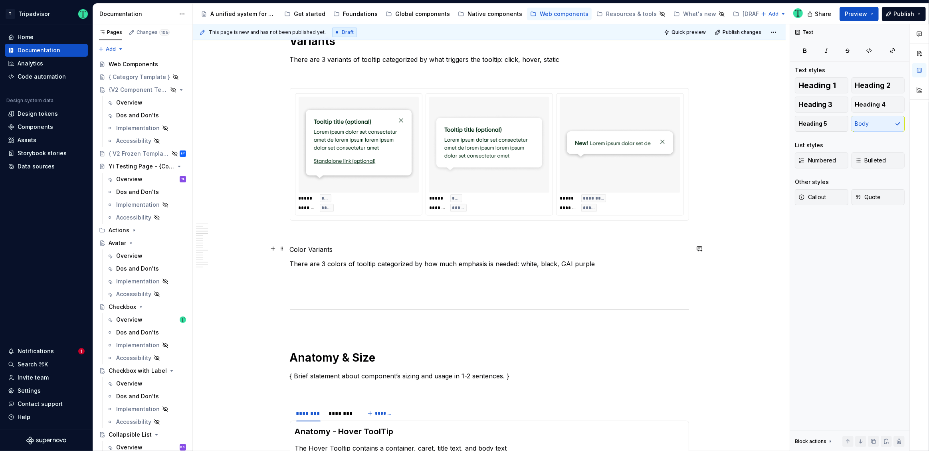
click at [321, 246] on p "Color Variants" at bounding box center [489, 250] width 399 height 10
click at [281, 250] on span at bounding box center [282, 248] width 6 height 11
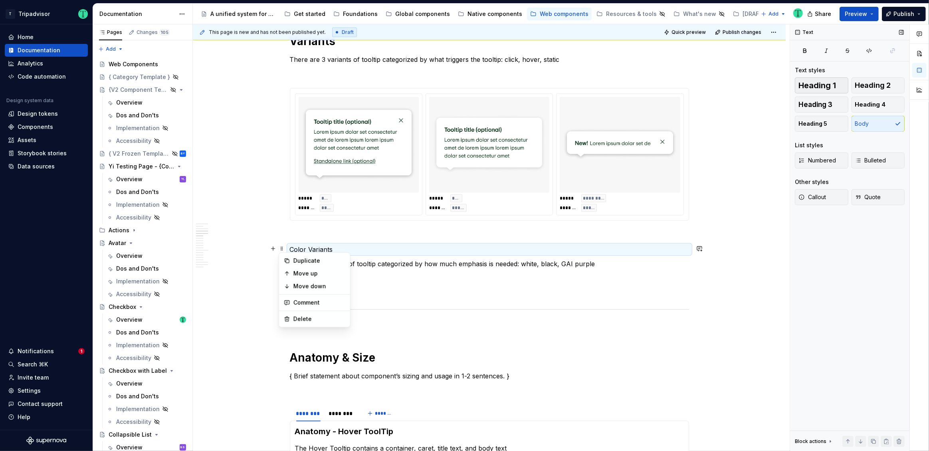
click at [825, 85] on span "Heading 1" at bounding box center [817, 85] width 38 height 8
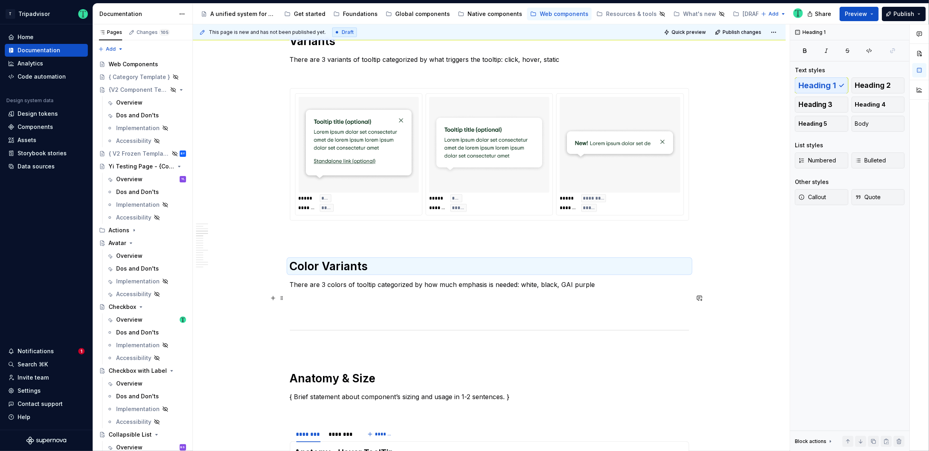
click at [346, 298] on p at bounding box center [489, 299] width 399 height 10
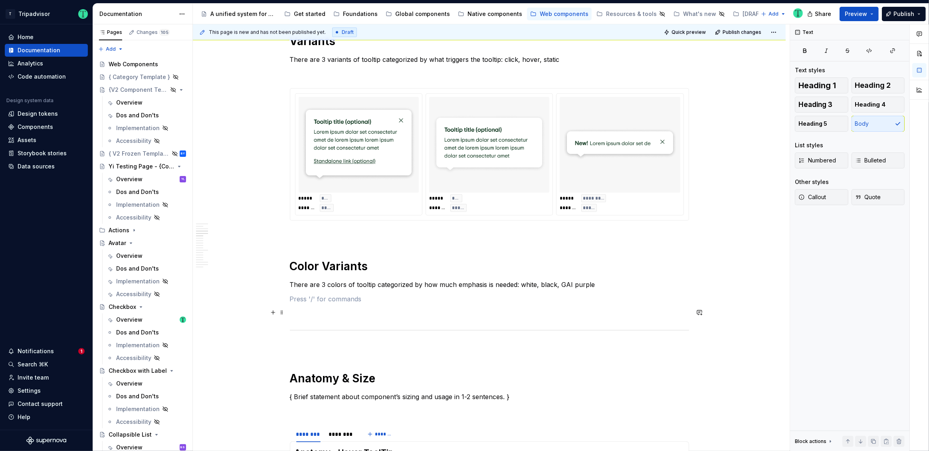
click at [345, 315] on p at bounding box center [489, 314] width 399 height 10
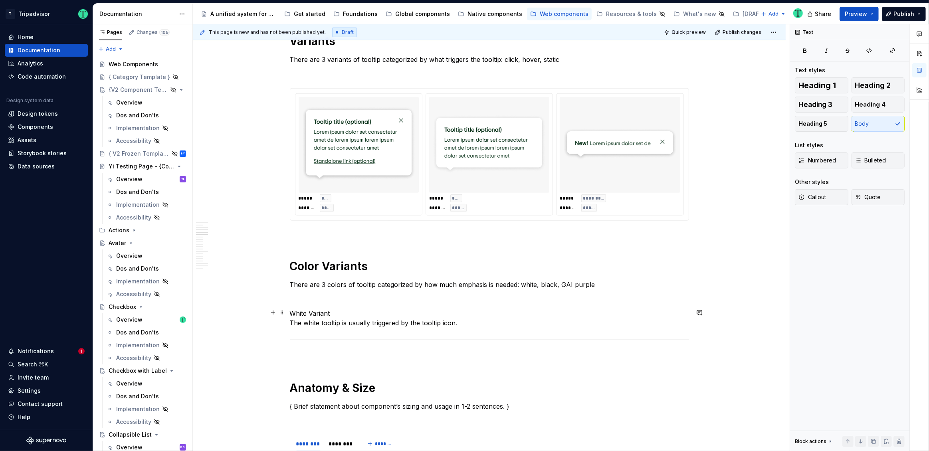
click at [292, 323] on p "White Variant The white tooltip is usually triggered by the tooltip icon." at bounding box center [489, 318] width 399 height 19
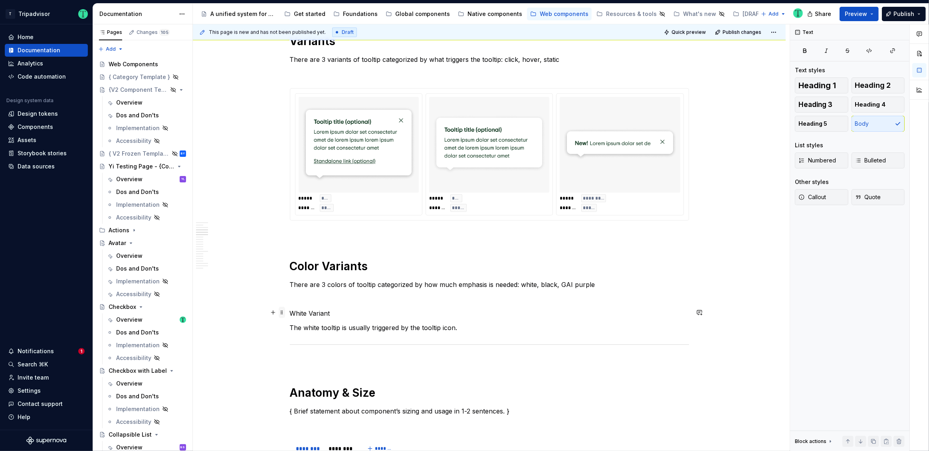
click at [281, 313] on span at bounding box center [282, 312] width 6 height 11
click at [823, 105] on span "Heading 3" at bounding box center [815, 105] width 34 height 8
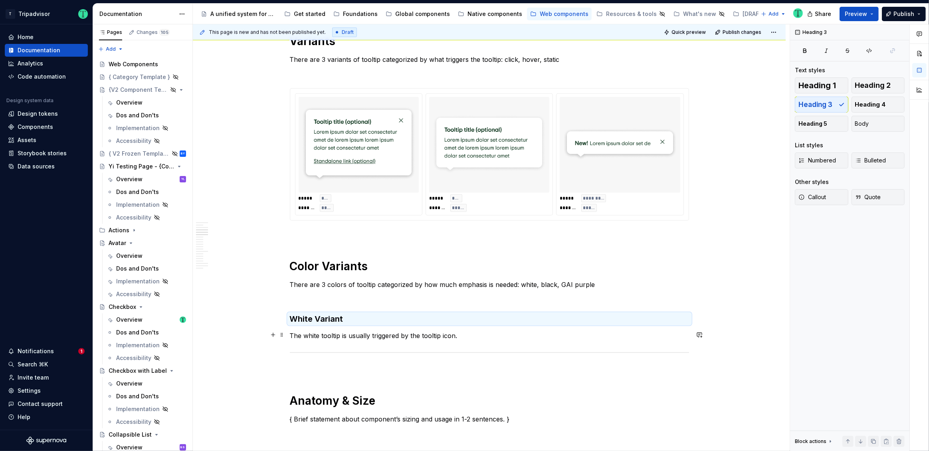
click at [477, 334] on p "The white tooltip is usually triggered by the tooltip icon." at bounding box center [489, 336] width 399 height 10
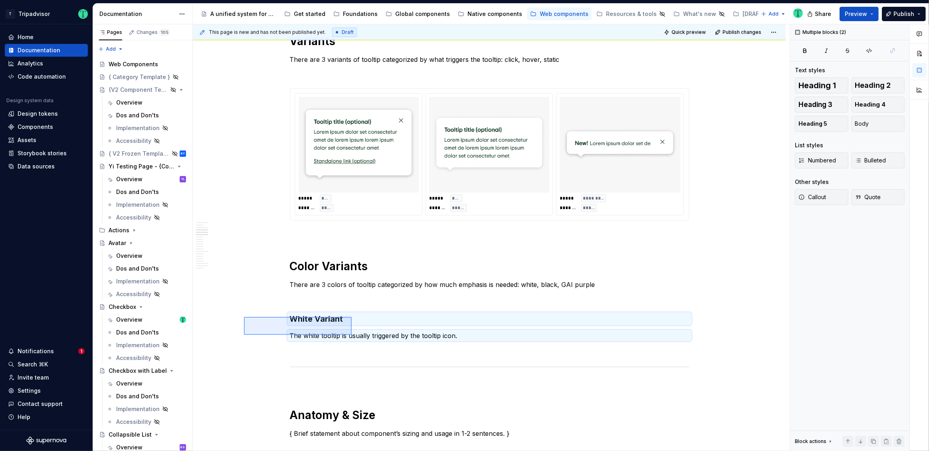
drag, startPoint x: 244, startPoint y: 317, endPoint x: 353, endPoint y: 334, distance: 110.6
click at [352, 334] on div "This page is new and has not been published yet. Draft Quick preview Publish ch…" at bounding box center [491, 237] width 597 height 427
click at [356, 352] on p at bounding box center [489, 350] width 399 height 10
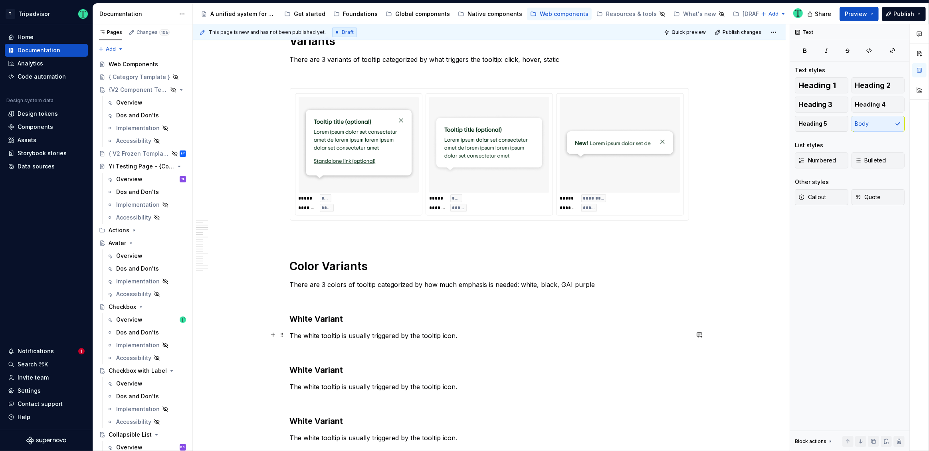
click at [318, 333] on p "The white tooltip is usually triggered by the tooltip icon." at bounding box center [489, 336] width 399 height 10
click at [319, 385] on p "The white tooltip is usually triggered by the tooltip icon." at bounding box center [489, 387] width 399 height 10
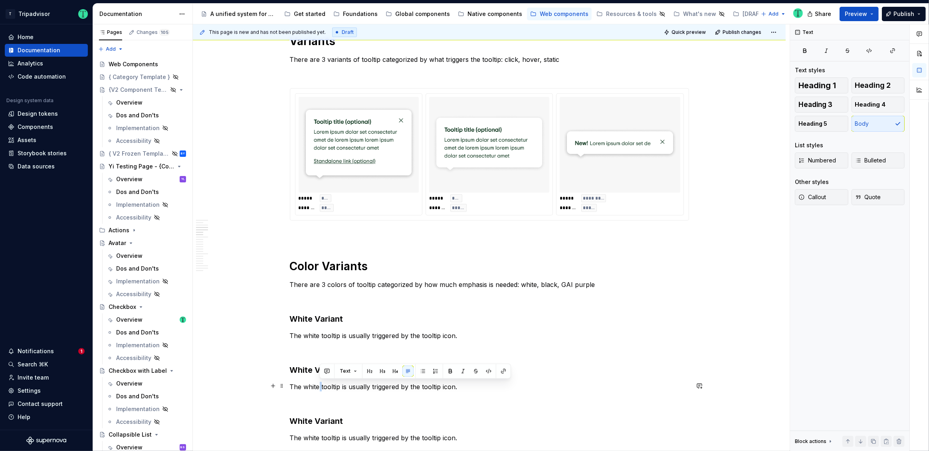
click at [319, 385] on p "The white tooltip is usually triggered by the tooltip icon." at bounding box center [489, 387] width 399 height 10
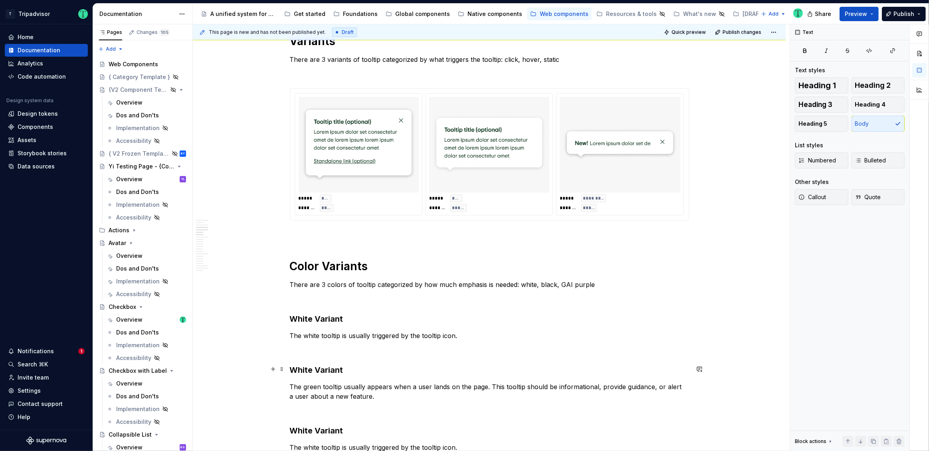
click at [309, 370] on h3 "White Variant" at bounding box center [489, 369] width 399 height 11
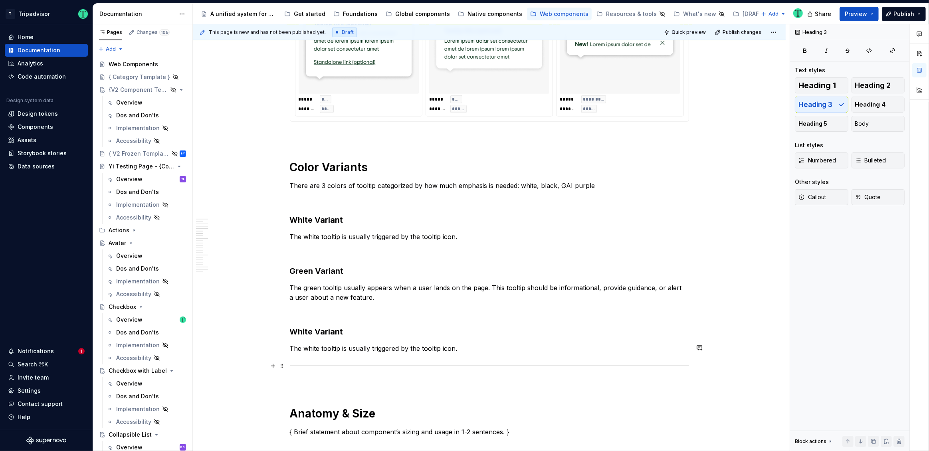
scroll to position [839, 0]
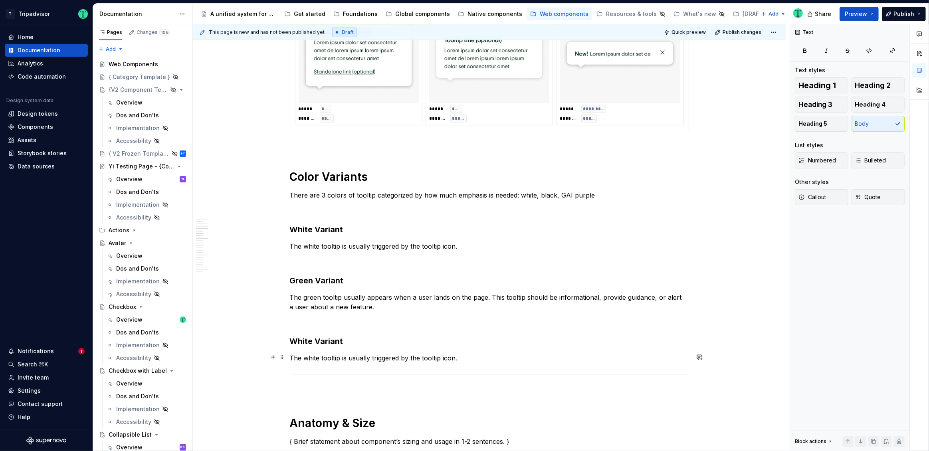
click at [334, 358] on p "The white tooltip is usually triggered by the tooltip icon." at bounding box center [489, 358] width 399 height 10
click at [314, 358] on p "The purple Tooltip is reserved for the Generative AI product. It should only be…" at bounding box center [489, 358] width 399 height 10
click at [307, 340] on h3 "White Variant" at bounding box center [489, 341] width 399 height 11
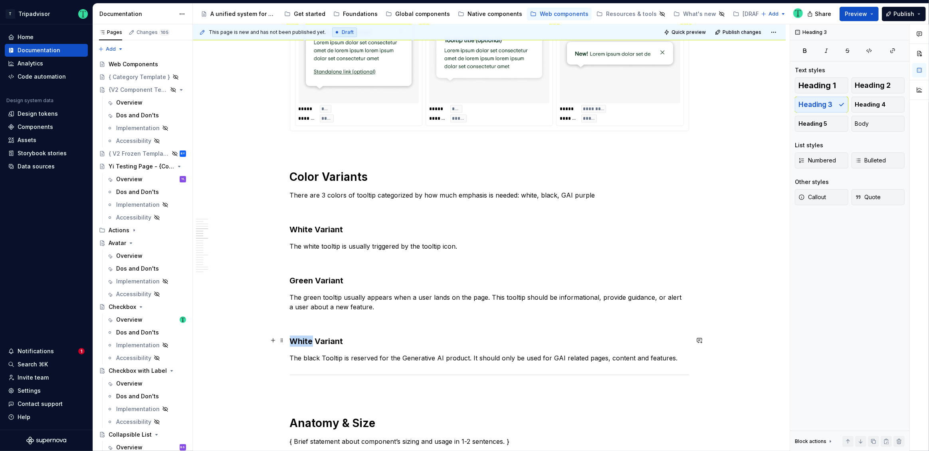
click at [307, 340] on h3 "White Variant" at bounding box center [489, 341] width 399 height 11
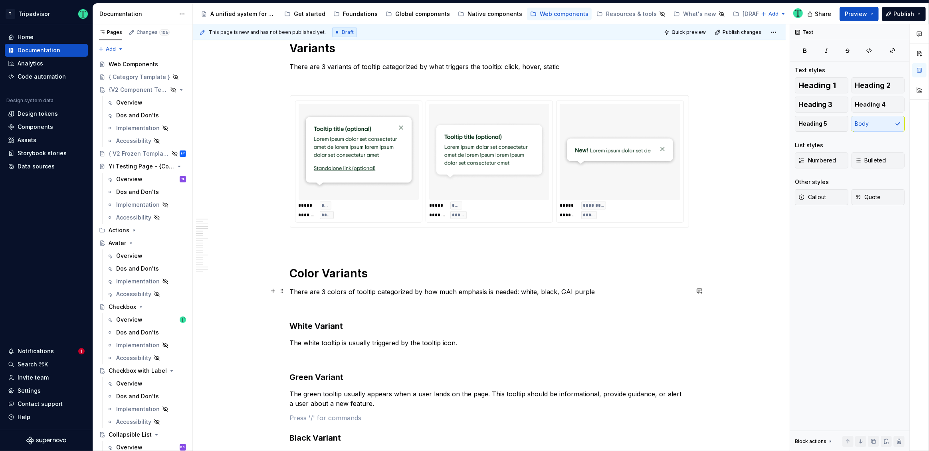
scroll to position [740, 0]
click at [281, 101] on span at bounding box center [282, 100] width 6 height 11
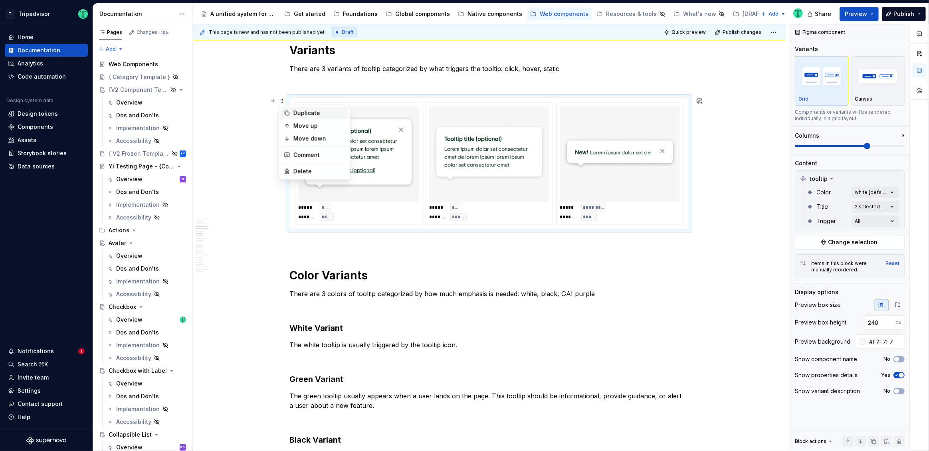
click at [289, 111] on icon at bounding box center [287, 113] width 6 height 6
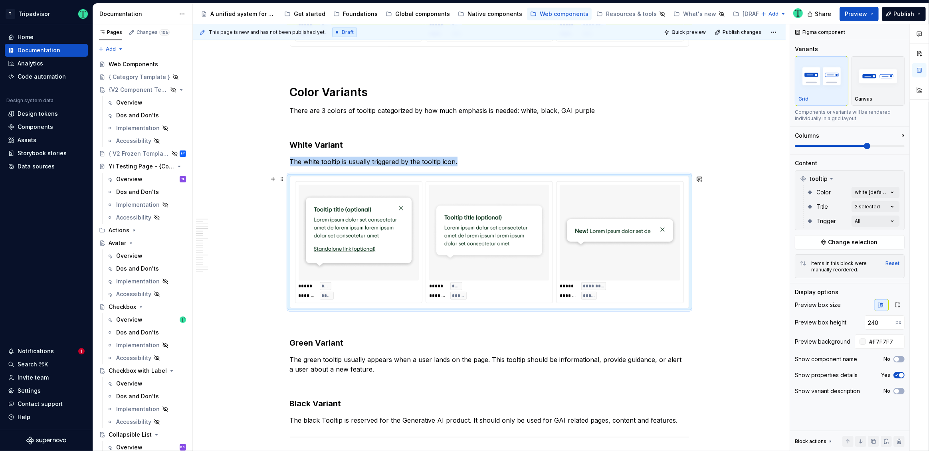
scroll to position [933, 0]
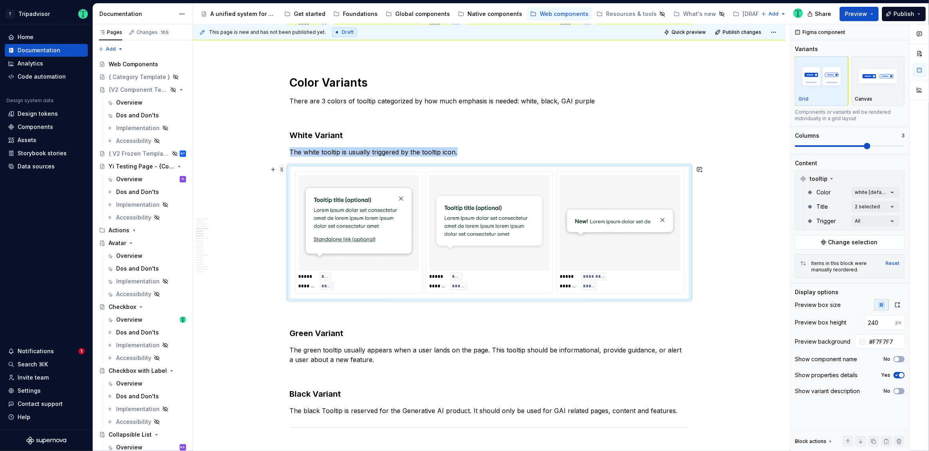
click at [282, 169] on span at bounding box center [282, 169] width 6 height 11
click at [541, 255] on img at bounding box center [489, 222] width 114 height 89
click at [481, 174] on div "***** ***** ******* *****" at bounding box center [489, 233] width 127 height 121
click at [861, 241] on span "Change selection" at bounding box center [852, 242] width 49 height 8
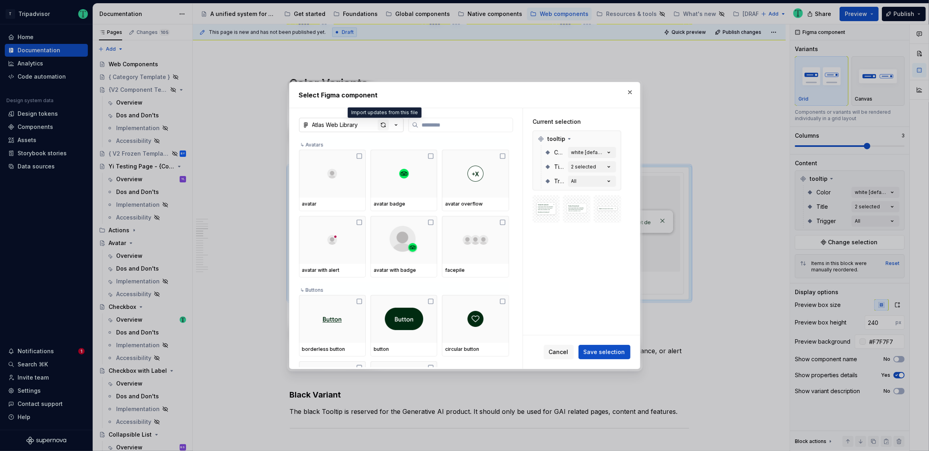
click at [383, 124] on div "button" at bounding box center [383, 124] width 11 height 11
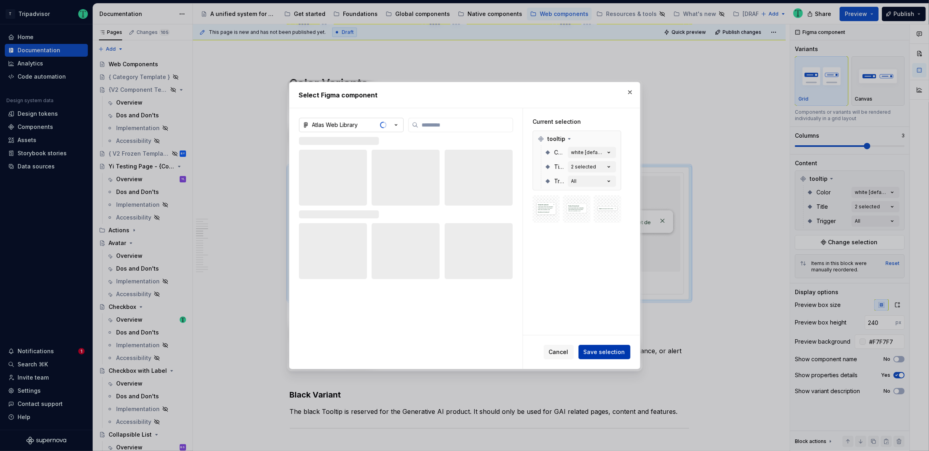
click at [609, 352] on span "Save selection" at bounding box center [605, 352] width 42 height 8
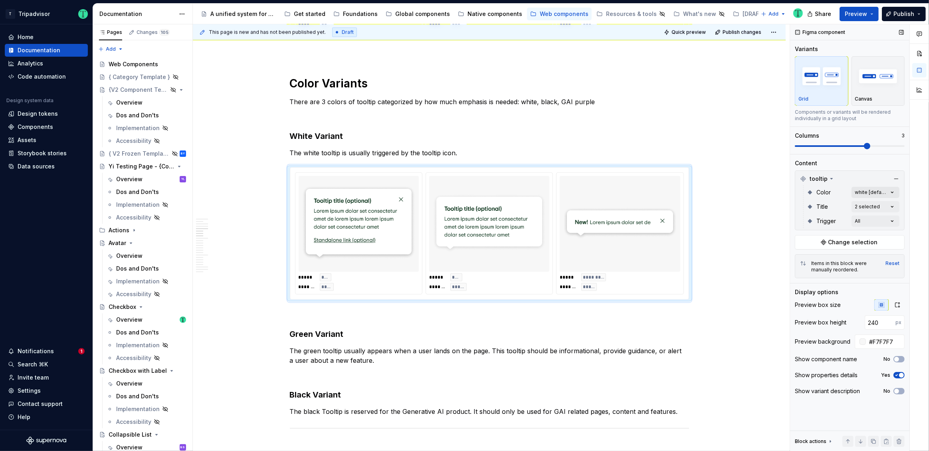
click at [873, 190] on div "Comments Open comments No comments yet Select ‘Comment’ from the block context …" at bounding box center [859, 237] width 139 height 427
click at [746, 228] on html "T Tripadvisor Home Documentation Analytics Code automation Design system data D…" at bounding box center [464, 225] width 929 height 451
click at [14, 163] on div "Data sources" at bounding box center [46, 166] width 77 height 8
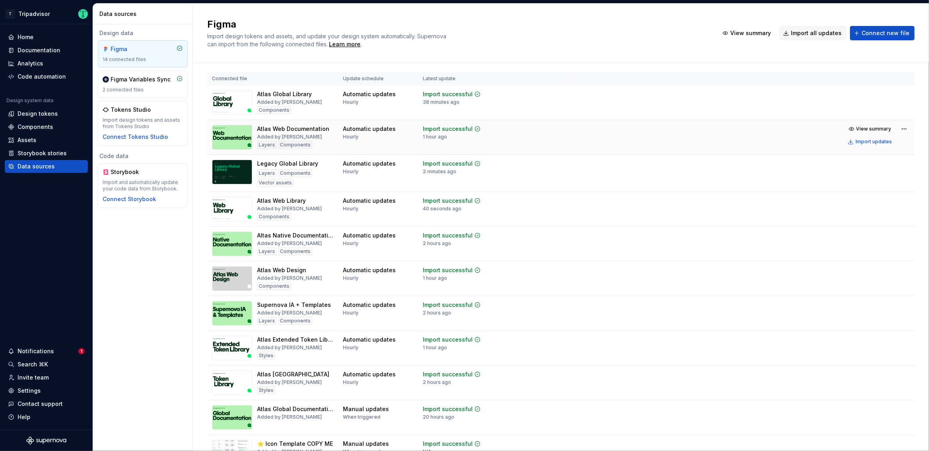
scroll to position [8, 0]
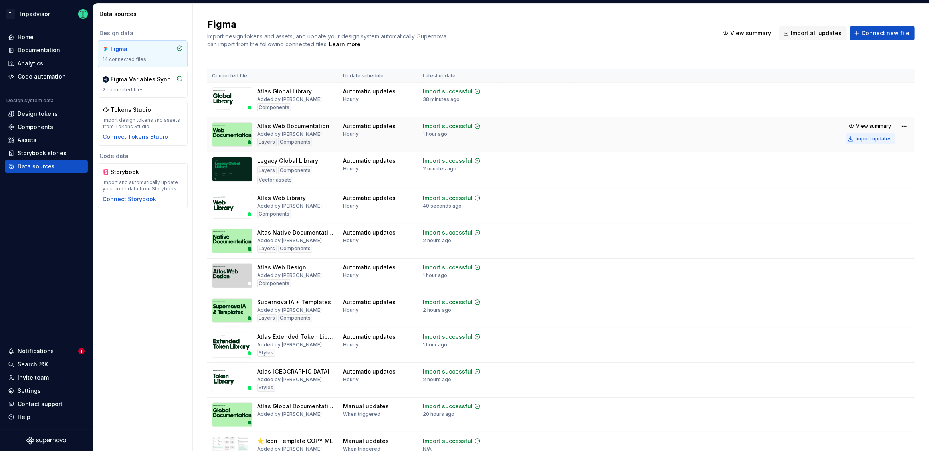
click at [872, 139] on div "Import updates" at bounding box center [873, 139] width 36 height 6
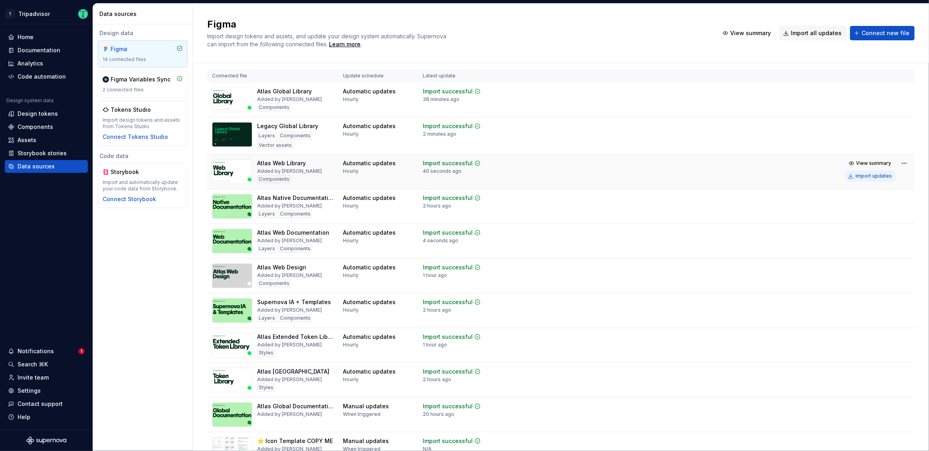
click at [883, 178] on div "Import updates" at bounding box center [873, 176] width 36 height 6
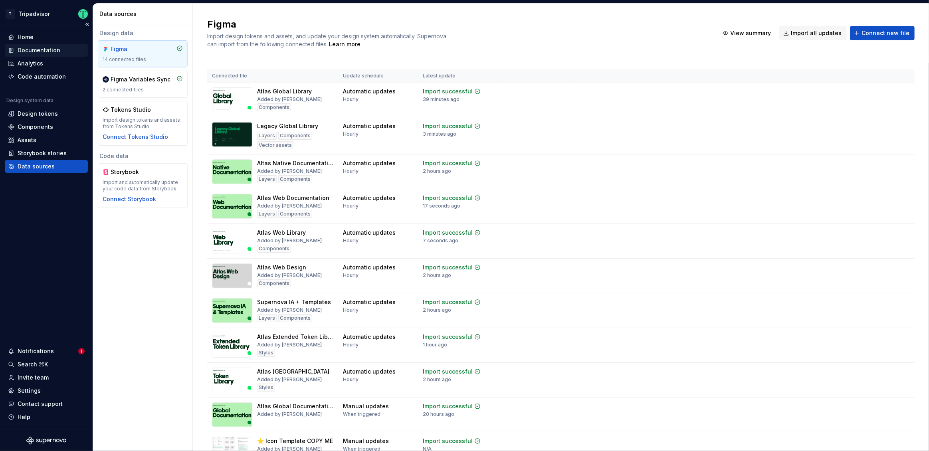
click at [46, 50] on div "Documentation" at bounding box center [39, 50] width 43 height 8
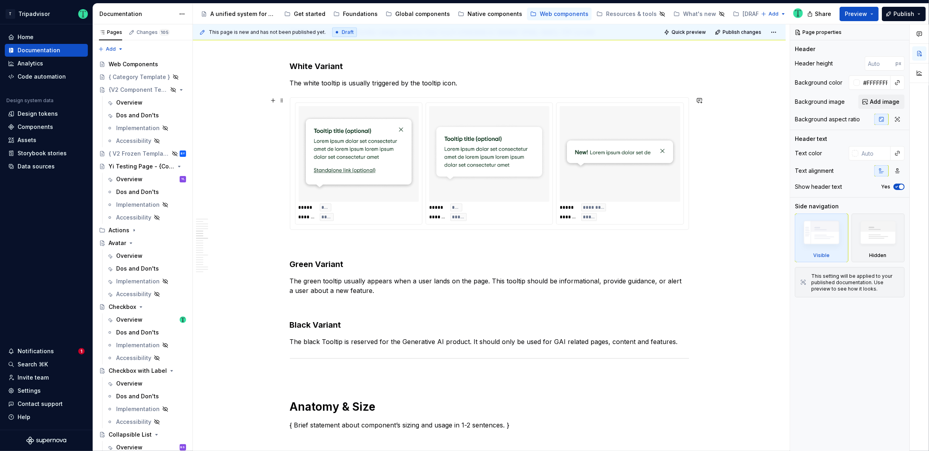
scroll to position [1000, 0]
click at [283, 105] on span at bounding box center [282, 102] width 6 height 11
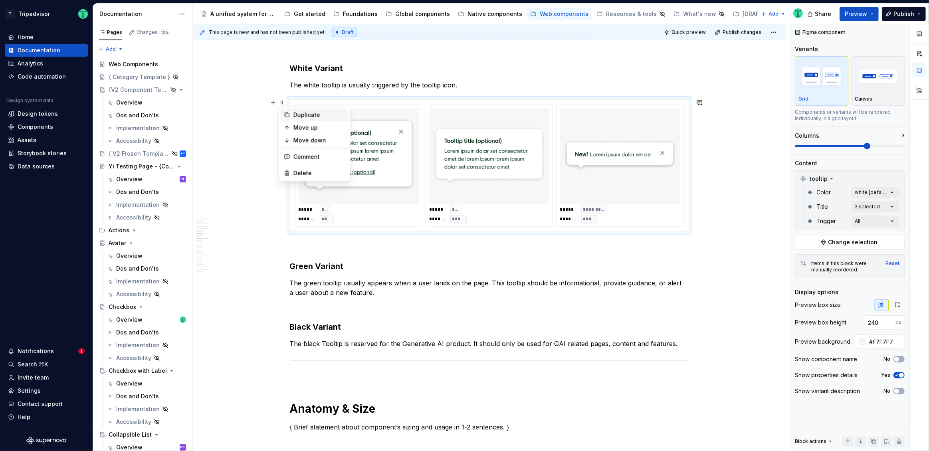
click at [290, 115] on div "Duplicate" at bounding box center [315, 115] width 68 height 13
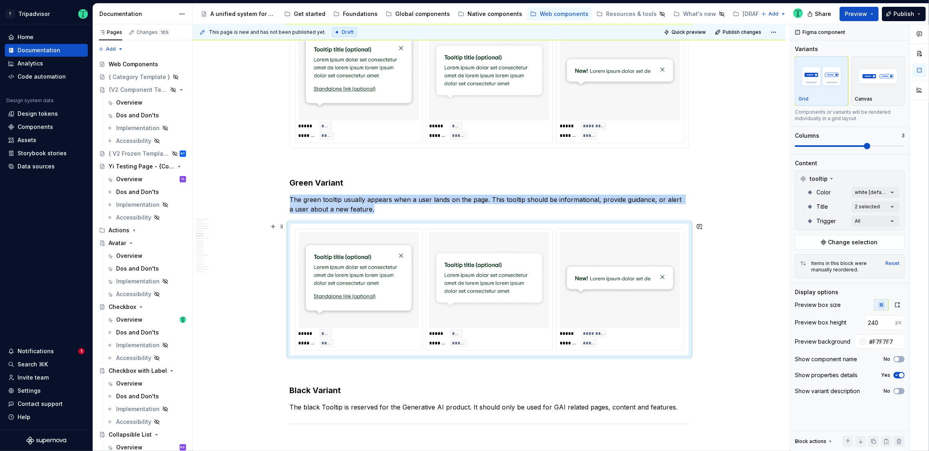
scroll to position [1226, 0]
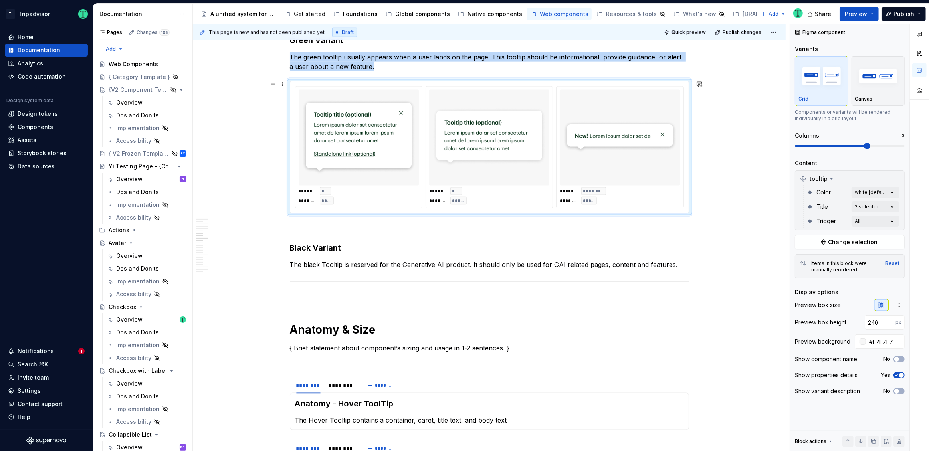
click at [619, 163] on img at bounding box center [620, 137] width 114 height 89
click at [877, 189] on div "Comments Open comments No comments yet Select ‘Comment’ from the block context …" at bounding box center [859, 237] width 139 height 427
click at [807, 245] on span "green" at bounding box center [815, 243] width 16 height 8
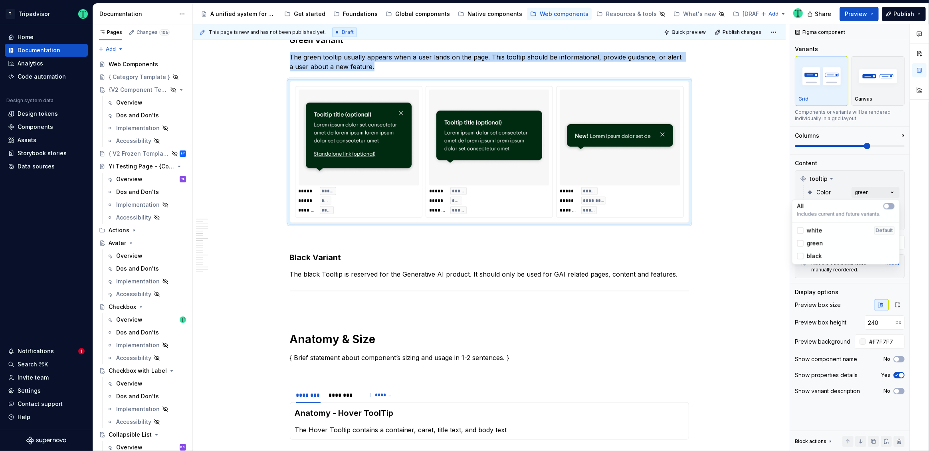
click at [277, 104] on html "T Tripadvisor Home Documentation Analytics Code automation Design system data D…" at bounding box center [464, 225] width 929 height 451
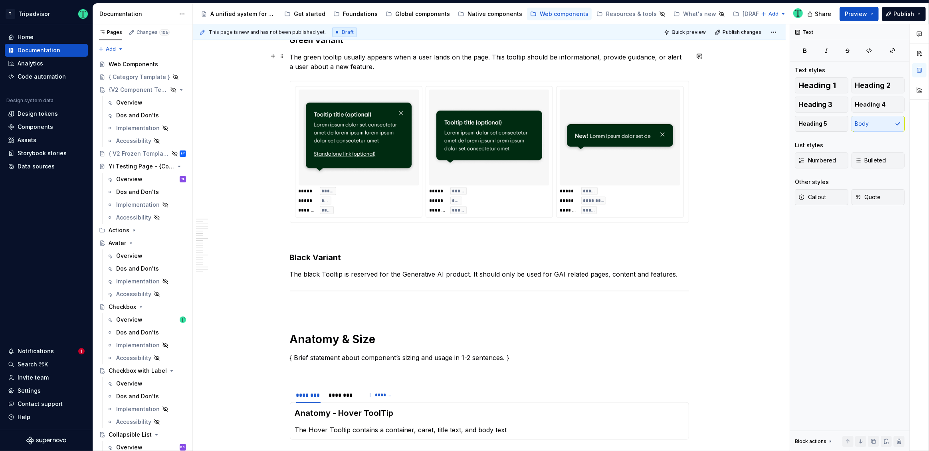
click at [293, 67] on p "The green tooltip usually appears when a user lands on the page. This tooltip s…" at bounding box center [489, 61] width 399 height 19
click at [282, 85] on span at bounding box center [282, 84] width 6 height 11
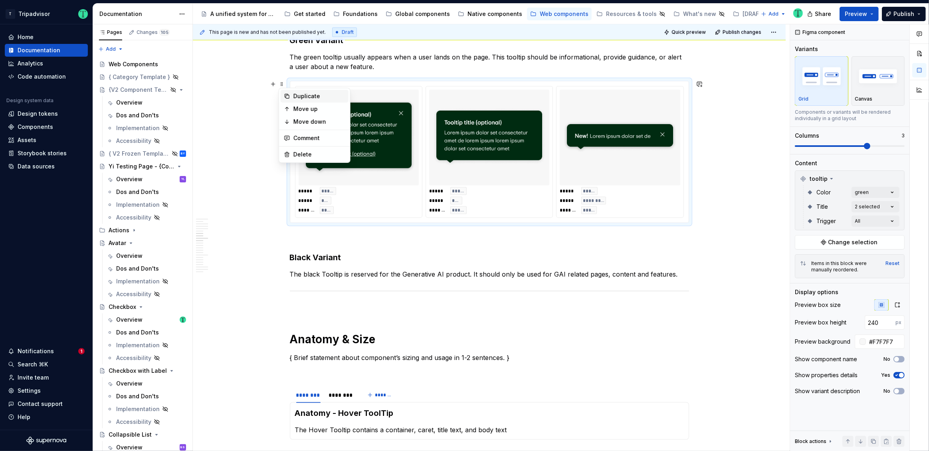
click at [292, 95] on div "Duplicate" at bounding box center [315, 96] width 68 height 13
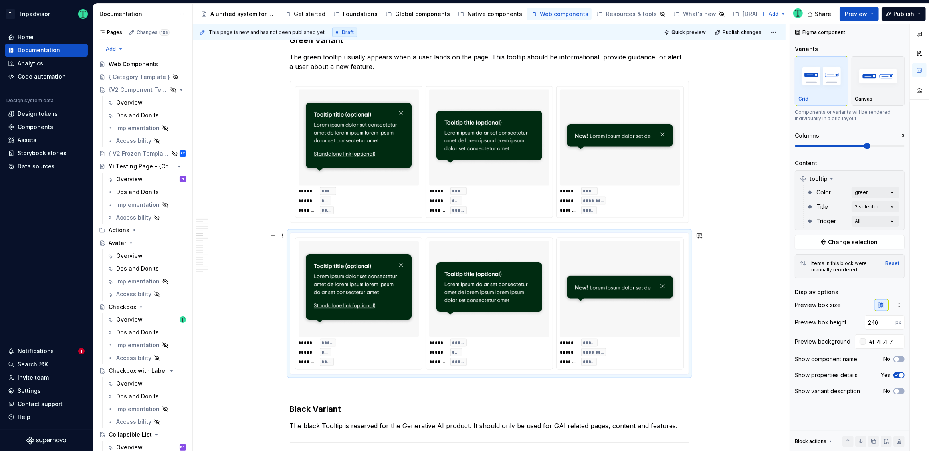
scroll to position [1310, 0]
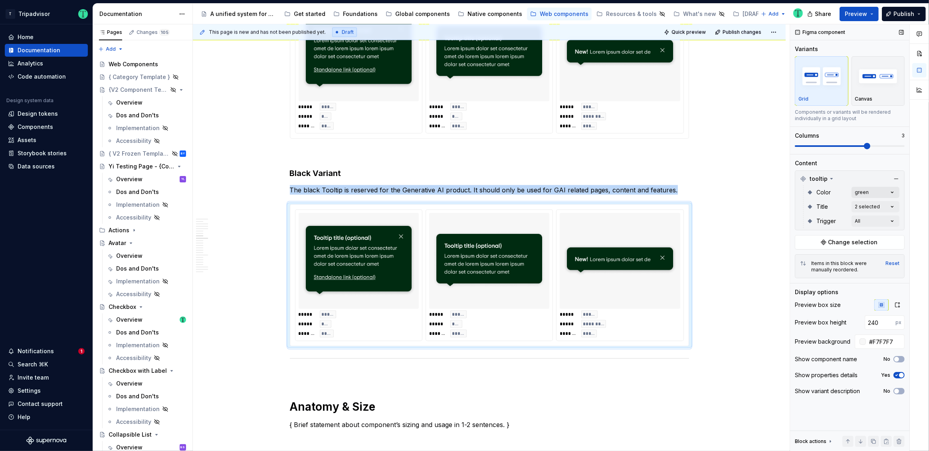
click at [877, 188] on div "Comments Open comments No comments yet Select ‘Comment’ from the block context …" at bounding box center [859, 237] width 139 height 427
click at [814, 256] on span "black" at bounding box center [814, 256] width 15 height 8
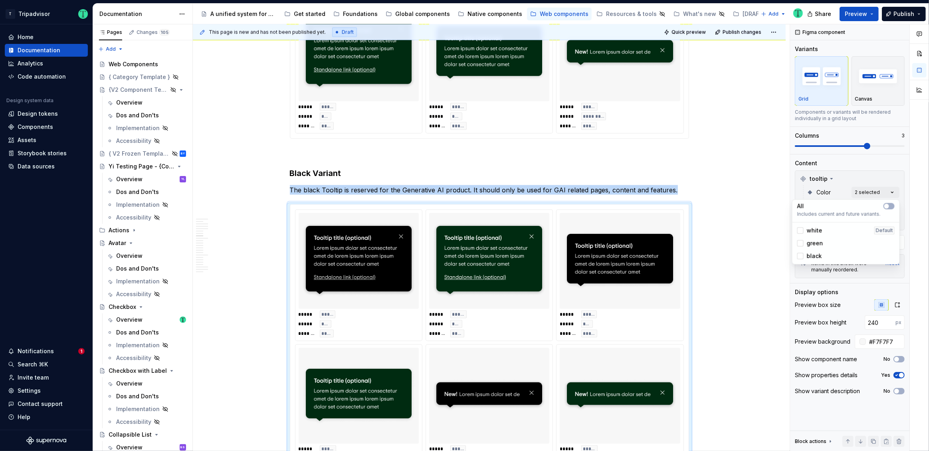
click at [813, 243] on span "green" at bounding box center [815, 243] width 16 height 8
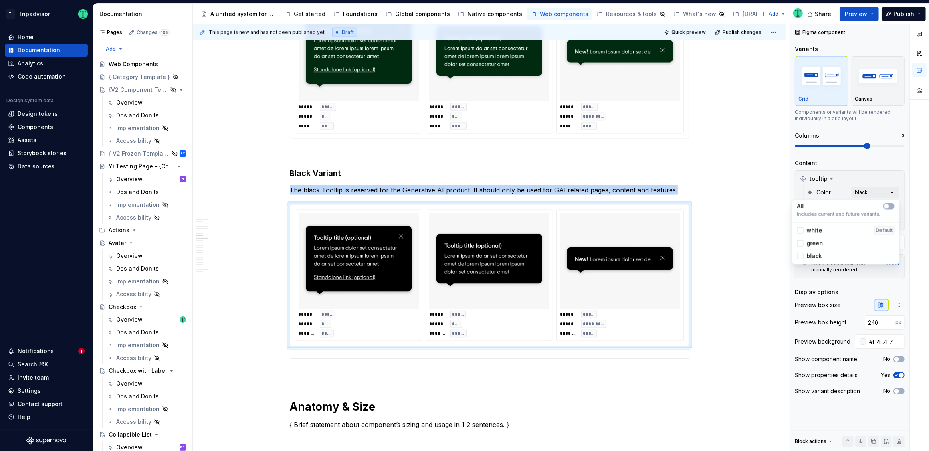
click at [746, 235] on html "T Tripadvisor Home Documentation Analytics Code automation Design system data D…" at bounding box center [464, 225] width 929 height 451
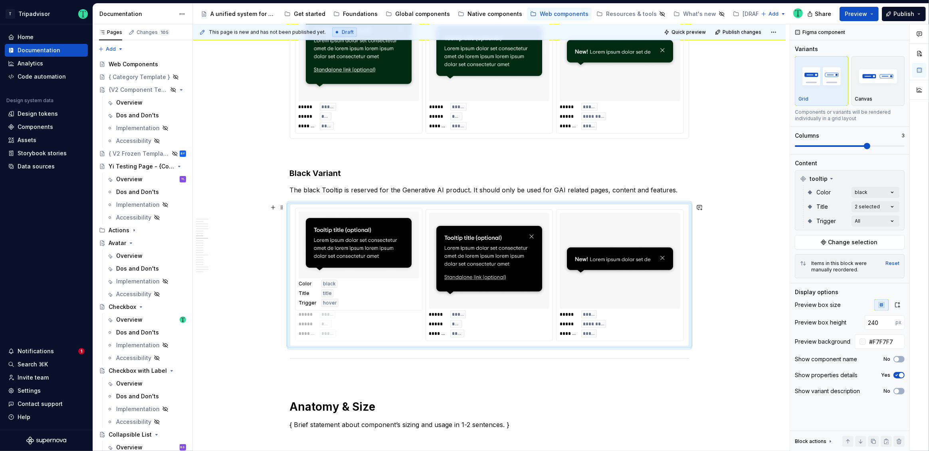
drag, startPoint x: 509, startPoint y: 276, endPoint x: 409, endPoint y: 272, distance: 99.9
click at [406, 275] on body "T Tripadvisor Home Documentation Analytics Code automation Design system data D…" at bounding box center [464, 225] width 929 height 451
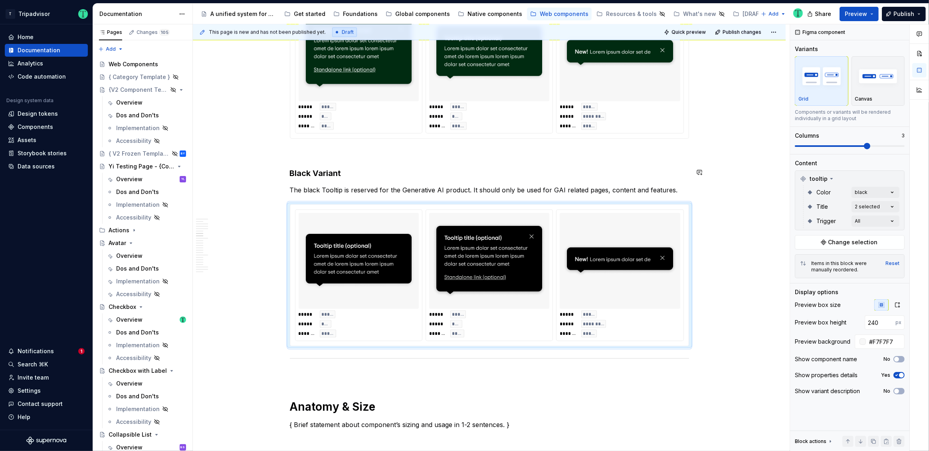
scroll to position [1195, 0]
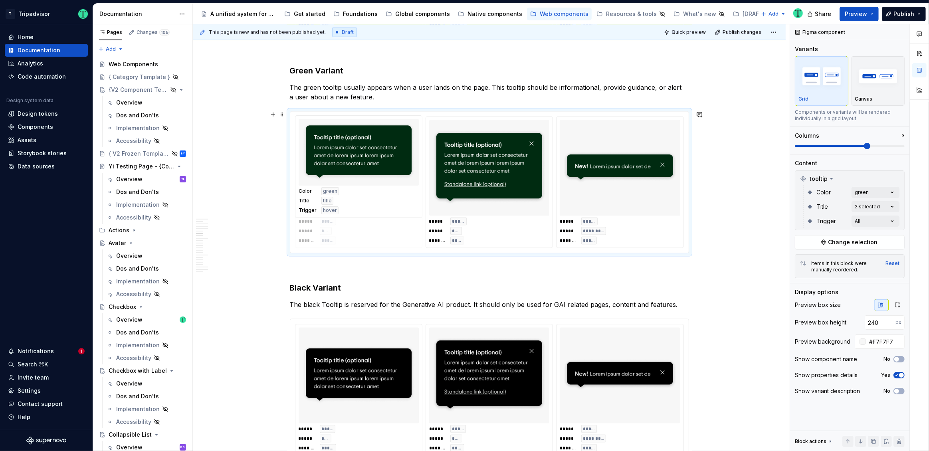
drag, startPoint x: 509, startPoint y: 206, endPoint x: 417, endPoint y: 208, distance: 92.2
click at [417, 208] on body "T Tripadvisor Home Documentation Analytics Code automation Design system data D…" at bounding box center [464, 225] width 929 height 451
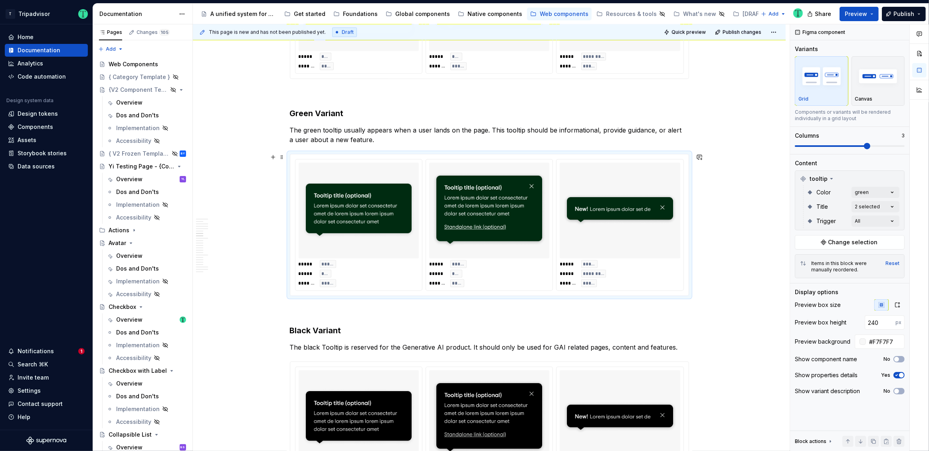
scroll to position [1202, 0]
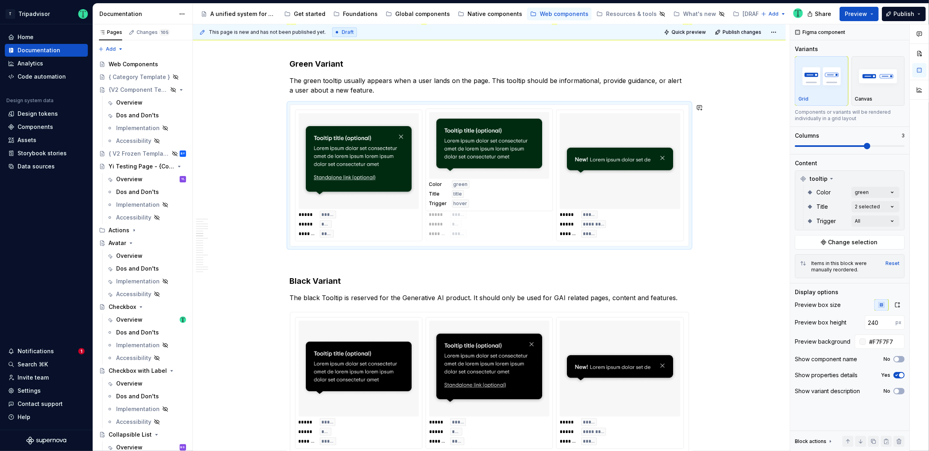
drag, startPoint x: 376, startPoint y: 220, endPoint x: 381, endPoint y: 220, distance: 4.8
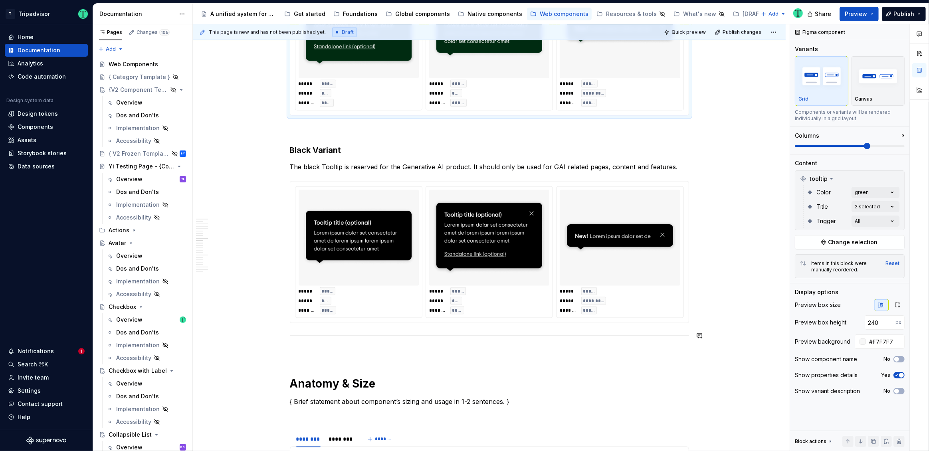
scroll to position [1425, 0]
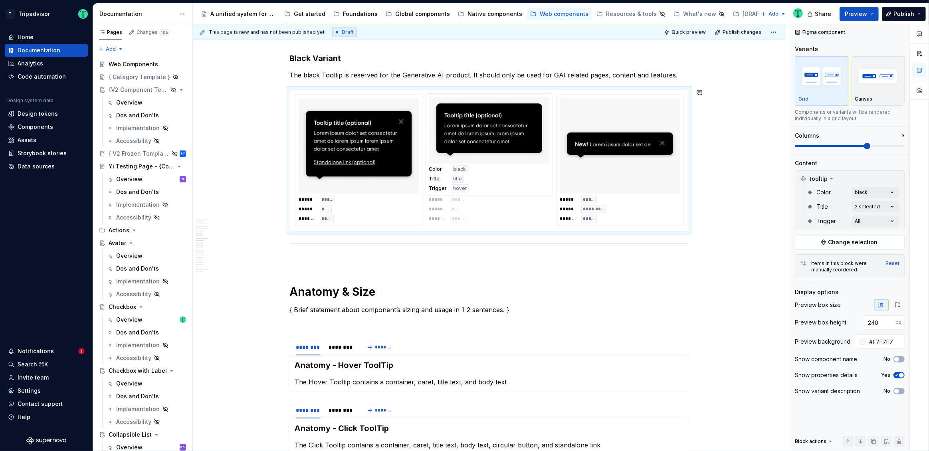
drag, startPoint x: 380, startPoint y: 201, endPoint x: 460, endPoint y: 200, distance: 80.6
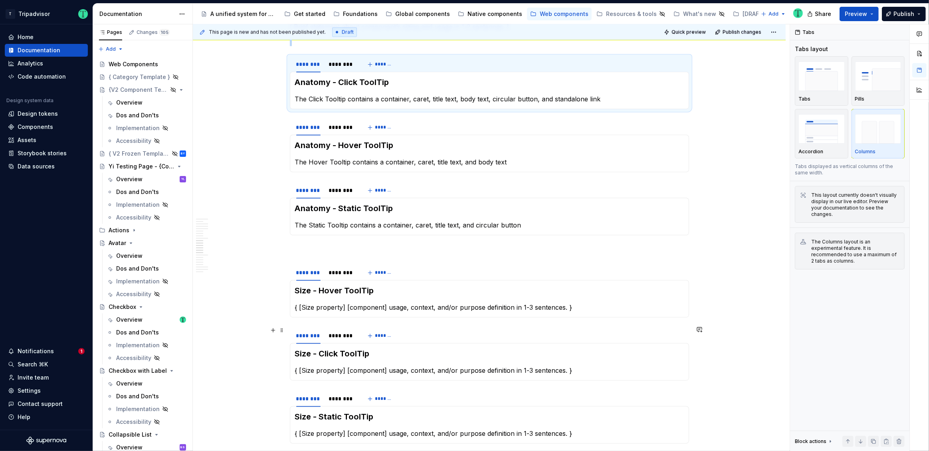
scroll to position [1768, 0]
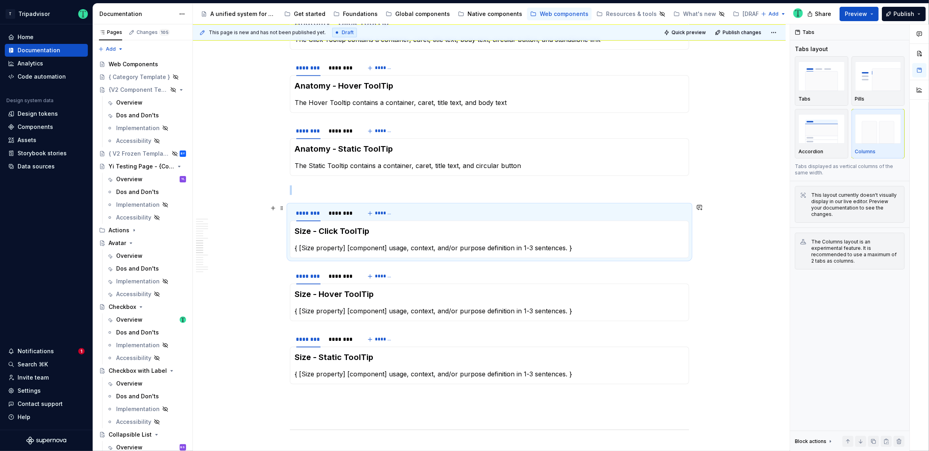
type textarea "*"
click at [259, 279] on div "**********" at bounding box center [489, 121] width 593 height 3445
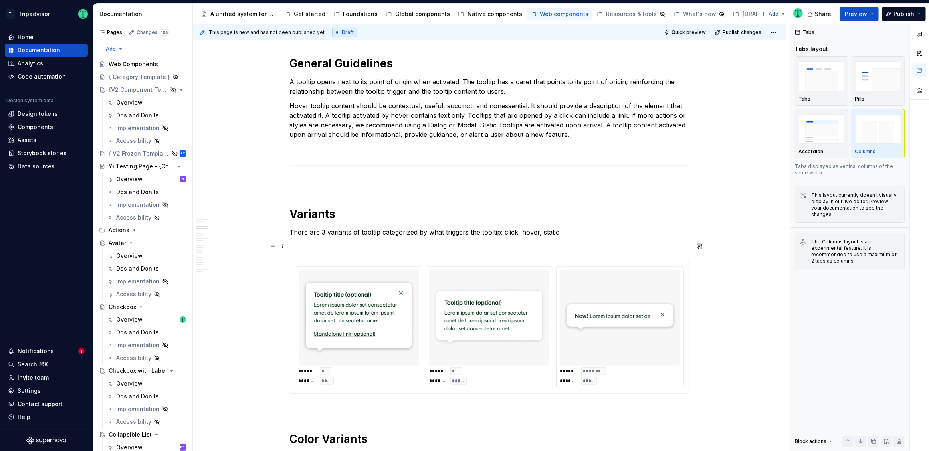
scroll to position [447, 0]
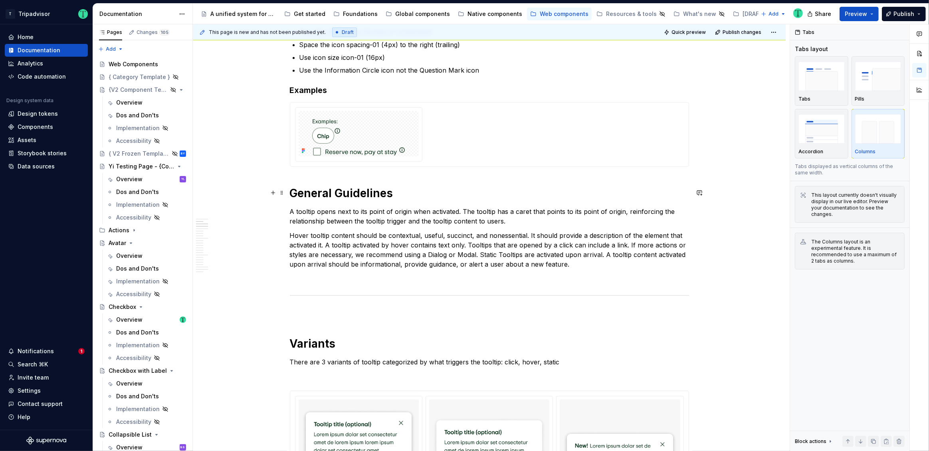
click at [294, 191] on h1 "General Guidelines" at bounding box center [489, 193] width 399 height 14
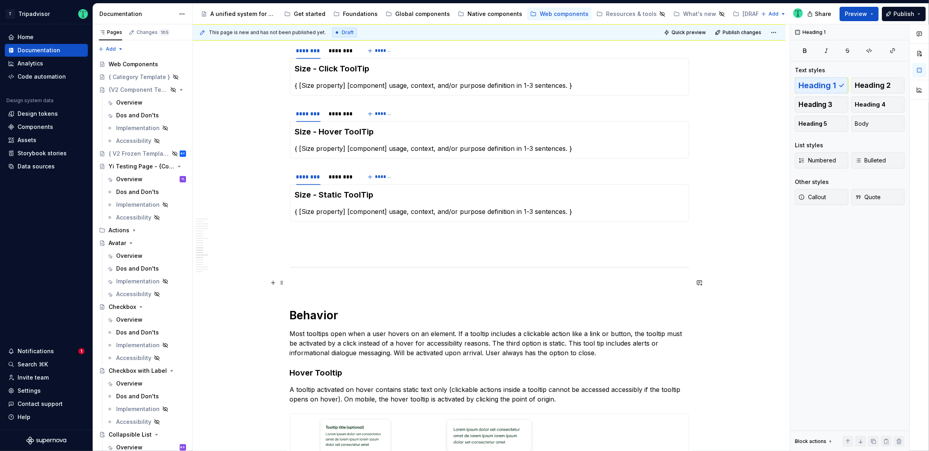
scroll to position [1950, 0]
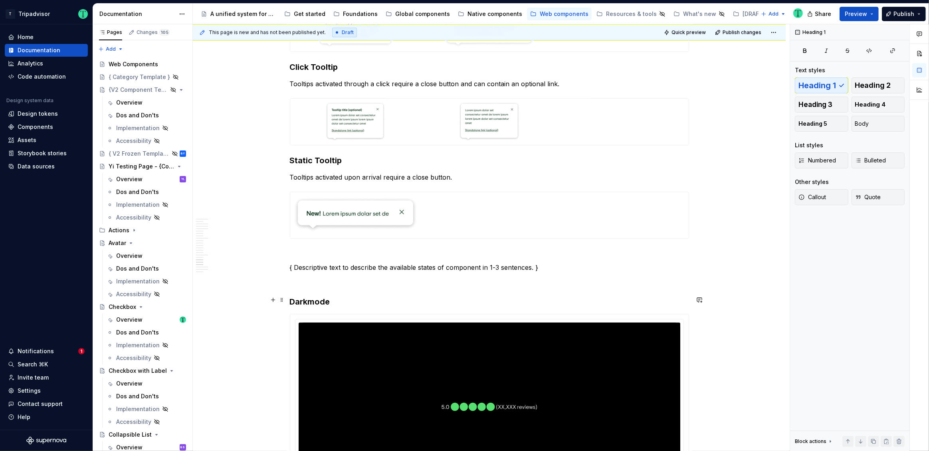
scroll to position [2357, 0]
click at [282, 267] on span at bounding box center [282, 266] width 6 height 11
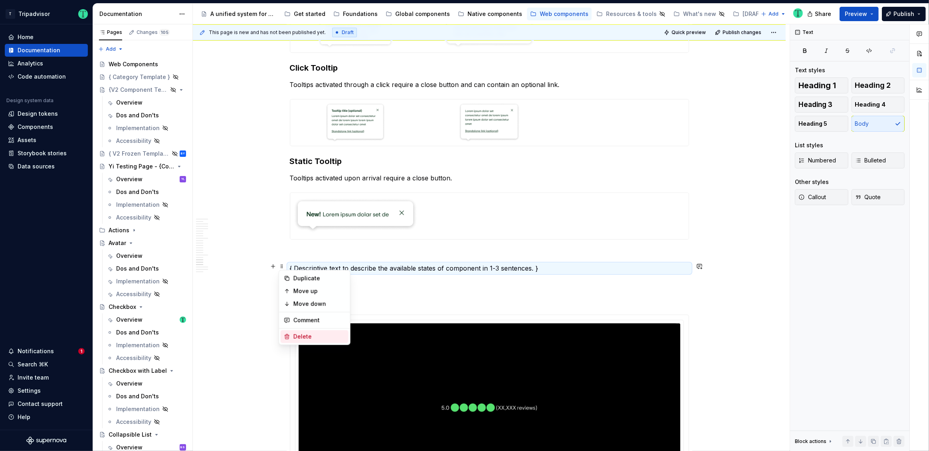
click at [311, 335] on div "Delete" at bounding box center [319, 336] width 52 height 8
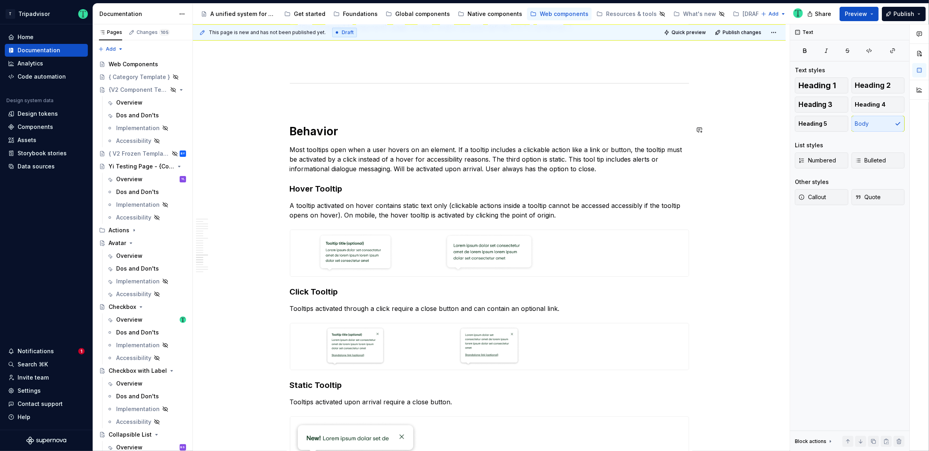
scroll to position [2125, 0]
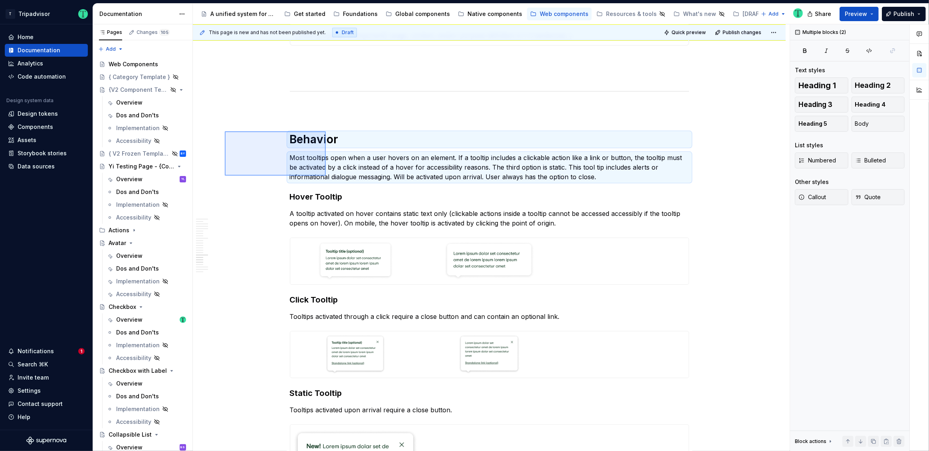
drag, startPoint x: 225, startPoint y: 131, endPoint x: 326, endPoint y: 176, distance: 110.3
click at [326, 176] on div "This page is new and has not been published yet. Draft Quick preview Publish ch…" at bounding box center [491, 237] width 597 height 427
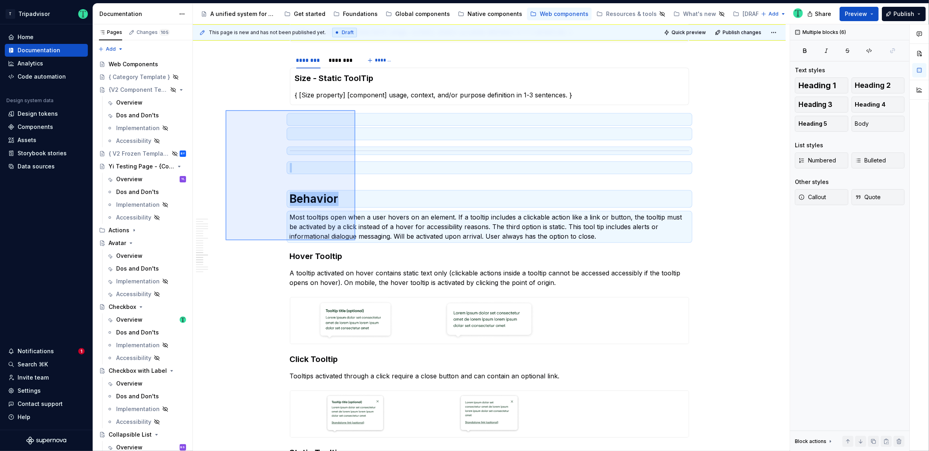
drag, startPoint x: 226, startPoint y: 110, endPoint x: 355, endPoint y: 239, distance: 182.9
click at [355, 240] on div "This page is new and has not been published yet. Draft Quick preview Publish ch…" at bounding box center [491, 237] width 597 height 427
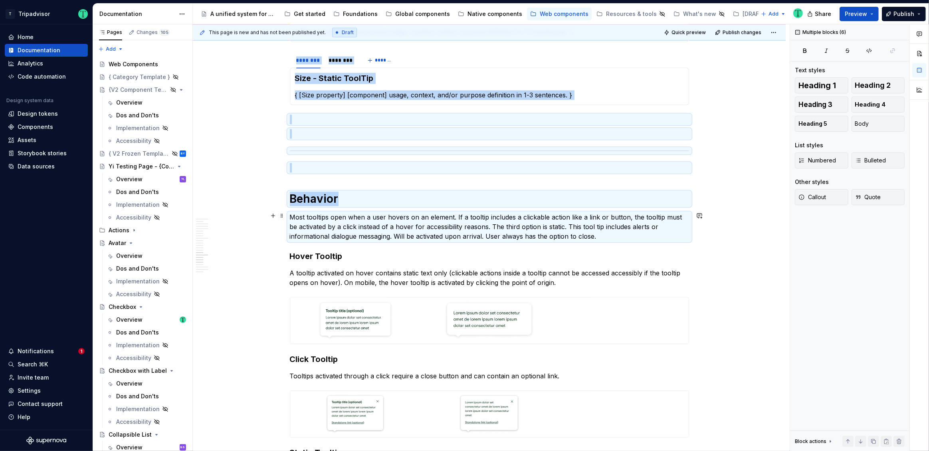
copy div "******** ******** ******* Size - Static ToolTip { [Size property] [component] u…"
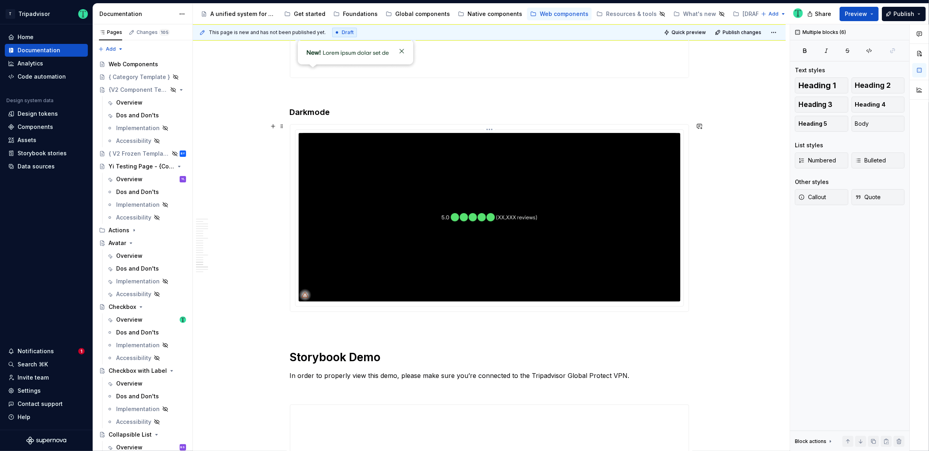
scroll to position [2377, 0]
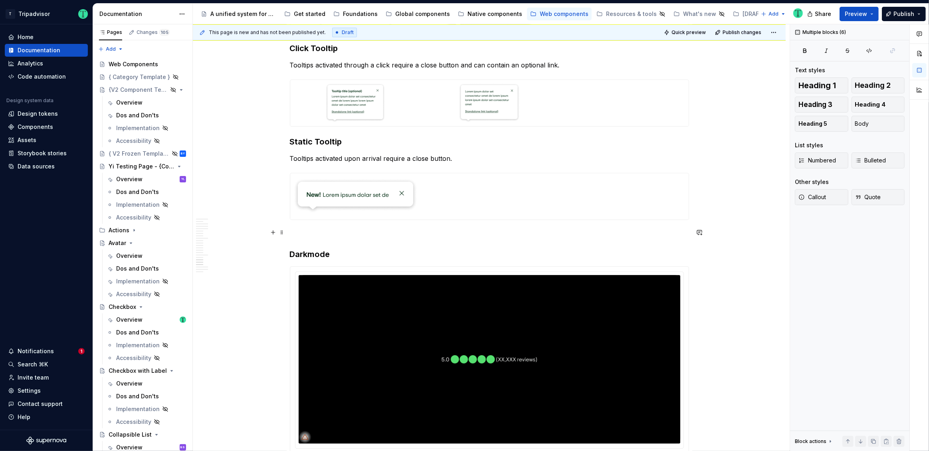
click at [384, 231] on p at bounding box center [489, 235] width 399 height 10
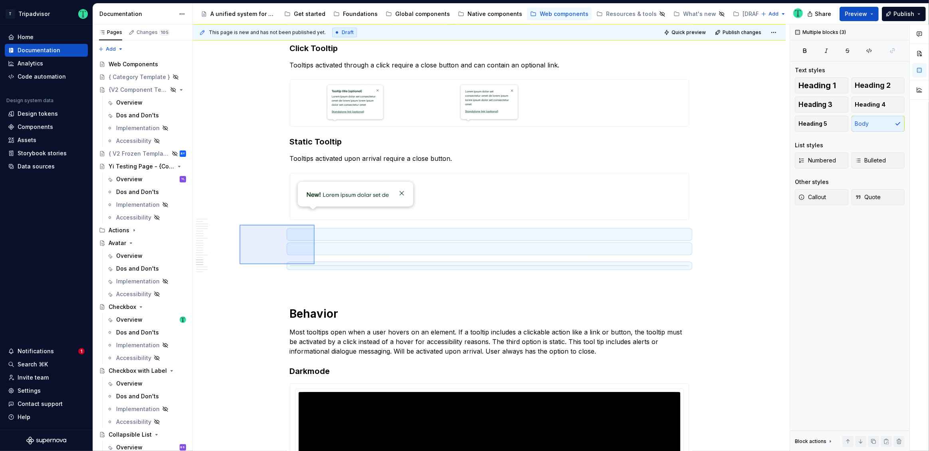
drag, startPoint x: 239, startPoint y: 225, endPoint x: 315, endPoint y: 264, distance: 84.8
click at [315, 264] on div "This page is new and has not been published yet. Draft Quick preview Publish ch…" at bounding box center [491, 237] width 597 height 427
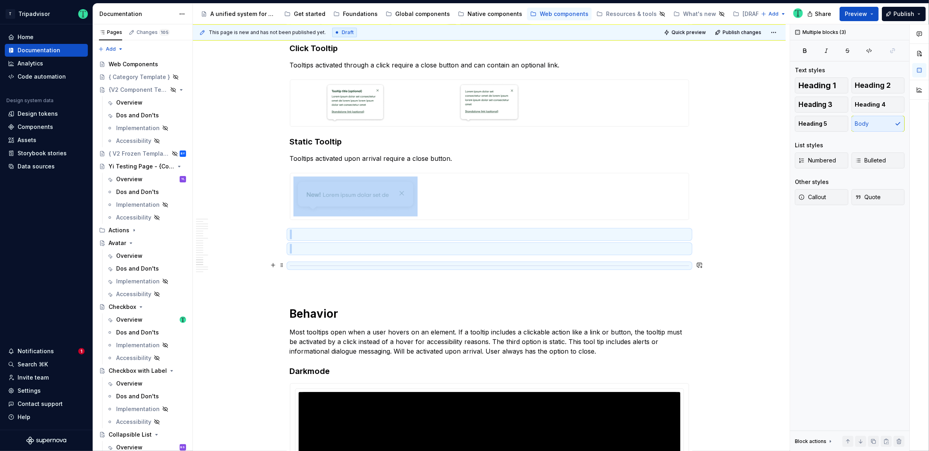
copy div
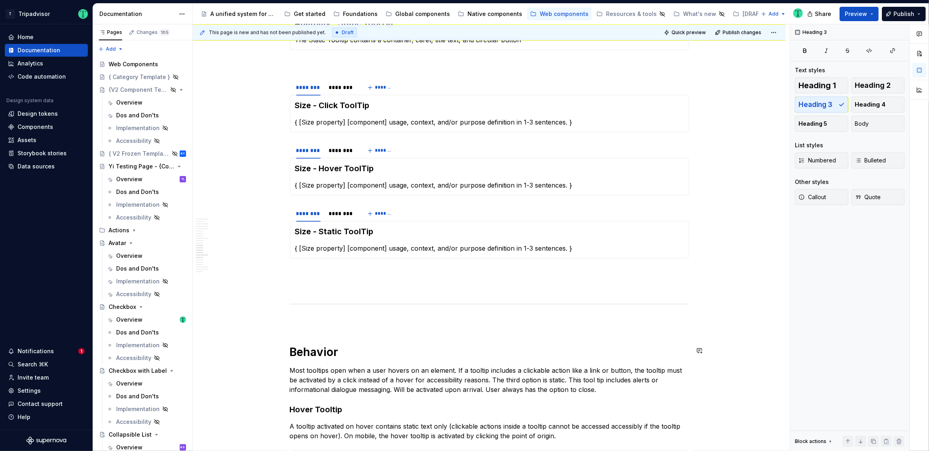
scroll to position [1898, 0]
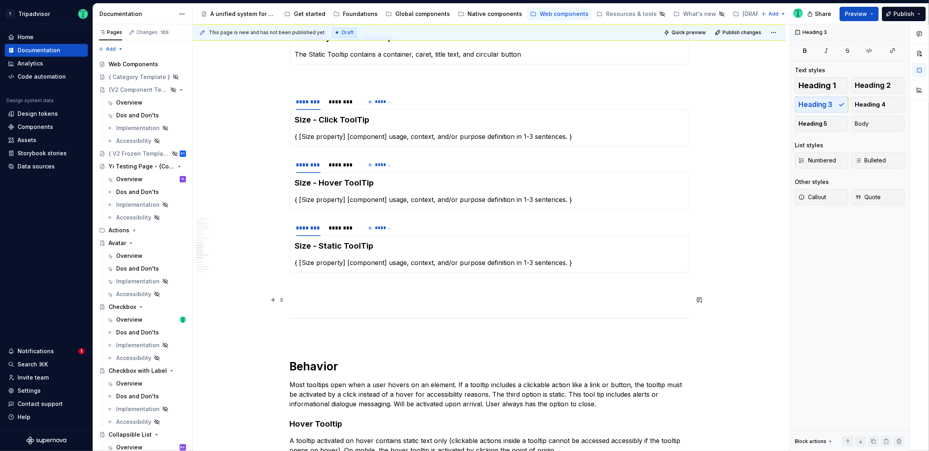
click at [376, 303] on p at bounding box center [489, 302] width 399 height 10
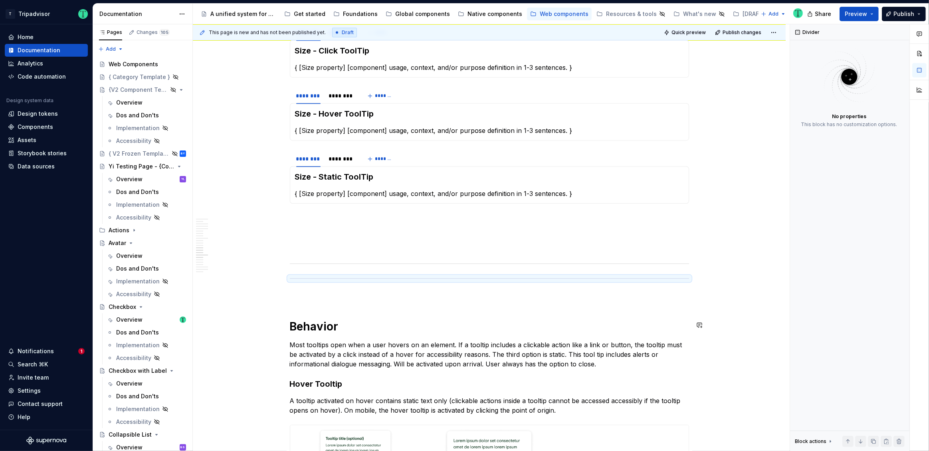
scroll to position [1963, 0]
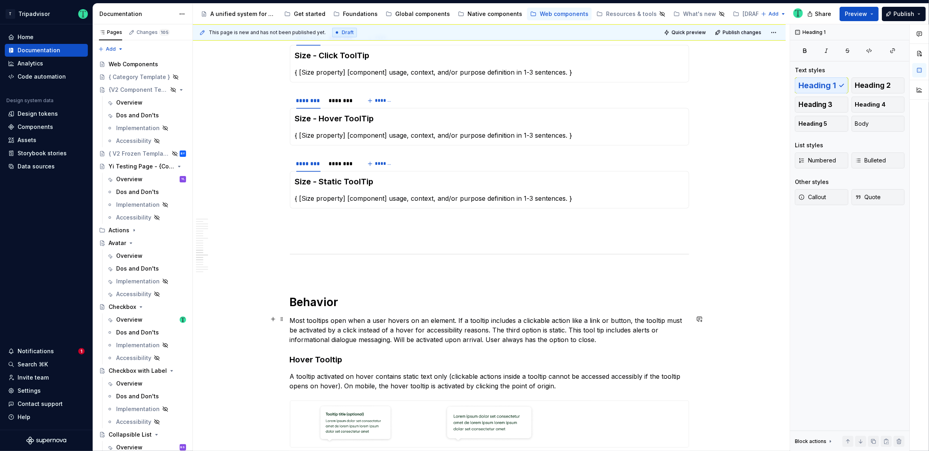
scroll to position [2050, 0]
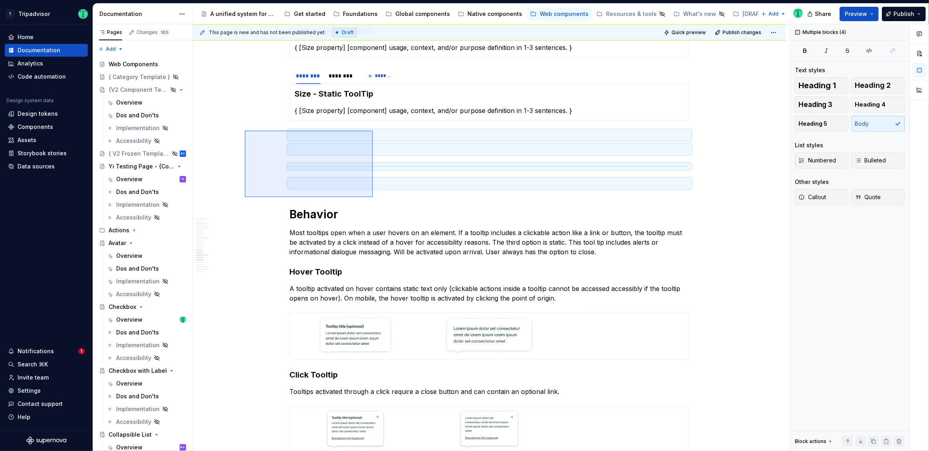
drag, startPoint x: 245, startPoint y: 131, endPoint x: 373, endPoint y: 197, distance: 144.4
click at [373, 197] on div "This page is new and has not been published yet. Draft Quick preview Publish ch…" at bounding box center [491, 237] width 597 height 427
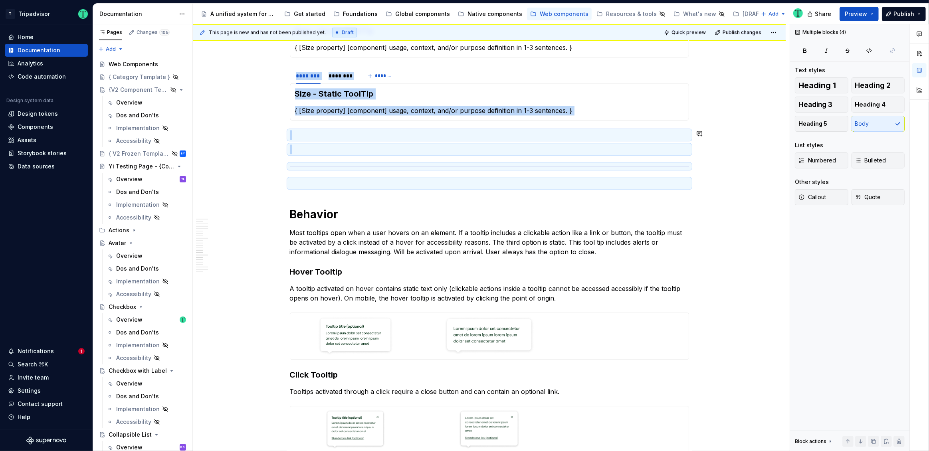
copy div "******** ******** ******* Size - Static ToolTip { [Size property] [component] u…"
click at [342, 178] on p at bounding box center [489, 183] width 399 height 10
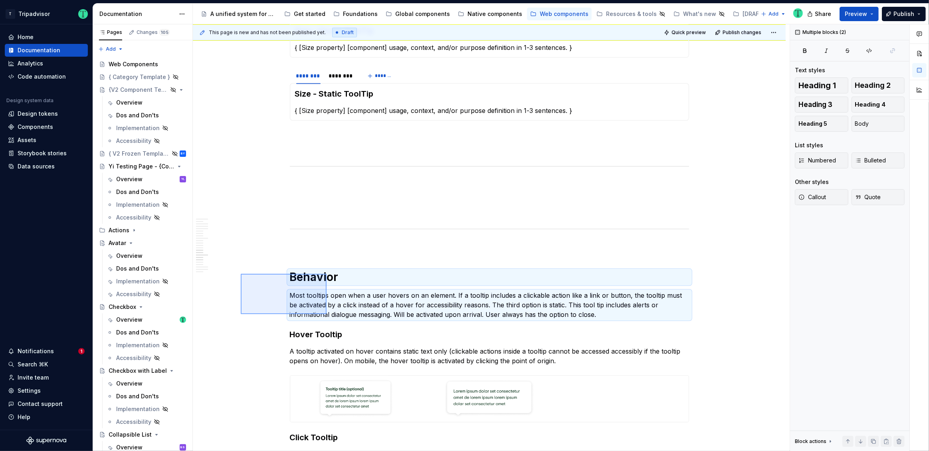
drag, startPoint x: 241, startPoint y: 274, endPoint x: 327, endPoint y: 314, distance: 94.8
click at [327, 314] on div "This page is new and has not been published yet. Draft Quick preview Publish ch…" at bounding box center [491, 237] width 597 height 427
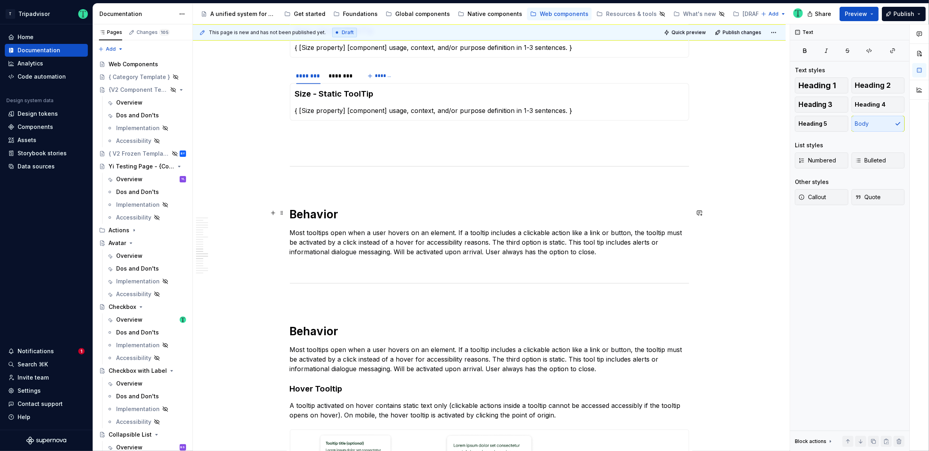
click at [301, 210] on h1 "Behavior" at bounding box center [489, 214] width 399 height 14
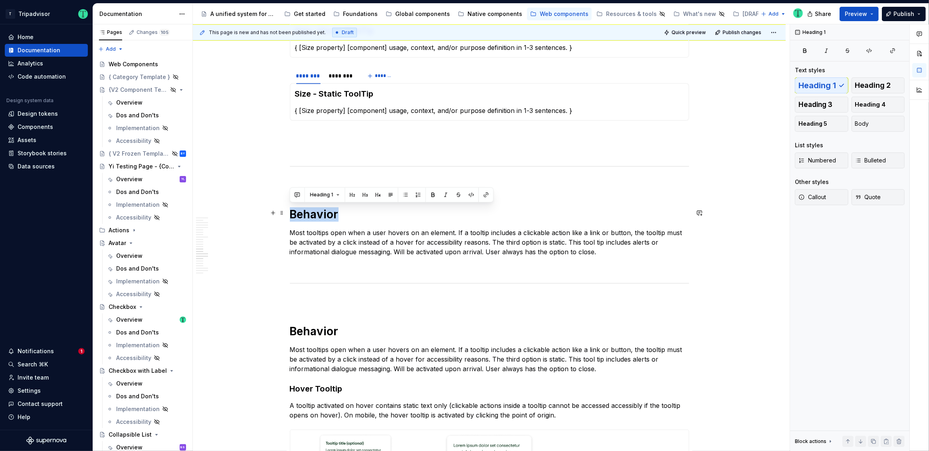
click at [301, 210] on h1 "Behavior" at bounding box center [489, 214] width 399 height 14
click at [356, 235] on p "Most tooltips open when a user hovers on an element. If a tooltip includes a cl…" at bounding box center [489, 242] width 399 height 29
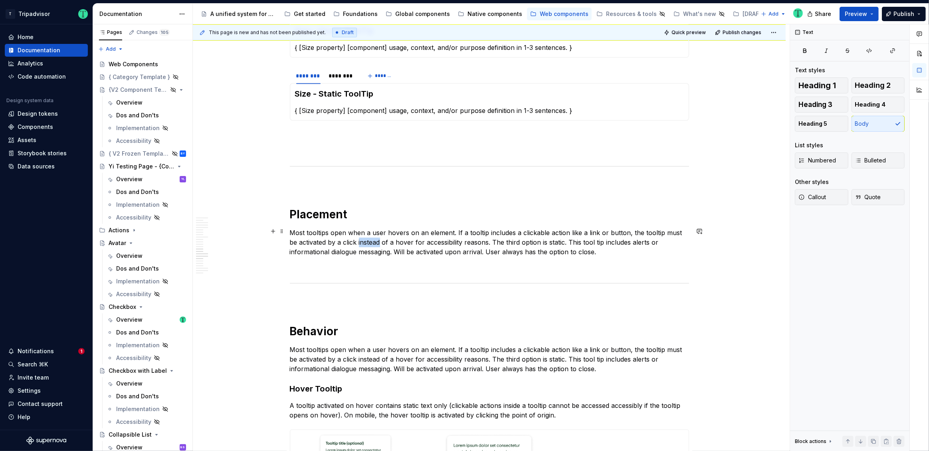
click at [356, 235] on p "Most tooltips open when a user hovers on an element. If a tooltip includes a cl…" at bounding box center [489, 242] width 399 height 29
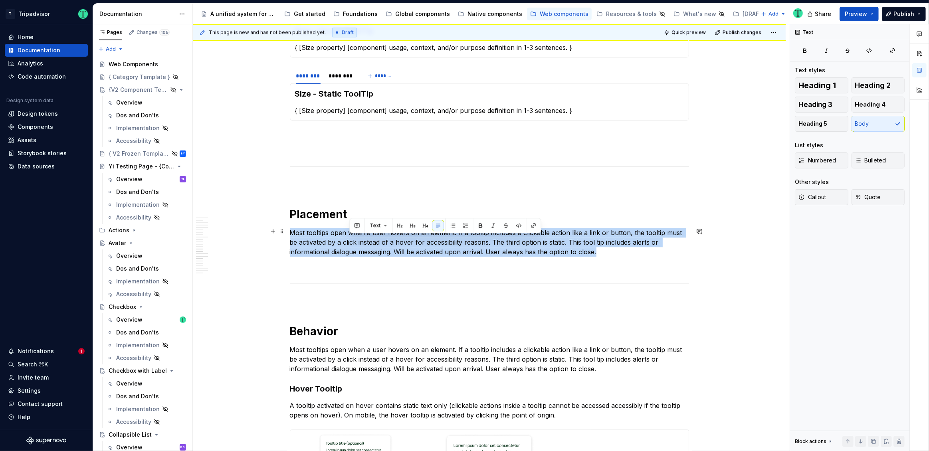
click at [356, 235] on p "Most tooltips open when a user hovers on an element. If a tooltip includes a cl…" at bounding box center [489, 242] width 399 height 29
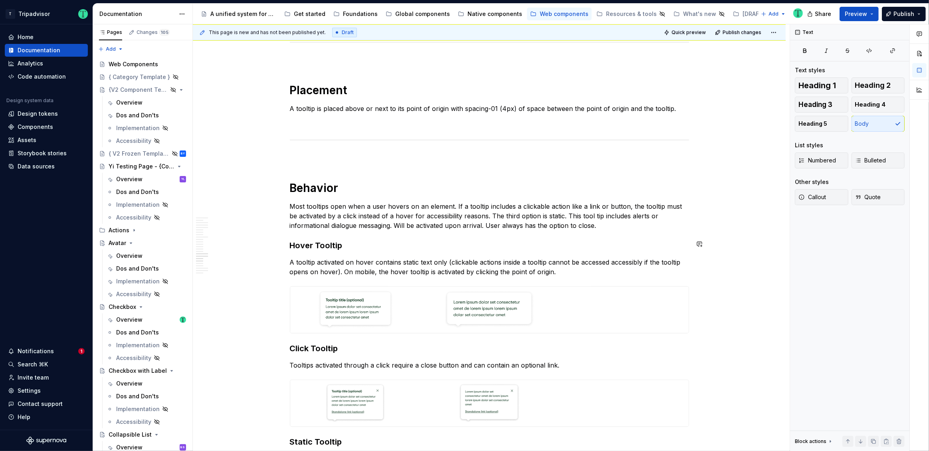
scroll to position [2121, 0]
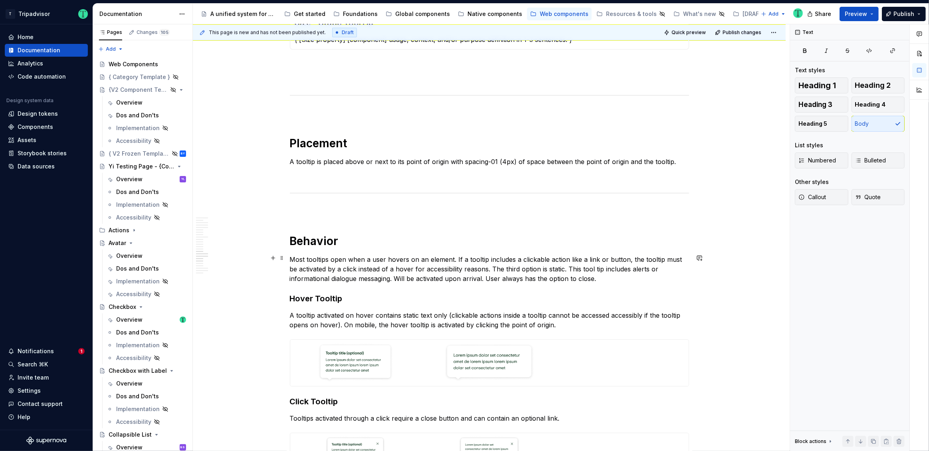
click at [613, 278] on p "Most tooltips open when a user hovers on an element. If a tooltip includes a cl…" at bounding box center [489, 269] width 399 height 29
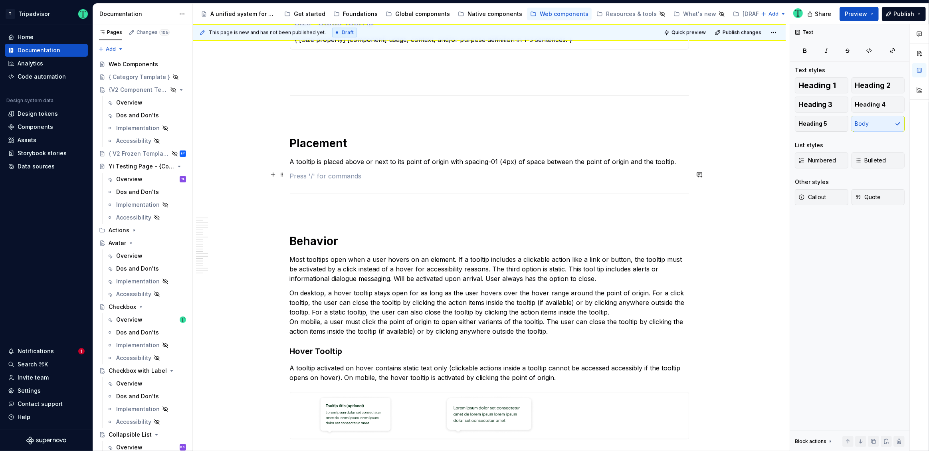
click at [345, 174] on p at bounding box center [489, 176] width 399 height 10
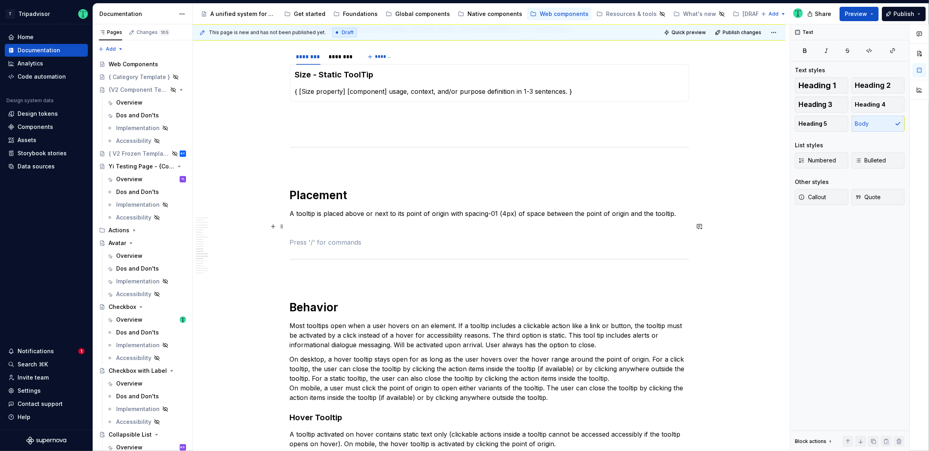
scroll to position [2074, 0]
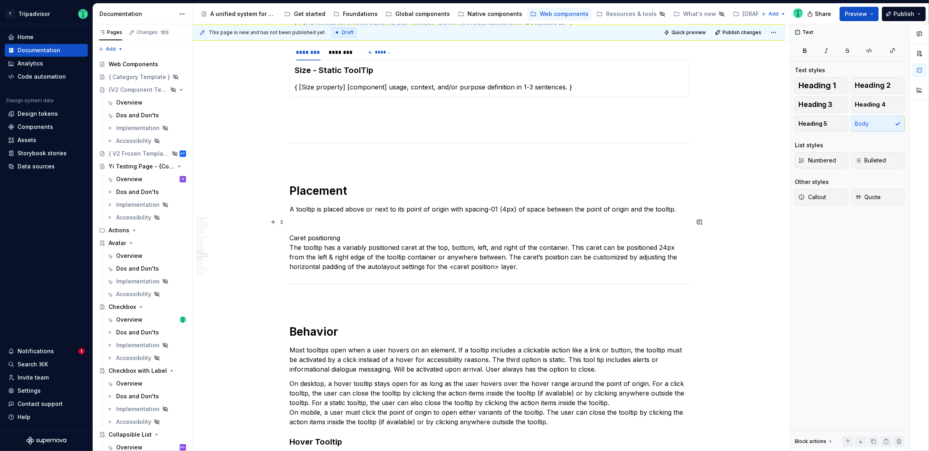
click at [348, 220] on p at bounding box center [489, 224] width 399 height 10
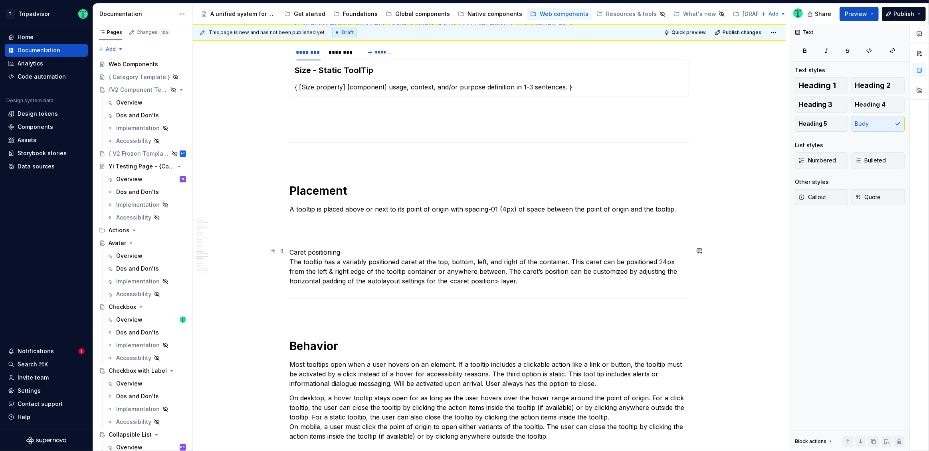
click at [291, 262] on p "Caret positioning The tooltip has a variably positioned caret at the top, botto…" at bounding box center [489, 266] width 399 height 38
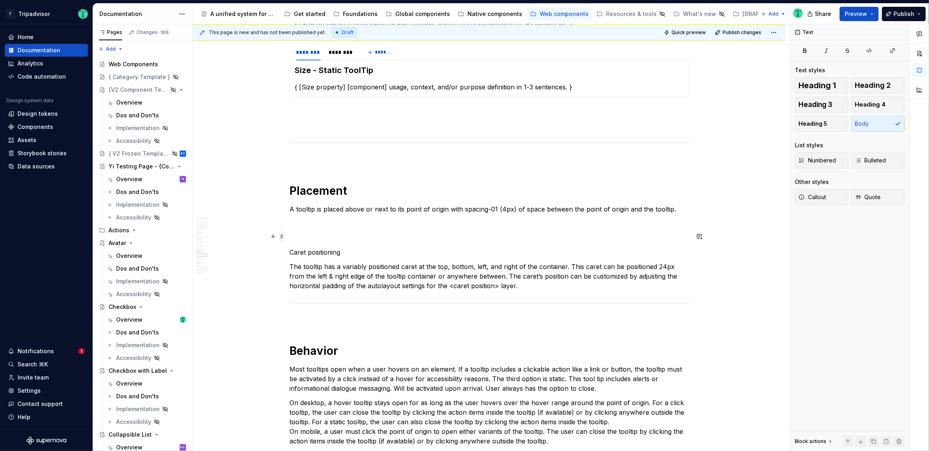
click at [283, 237] on span at bounding box center [282, 236] width 6 height 11
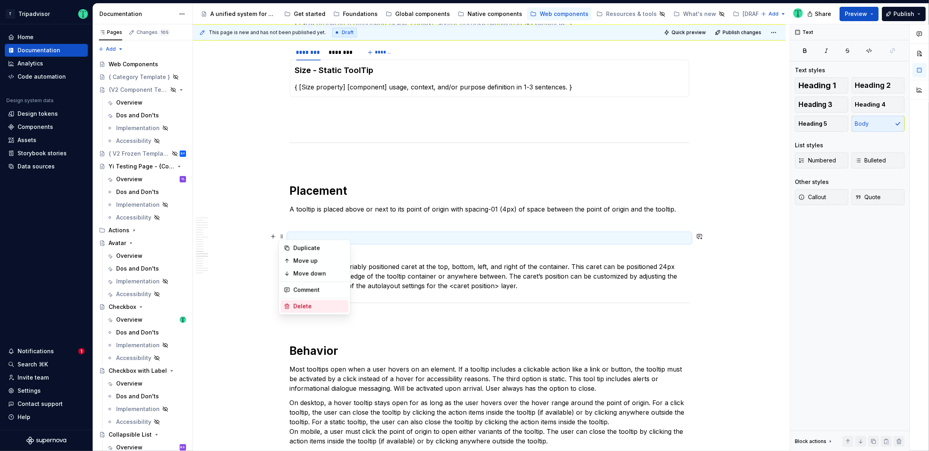
click at [297, 308] on div "Delete" at bounding box center [319, 306] width 52 height 8
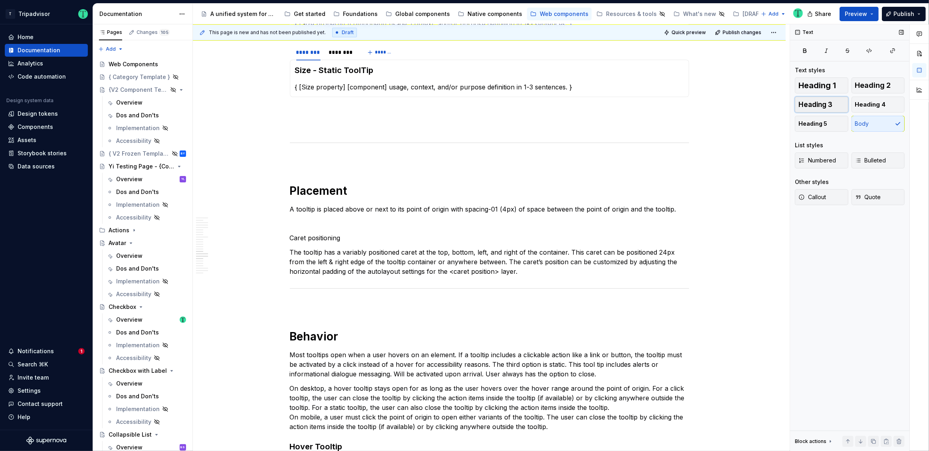
click at [817, 107] on span "Heading 3" at bounding box center [815, 105] width 34 height 8
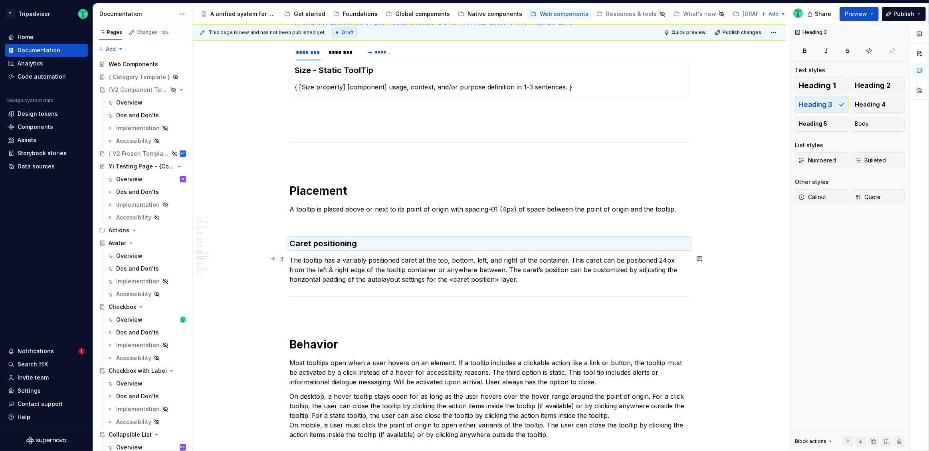
click at [380, 273] on p "The tooltip has a variably positioned caret at the top, bottom, left, and right…" at bounding box center [489, 269] width 399 height 29
click at [544, 275] on p "The tooltip has a variably positioned caret at the top, bottom, left, and right…" at bounding box center [489, 269] width 399 height 29
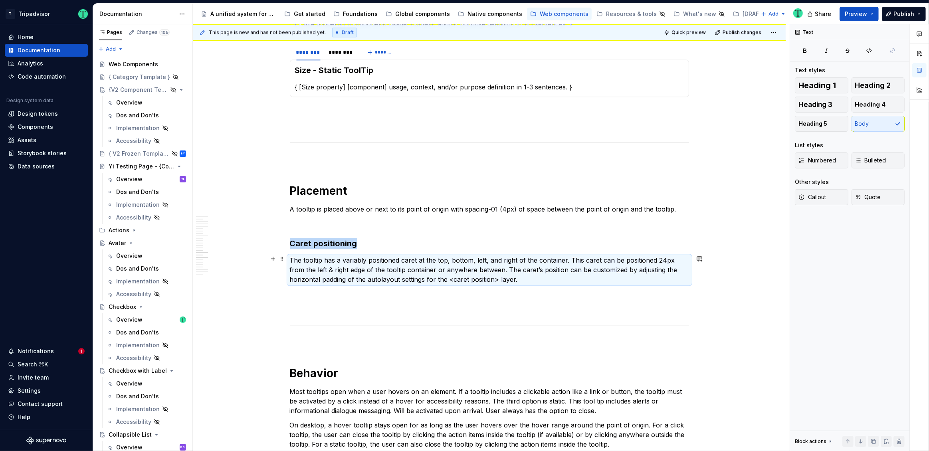
scroll to position [2072, 0]
click at [526, 281] on p "The tooltip has a variably positioned caret at the top, bottom, left, and right…" at bounding box center [489, 271] width 399 height 29
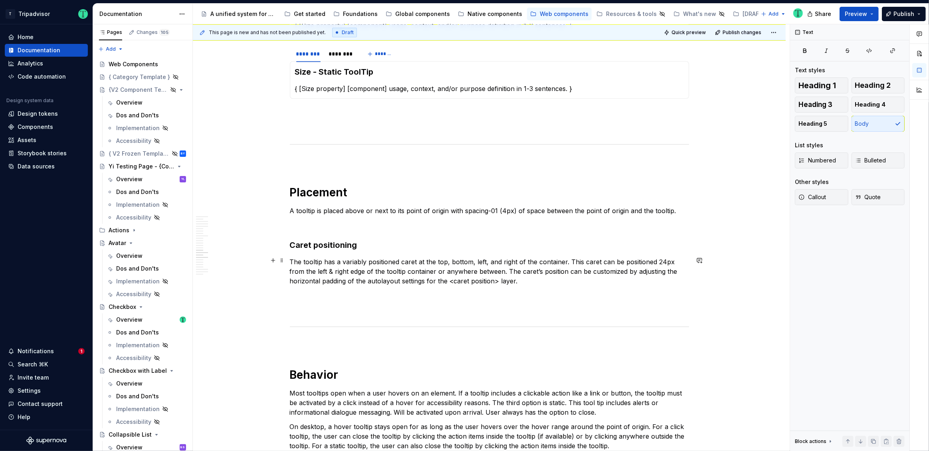
click at [527, 279] on p "The tooltip has a variably positioned caret at the top, bottom, left, and right…" at bounding box center [489, 271] width 399 height 29
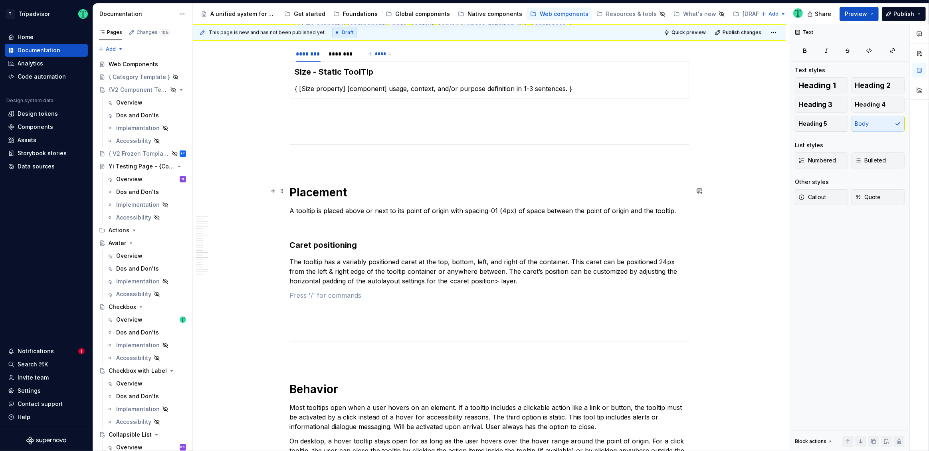
click at [338, 193] on h1 "Placement" at bounding box center [489, 192] width 399 height 14
copy h1 "Placement"
click at [470, 296] on p at bounding box center [489, 296] width 399 height 10
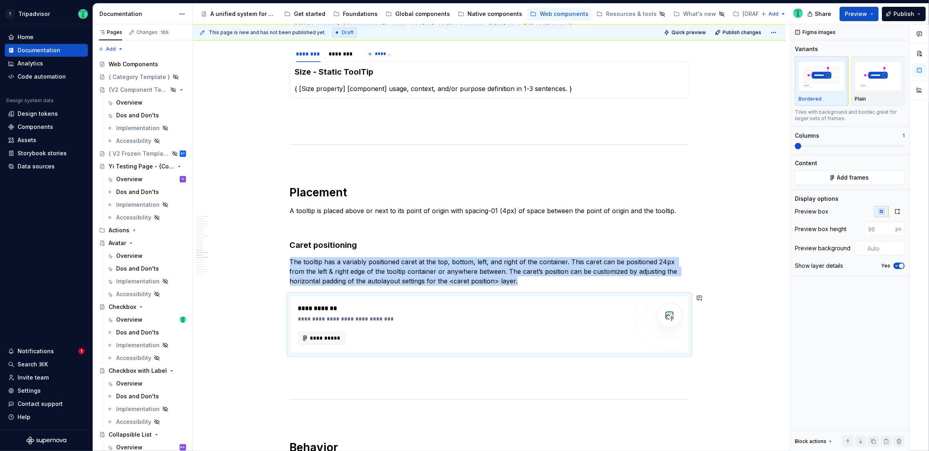
type textarea "*"
click at [330, 338] on span "**********" at bounding box center [325, 338] width 31 height 8
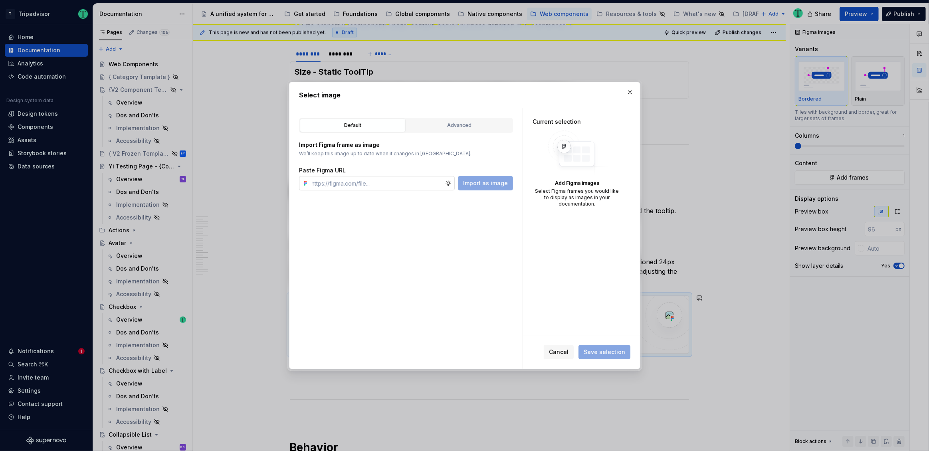
click at [373, 186] on input "text" at bounding box center [377, 183] width 137 height 14
type input "https://www.figma.com/design/Rk3eGC5124Z7punn8EFUkb/Atlas-Web-Documentation?nod…"
click at [482, 181] on span "Import as image" at bounding box center [485, 183] width 45 height 8
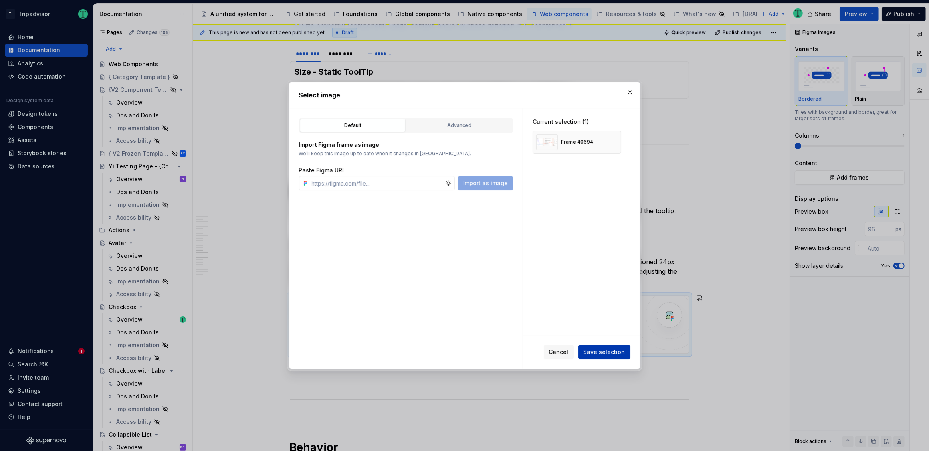
click at [607, 354] on span "Save selection" at bounding box center [605, 352] width 42 height 8
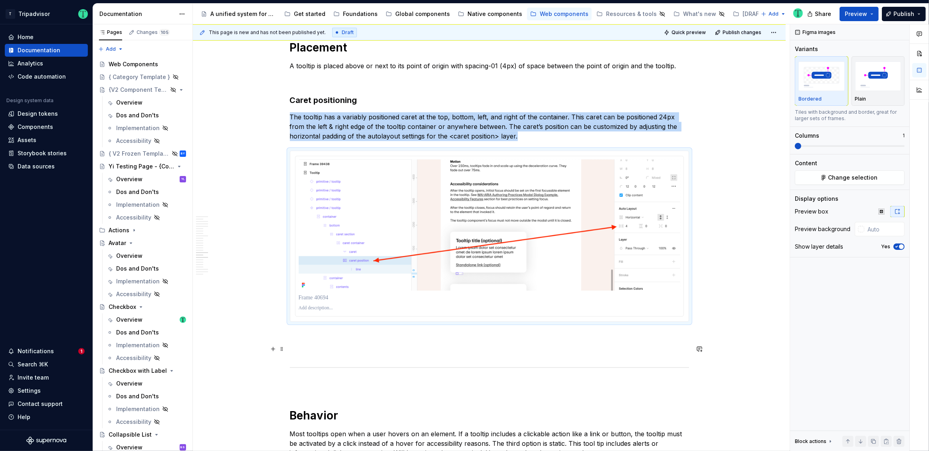
scroll to position [2216, 0]
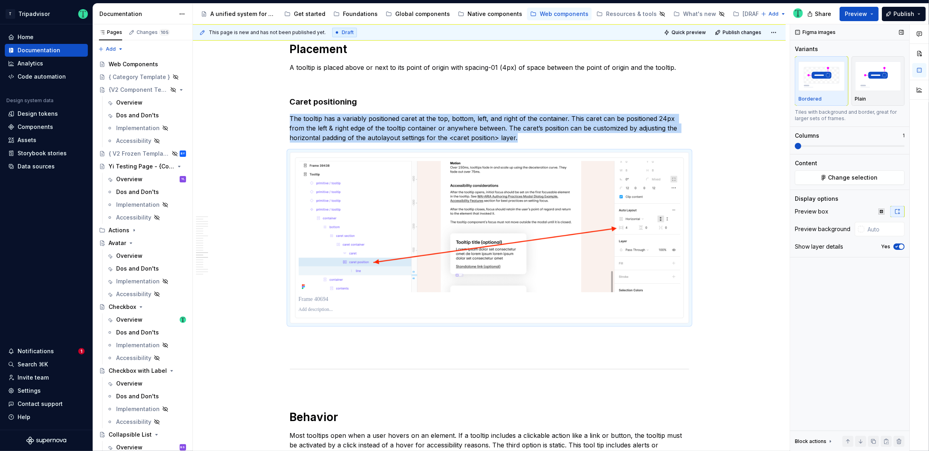
click at [900, 245] on span "button" at bounding box center [901, 246] width 5 height 5
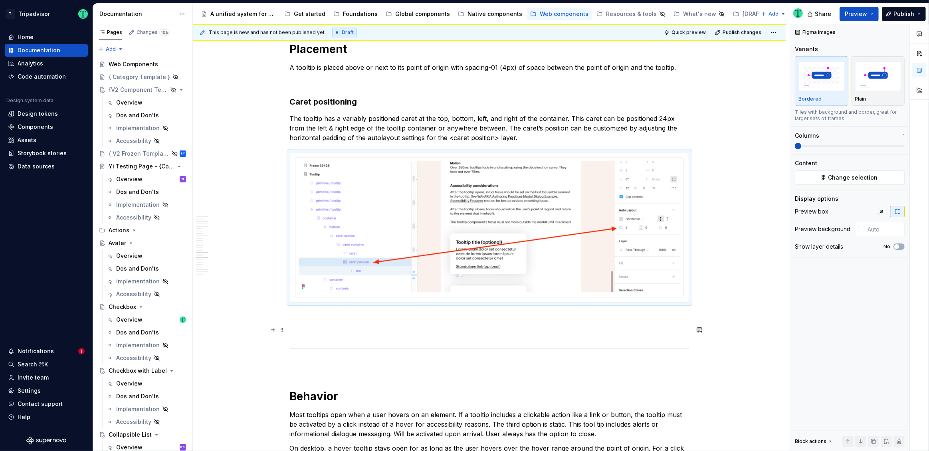
click at [555, 328] on p at bounding box center [489, 332] width 399 height 10
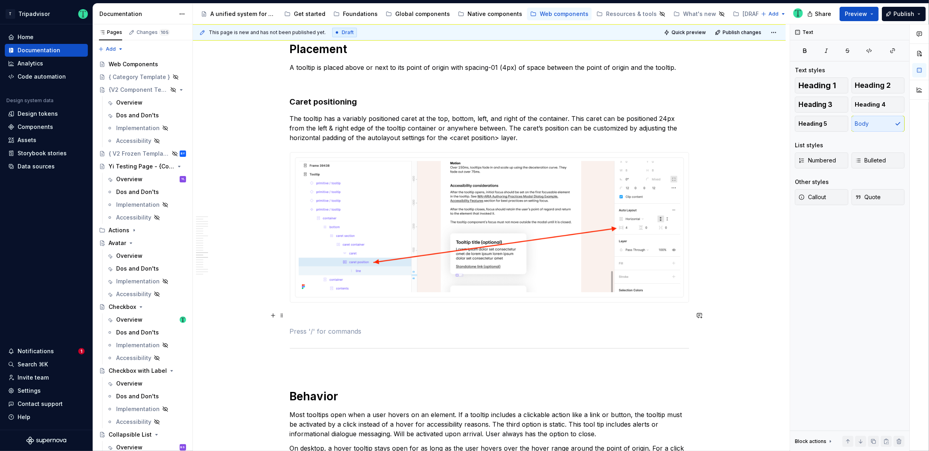
click at [554, 314] on p at bounding box center [489, 317] width 399 height 10
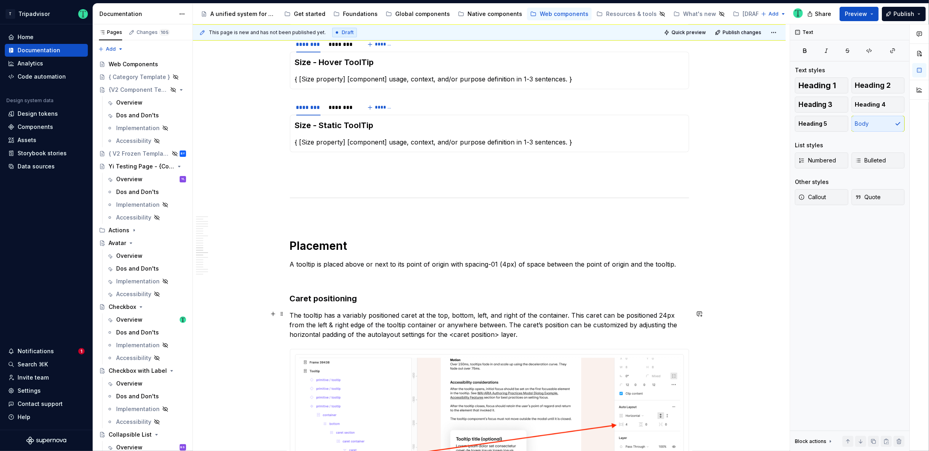
scroll to position [2018, 0]
click at [281, 101] on span at bounding box center [282, 102] width 6 height 11
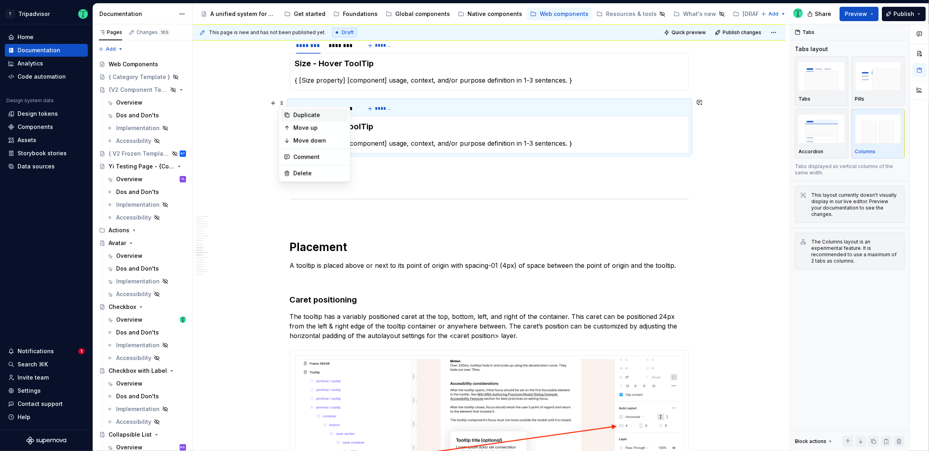
drag, startPoint x: 284, startPoint y: 113, endPoint x: 285, endPoint y: 130, distance: 17.2
click at [285, 113] on icon at bounding box center [287, 115] width 6 height 6
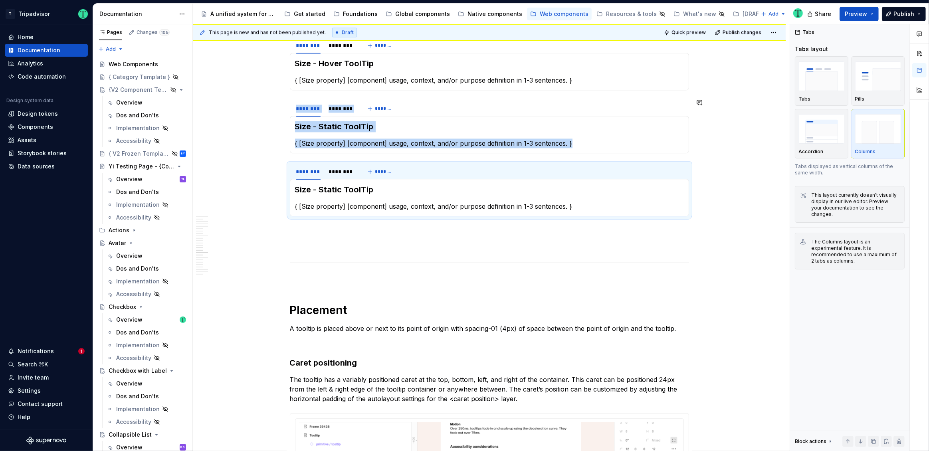
type textarea "*"
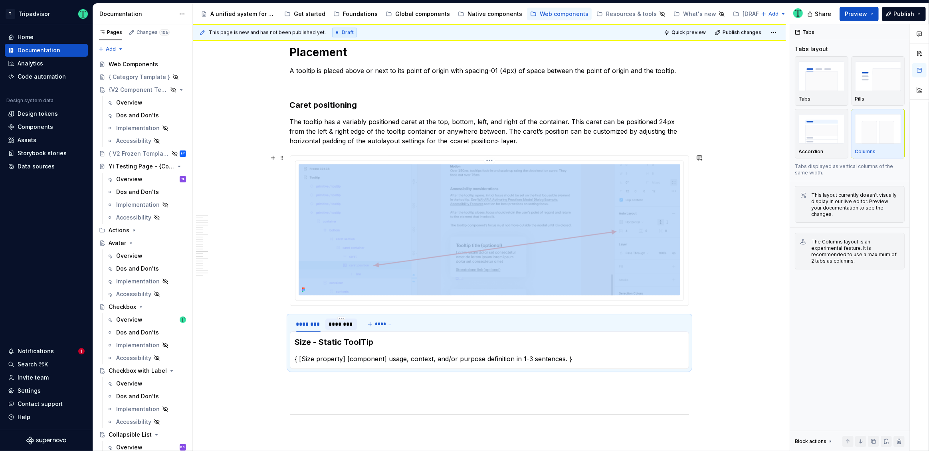
scroll to position [2213, 0]
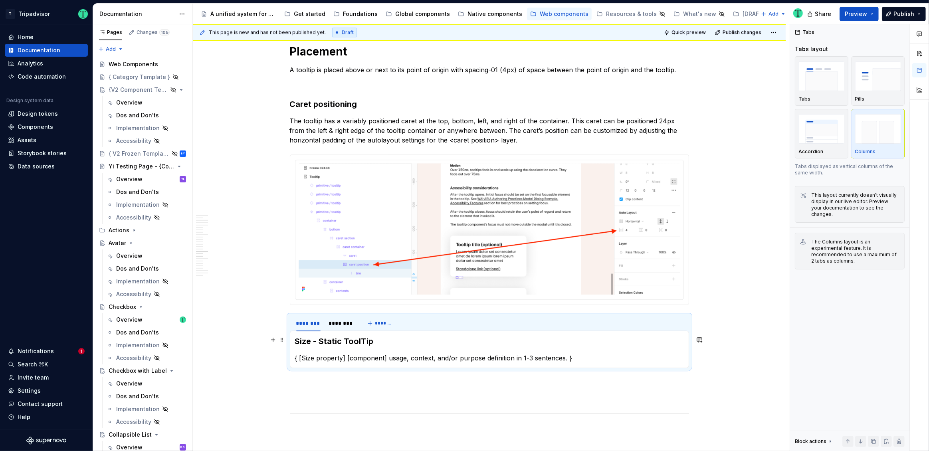
click at [350, 339] on h3 "Size - Static ToolTip" at bounding box center [489, 341] width 389 height 11
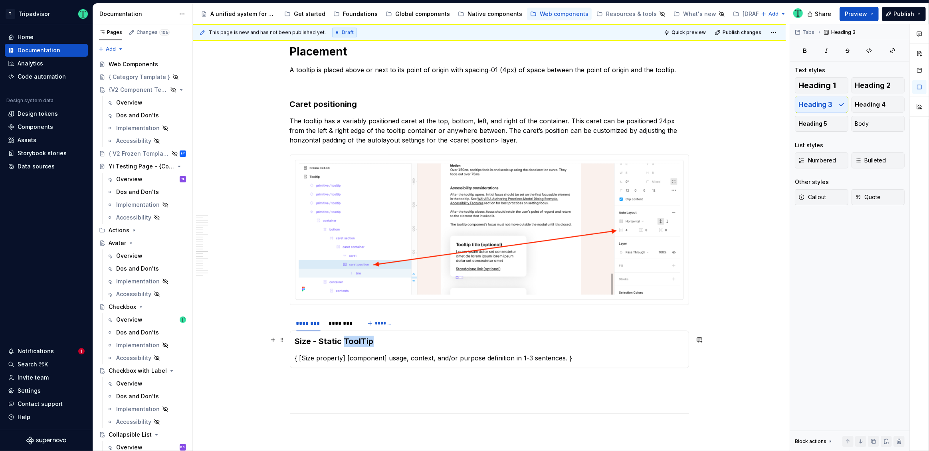
click at [350, 339] on h3 "Size - Static ToolTip" at bounding box center [489, 341] width 389 height 11
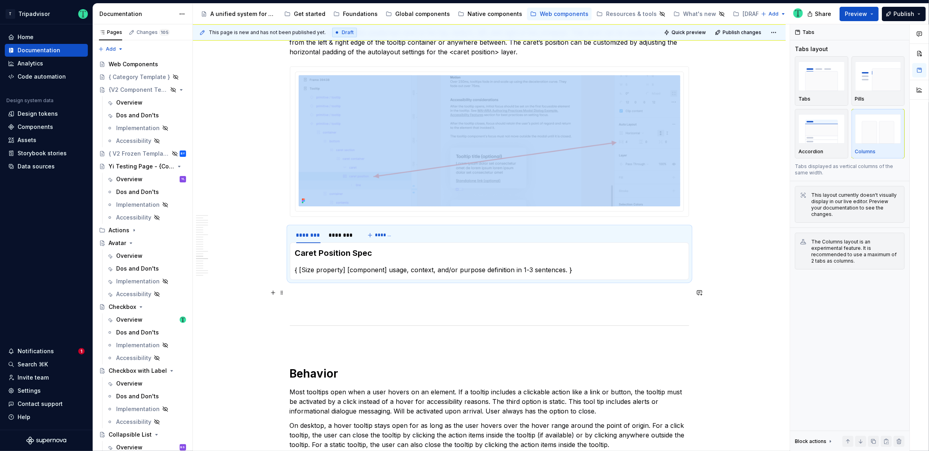
scroll to position [2300, 0]
click at [375, 235] on button "*******" at bounding box center [381, 236] width 32 height 11
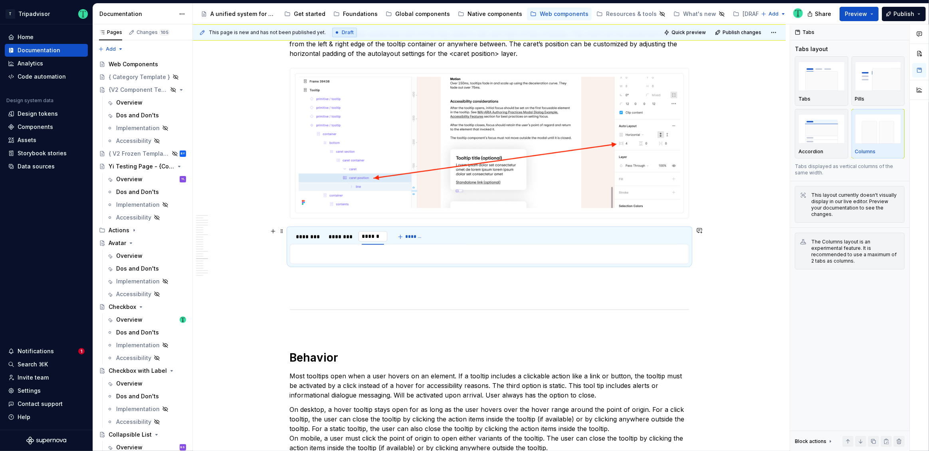
type input "********"
click at [336, 240] on div "********" at bounding box center [341, 236] width 32 height 11
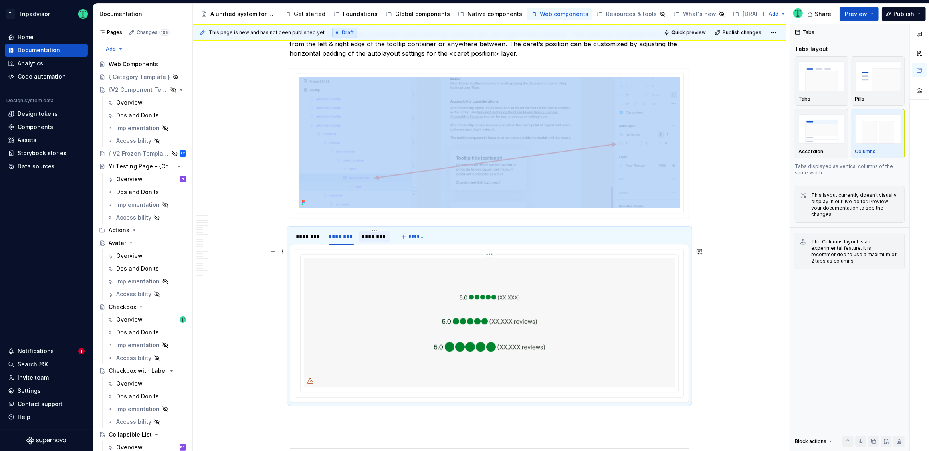
click at [340, 282] on div at bounding box center [489, 322] width 371 height 129
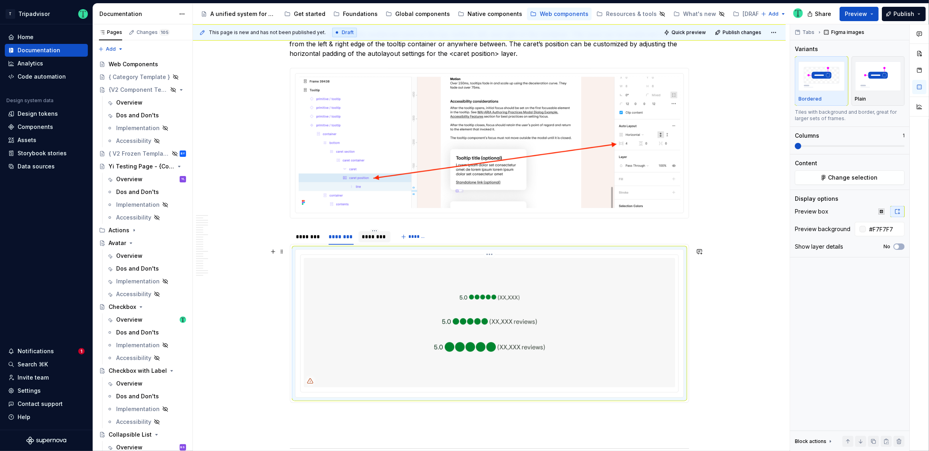
click at [378, 300] on img at bounding box center [489, 322] width 292 height 129
click at [281, 251] on span at bounding box center [282, 251] width 6 height 11
click at [454, 309] on img at bounding box center [489, 322] width 292 height 129
click at [371, 237] on div "********" at bounding box center [375, 237] width 26 height 8
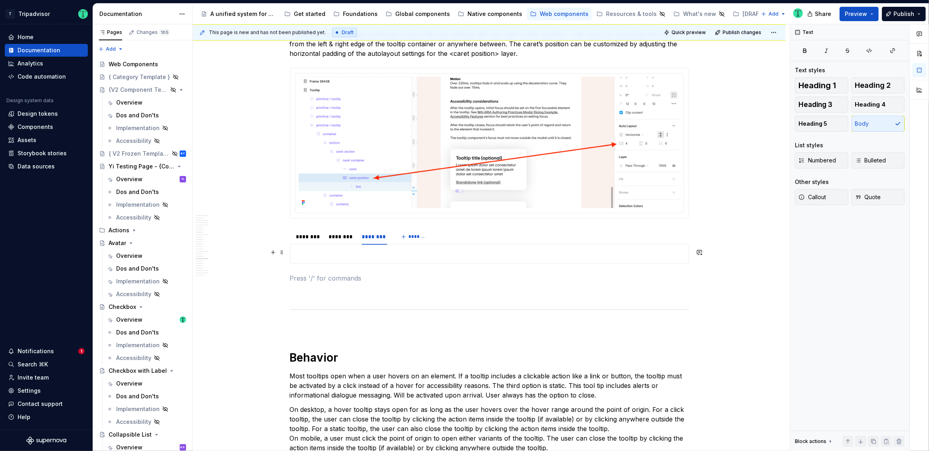
click at [386, 253] on p at bounding box center [489, 254] width 389 height 10
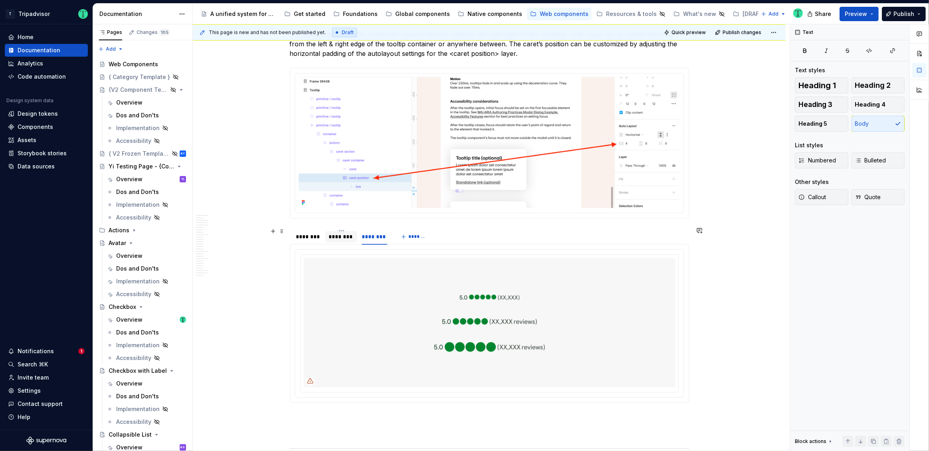
click at [339, 236] on div "********" at bounding box center [342, 237] width 26 height 8
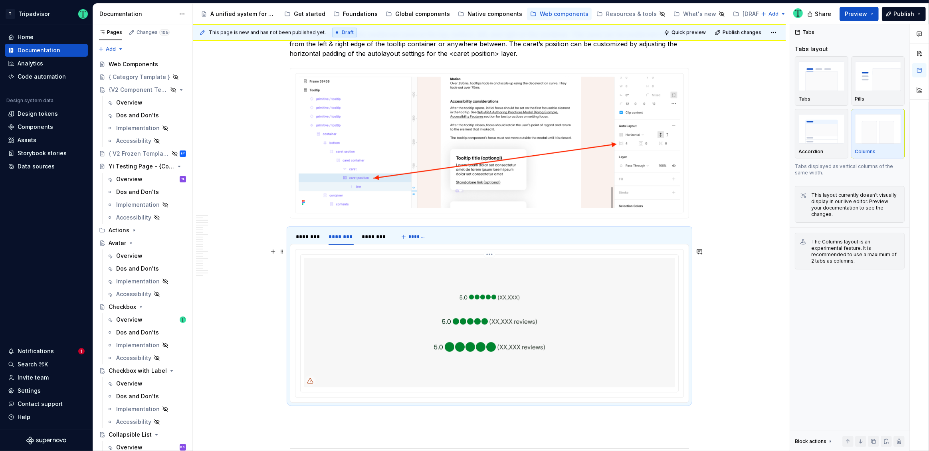
click at [342, 275] on div at bounding box center [489, 322] width 371 height 129
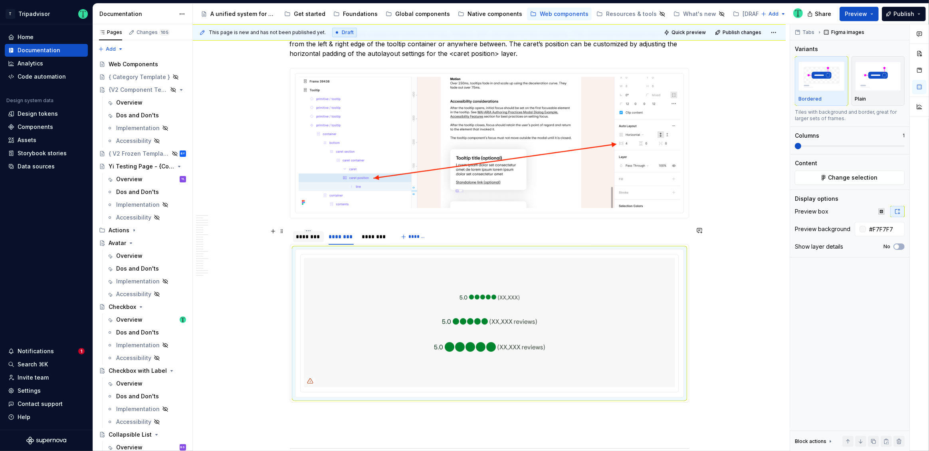
click at [316, 234] on div "********" at bounding box center [308, 237] width 24 height 8
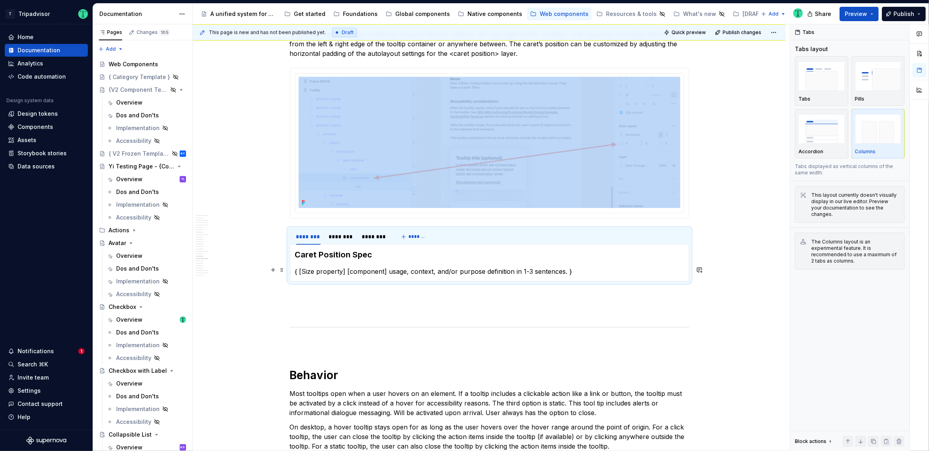
click at [335, 269] on p "{ [Size property] [component] usage, context, and/or purpose definition in 1-3 …" at bounding box center [489, 272] width 389 height 10
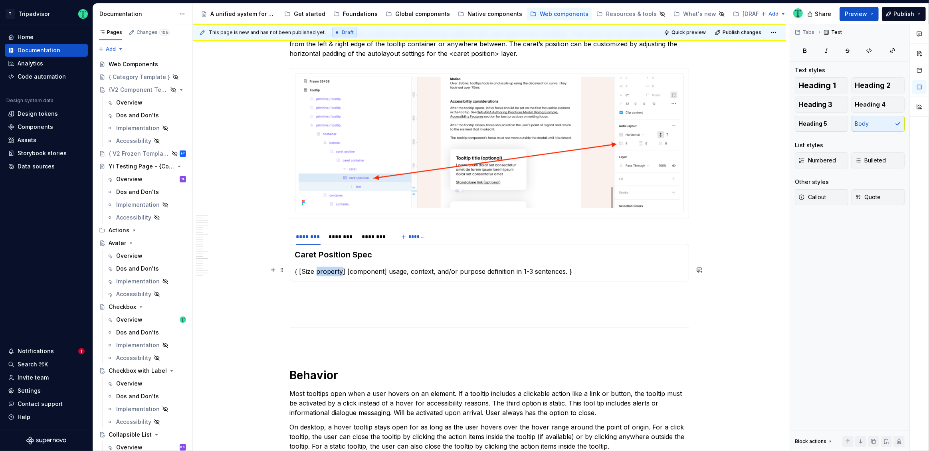
click at [335, 269] on p "{ [Size property] [component] usage, context, and/or purpose definition in 1-3 …" at bounding box center [489, 272] width 389 height 10
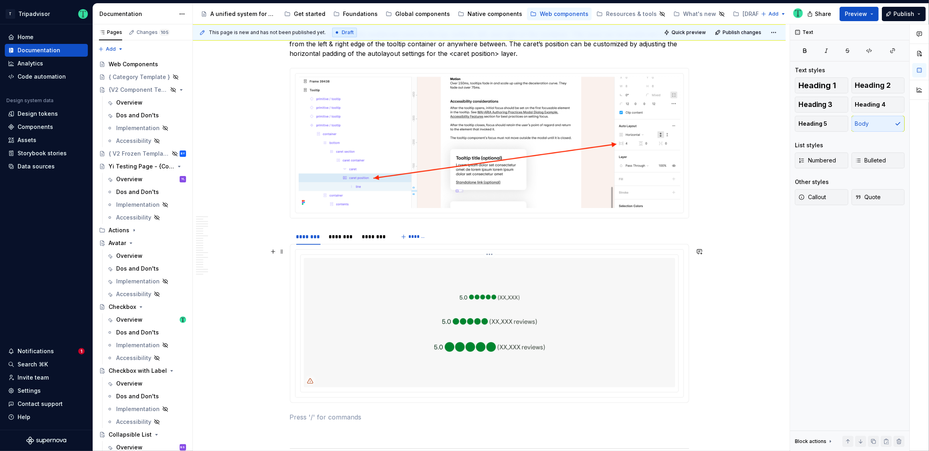
scroll to position [2300, 0]
click at [374, 233] on div "********" at bounding box center [375, 237] width 26 height 8
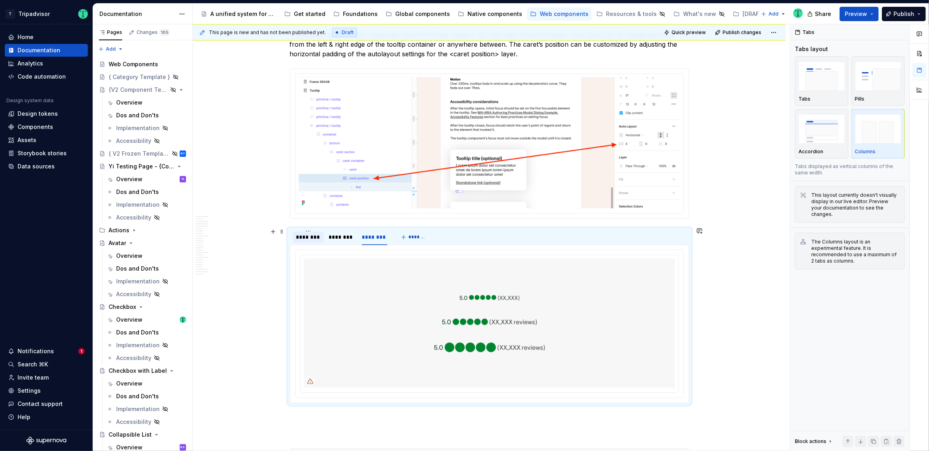
click at [311, 235] on div "********" at bounding box center [308, 237] width 24 height 8
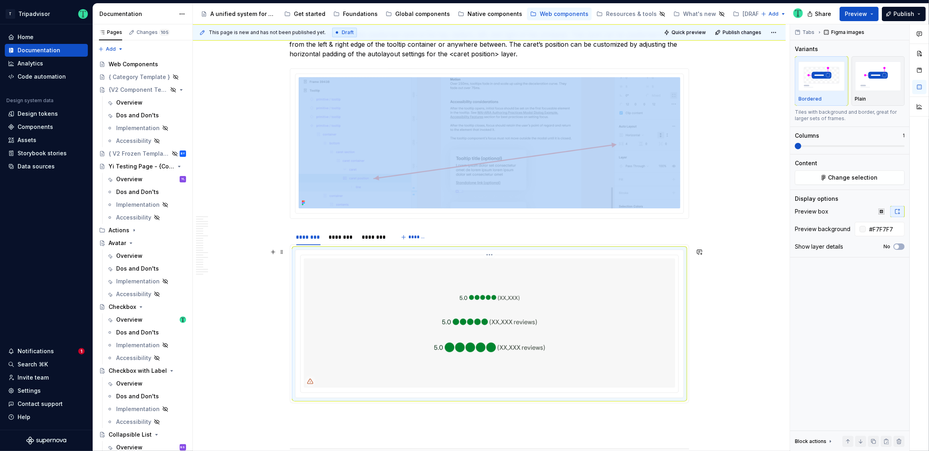
click at [392, 309] on img at bounding box center [489, 322] width 292 height 129
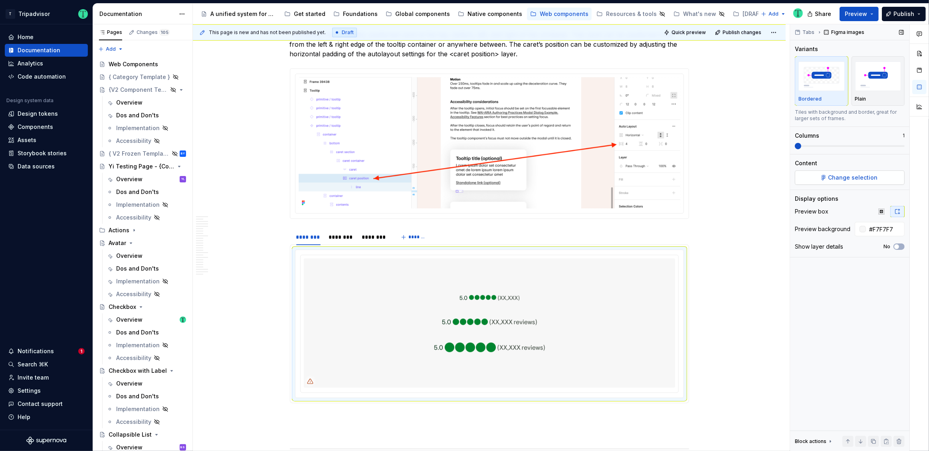
click at [856, 178] on span "Change selection" at bounding box center [852, 178] width 49 height 8
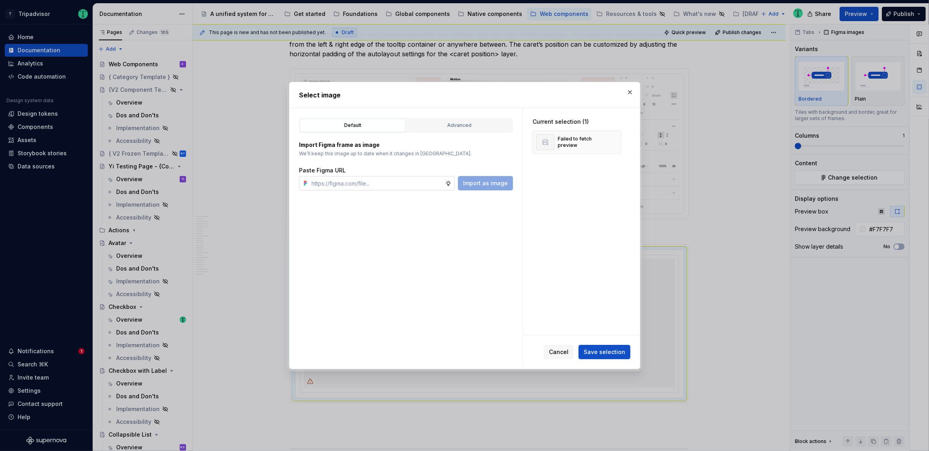
type textarea "*"
type input "https://www.figma.com/design/Rk3eGC5124Z7punn8EFUkb/Atlas-Web-Documentation?nod…"
click at [498, 187] on span "Import as image" at bounding box center [485, 183] width 45 height 8
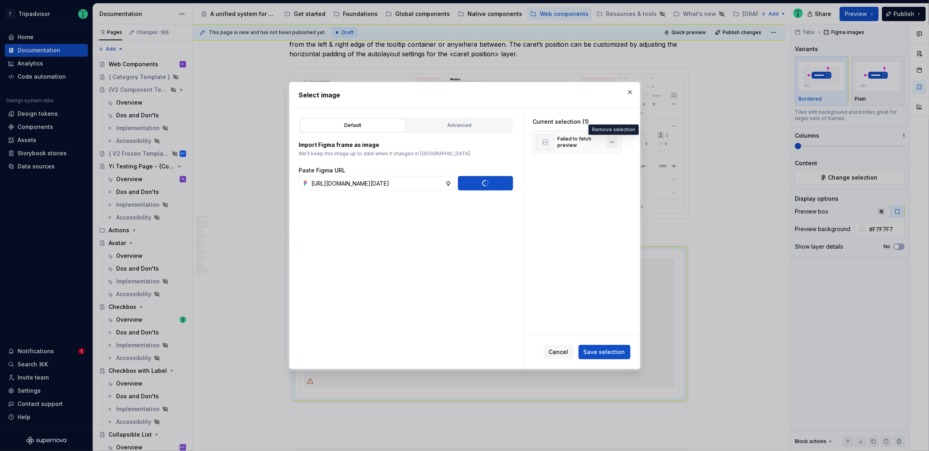
click at [614, 143] on button "button" at bounding box center [611, 142] width 11 height 11
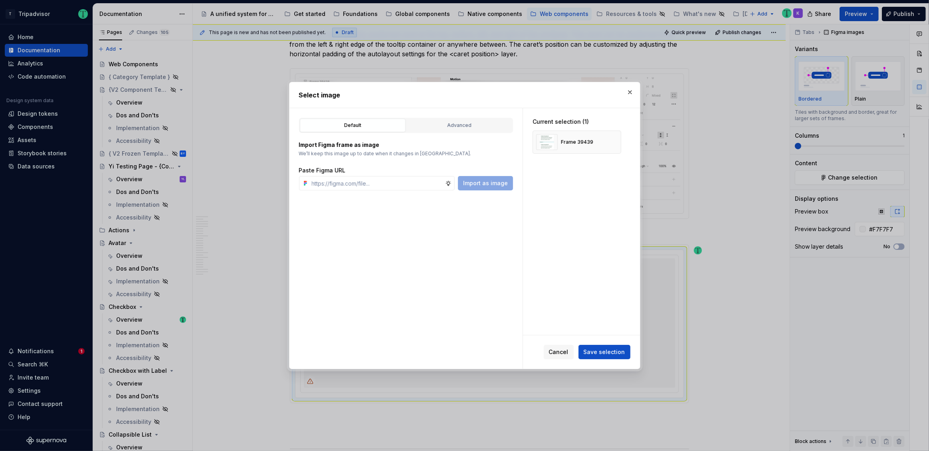
click at [607, 353] on span "Save selection" at bounding box center [605, 352] width 42 height 8
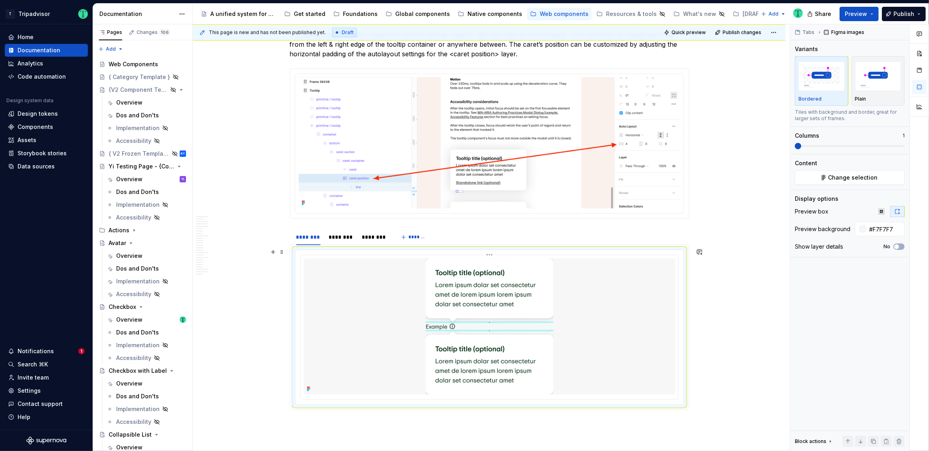
click at [525, 344] on img at bounding box center [489, 326] width 128 height 136
click at [869, 174] on span "Change selection" at bounding box center [852, 178] width 49 height 8
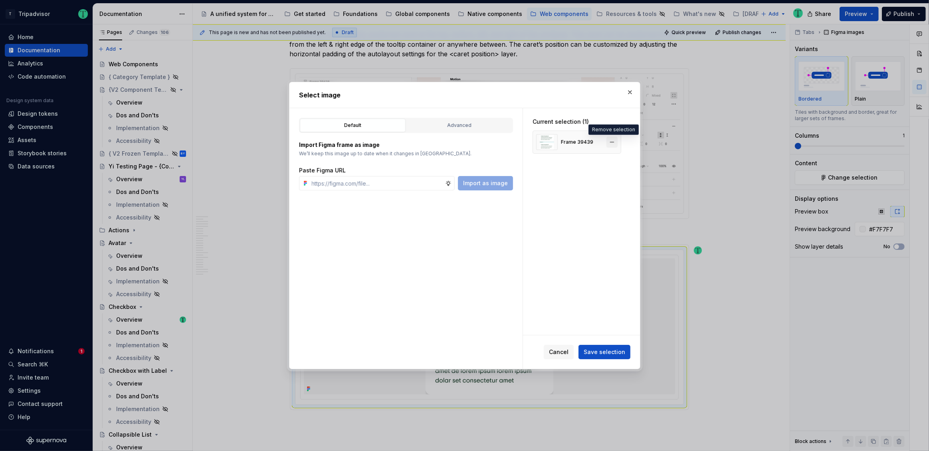
type textarea "*"
click at [610, 138] on button "button" at bounding box center [611, 142] width 11 height 11
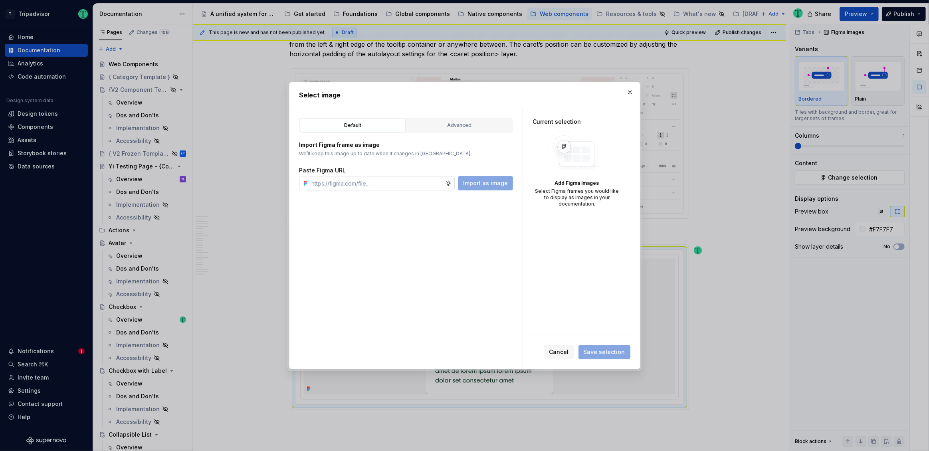
click at [418, 182] on input "text" at bounding box center [377, 183] width 137 height 14
paste input "https://www.figma.com/design/Rk3eGC5124Z7punn8EFUkb/Atlas-Web-Documentation?nod…"
type input "https://www.figma.com/design/Rk3eGC5124Z7punn8EFUkb/Atlas-Web-Documentation?nod…"
click at [477, 182] on span "Import as image" at bounding box center [485, 183] width 45 height 8
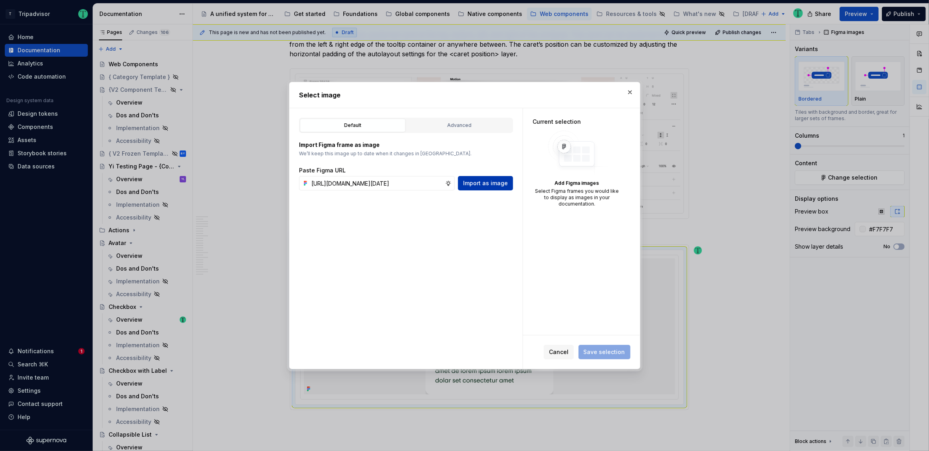
scroll to position [0, 0]
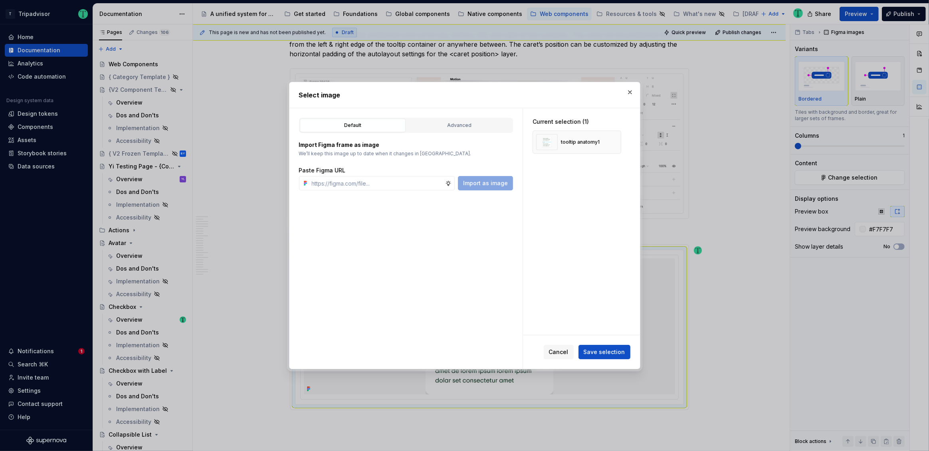
click at [609, 355] on span "Save selection" at bounding box center [605, 352] width 42 height 8
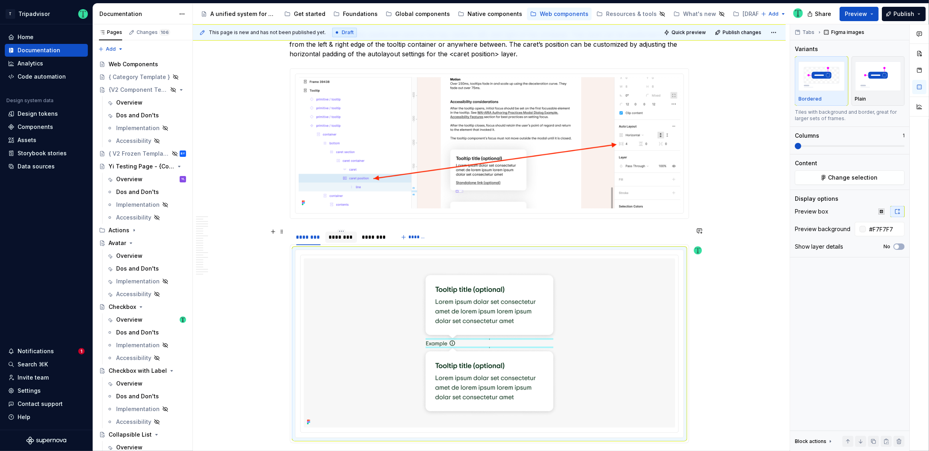
click at [340, 234] on div "********" at bounding box center [342, 237] width 26 height 8
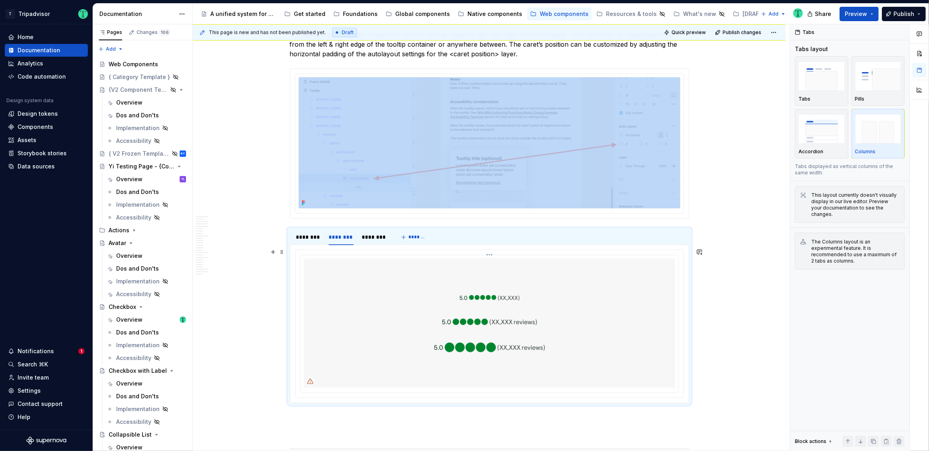
click at [477, 322] on img at bounding box center [489, 322] width 292 height 129
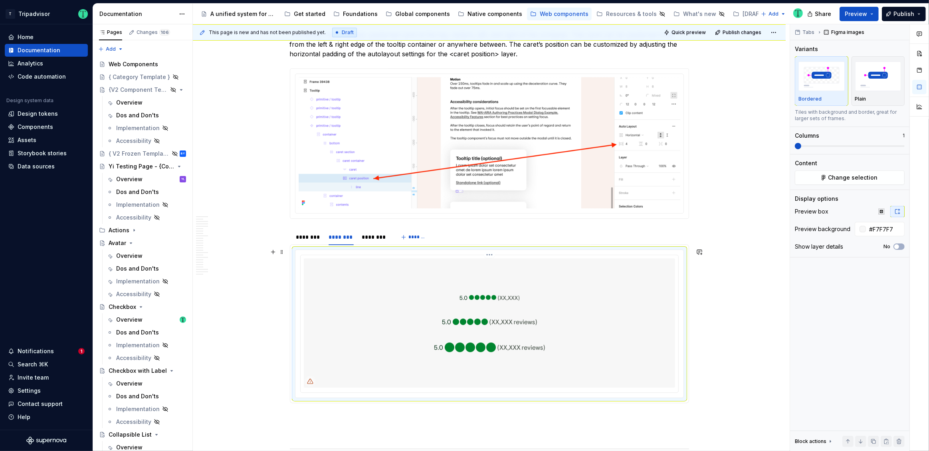
click at [492, 305] on img at bounding box center [489, 322] width 292 height 129
click at [840, 180] on span "Change selection" at bounding box center [852, 178] width 49 height 8
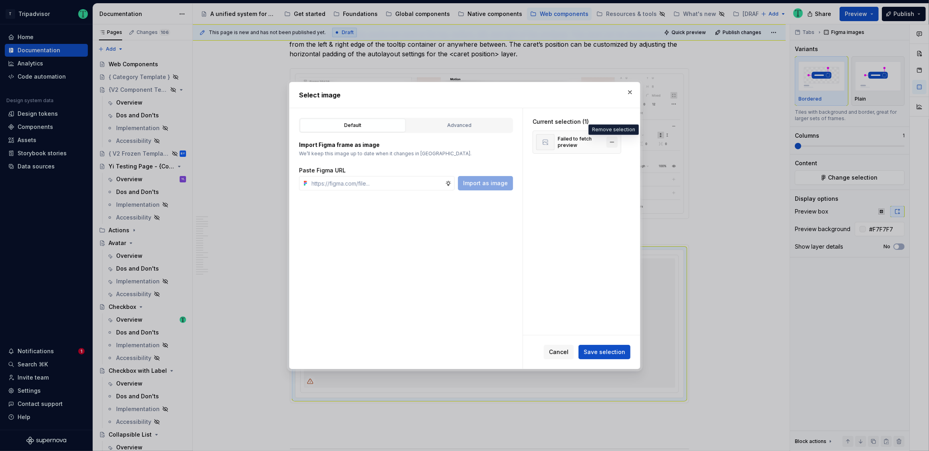
click at [611, 141] on button "button" at bounding box center [611, 142] width 11 height 11
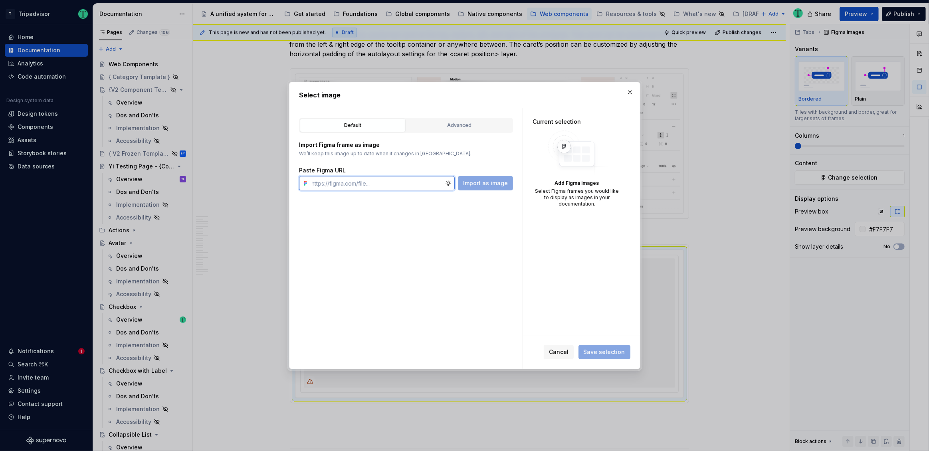
click at [406, 186] on input "text" at bounding box center [377, 183] width 137 height 14
paste input "https://www.figma.com/design/Rk3eGC5124Z7punn8EFUkb/Atlas-Web-Documentation?nod…"
type input "https://www.figma.com/design/Rk3eGC5124Z7punn8EFUkb/Atlas-Web-Documentation?nod…"
click at [472, 184] on span "Import as image" at bounding box center [485, 183] width 45 height 8
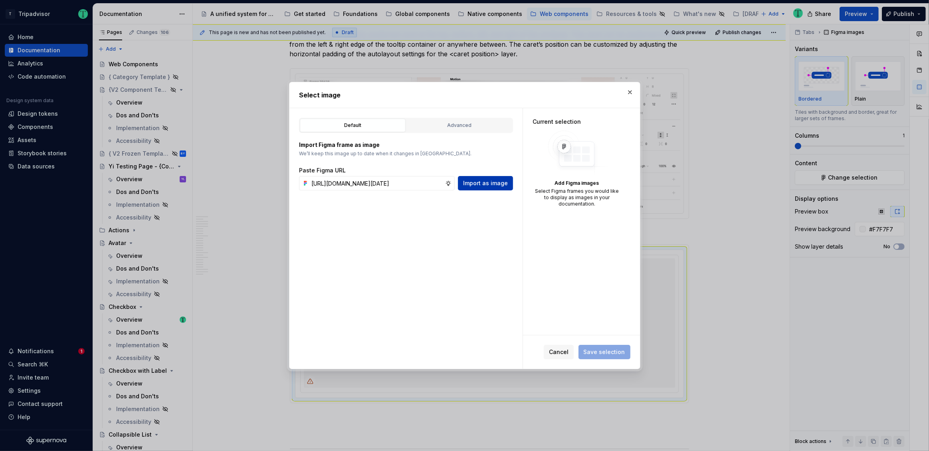
scroll to position [0, 0]
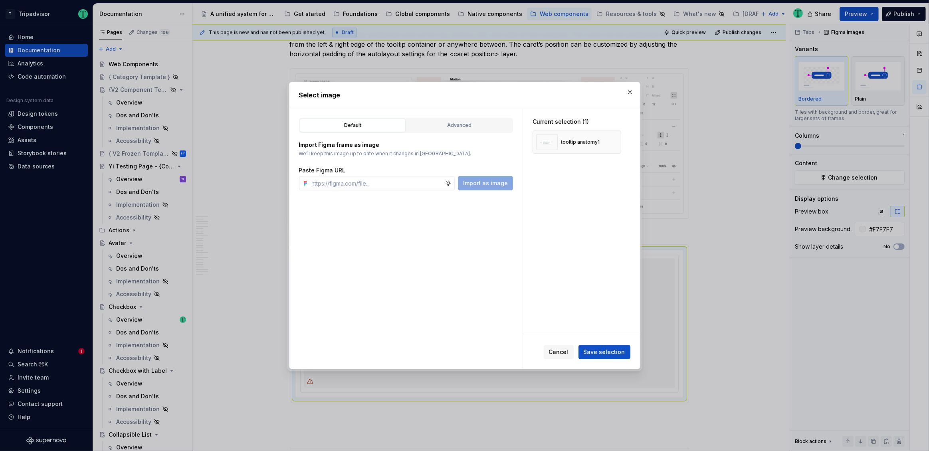
click at [613, 354] on span "Save selection" at bounding box center [605, 352] width 42 height 8
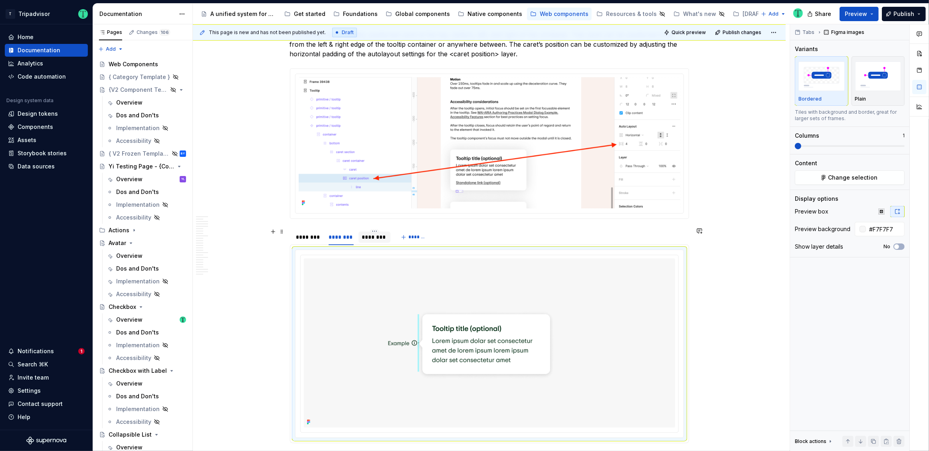
click at [384, 236] on div "********" at bounding box center [375, 237] width 26 height 8
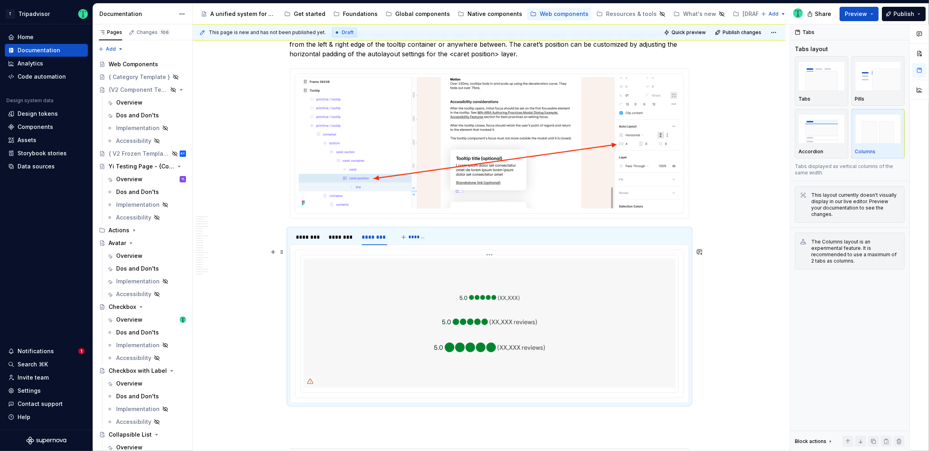
click at [550, 315] on img at bounding box center [489, 322] width 292 height 129
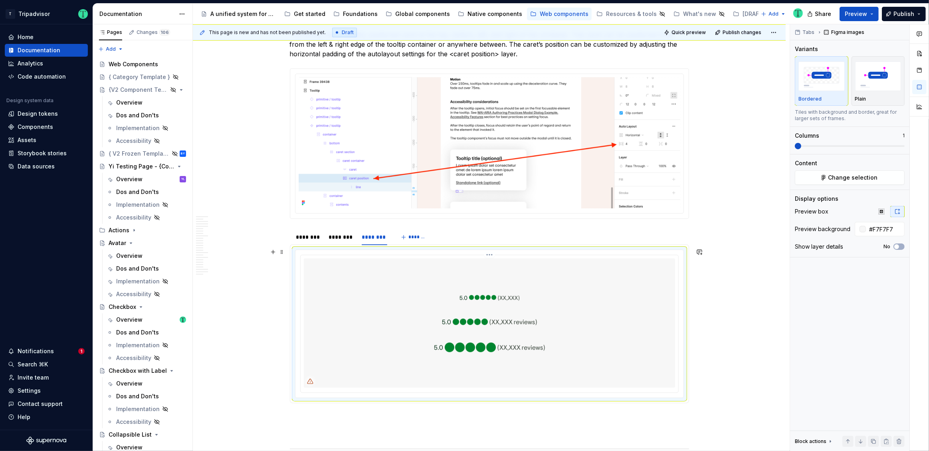
click at [607, 354] on img at bounding box center [489, 322] width 292 height 129
click at [846, 177] on span "Change selection" at bounding box center [852, 178] width 49 height 8
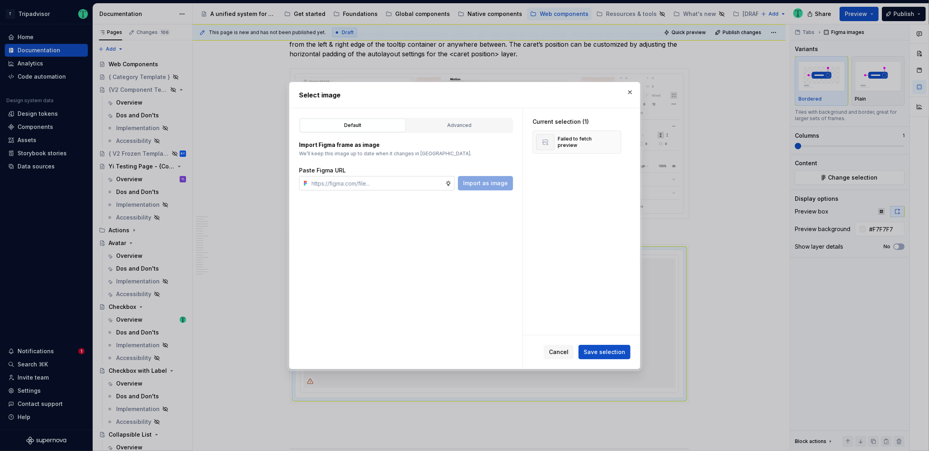
click at [420, 181] on input "text" at bounding box center [377, 183] width 137 height 14
type input "https://www.figma.com/design/Rk3eGC5124Z7punn8EFUkb/Atlas-Web-Documentation?nod…"
click at [494, 179] on span "Import as image" at bounding box center [485, 183] width 45 height 8
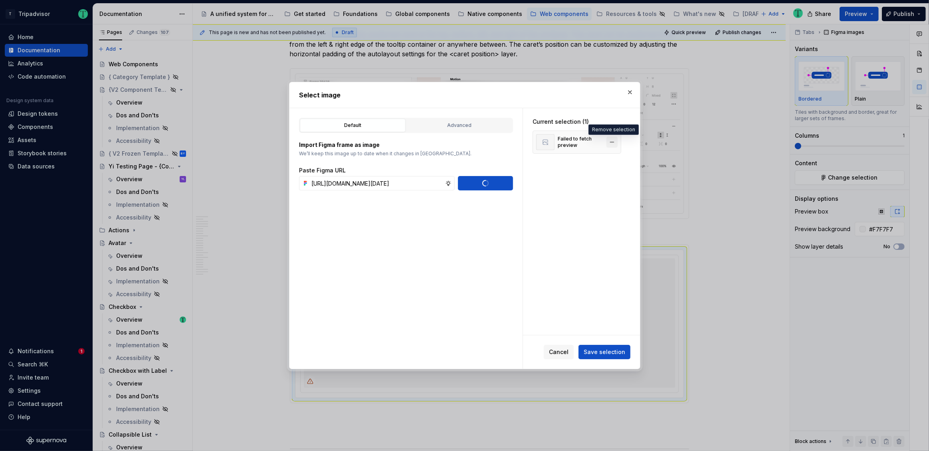
click at [611, 141] on button "button" at bounding box center [611, 142] width 11 height 11
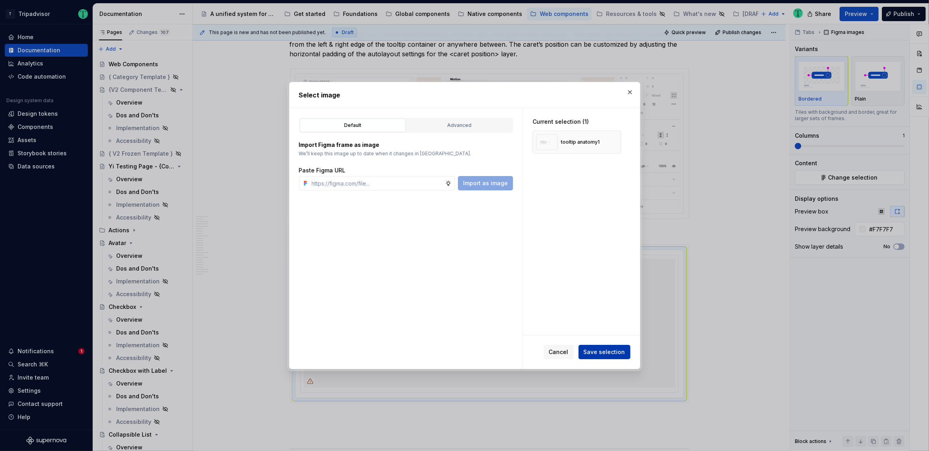
click at [600, 353] on span "Save selection" at bounding box center [605, 352] width 42 height 8
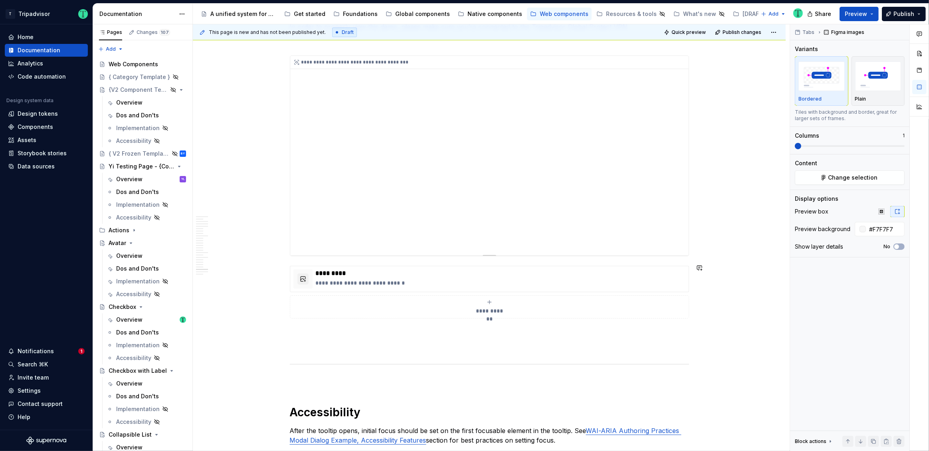
scroll to position [3408, 0]
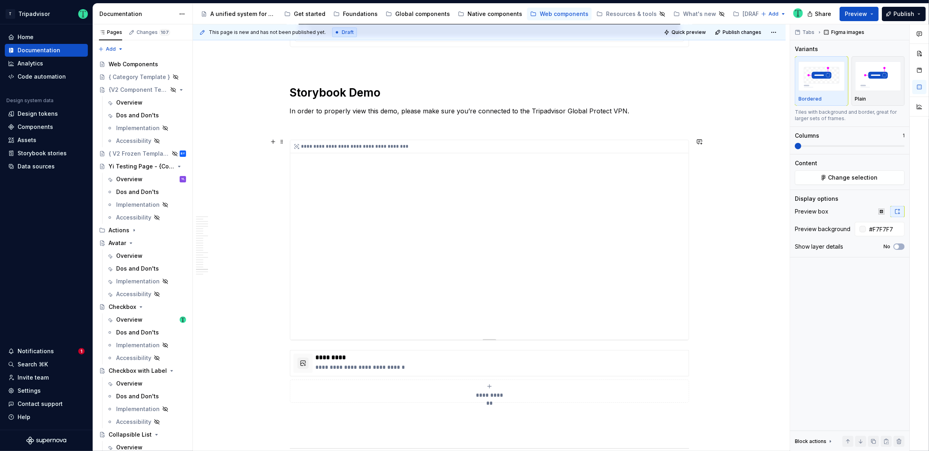
click at [464, 257] on div "**********" at bounding box center [489, 240] width 398 height 200
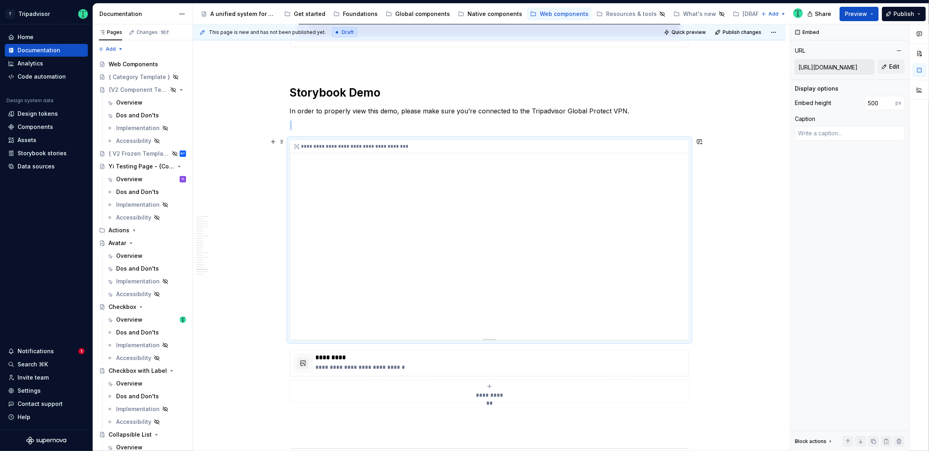
click at [444, 286] on div "**********" at bounding box center [489, 240] width 398 height 200
click at [838, 65] on input "https://webml.dev.tripadvisor.com//Story#@ta-atlas-design-system.bubble-rating_…" at bounding box center [834, 67] width 79 height 14
click at [891, 65] on span "Edit" at bounding box center [894, 67] width 10 height 8
type textarea "*"
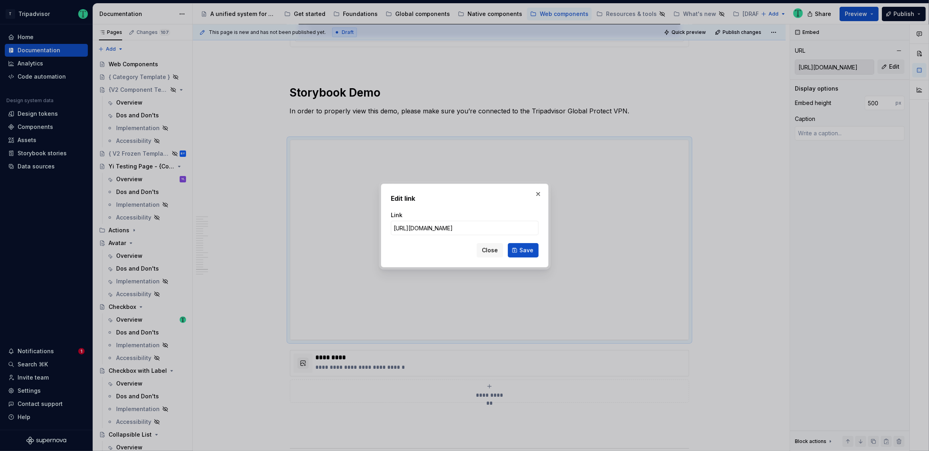
scroll to position [0, 205]
click at [442, 226] on input "https://webml.dev.tripadvisor.com/Storybook#@ta-design-system.tooltip_packages_…" at bounding box center [465, 228] width 148 height 14
type input "https://webml.dev.tripadvisor.com/Story#@ta-design-system.tooltip_packages_desi…"
click button "Save" at bounding box center [523, 250] width 31 height 14
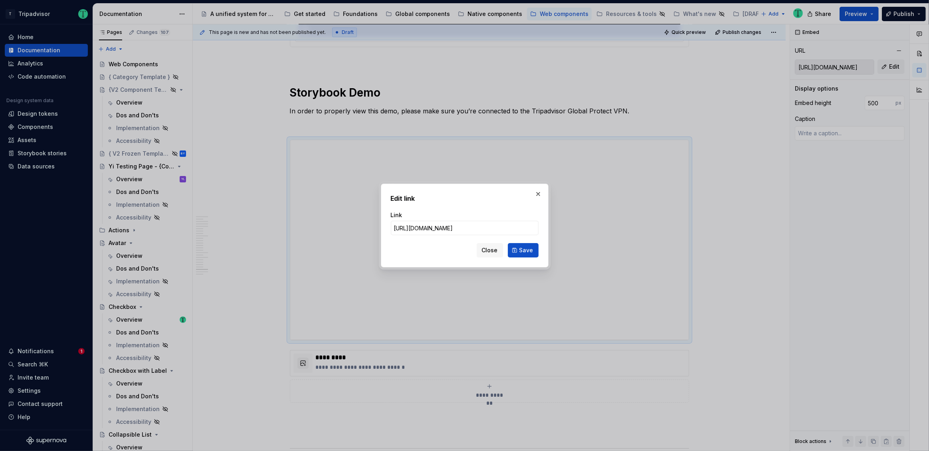
type textarea "*"
type input "https://webml.dev.tripadvisor.com/Story#@ta-design-system.tooltip_packages_desi…"
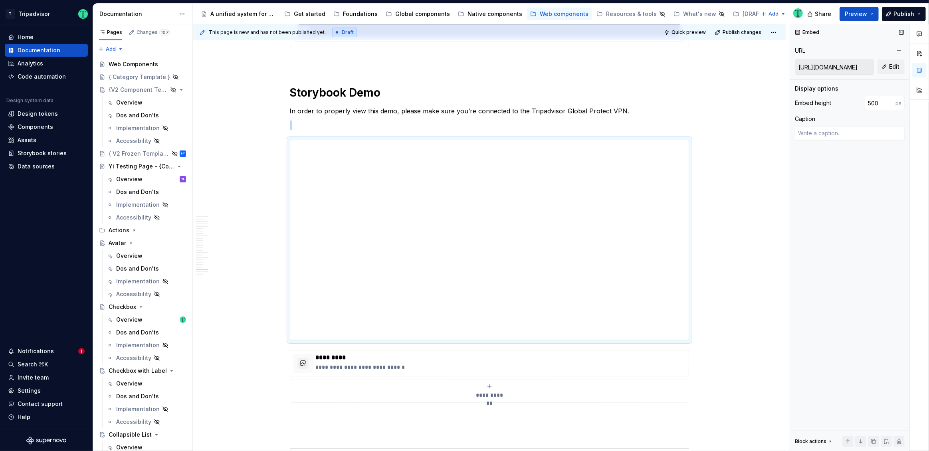
click at [860, 62] on input "https://webml.dev.tripadvisor.com/Story#@ta-design-system.tooltip_packages_desi…" at bounding box center [834, 67] width 79 height 14
click at [856, 71] on input "https://webml.dev.tripadvisor.com/Story#@ta-design-system.tooltip_packages_desi…" at bounding box center [834, 67] width 79 height 14
click at [884, 67] on button "Edit" at bounding box center [890, 66] width 27 height 14
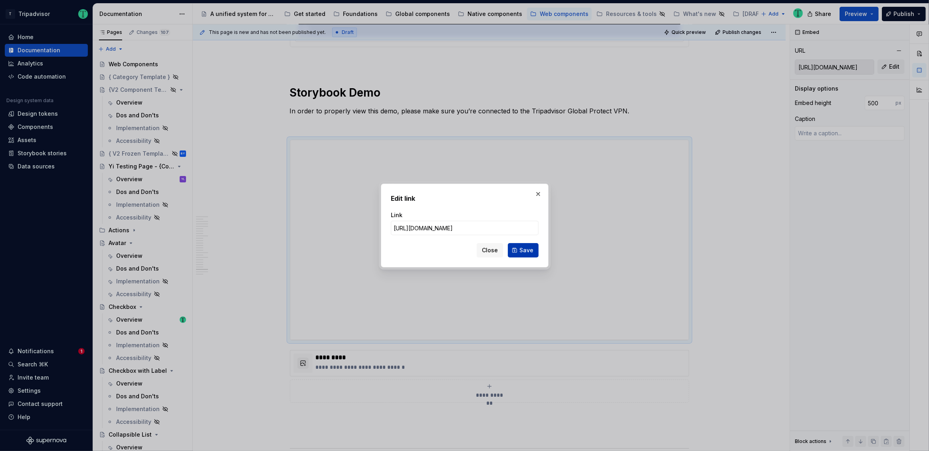
click at [533, 251] on button "Save" at bounding box center [523, 250] width 31 height 14
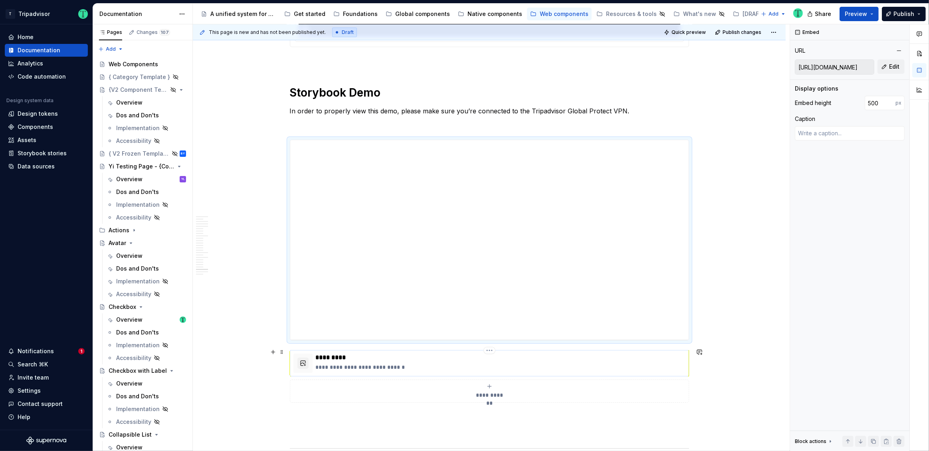
click at [548, 366] on p "**********" at bounding box center [501, 367] width 370 height 8
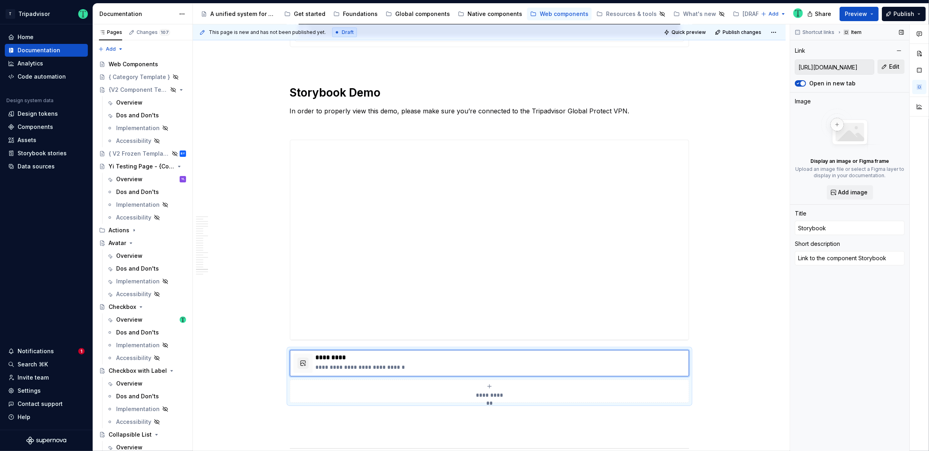
click at [891, 67] on span "Edit" at bounding box center [894, 67] width 10 height 8
type textarea "*"
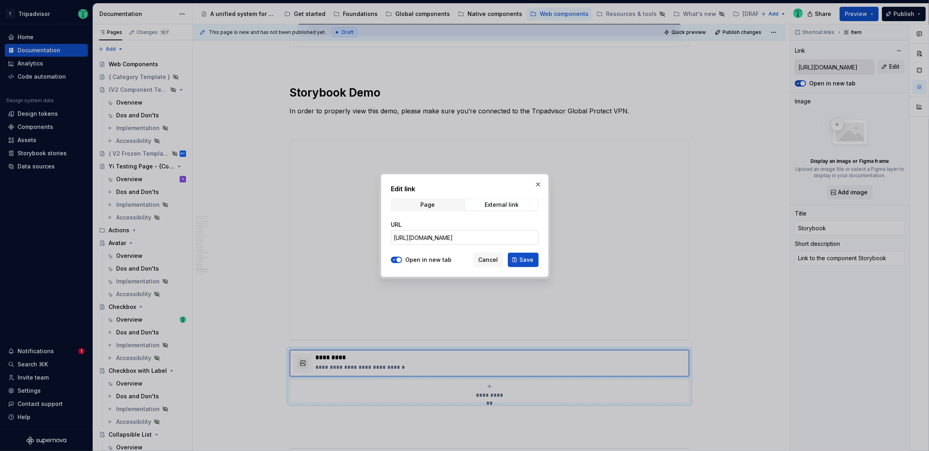
click at [477, 239] on input "https://webml.dev.tripadvisor.com/Storybook#@ta-atlas-design-system.bubble-rati…" at bounding box center [465, 237] width 148 height 14
paste input "design-system.tooltip_packages_design-system_tooltip_AccessibleTooltip"
type input "https://webml.dev.tripadvisor.com/Storybook#@ta-design-system.tooltip_packages_…"
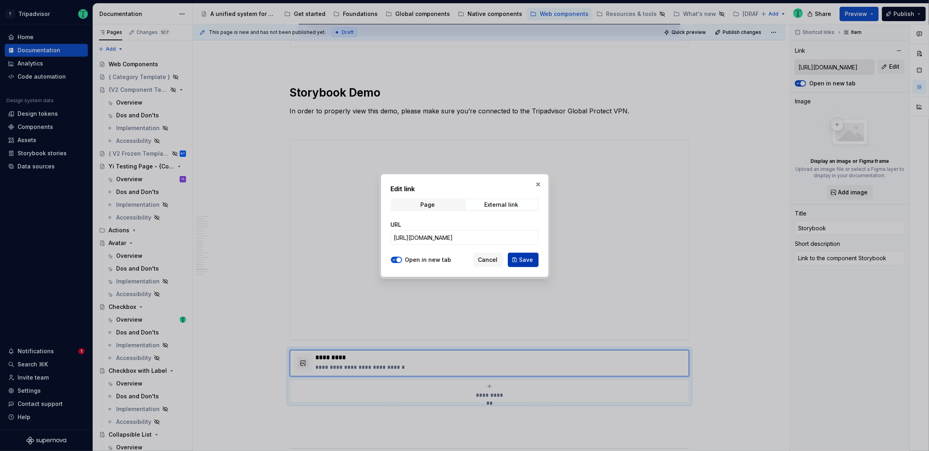
click at [521, 261] on span "Save" at bounding box center [526, 260] width 14 height 8
type textarea "*"
type input "https://webml.dev.tripadvisor.com/Storybook#@ta-design-system.tooltip_packages_…"
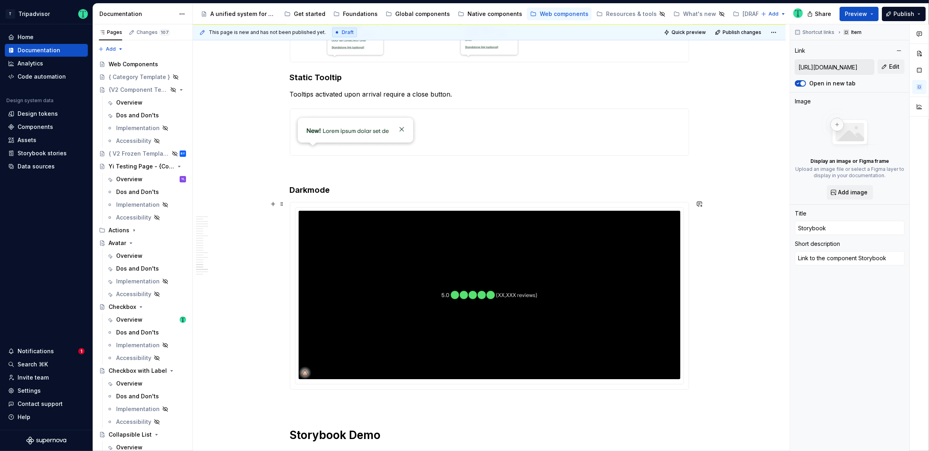
scroll to position [3073, 0]
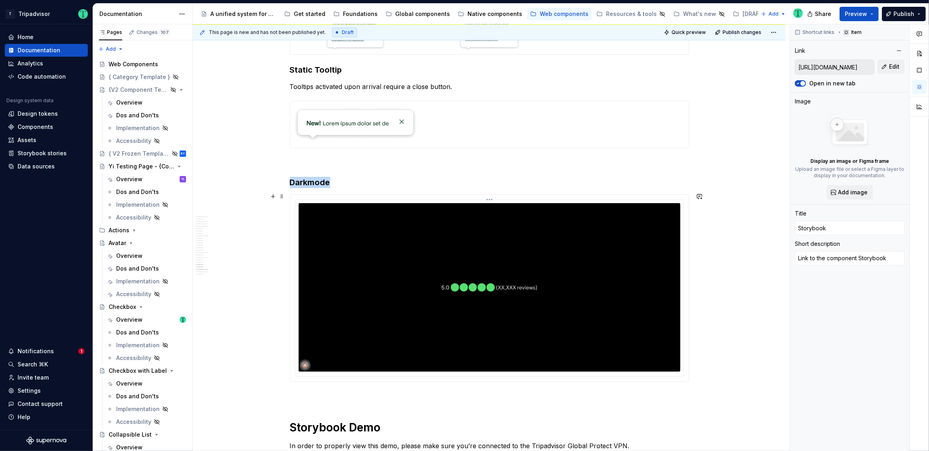
drag, startPoint x: 657, startPoint y: 319, endPoint x: 664, endPoint y: 318, distance: 7.2
click at [657, 318] on img at bounding box center [490, 287] width 382 height 168
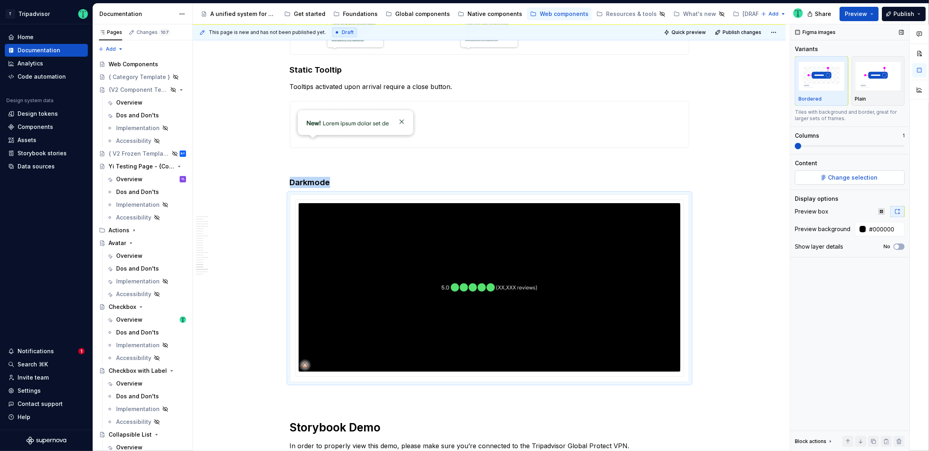
click at [842, 176] on span "Change selection" at bounding box center [852, 178] width 49 height 8
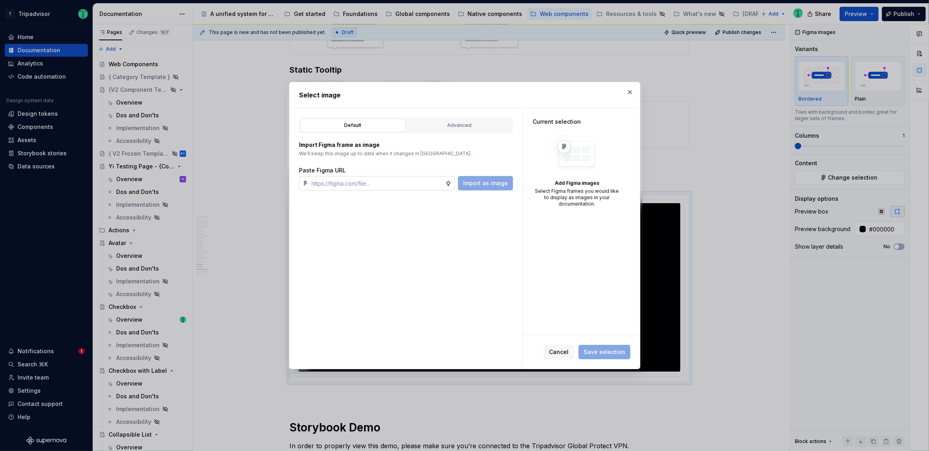
type textarea "*"
click at [389, 182] on input "text" at bounding box center [377, 183] width 137 height 14
type input "https://www.figma.com/design/Rk3eGC5124Z7punn8EFUkb/Atlas-Web-Documentation?nod…"
click at [487, 182] on span "Import as image" at bounding box center [485, 183] width 45 height 8
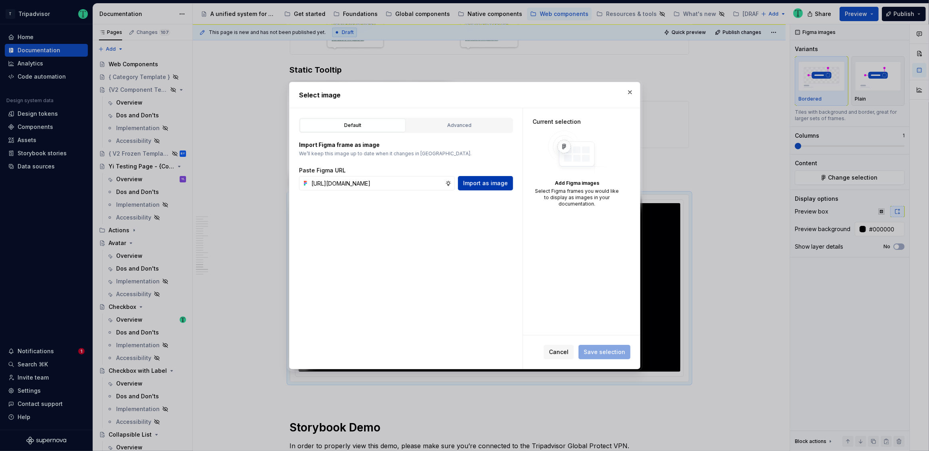
scroll to position [0, 0]
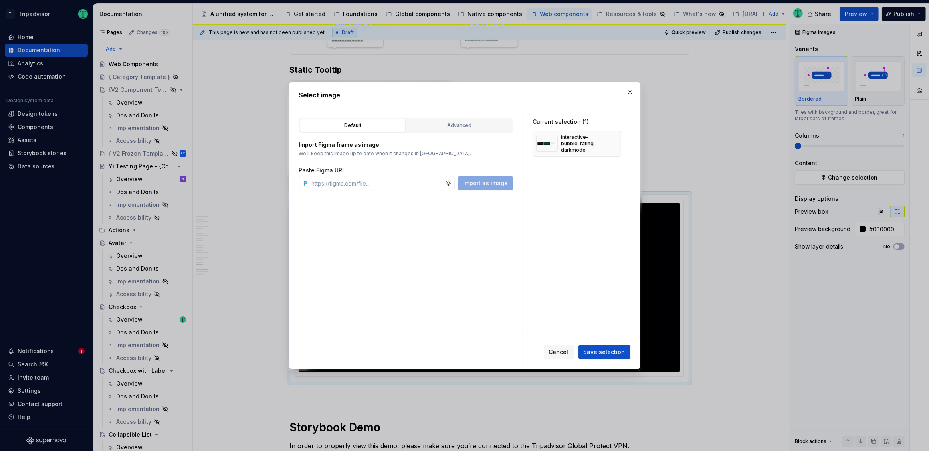
click at [596, 355] on span "Save selection" at bounding box center [605, 352] width 42 height 8
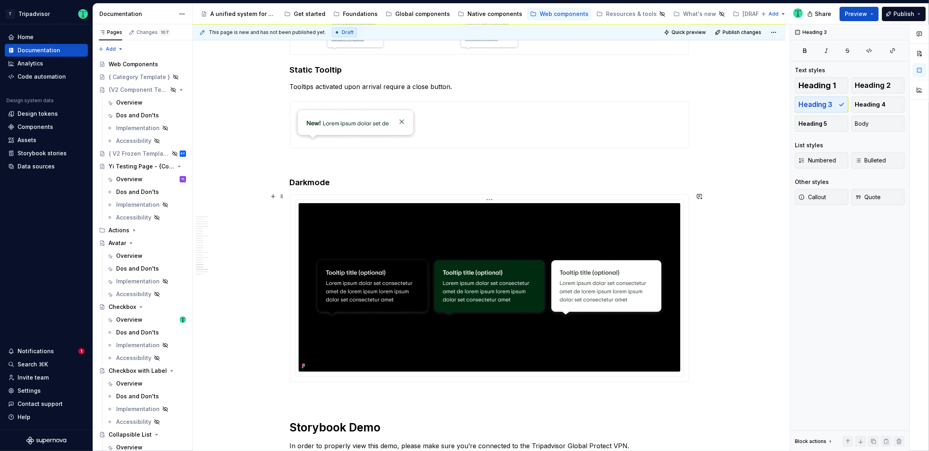
click at [488, 198] on html "T Tripadvisor Home Documentation Analytics Code automation Design system data D…" at bounding box center [464, 225] width 929 height 451
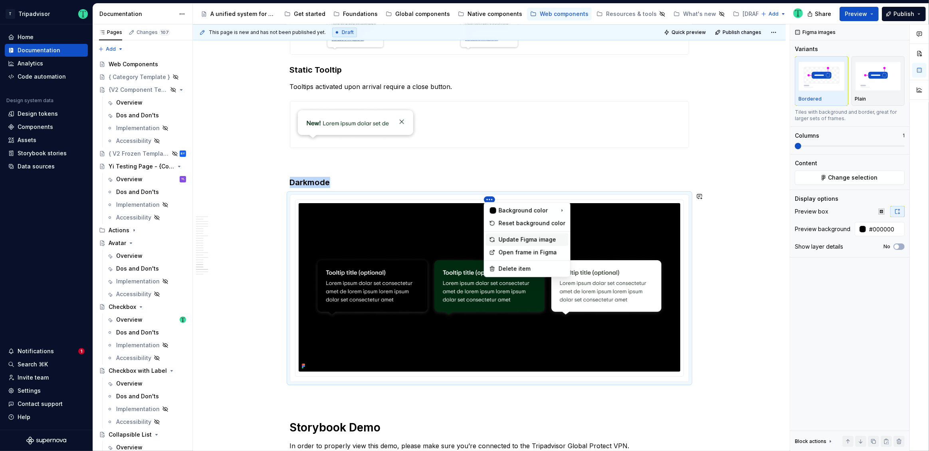
click at [503, 242] on div "Update Figma image" at bounding box center [532, 239] width 67 height 8
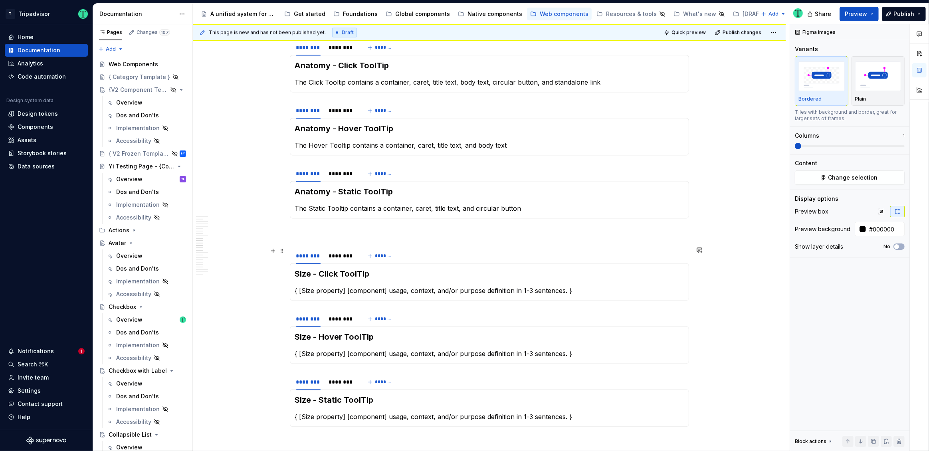
scroll to position [1740, 0]
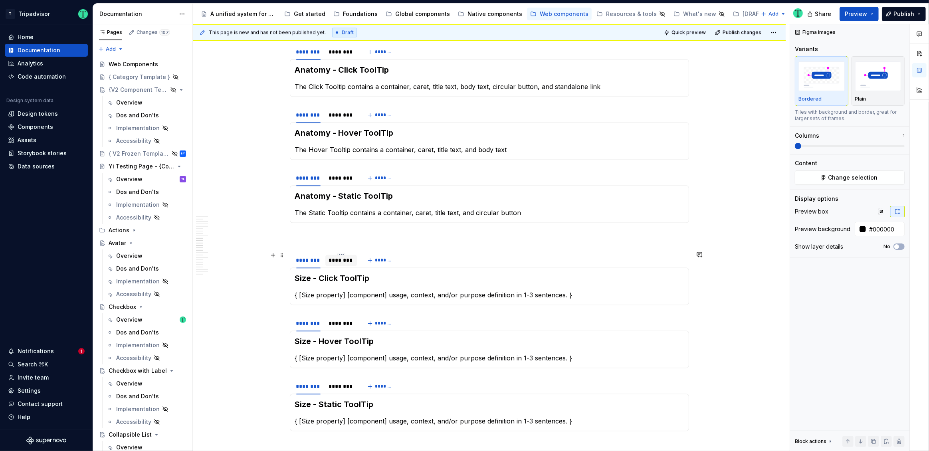
click at [335, 261] on div "********" at bounding box center [342, 260] width 26 height 8
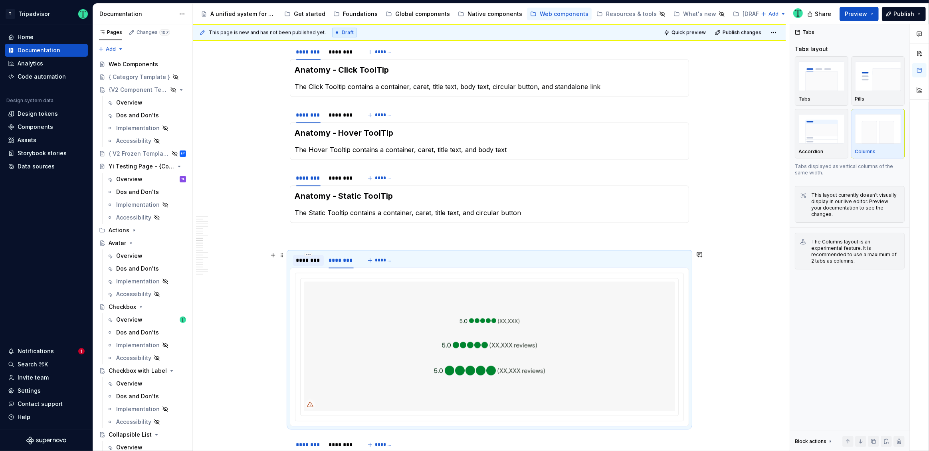
click at [302, 259] on div "********" at bounding box center [308, 260] width 24 height 8
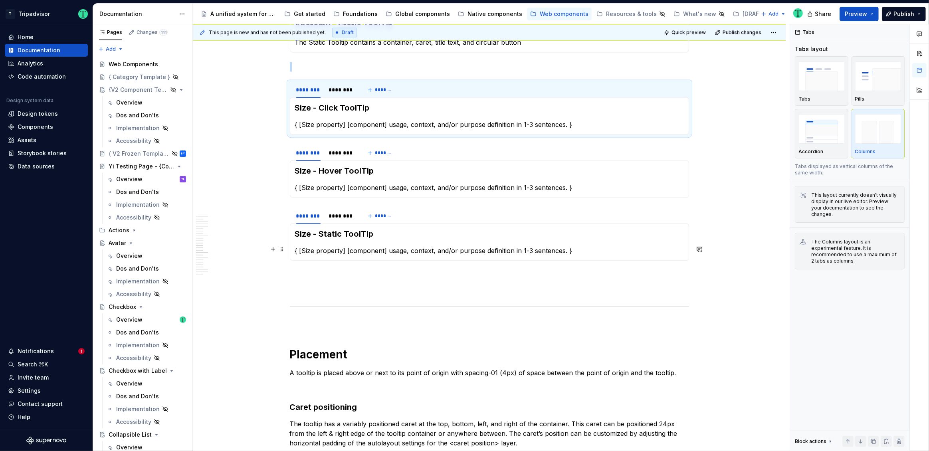
scroll to position [1906, 0]
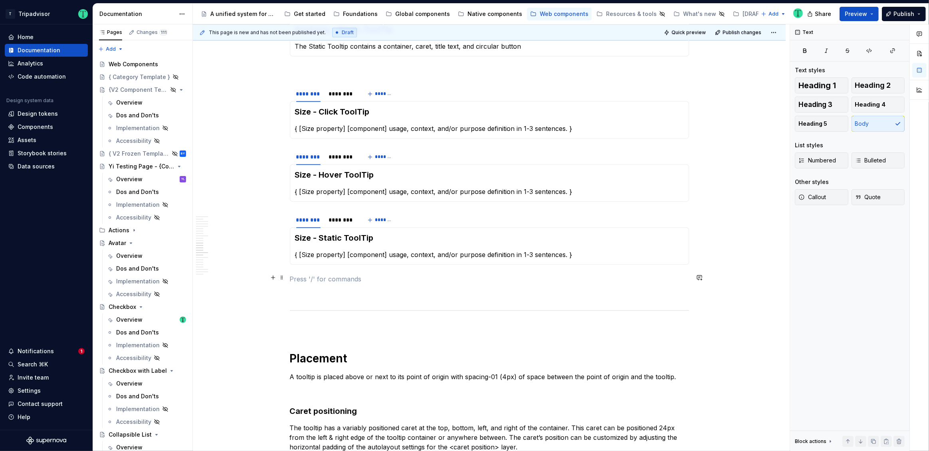
click at [355, 277] on p at bounding box center [489, 279] width 399 height 10
click at [287, 281] on div "**********" at bounding box center [489, 290] width 593 height 4059
click at [287, 275] on div "**********" at bounding box center [489, 290] width 593 height 4059
click at [283, 277] on span at bounding box center [282, 277] width 6 height 11
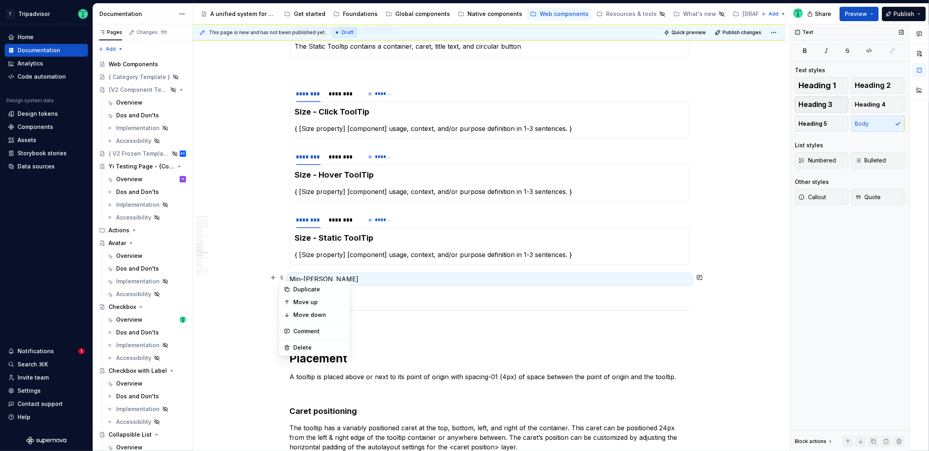
click at [829, 103] on span "Heading 3" at bounding box center [815, 105] width 34 height 8
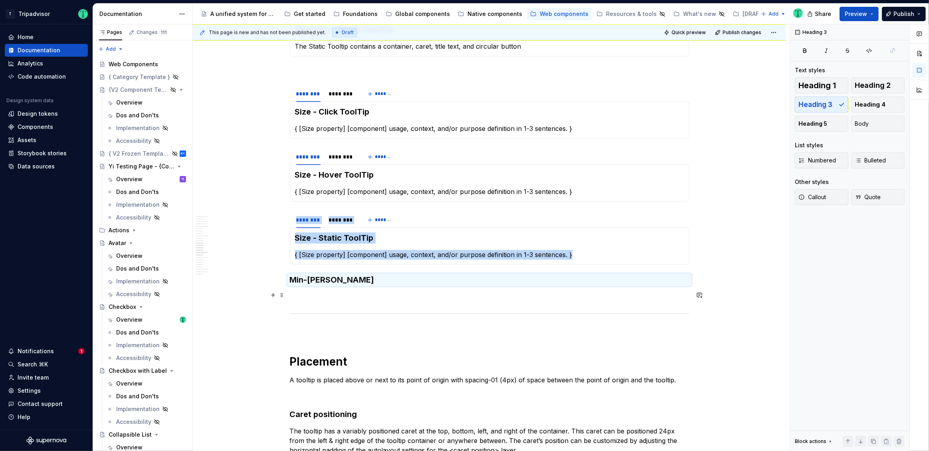
click at [352, 293] on p at bounding box center [489, 297] width 399 height 10
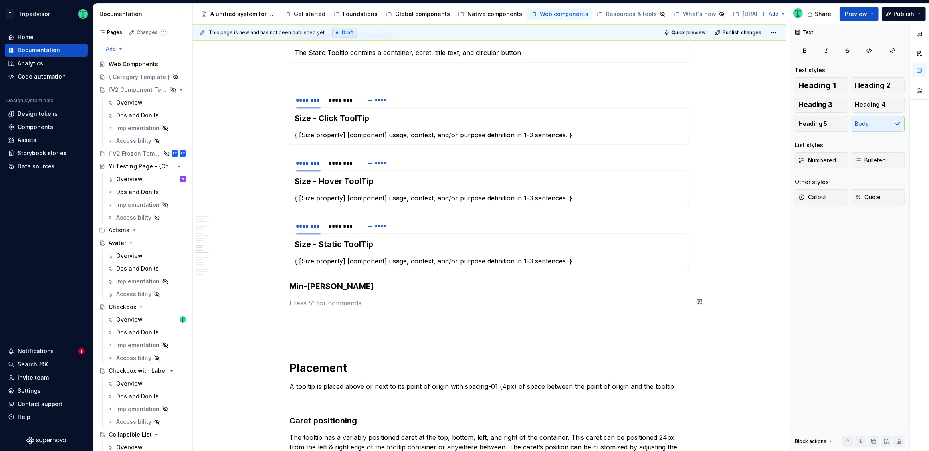
scroll to position [1899, 0]
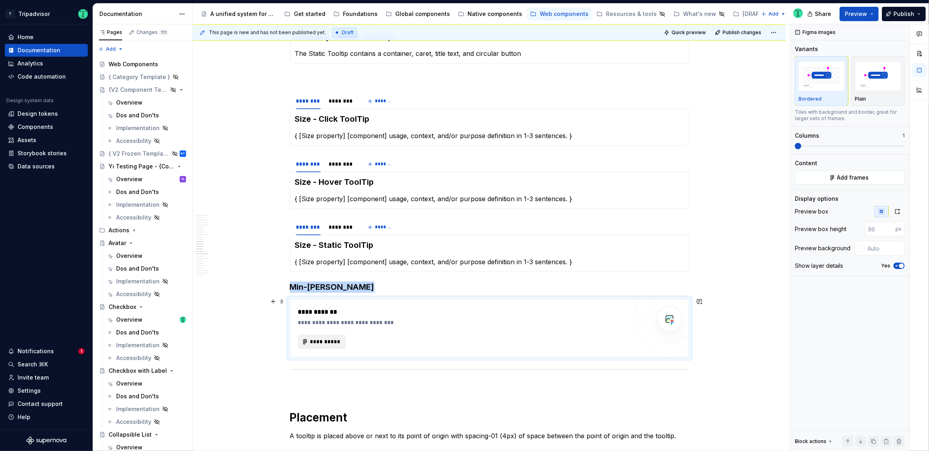
type textarea "*"
click at [329, 342] on span "**********" at bounding box center [325, 342] width 31 height 8
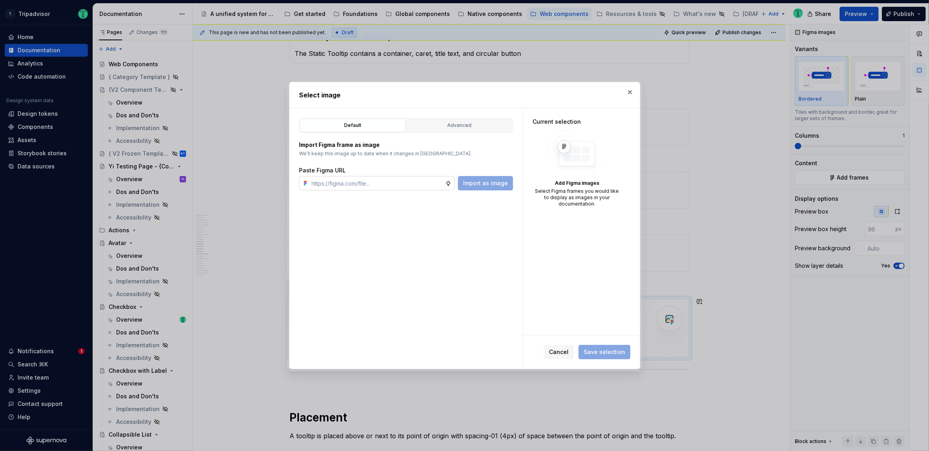
click at [391, 183] on input "text" at bounding box center [377, 183] width 137 height 14
type input "https://www.figma.com/design/Rk3eGC5124Z7punn8EFUkb/Atlas-Web-Documentation?nod…"
click at [606, 356] on span "Save selection" at bounding box center [604, 352] width 52 height 14
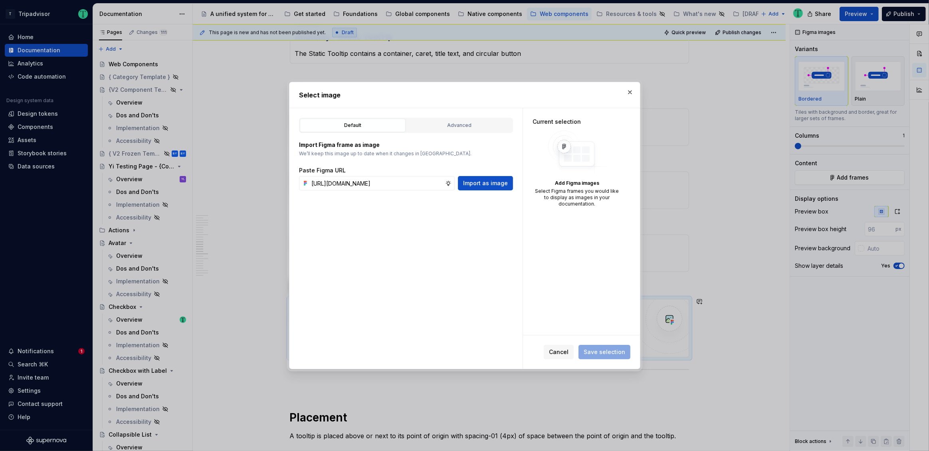
drag, startPoint x: 479, startPoint y: 189, endPoint x: 488, endPoint y: 201, distance: 15.6
click at [479, 188] on button "Import as image" at bounding box center [485, 183] width 55 height 14
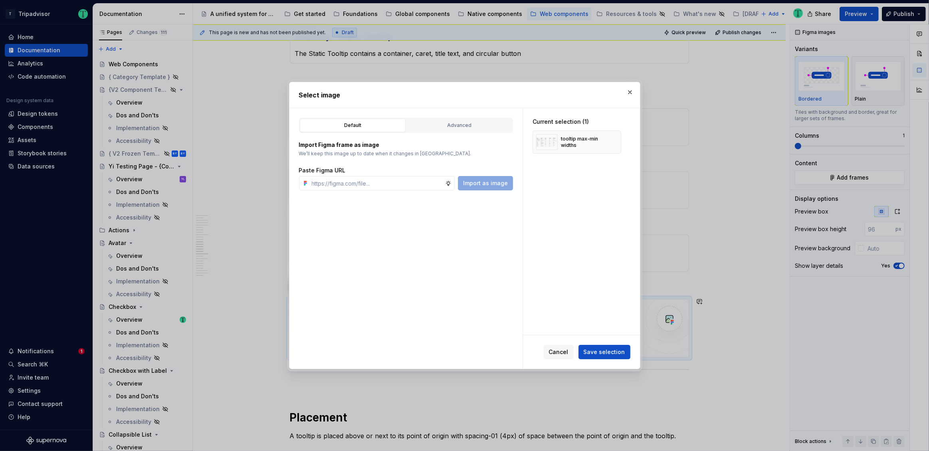
click at [598, 354] on span "Save selection" at bounding box center [605, 352] width 42 height 8
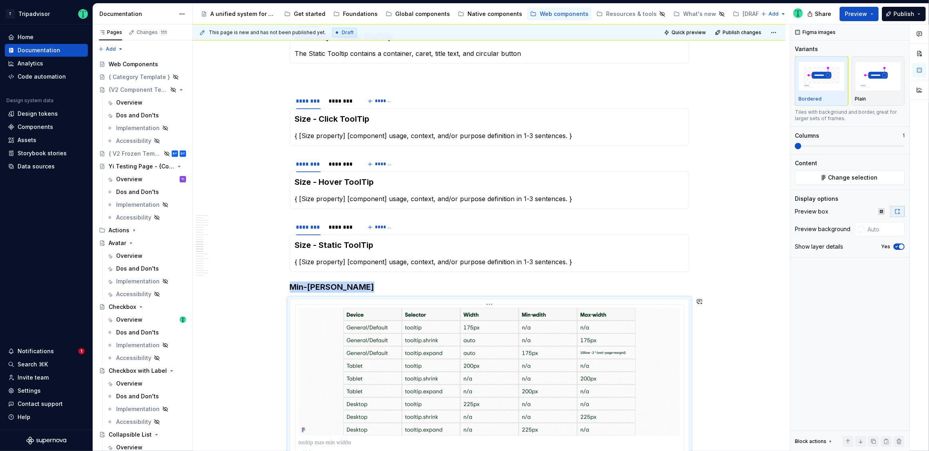
scroll to position [1912, 0]
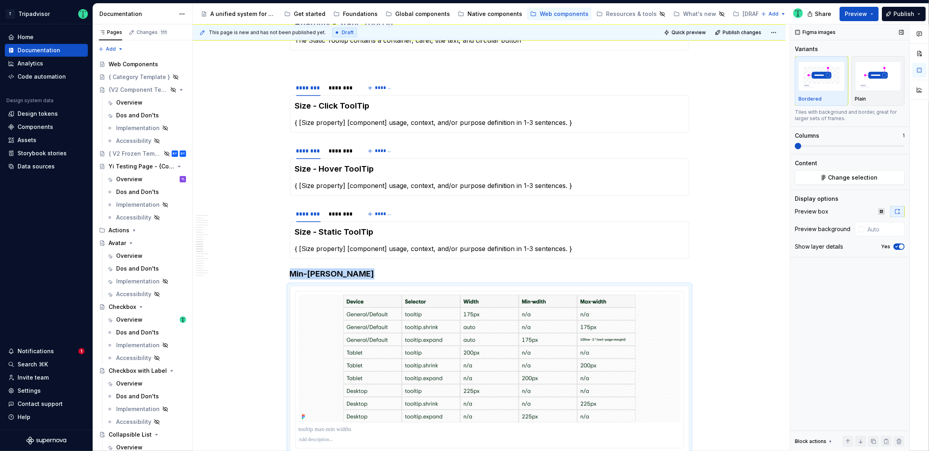
click at [900, 245] on span "button" at bounding box center [901, 246] width 5 height 5
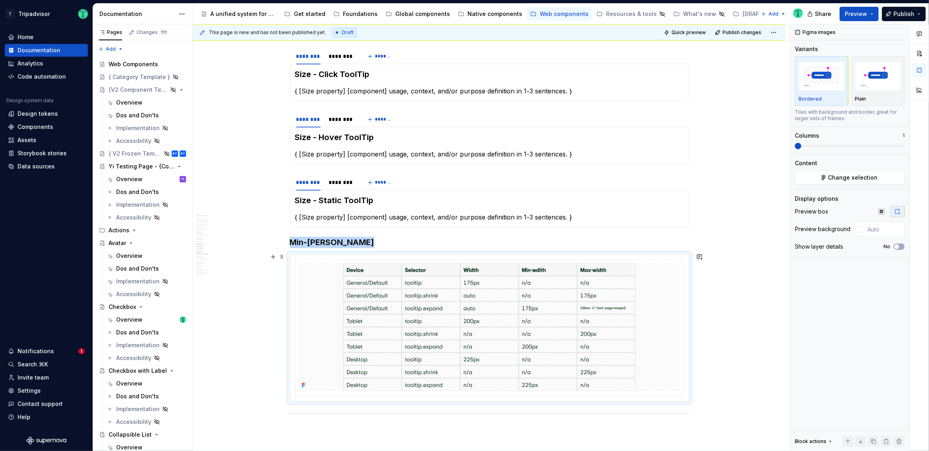
scroll to position [1950, 0]
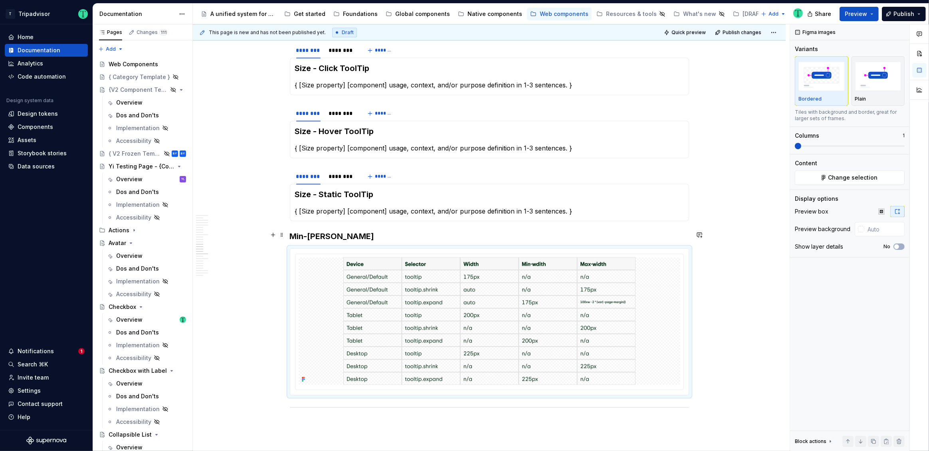
click at [369, 238] on h3 "Min-max Widths" at bounding box center [489, 236] width 399 height 11
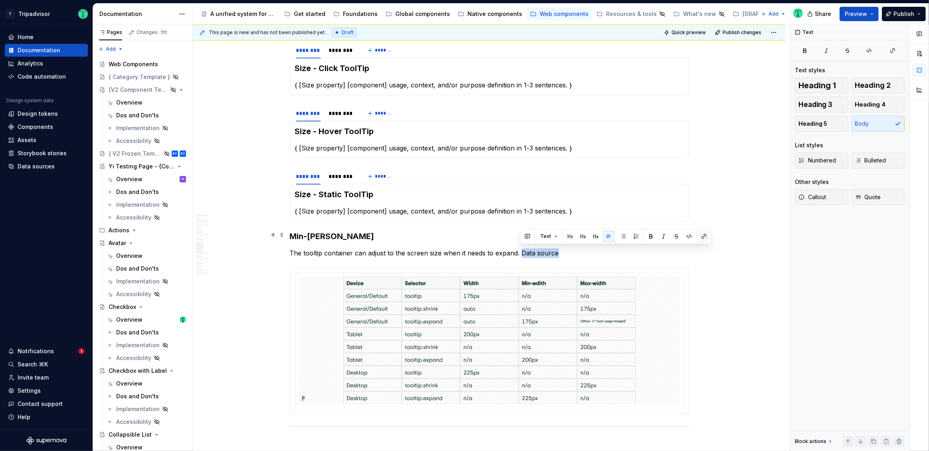
click at [704, 235] on button "button" at bounding box center [703, 236] width 11 height 11
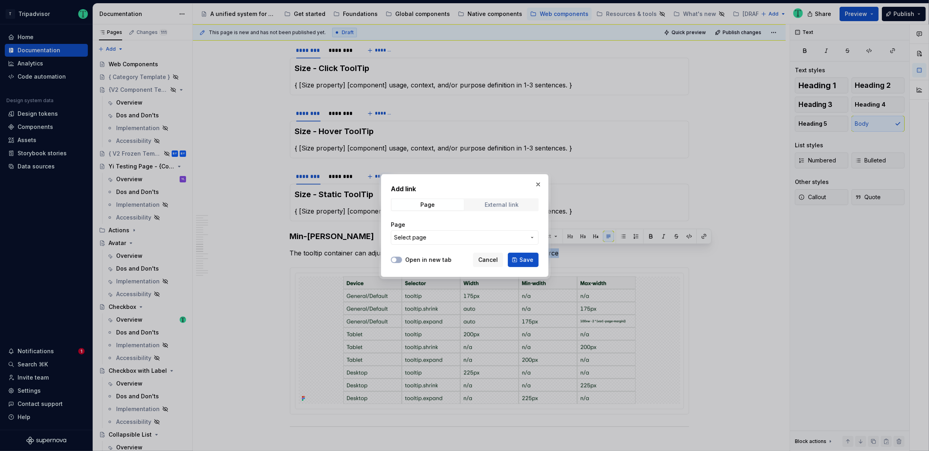
click at [494, 206] on div "External link" at bounding box center [502, 205] width 34 height 6
type textarea "*"
click at [444, 232] on input "URL" at bounding box center [465, 237] width 148 height 14
paste input "https://docs.google.com/document/d/1fWoIxdzQjL3rqQyFqZfXz2Y9MUYG_26P585ldGNSRp8…"
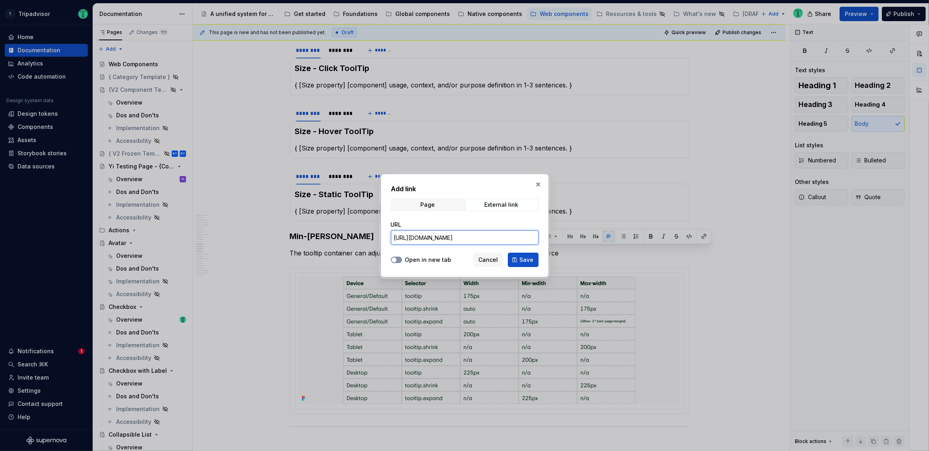
type input "https://docs.google.com/document/d/1fWoIxdzQjL3rqQyFqZfXz2Y9MUYG_26P585ldGNSRp8…"
click at [395, 262] on icon "button" at bounding box center [394, 259] width 6 height 5
click at [526, 261] on span "Save" at bounding box center [526, 260] width 14 height 8
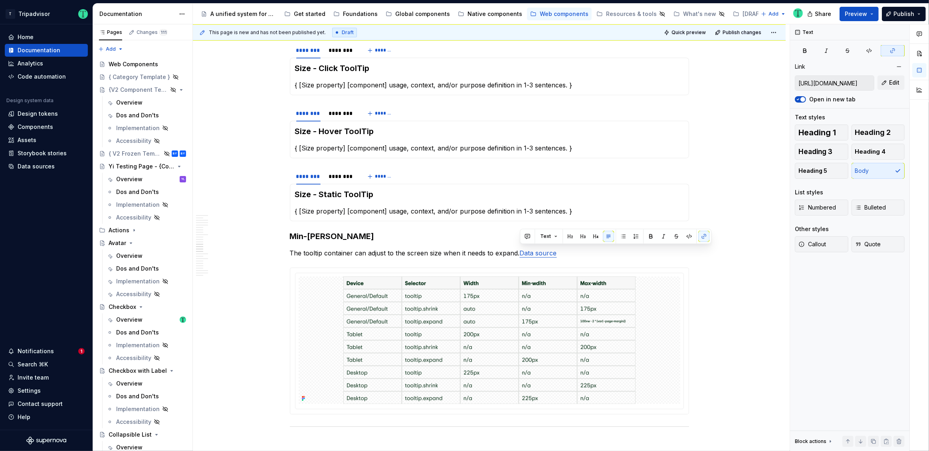
click at [744, 223] on div "**********" at bounding box center [489, 326] width 593 height 4219
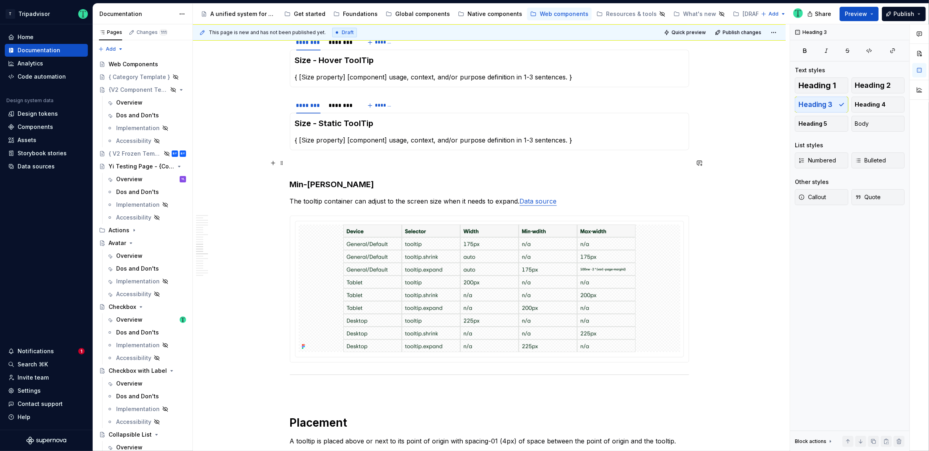
scroll to position [2038, 0]
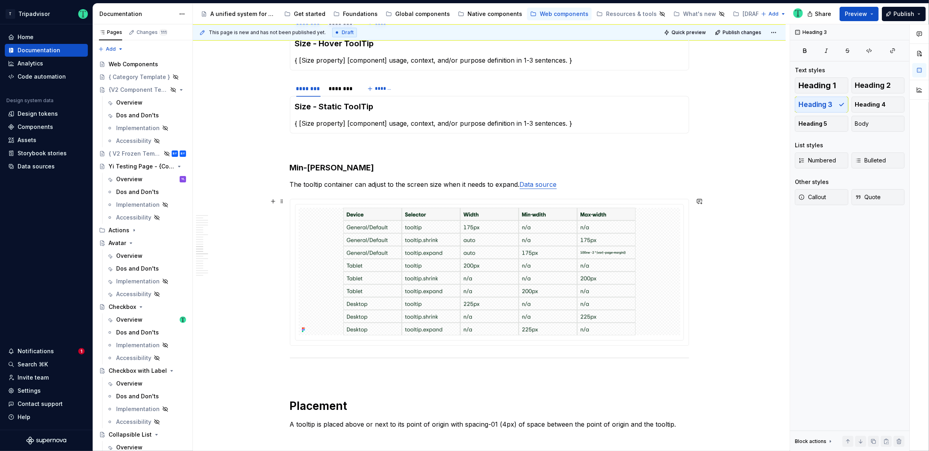
click at [707, 334] on div "**********" at bounding box center [489, 249] width 593 height 4238
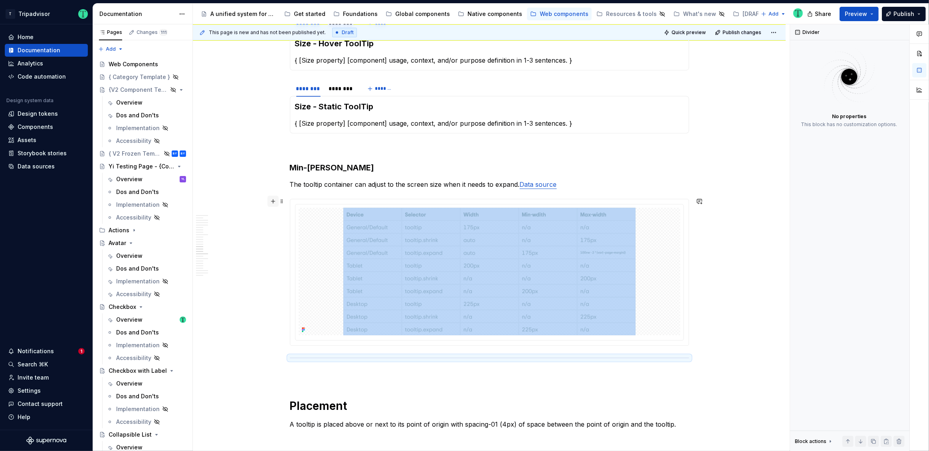
click at [271, 203] on button "button" at bounding box center [272, 201] width 11 height 11
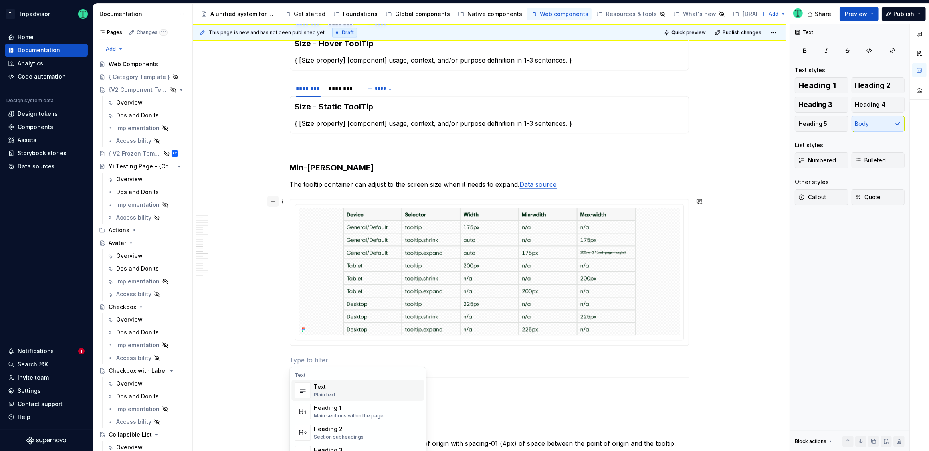
click at [271, 203] on button "button" at bounding box center [272, 201] width 11 height 11
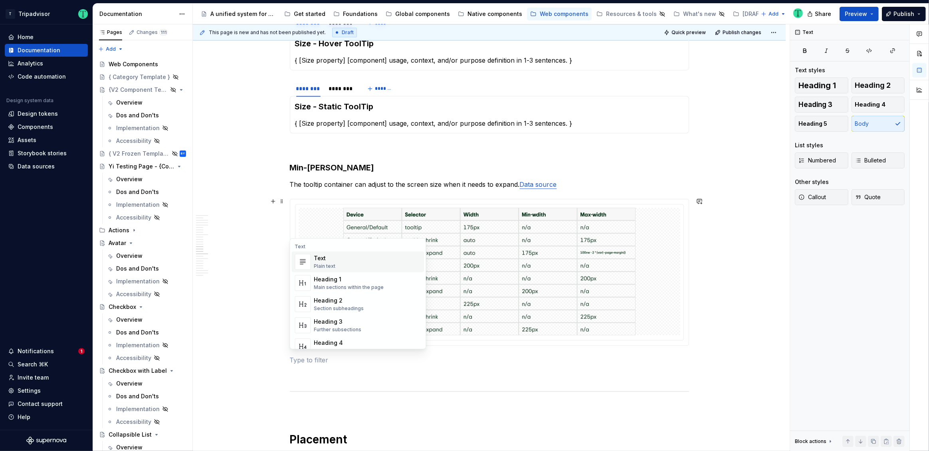
click at [705, 323] on div "This page is new and has not been published yet. Draft Quick preview Publish ch…" at bounding box center [491, 237] width 597 height 427
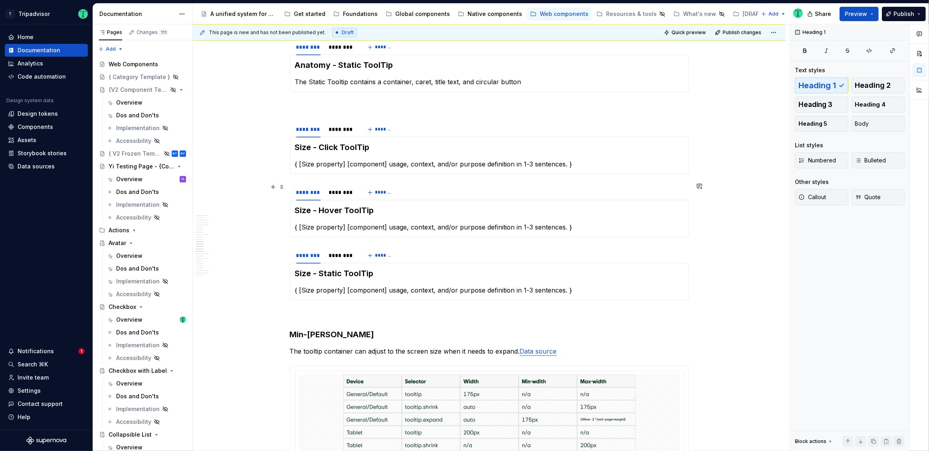
scroll to position [1870, 0]
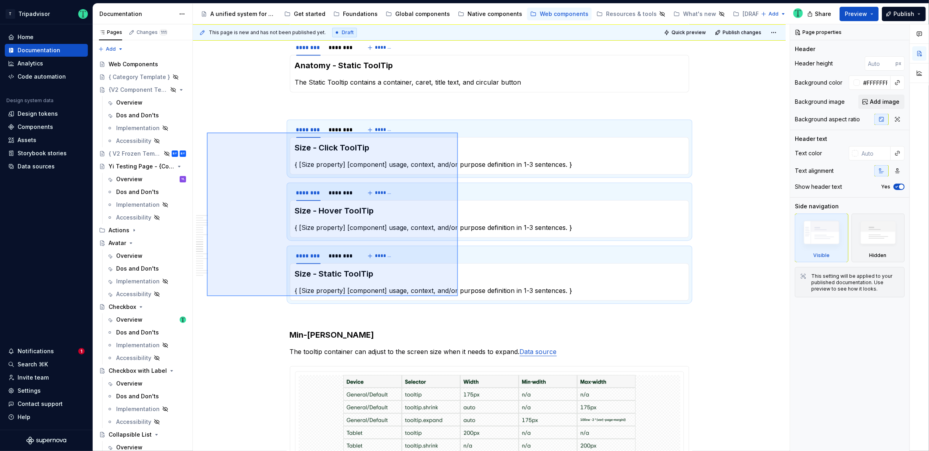
drag, startPoint x: 232, startPoint y: 137, endPoint x: 459, endPoint y: 294, distance: 275.1
click at [458, 295] on div "This page is new and has not been published yet. Draft Quick preview Publish ch…" at bounding box center [491, 237] width 597 height 427
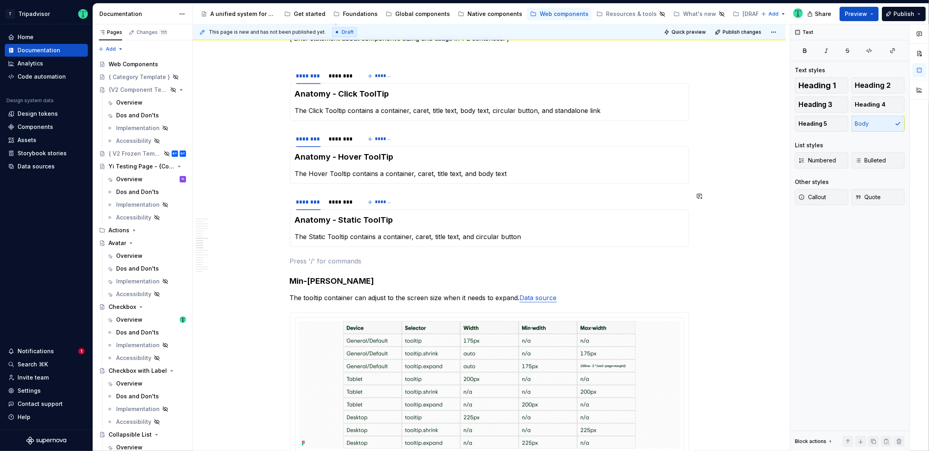
scroll to position [1714, 0]
click at [291, 279] on h3 "Min-max Widths" at bounding box center [489, 282] width 399 height 11
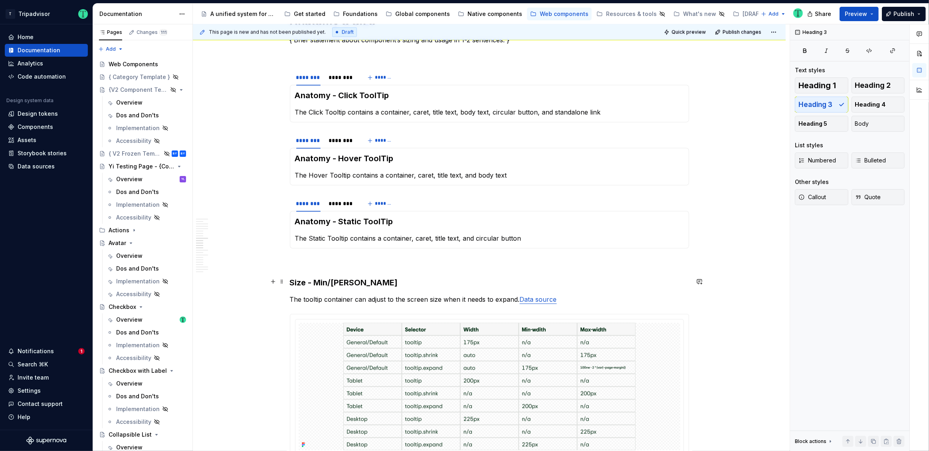
drag, startPoint x: 338, startPoint y: 278, endPoint x: 332, endPoint y: 277, distance: 5.6
click at [333, 278] on h3 "Size - Min/max Widths" at bounding box center [489, 282] width 399 height 11
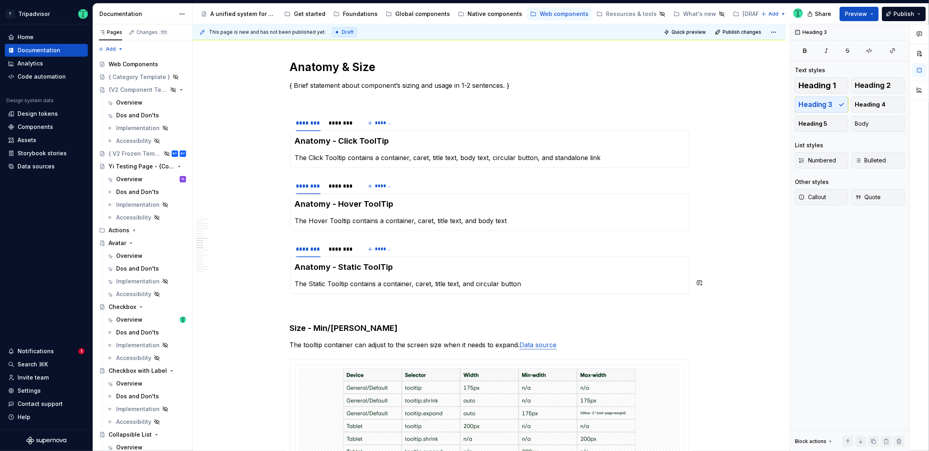
scroll to position [1731, 0]
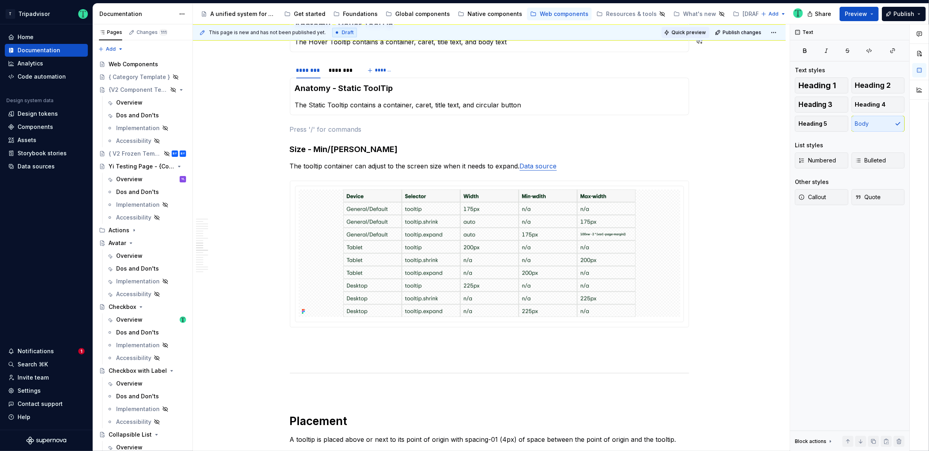
click at [675, 32] on span "Quick preview" at bounding box center [688, 32] width 34 height 6
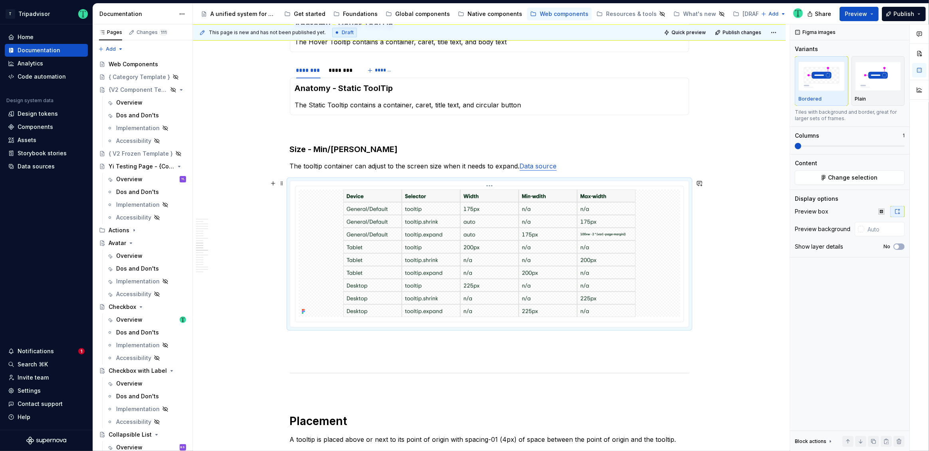
click at [445, 268] on img at bounding box center [489, 253] width 292 height 128
type textarea "*"
click at [885, 228] on input "text" at bounding box center [884, 229] width 40 height 14
type input "#FFFFFF"
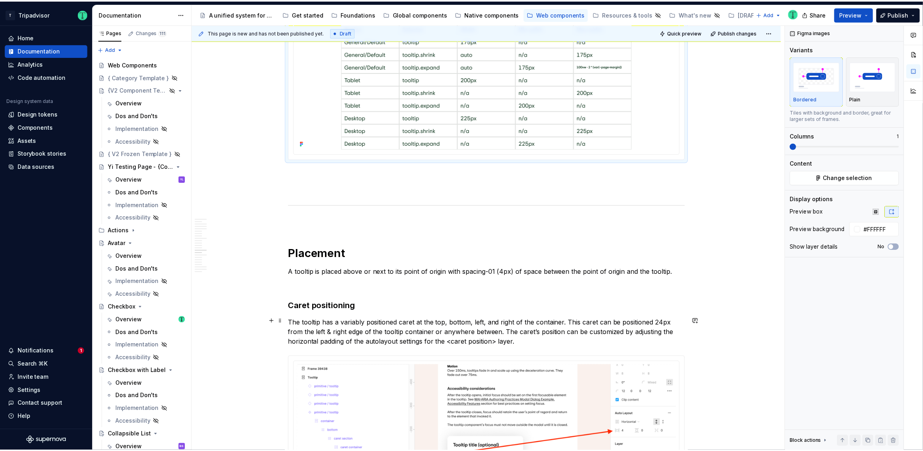
scroll to position [2013, 0]
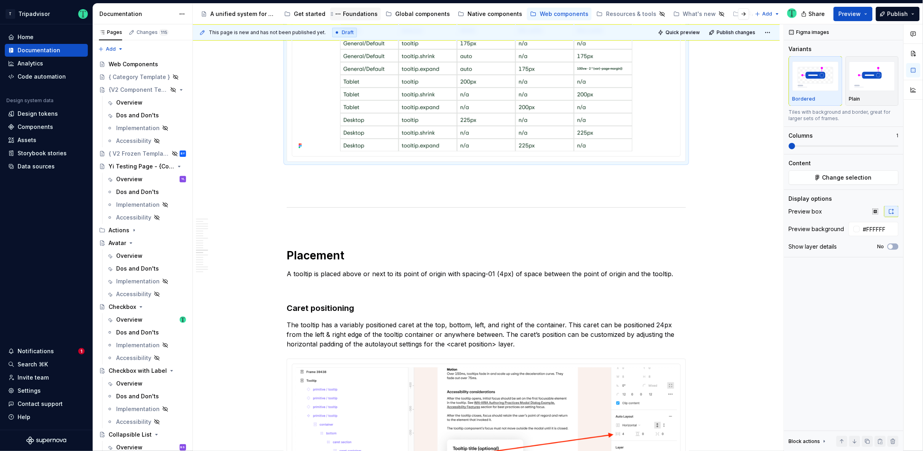
click at [364, 17] on div "Foundations" at bounding box center [360, 14] width 35 height 8
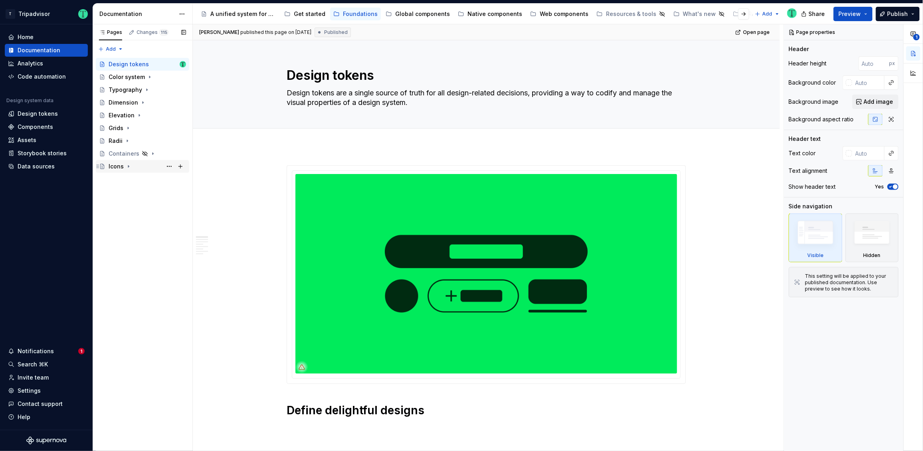
click at [116, 168] on div "Icons" at bounding box center [116, 166] width 15 height 8
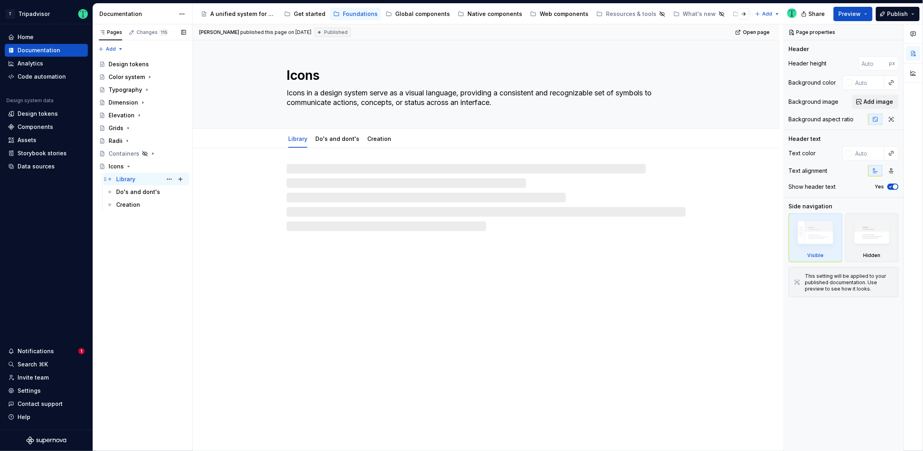
click at [129, 176] on div "Library" at bounding box center [125, 179] width 19 height 8
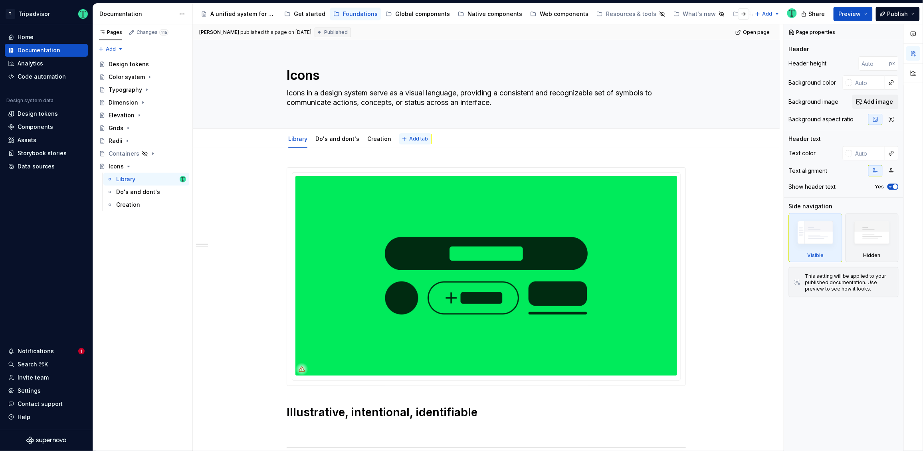
click at [416, 139] on span "Add tab" at bounding box center [418, 139] width 19 height 6
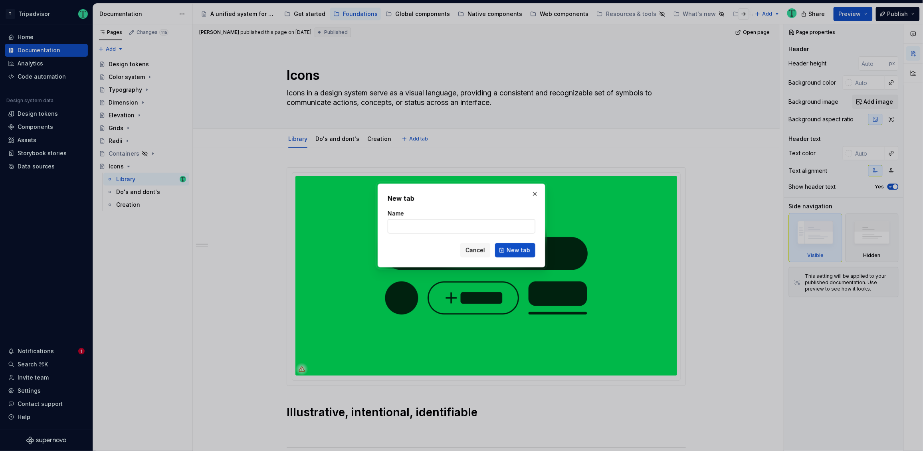
type textarea "*"
type input "Overview"
click button "New tab" at bounding box center [515, 250] width 40 height 14
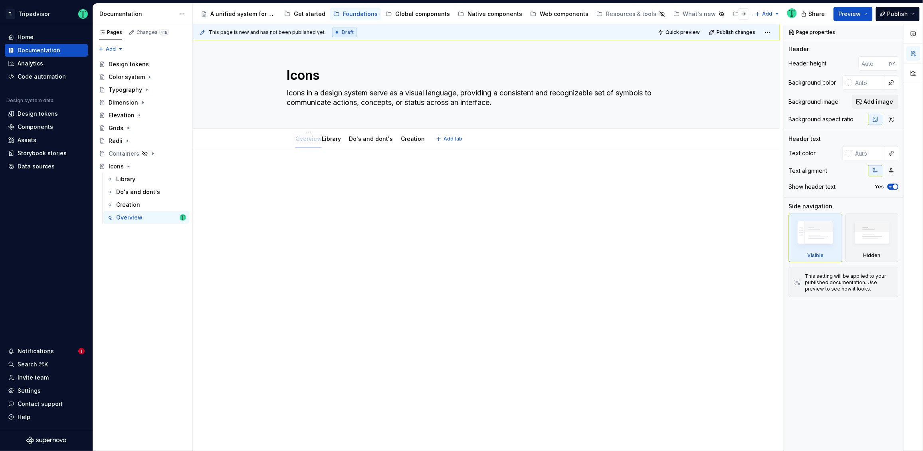
drag, startPoint x: 409, startPoint y: 142, endPoint x: 305, endPoint y: 135, distance: 104.0
click at [271, 275] on div at bounding box center [486, 245] width 587 height 194
click at [380, 97] on textarea "Icons in a design system serve as a visual language, providing a consistent and…" at bounding box center [484, 98] width 399 height 22
drag, startPoint x: 370, startPoint y: 95, endPoint x: 307, endPoint y: 94, distance: 63.9
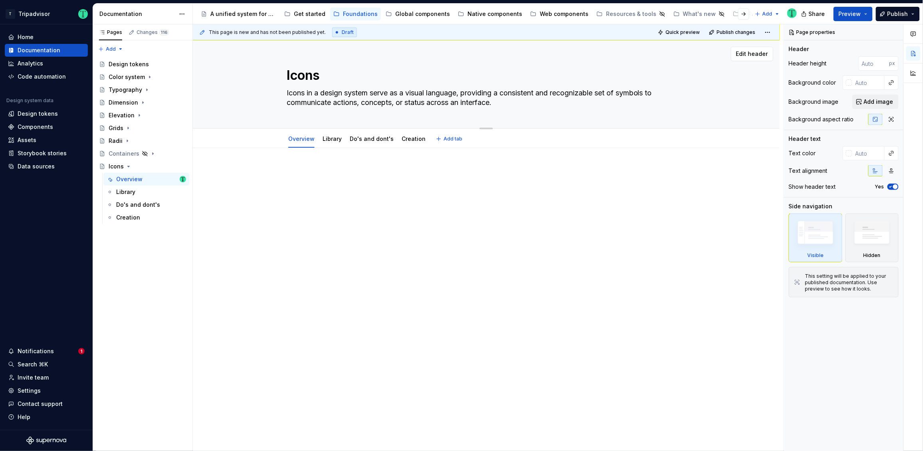
click at [307, 94] on textarea "Icons in a design system serve as a visual language, providing a consistent and…" at bounding box center [484, 98] width 399 height 22
type textarea "*"
type textarea "Icons serve as a visual language, providing a consistent and recognizable set o…"
type textarea "*"
type textarea "Icons serve as a visual language, providing a consistent and recognizable set o…"
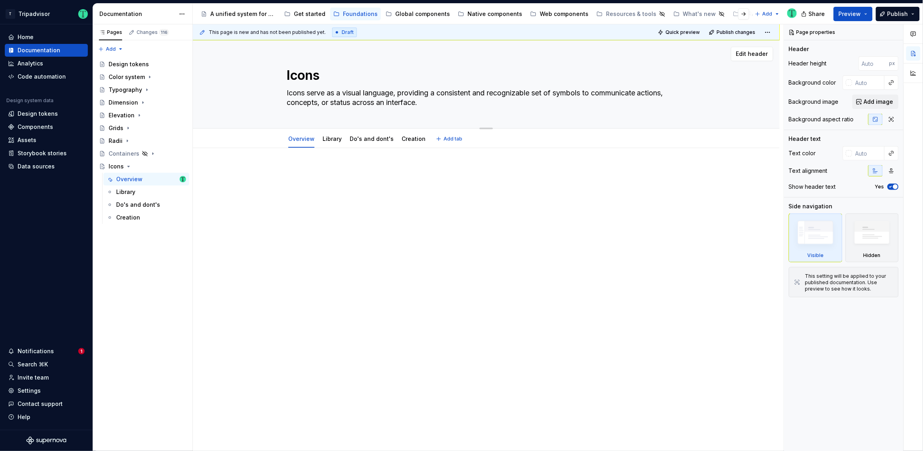
type textarea "*"
type textarea "Icons serve as a visual language, providing a consistent and recognizable set o…"
click at [275, 202] on div at bounding box center [486, 245] width 587 height 194
click at [422, 13] on div "Global components" at bounding box center [422, 14] width 55 height 8
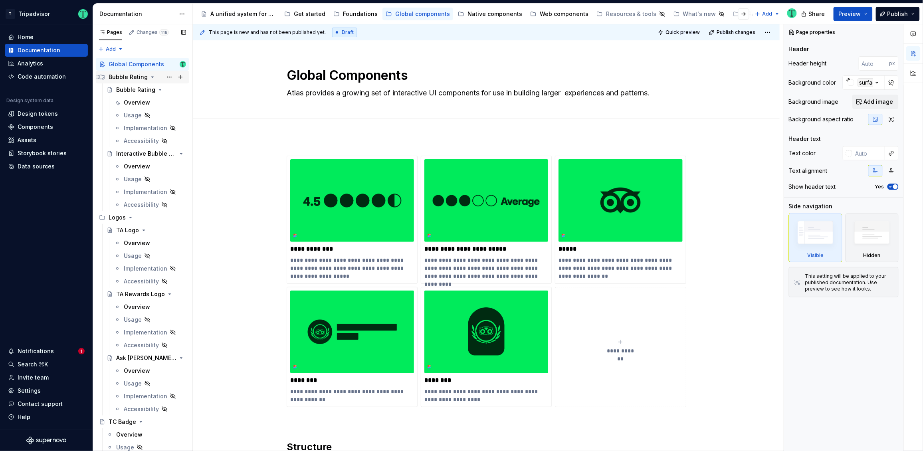
click at [147, 77] on div "Bubble Rating" at bounding box center [147, 76] width 77 height 11
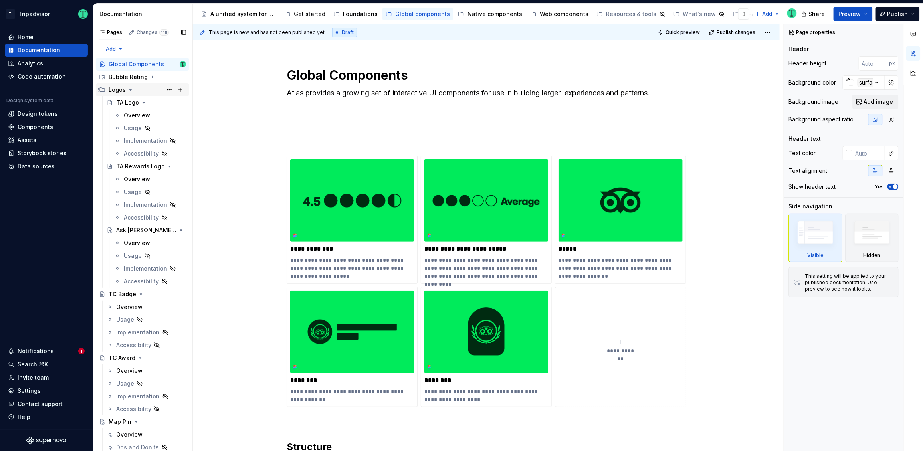
click at [129, 89] on icon "Page tree" at bounding box center [130, 90] width 6 height 6
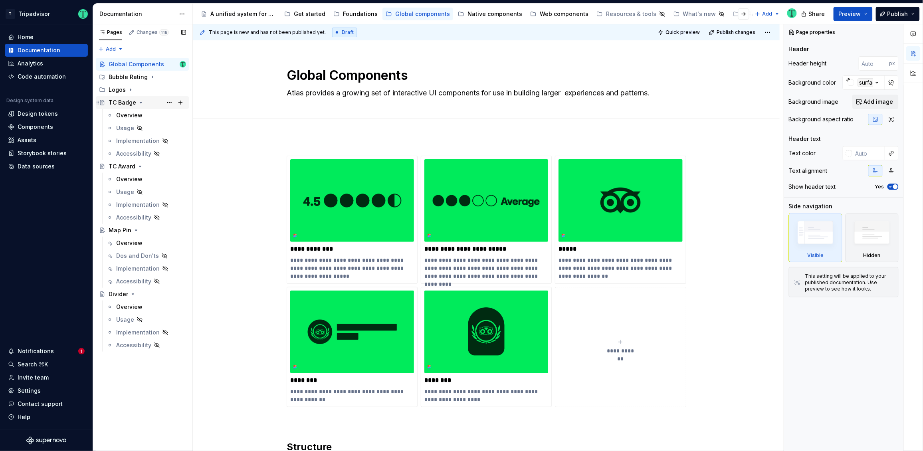
click at [139, 103] on icon "Page tree" at bounding box center [141, 102] width 6 height 6
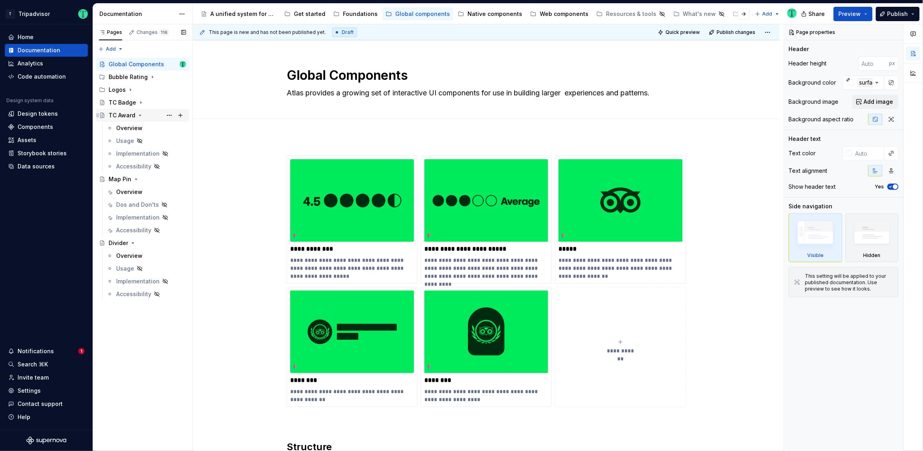
click at [139, 116] on icon "Page tree" at bounding box center [140, 115] width 6 height 6
click at [137, 127] on icon "Page tree" at bounding box center [136, 128] width 6 height 6
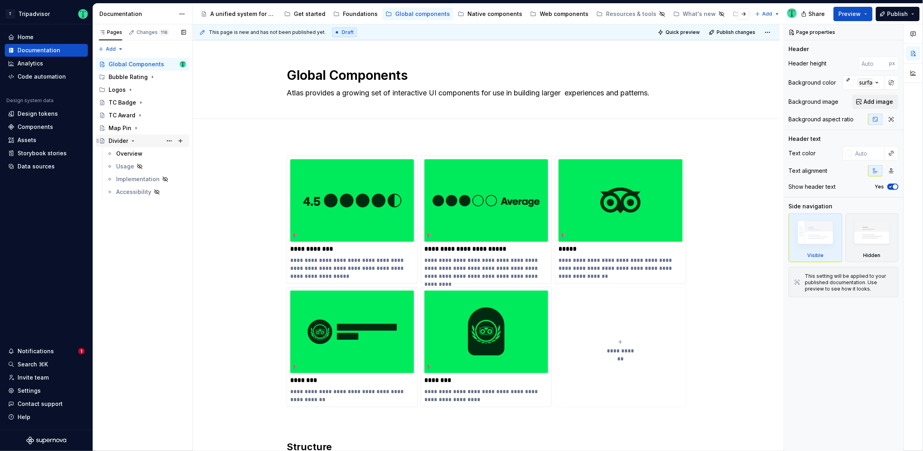
click at [135, 141] on icon "Page tree" at bounding box center [133, 141] width 6 height 6
click at [353, 15] on div "Foundations" at bounding box center [360, 14] width 35 height 8
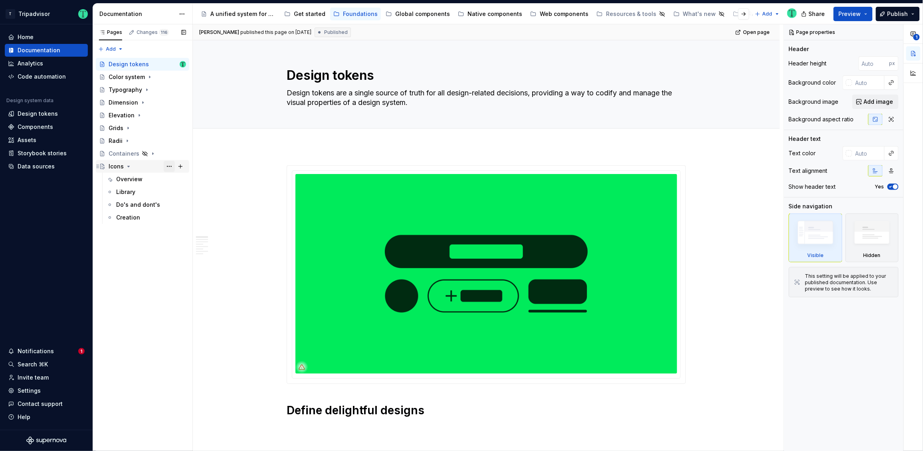
click at [172, 166] on button "Page tree" at bounding box center [169, 166] width 11 height 11
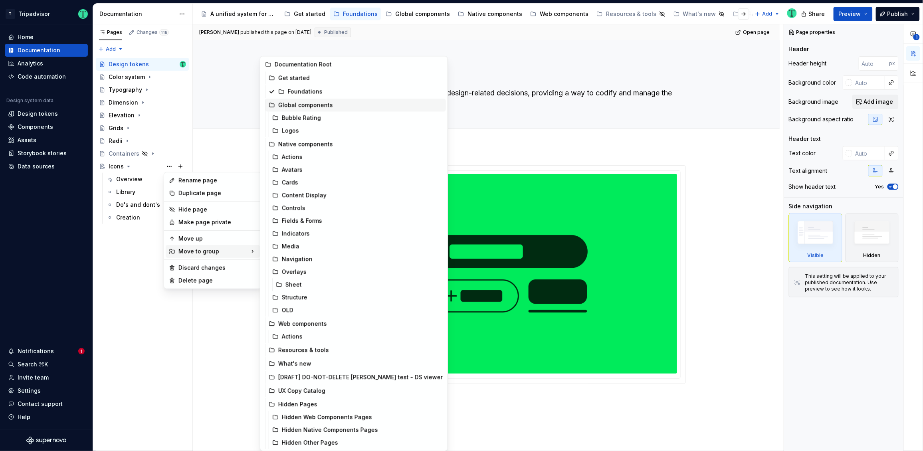
click at [308, 105] on div "Global components" at bounding box center [360, 105] width 164 height 8
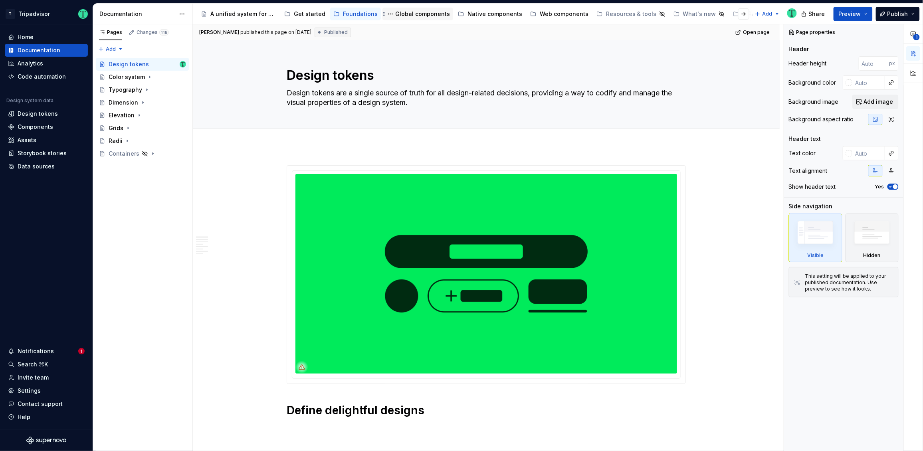
click at [414, 16] on div "Global components" at bounding box center [422, 14] width 55 height 8
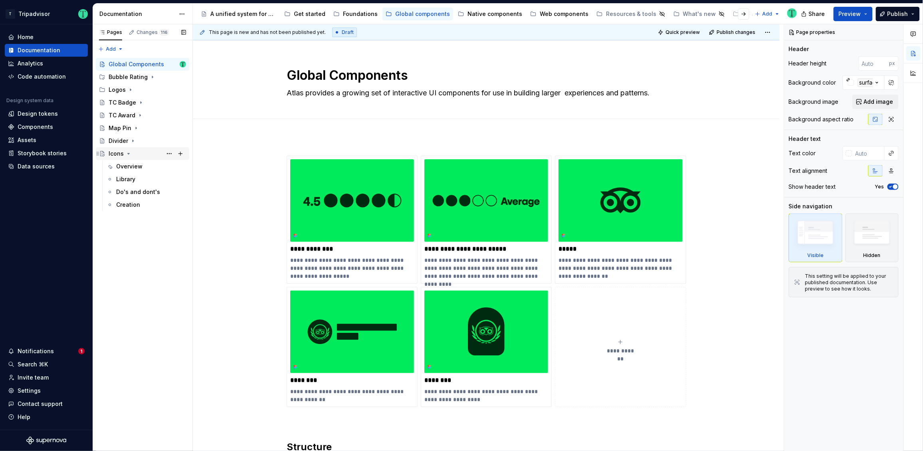
click at [129, 152] on icon "Page tree" at bounding box center [128, 153] width 6 height 6
click at [119, 153] on div "Icons" at bounding box center [116, 154] width 15 height 8
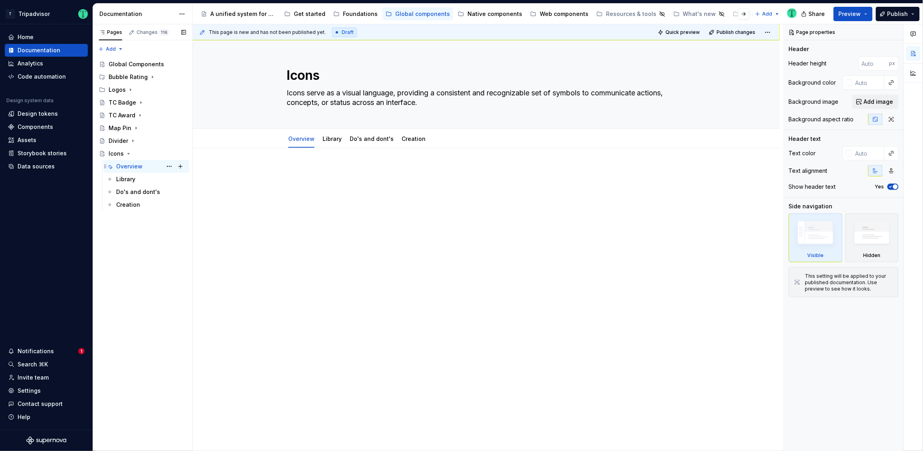
click at [132, 167] on div "Overview" at bounding box center [129, 166] width 26 height 8
click at [136, 179] on div "Library" at bounding box center [151, 179] width 70 height 11
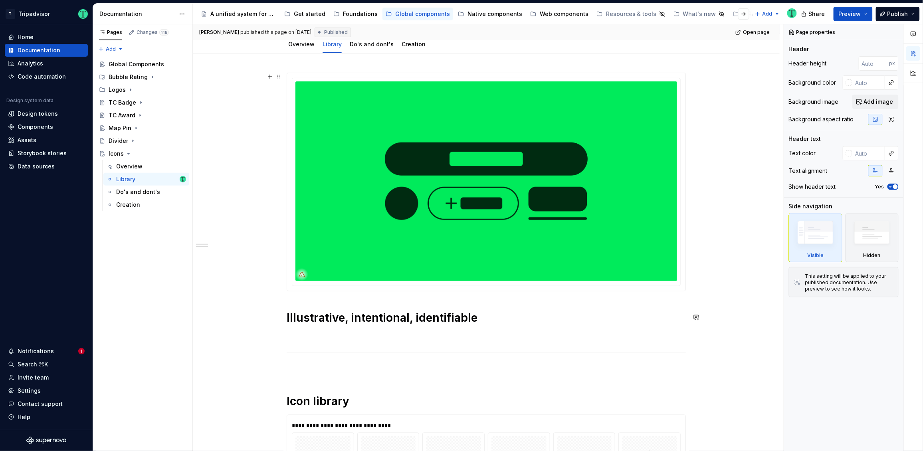
scroll to position [83, 0]
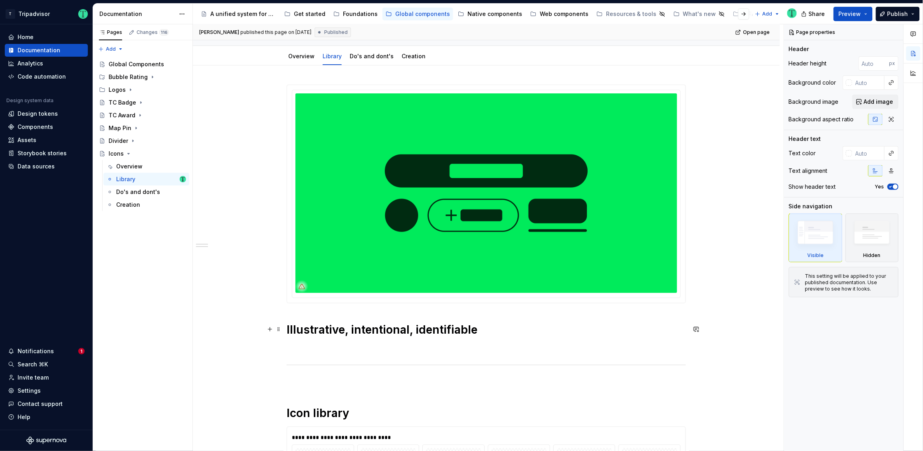
click at [280, 331] on span at bounding box center [278, 329] width 6 height 11
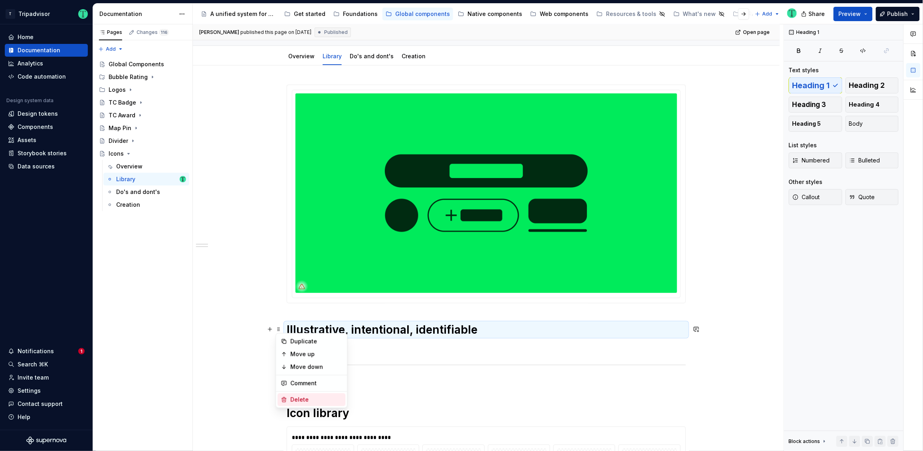
click at [292, 400] on div "Delete" at bounding box center [316, 400] width 52 height 8
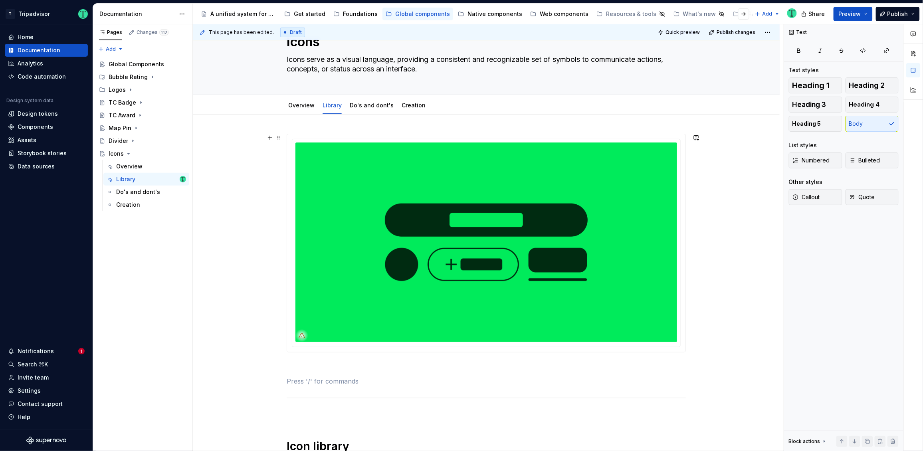
scroll to position [14, 0]
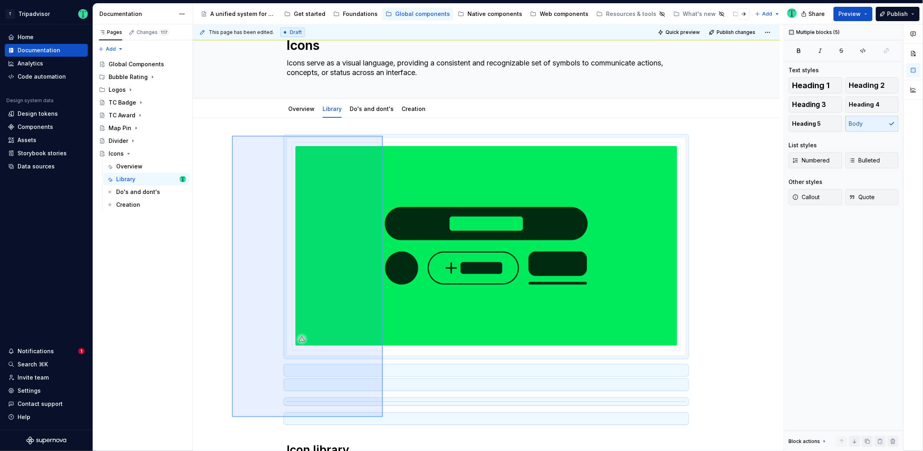
drag, startPoint x: 232, startPoint y: 149, endPoint x: 386, endPoint y: 410, distance: 302.2
click at [383, 413] on div "**********" at bounding box center [488, 237] width 591 height 427
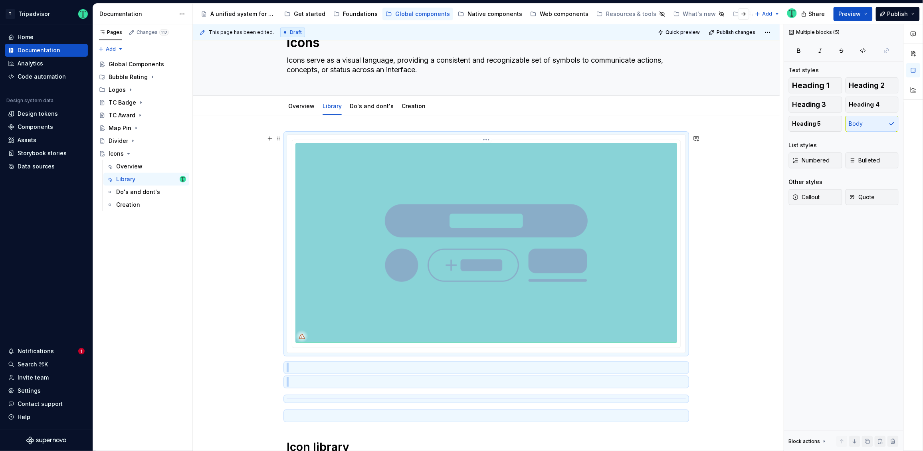
copy div
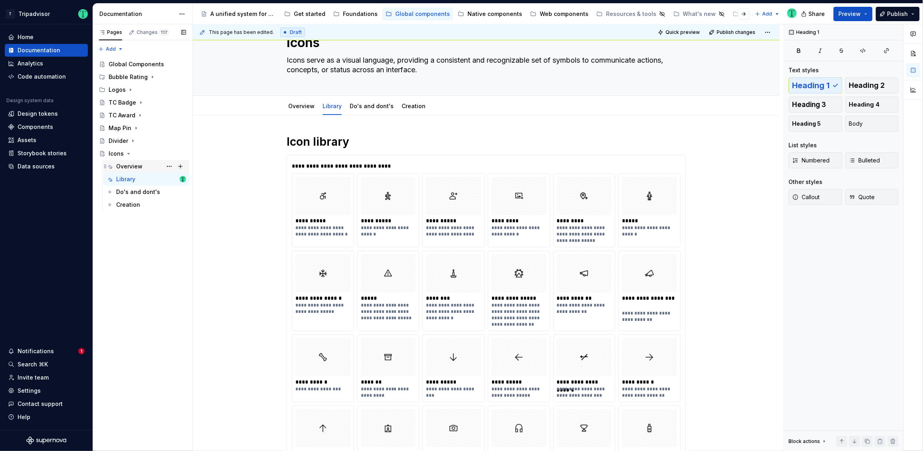
click at [135, 165] on div "Overview" at bounding box center [129, 166] width 26 height 8
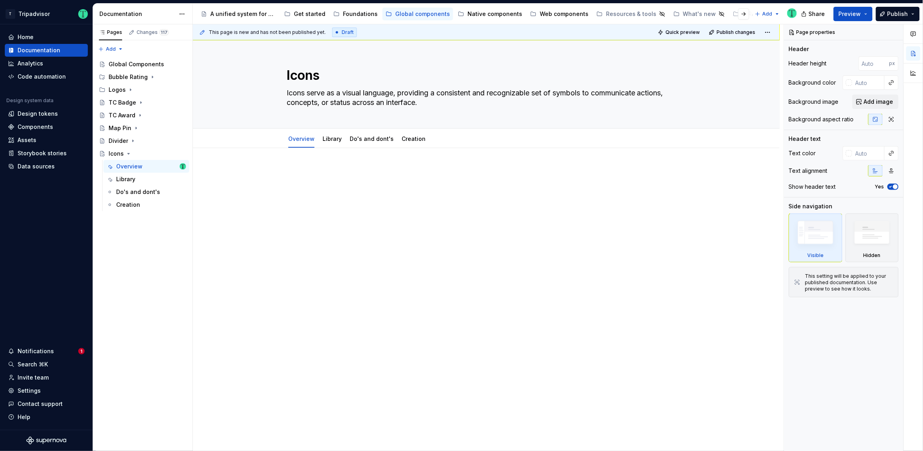
click at [343, 166] on div at bounding box center [486, 245] width 587 height 194
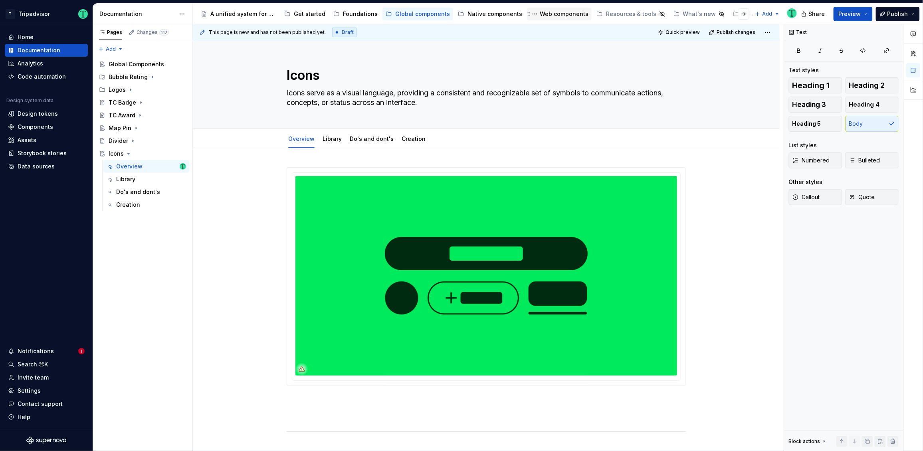
click at [541, 13] on div "Web components" at bounding box center [564, 14] width 49 height 8
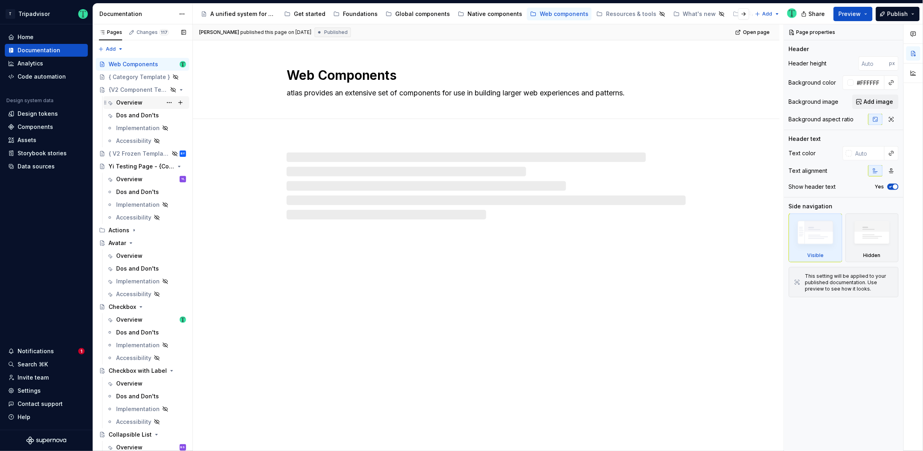
type textarea "*"
click at [135, 91] on div "{V2 Component Template}" at bounding box center [138, 90] width 59 height 8
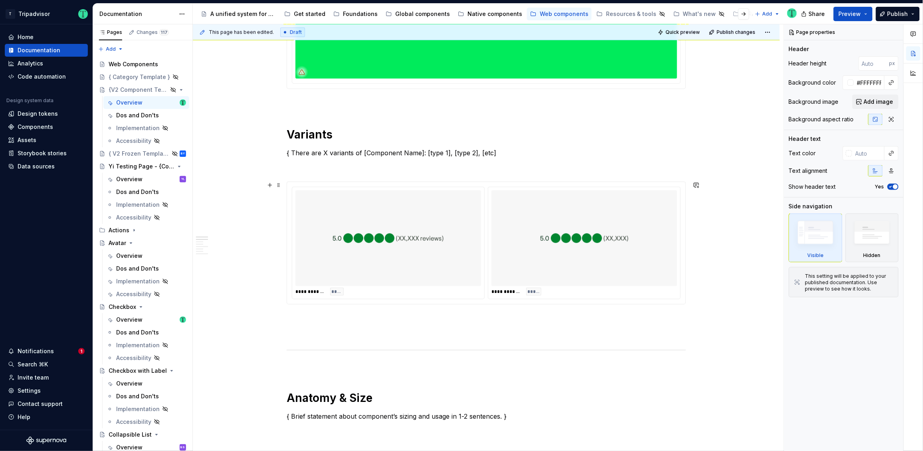
scroll to position [307, 0]
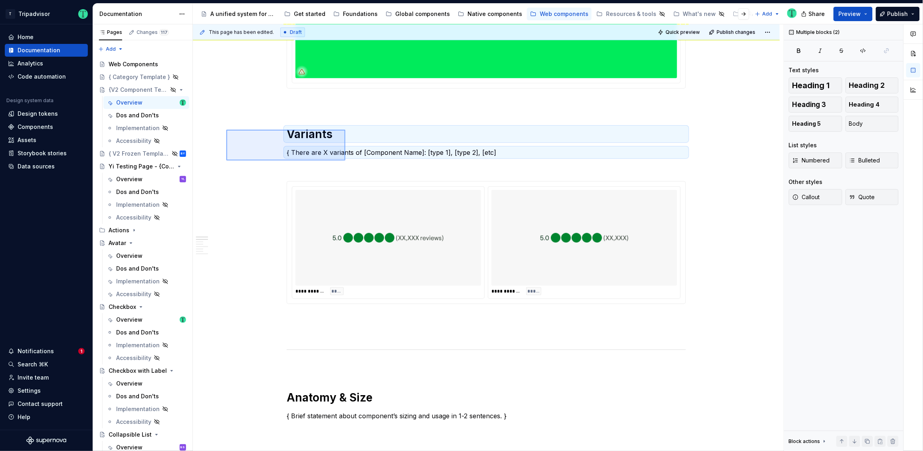
drag, startPoint x: 226, startPoint y: 130, endPoint x: 346, endPoint y: 161, distance: 123.3
click at [345, 161] on div "**********" at bounding box center [488, 237] width 591 height 427
click at [412, 16] on div "Global components" at bounding box center [422, 14] width 55 height 8
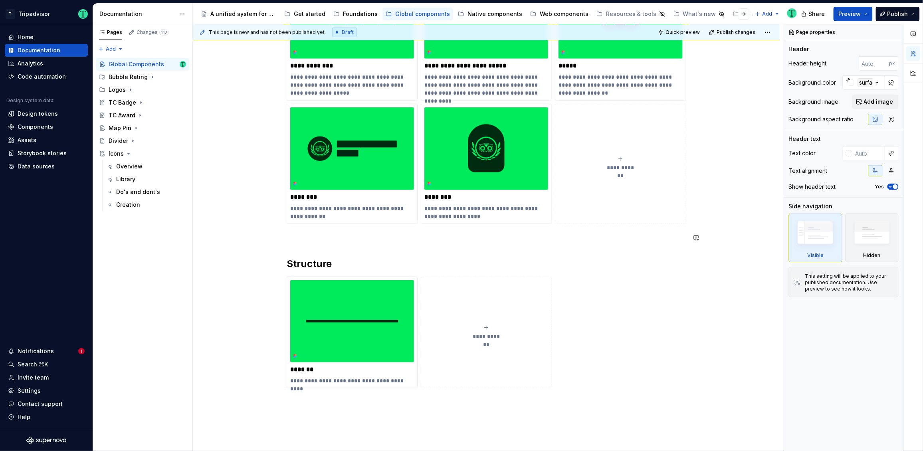
scroll to position [284, 0]
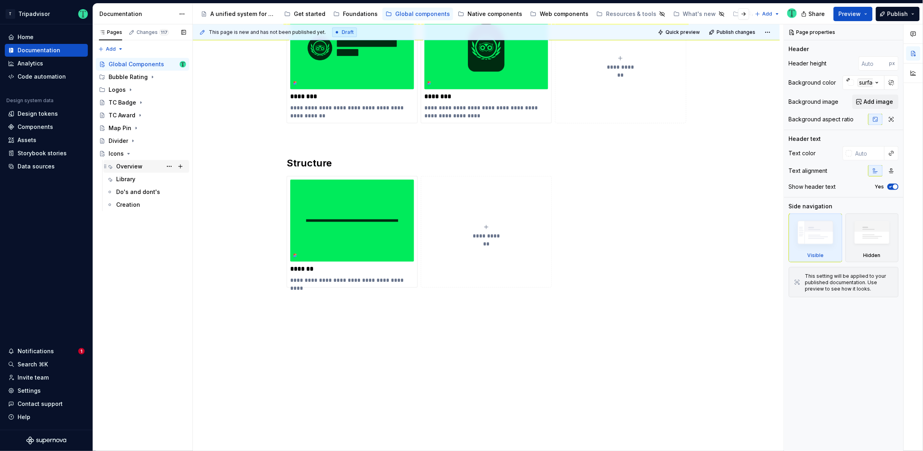
click at [127, 170] on div "Overview" at bounding box center [129, 166] width 26 height 8
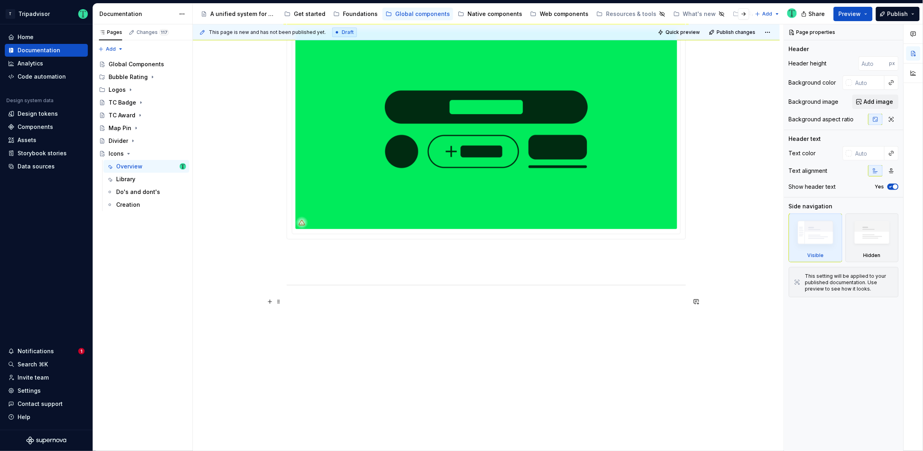
scroll to position [145, 0]
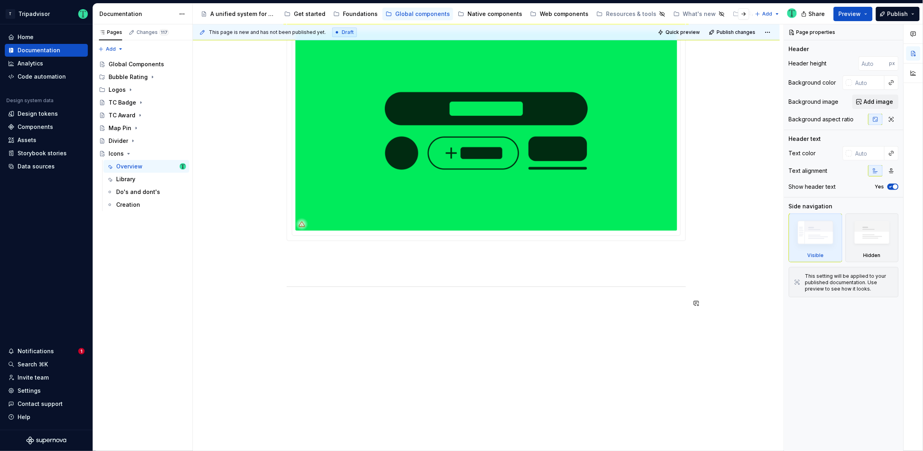
click at [333, 324] on div at bounding box center [486, 228] width 587 height 450
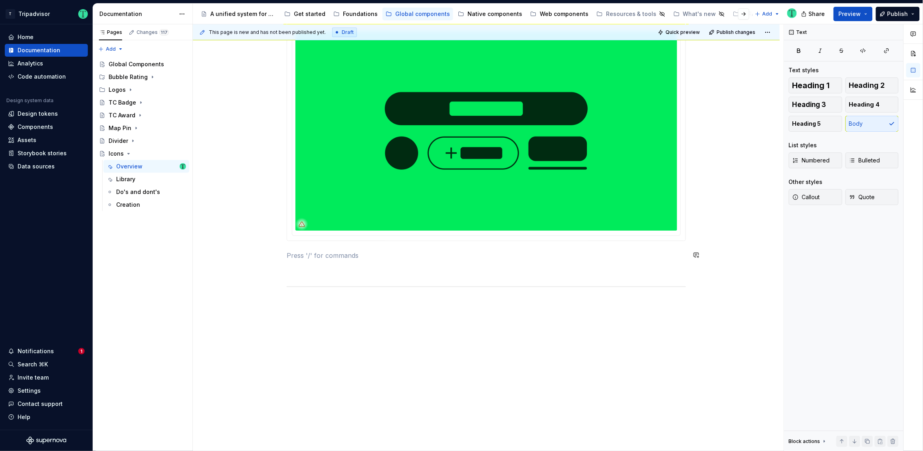
click at [336, 247] on div at bounding box center [486, 165] width 399 height 286
click at [324, 253] on div "Variants { There are X variants of [Component Name]: [type 1], [type 2], [etc]" at bounding box center [486, 180] width 399 height 317
click at [337, 304] on p "{ There are X variants of [Component Name]: [type 1], [type 2], [etc]" at bounding box center [486, 305] width 399 height 10
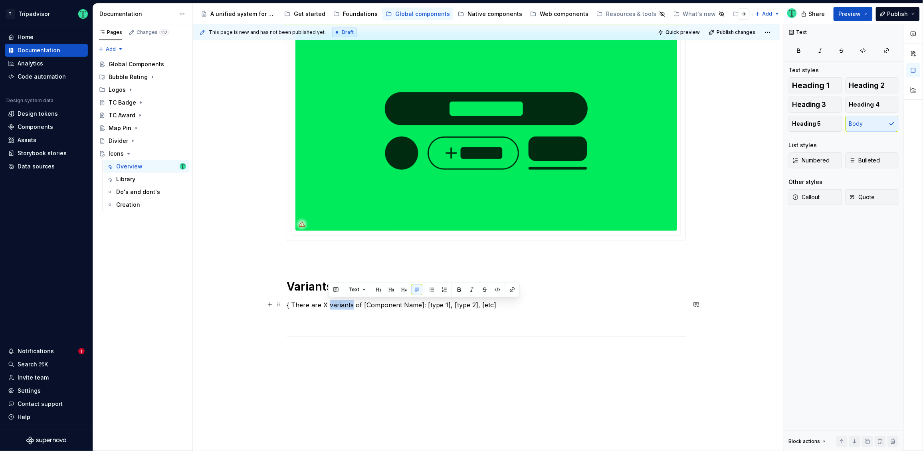
click at [337, 304] on p "{ There are X variants of [Component Name]: [type 1], [type 2], [etc]" at bounding box center [486, 305] width 399 height 10
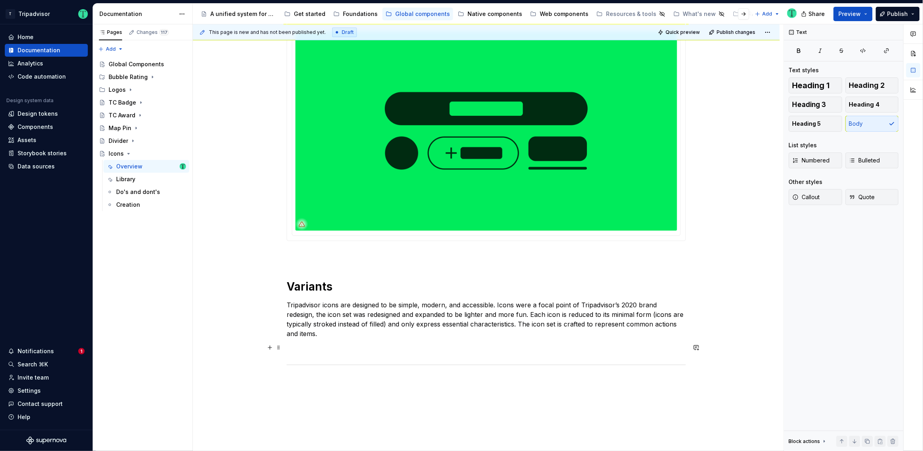
click at [228, 348] on div "Variants Tripadvisor icons are designed to be simple, modern, and accessible. I…" at bounding box center [486, 267] width 587 height 528
click at [307, 282] on h1 "Variants" at bounding box center [486, 286] width 399 height 14
type textarea "*"
click at [211, 301] on div "Brand expression Tripadvisor icons are designed to be simple, modern, and acces…" at bounding box center [486, 267] width 587 height 528
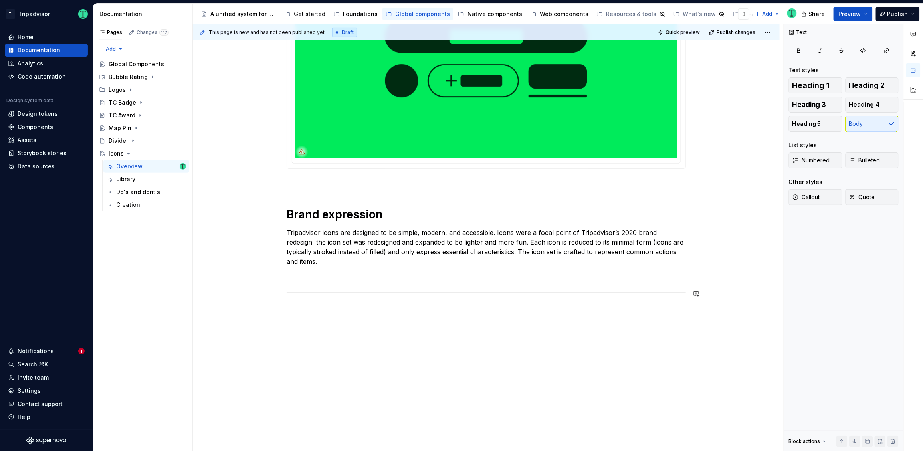
scroll to position [225, 0]
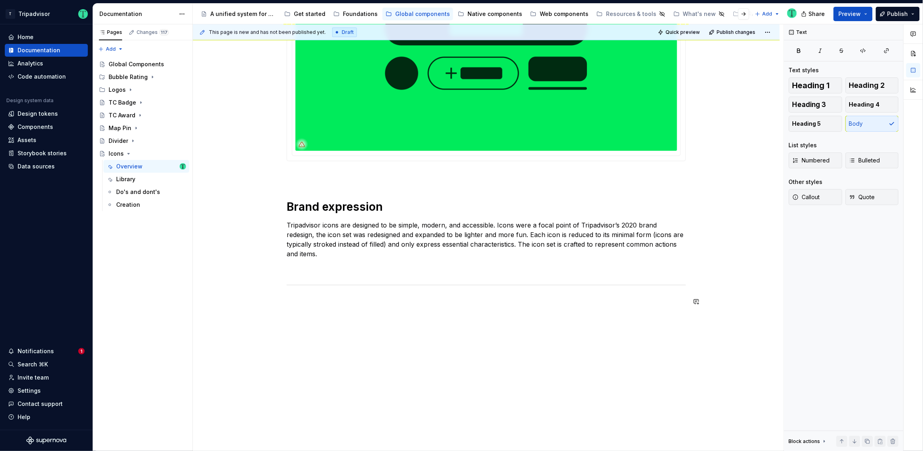
click at [347, 317] on div "Brand expression Tripadvisor icons are designed to be simple, modern, and acces…" at bounding box center [486, 187] width 587 height 528
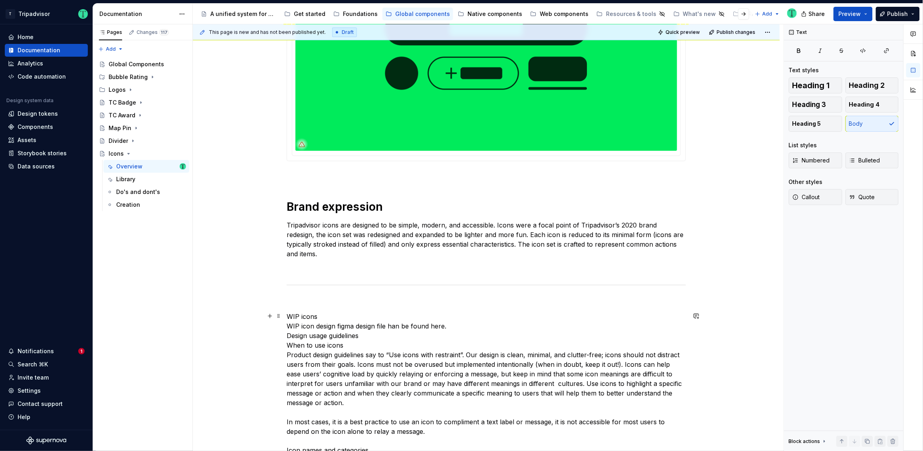
click at [287, 322] on p "WIP icons WIP icon design figma design file han be found here. Design usage gui…" at bounding box center [486, 436] width 399 height 249
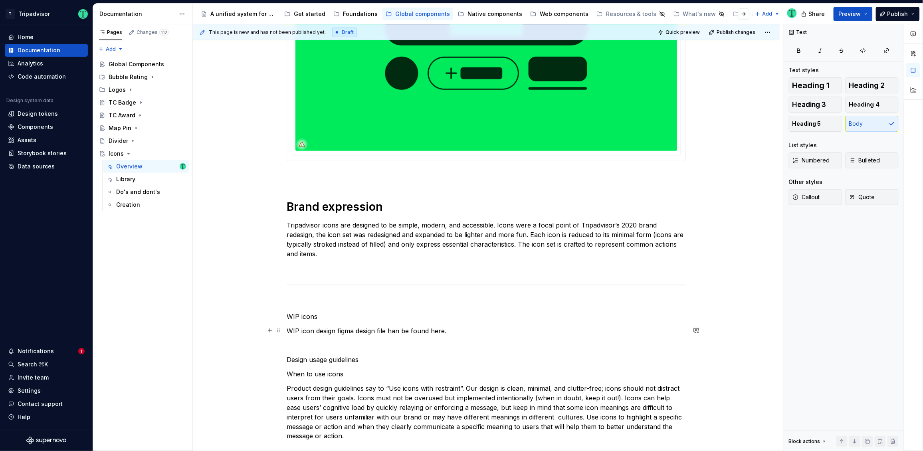
click at [397, 332] on p "WIP icon design figma design file han be found here." at bounding box center [486, 331] width 399 height 10
click at [438, 330] on p "WIP icon design figma design file can be found here." at bounding box center [486, 331] width 399 height 10
click at [611, 314] on button "button" at bounding box center [614, 315] width 11 height 11
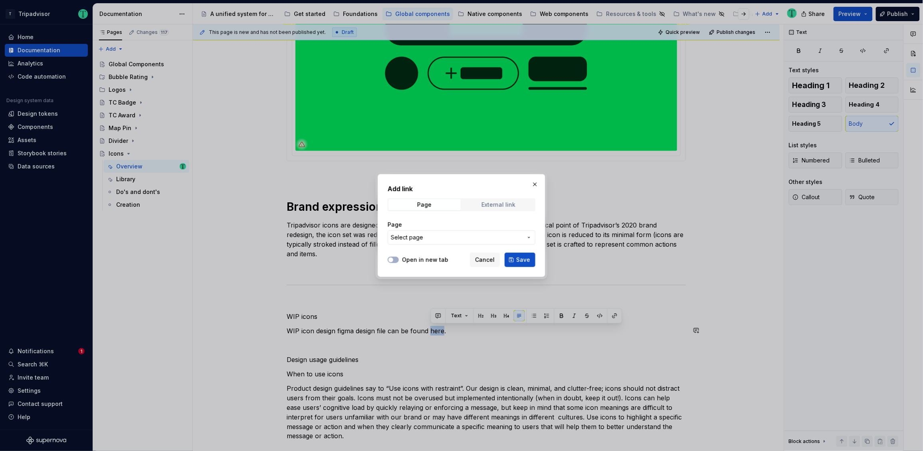
click at [495, 200] on span "External link" at bounding box center [498, 204] width 72 height 11
click at [431, 238] on input "URL" at bounding box center [462, 237] width 148 height 14
paste input "https://www.figma.com/file/xUxdndsSZPsrHZypqEoFJx/Icons-2022?type=design&node-i…"
type input "https://www.figma.com/file/xUxdndsSZPsrHZypqEoFJx/Icons-2022?type=design&node-i…"
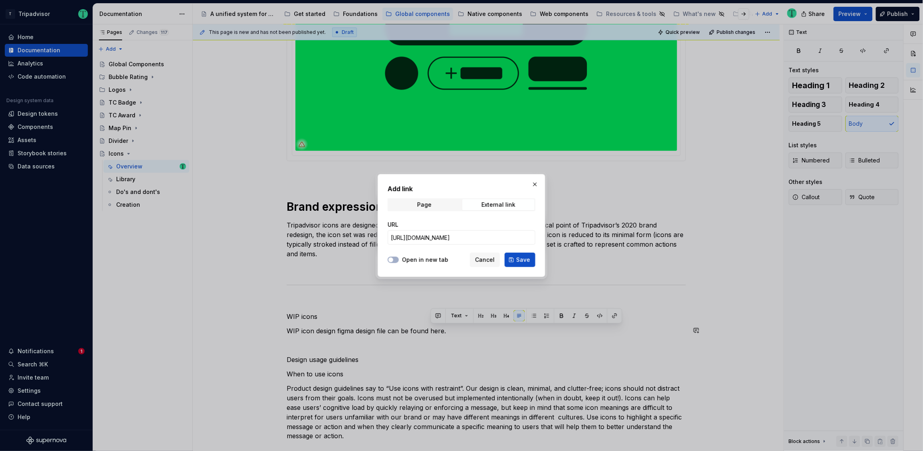
click at [429, 263] on label "Open in new tab" at bounding box center [425, 260] width 46 height 8
click at [399, 263] on button "Open in new tab" at bounding box center [393, 260] width 11 height 6
click at [516, 262] on button "Save" at bounding box center [520, 260] width 31 height 14
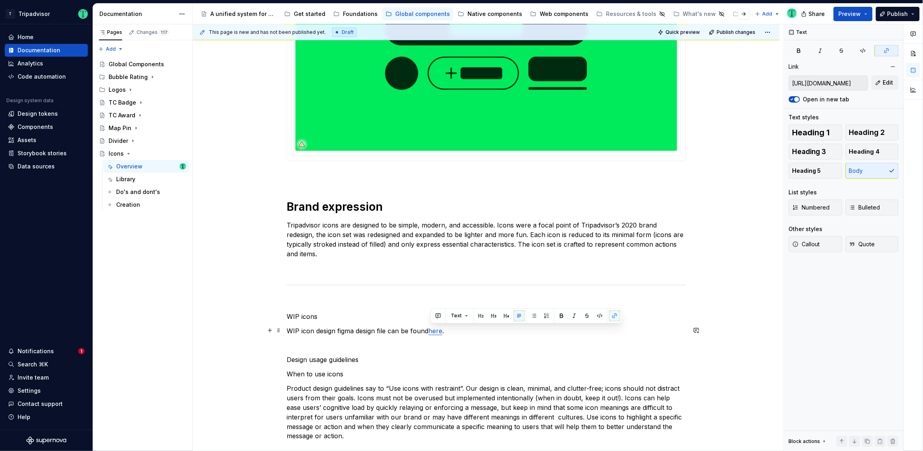
click at [245, 332] on div "This page is new and has not been published yet. Draft Quick preview Publish ch…" at bounding box center [488, 237] width 591 height 427
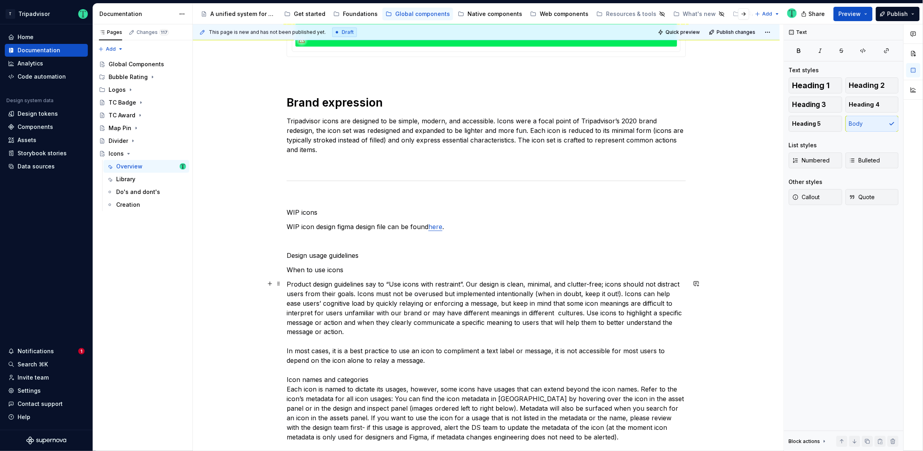
scroll to position [326, 0]
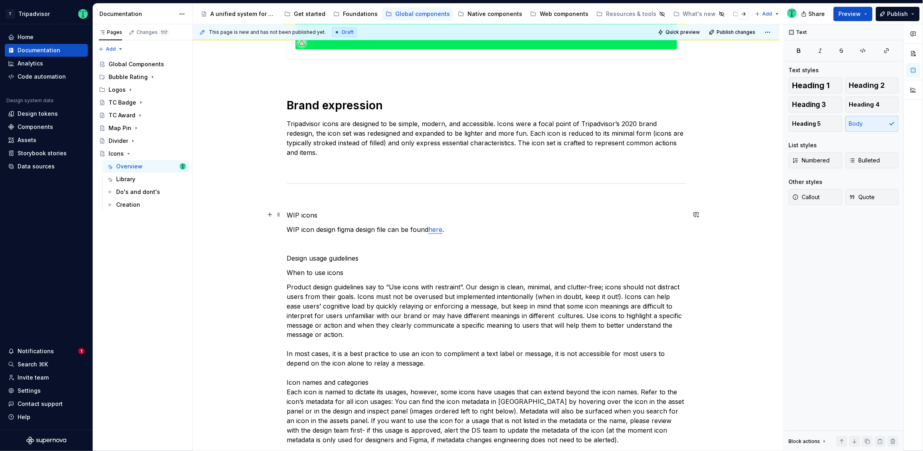
click at [287, 214] on p "WIP icons" at bounding box center [486, 215] width 399 height 10
click at [279, 214] on span at bounding box center [278, 214] width 6 height 11
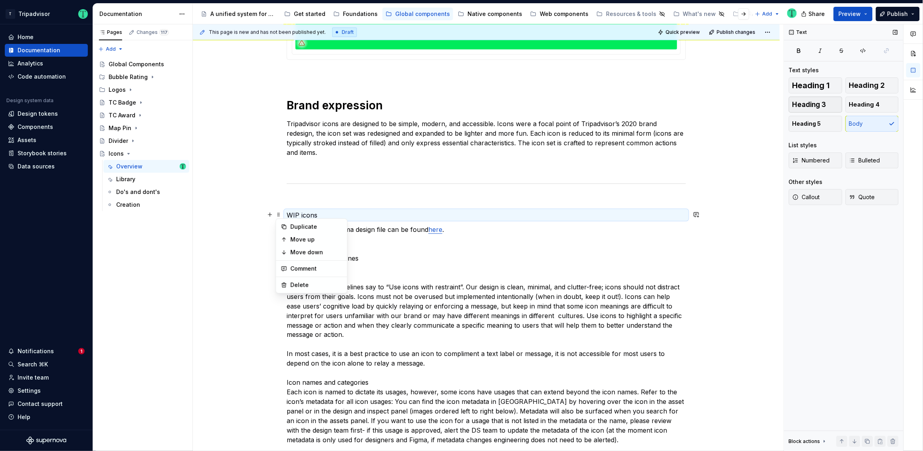
click at [830, 102] on button "Heading 3" at bounding box center [815, 105] width 53 height 16
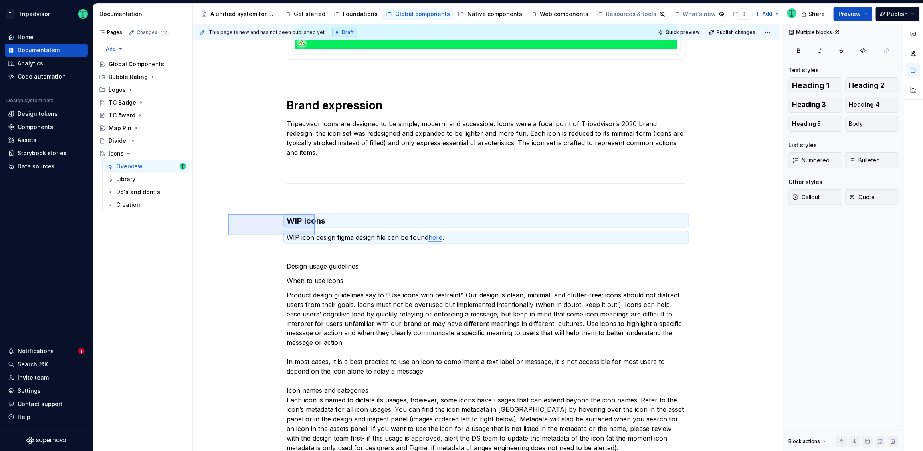
drag, startPoint x: 228, startPoint y: 214, endPoint x: 313, endPoint y: 238, distance: 88.8
click at [313, 238] on div "This page is new and has not been published yet. Draft Quick preview Publish ch…" at bounding box center [488, 237] width 591 height 427
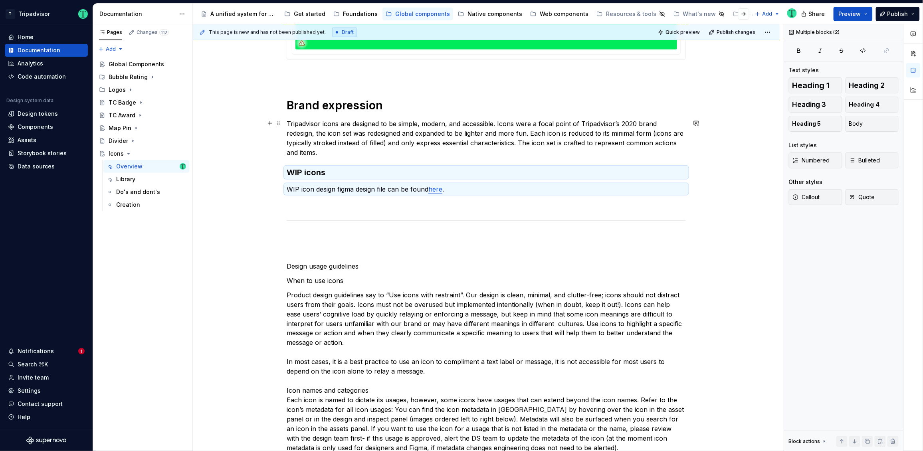
click at [369, 151] on p "Tripadvisor icons are designed to be simple, modern, and accessible. Icons were…" at bounding box center [486, 138] width 399 height 38
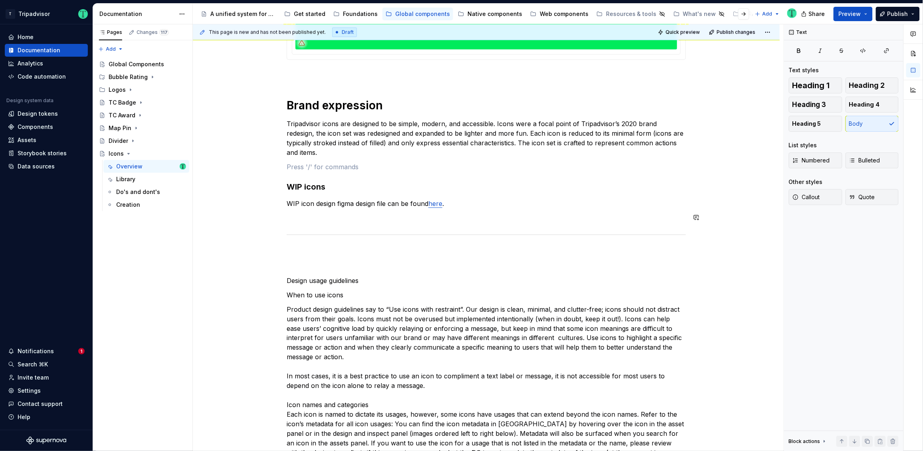
click at [239, 230] on div "Brand expression Tripadvisor icons are designed to be simple, modern, and acces…" at bounding box center [486, 241] width 587 height 838
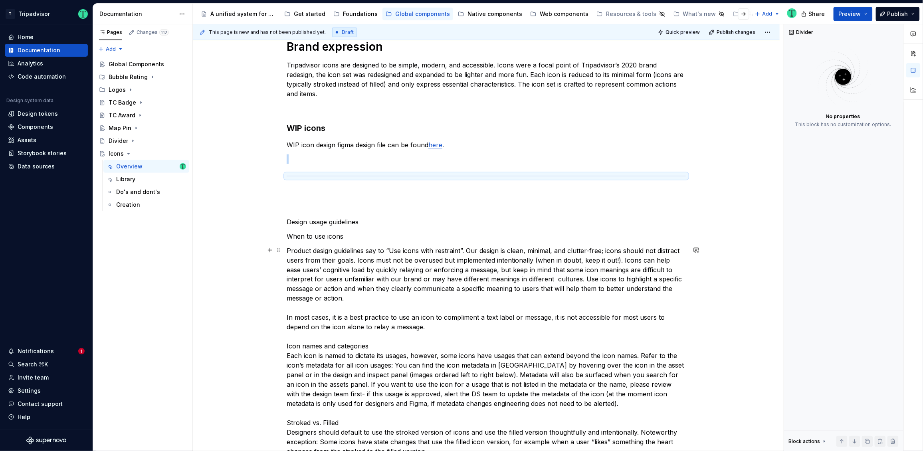
scroll to position [430, 0]
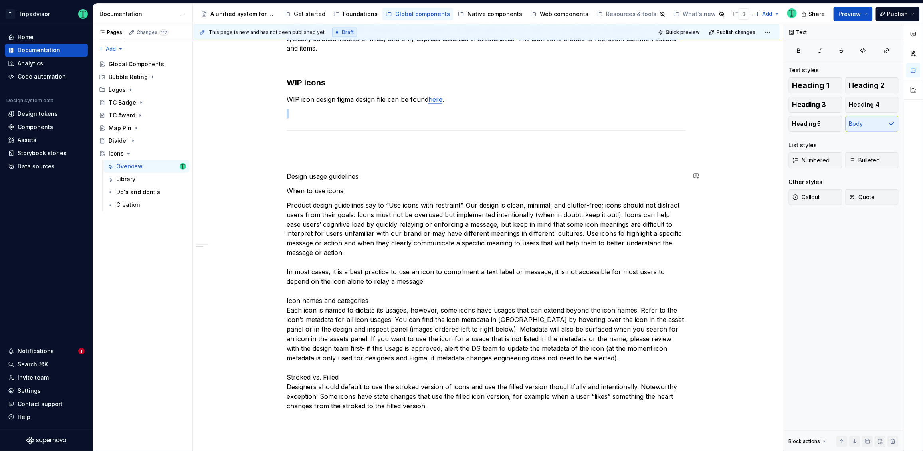
click at [299, 182] on div "Brand expression Tripadvisor icons are designed to be simple, modern, and acces…" at bounding box center [486, 74] width 399 height 674
click at [303, 176] on p "Design usage guidelines" at bounding box center [486, 177] width 399 height 10
click at [805, 84] on span "Heading 1" at bounding box center [811, 85] width 38 height 8
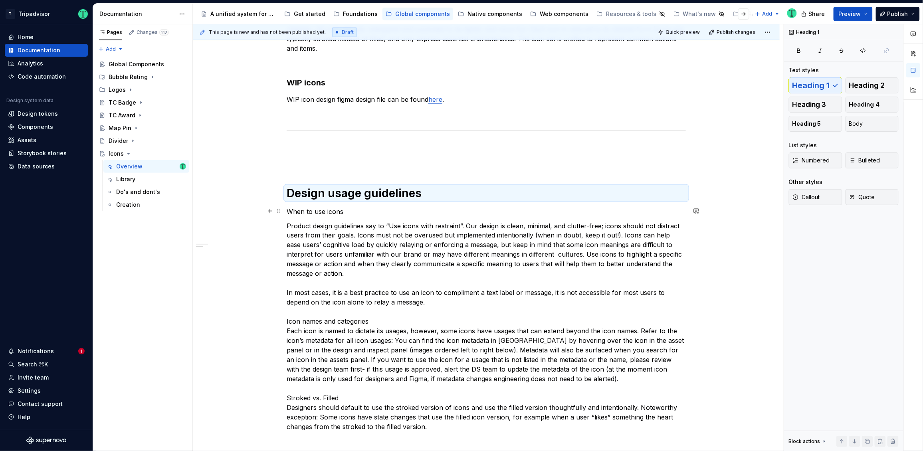
click at [322, 212] on p "When to use icons" at bounding box center [486, 212] width 399 height 10
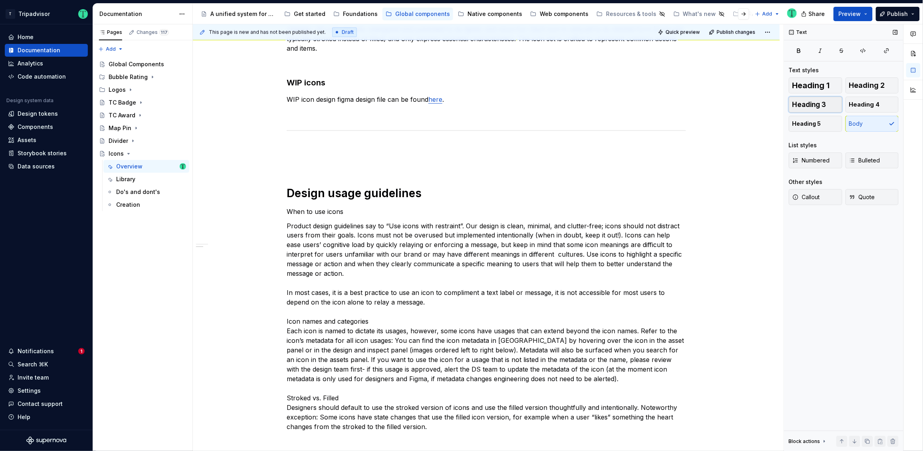
click at [808, 105] on span "Heading 3" at bounding box center [809, 105] width 34 height 8
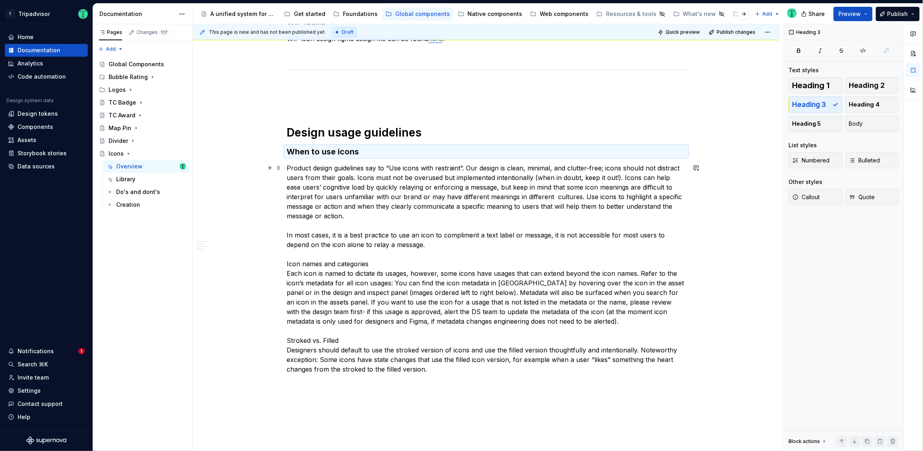
scroll to position [498, 0]
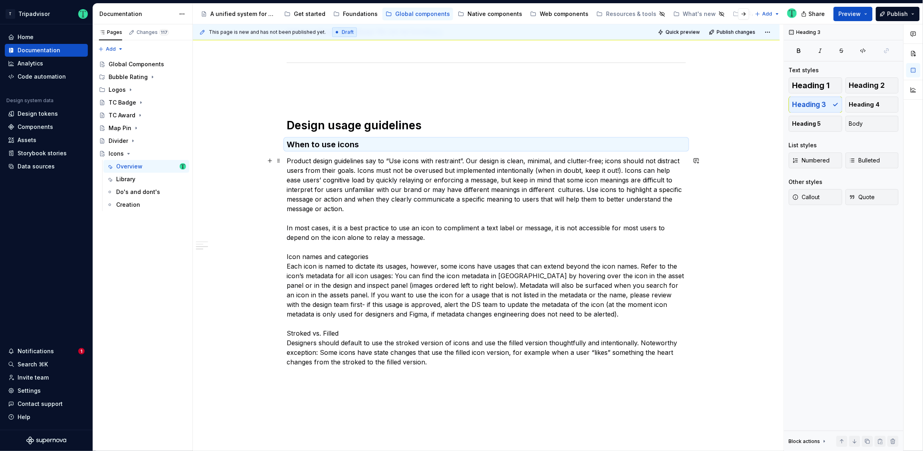
click at [280, 253] on div "Brand expression Tripadvisor icons are designed to be simple, modern, and acces…" at bounding box center [486, 81] width 587 height 862
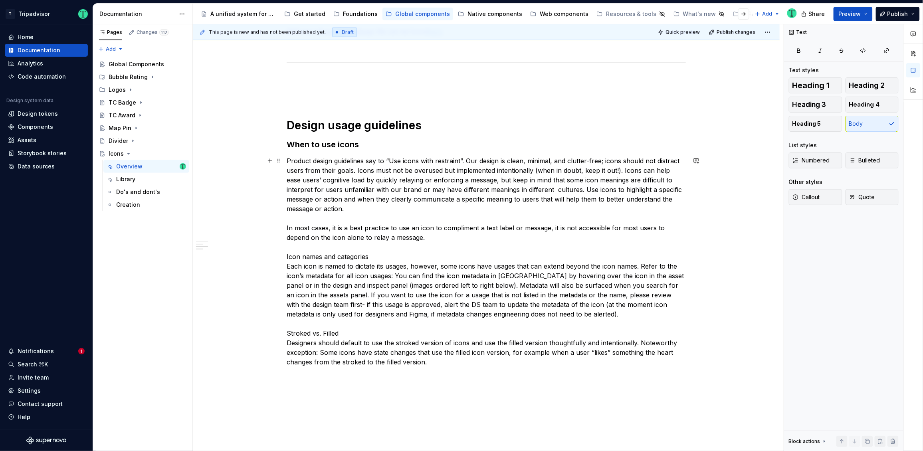
click at [288, 263] on p "Product design guidelines say to “Use icons with restraint”. Our design is clea…" at bounding box center [486, 261] width 399 height 211
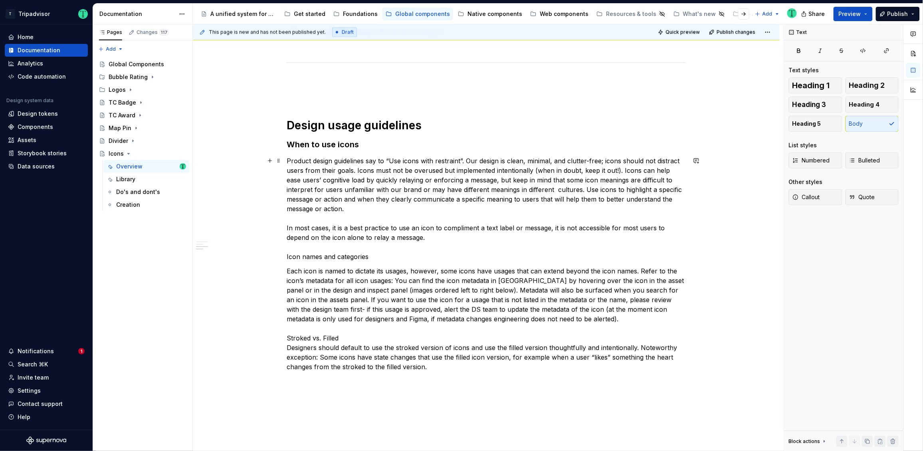
click at [341, 256] on p "Product design guidelines say to “Use icons with restraint”. Our design is clea…" at bounding box center [486, 208] width 399 height 105
click at [285, 256] on div "Brand expression Tripadvisor icons are designed to be simple, modern, and acces…" at bounding box center [486, 83] width 587 height 867
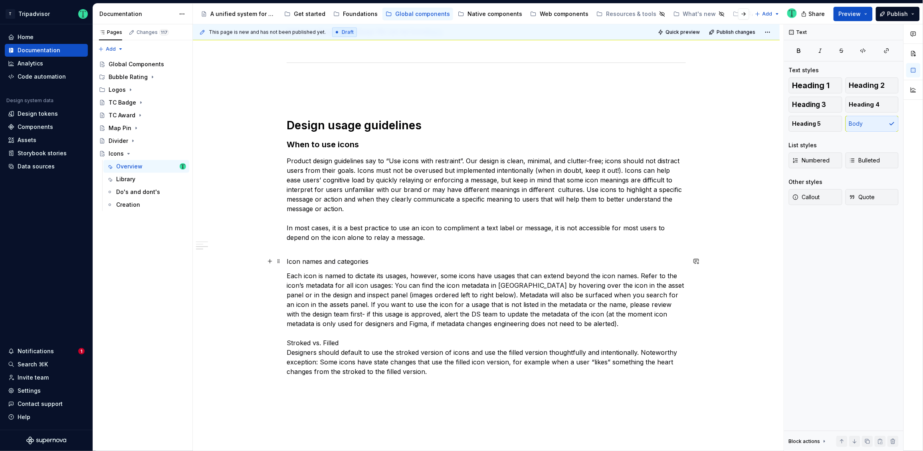
click at [322, 261] on p "Icon names and categories" at bounding box center [486, 262] width 399 height 10
click at [810, 103] on span "Heading 3" at bounding box center [809, 105] width 34 height 8
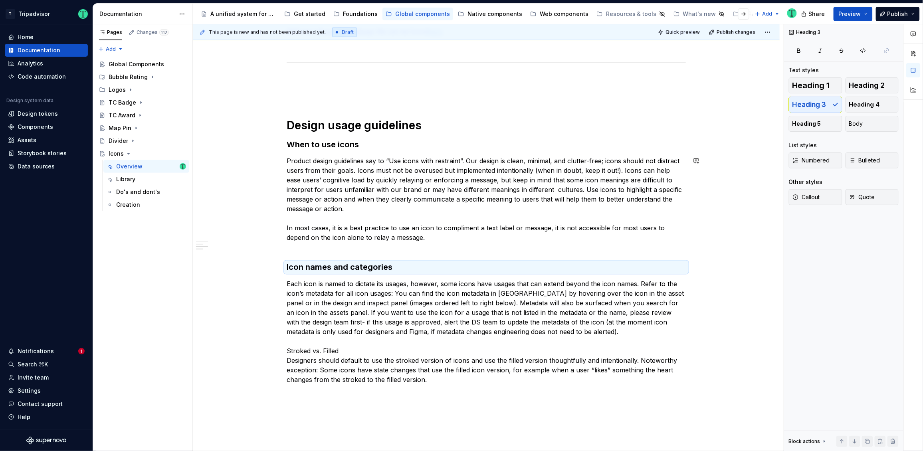
click at [305, 255] on div "Brand expression Tripadvisor icons are designed to be simple, modern, and acces…" at bounding box center [486, 27] width 399 height 716
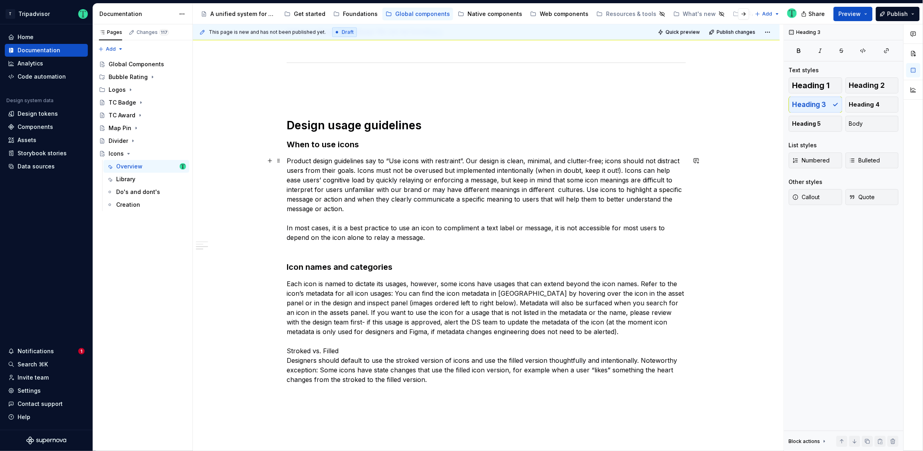
click at [308, 247] on p "Product design guidelines say to “Use icons with restraint”. Our design is clea…" at bounding box center [486, 204] width 399 height 96
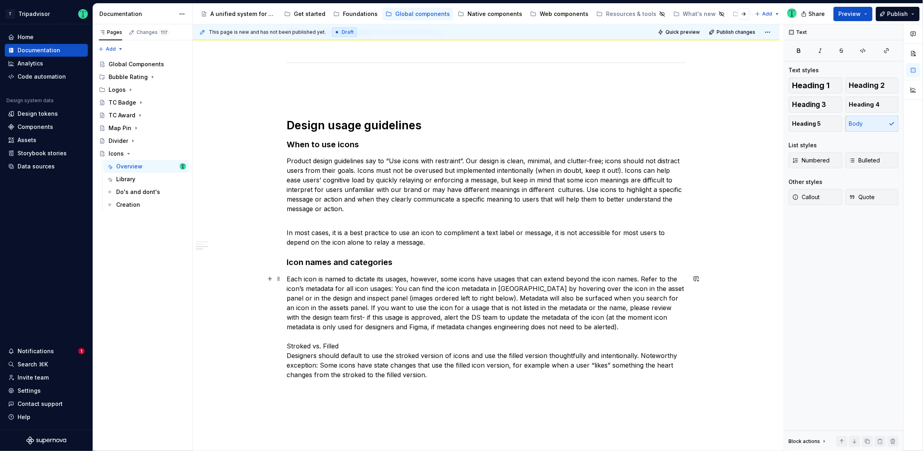
click at [287, 355] on p "Each icon is named to dictate its usages, however, some icons have usages that …" at bounding box center [486, 327] width 399 height 105
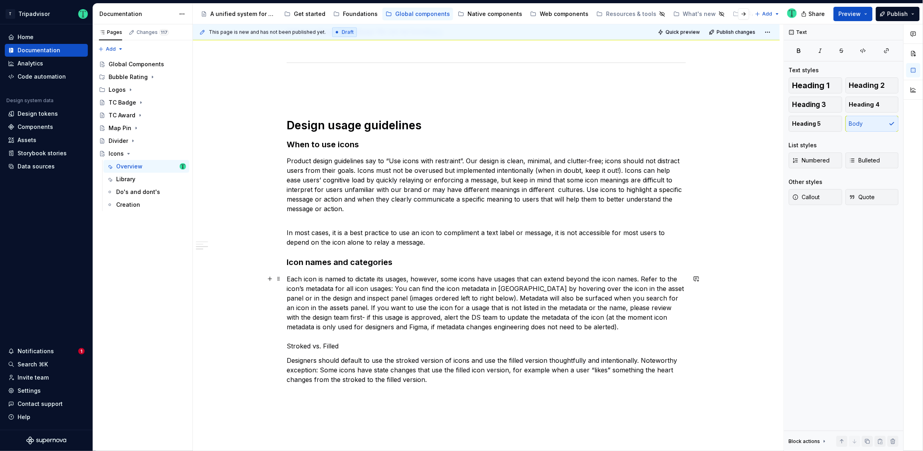
click at [290, 346] on p "Each icon is named to dictate its usages, however, some icons have usages that …" at bounding box center [486, 313] width 399 height 77
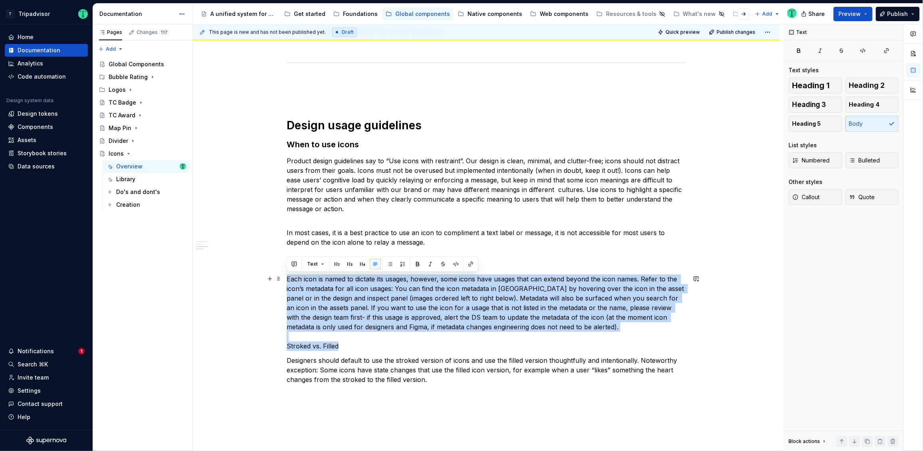
click at [290, 346] on p "Each icon is named to dictate its usages, however, some icons have usages that …" at bounding box center [486, 313] width 399 height 77
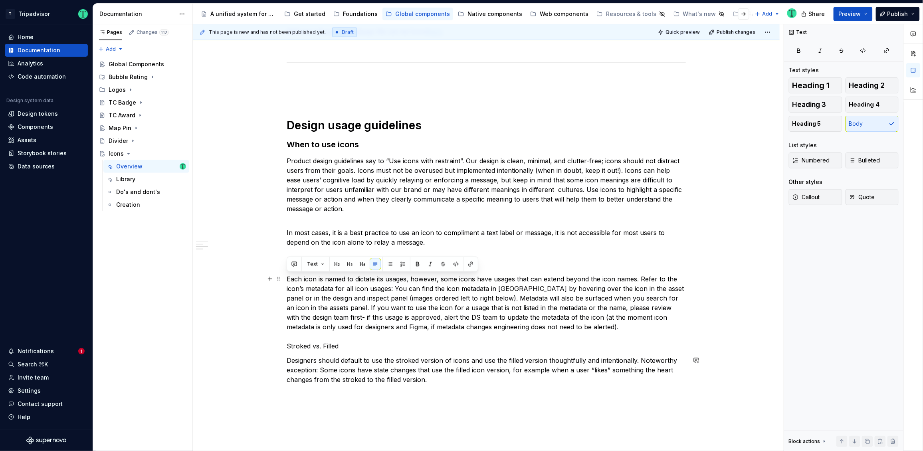
click at [383, 350] on div "Brand expression Tripadvisor icons are designed to be simple, modern, and acces…" at bounding box center [486, 27] width 399 height 716
click at [338, 343] on p "Each icon is named to dictate its usages, however, some icons have usages that …" at bounding box center [486, 313] width 399 height 77
click at [817, 100] on button "Heading 3" at bounding box center [815, 105] width 53 height 16
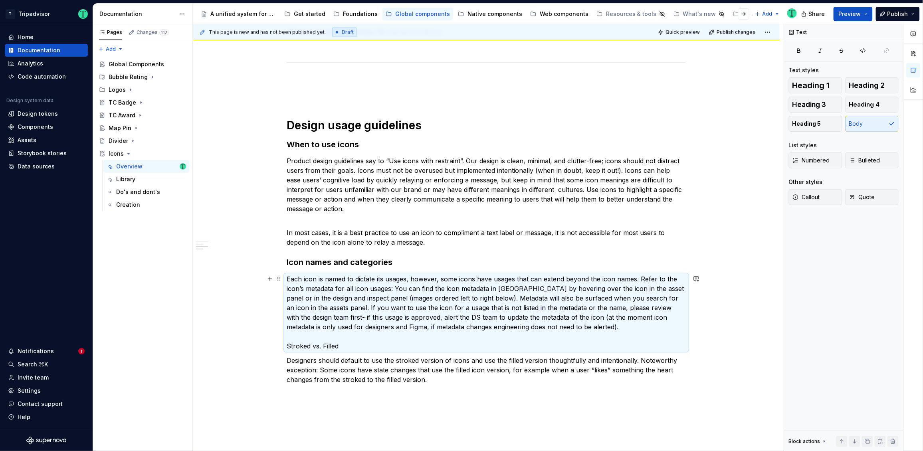
drag, startPoint x: 286, startPoint y: 346, endPoint x: 297, endPoint y: 342, distance: 11.5
click at [286, 346] on div "Brand expression Tripadvisor icons are designed to be simple, modern, and acces…" at bounding box center [486, 90] width 587 height 880
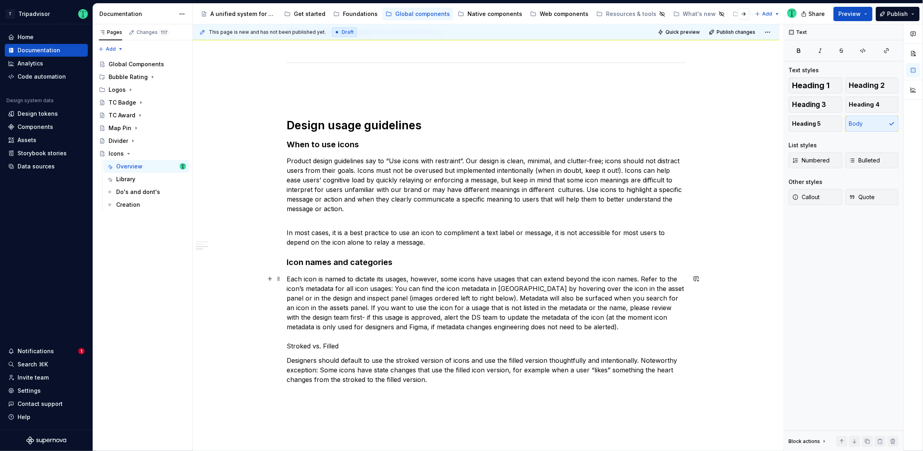
click at [287, 347] on p "Each icon is named to dictate its usages, however, some icons have usages that …" at bounding box center [486, 313] width 399 height 77
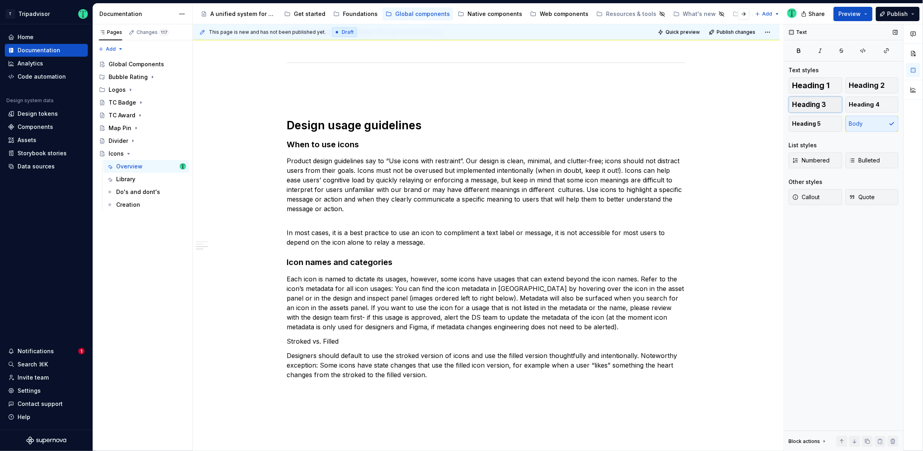
click at [816, 105] on span "Heading 3" at bounding box center [809, 105] width 34 height 8
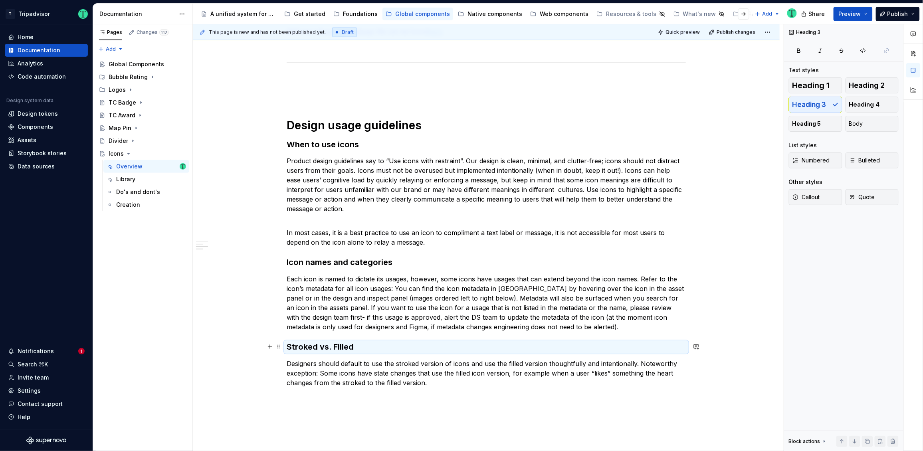
click at [404, 342] on h3 "Stroked vs. Filled" at bounding box center [486, 347] width 399 height 11
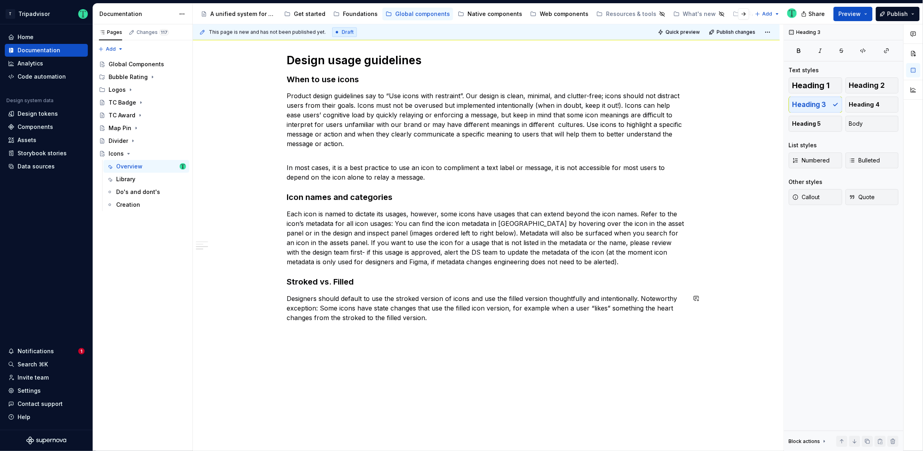
scroll to position [579, 0]
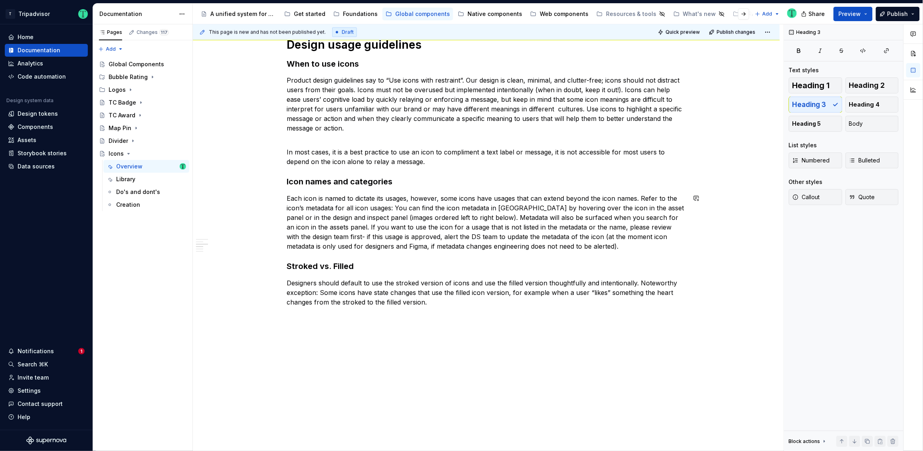
type textarea "*"
